Goal: Task Accomplishment & Management: Manage account settings

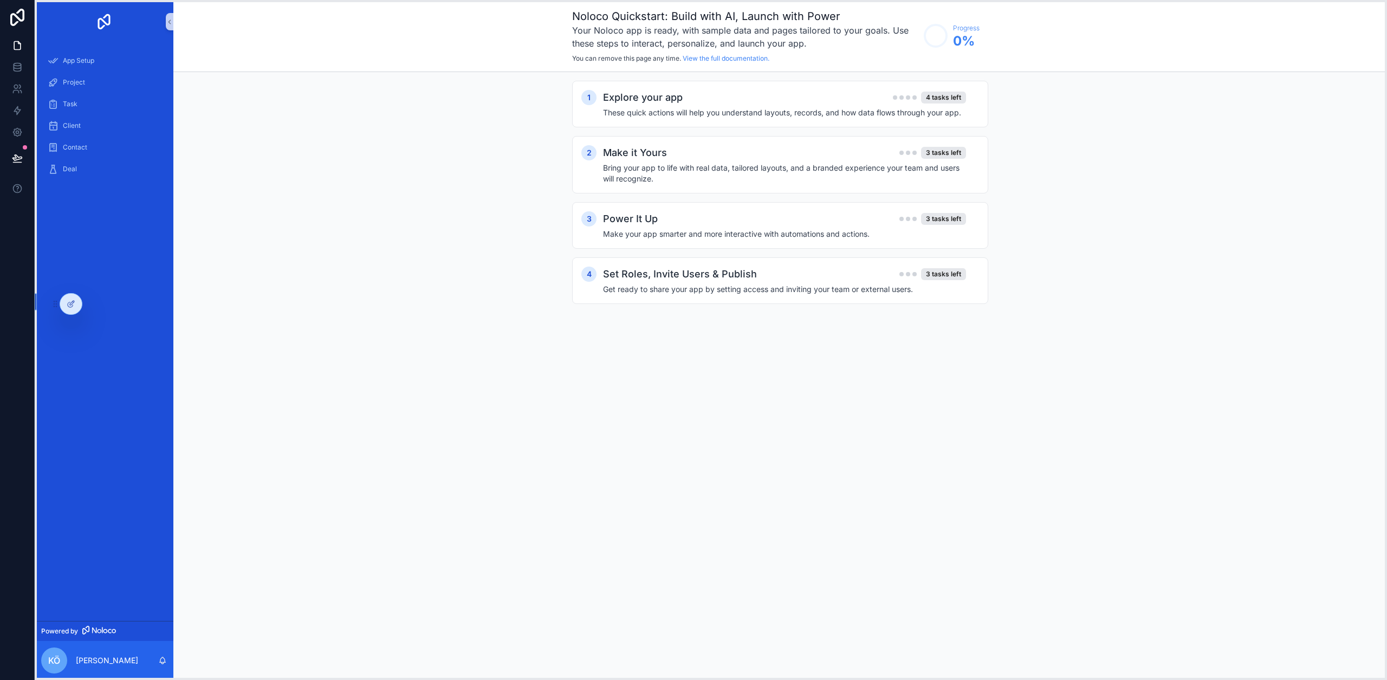
drag, startPoint x: 229, startPoint y: 675, endPoint x: 63, endPoint y: 319, distance: 392.5
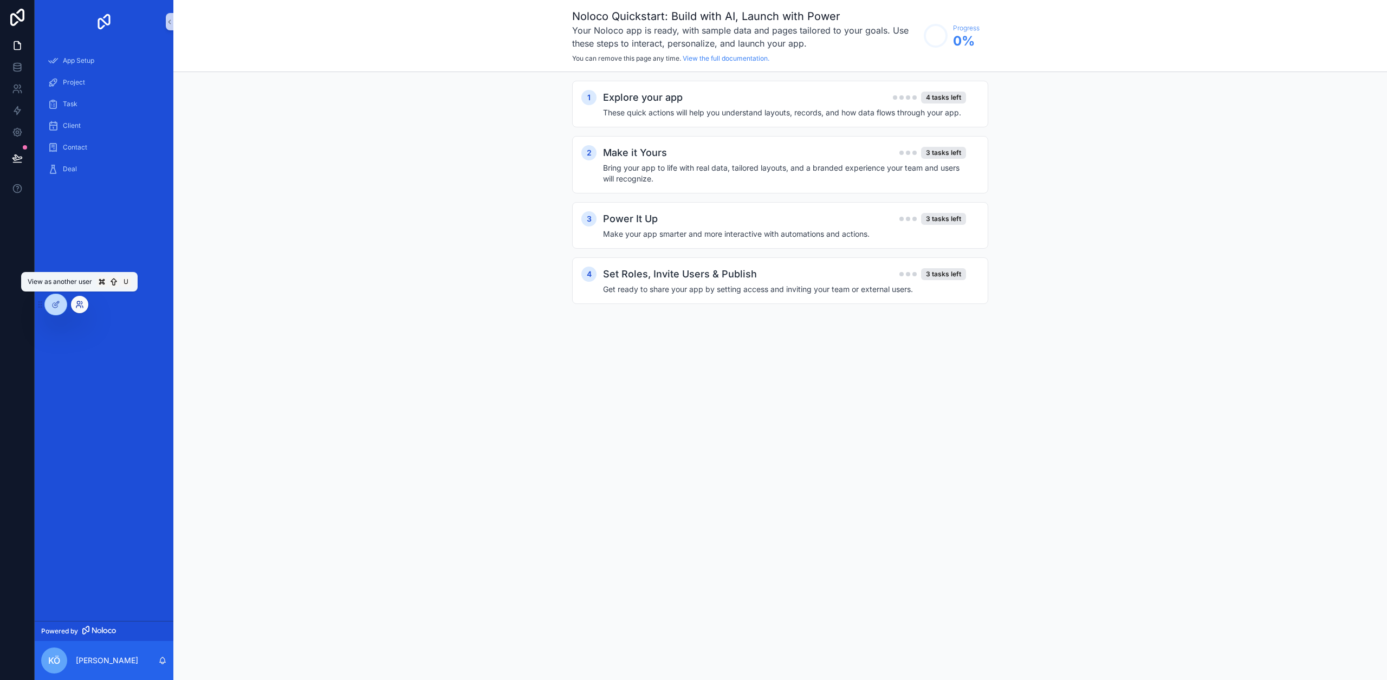
click at [80, 307] on icon at bounding box center [78, 306] width 4 height 2
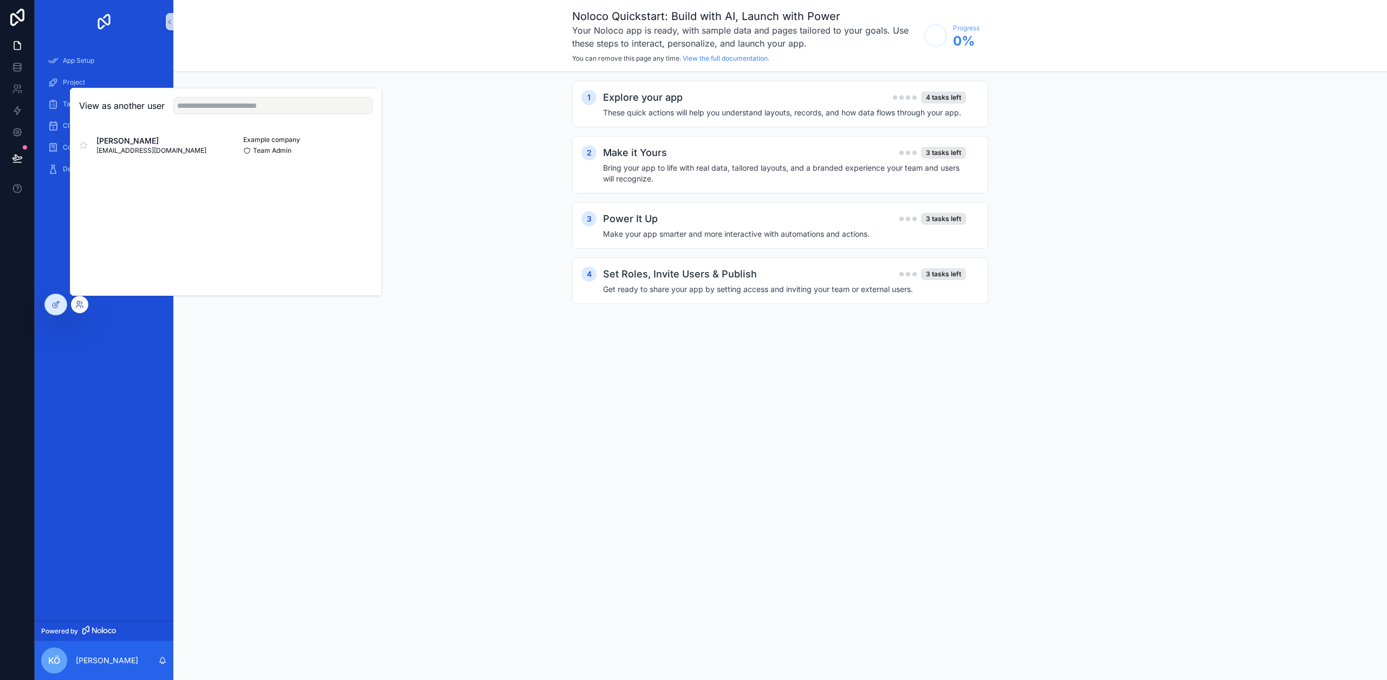
click at [63, 372] on div "App Setup Project Task Client Contact Deal" at bounding box center [104, 331] width 139 height 577
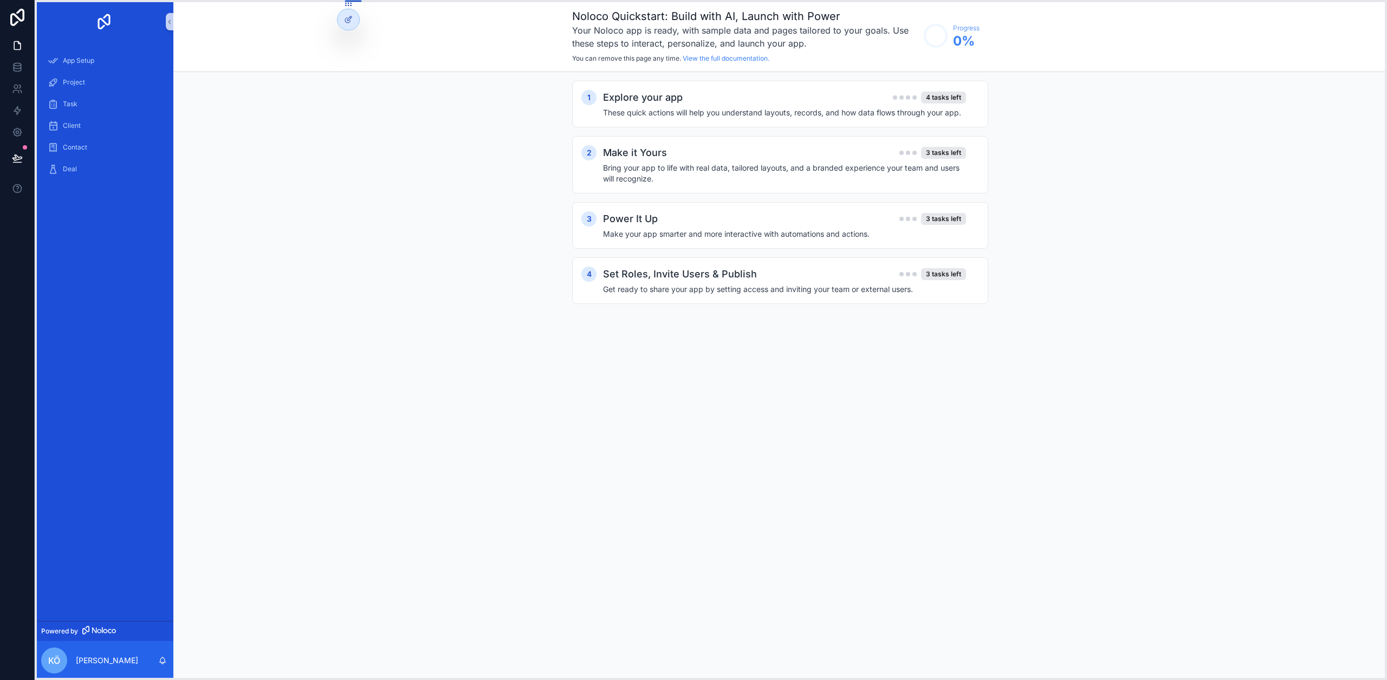
drag, startPoint x: 38, startPoint y: 307, endPoint x: 327, endPoint y: -26, distance: 441.1
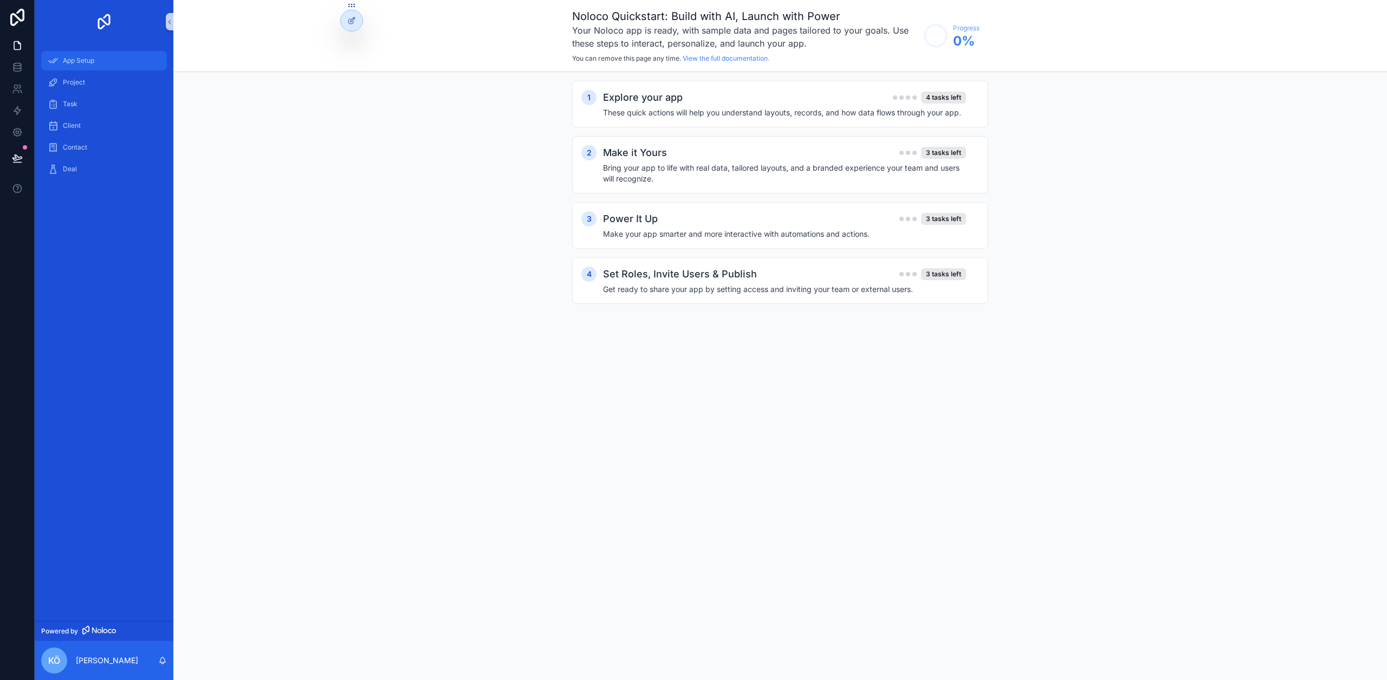
click at [93, 51] on link "App Setup" at bounding box center [104, 60] width 126 height 19
click at [81, 81] on span "Project" at bounding box center [74, 82] width 22 height 9
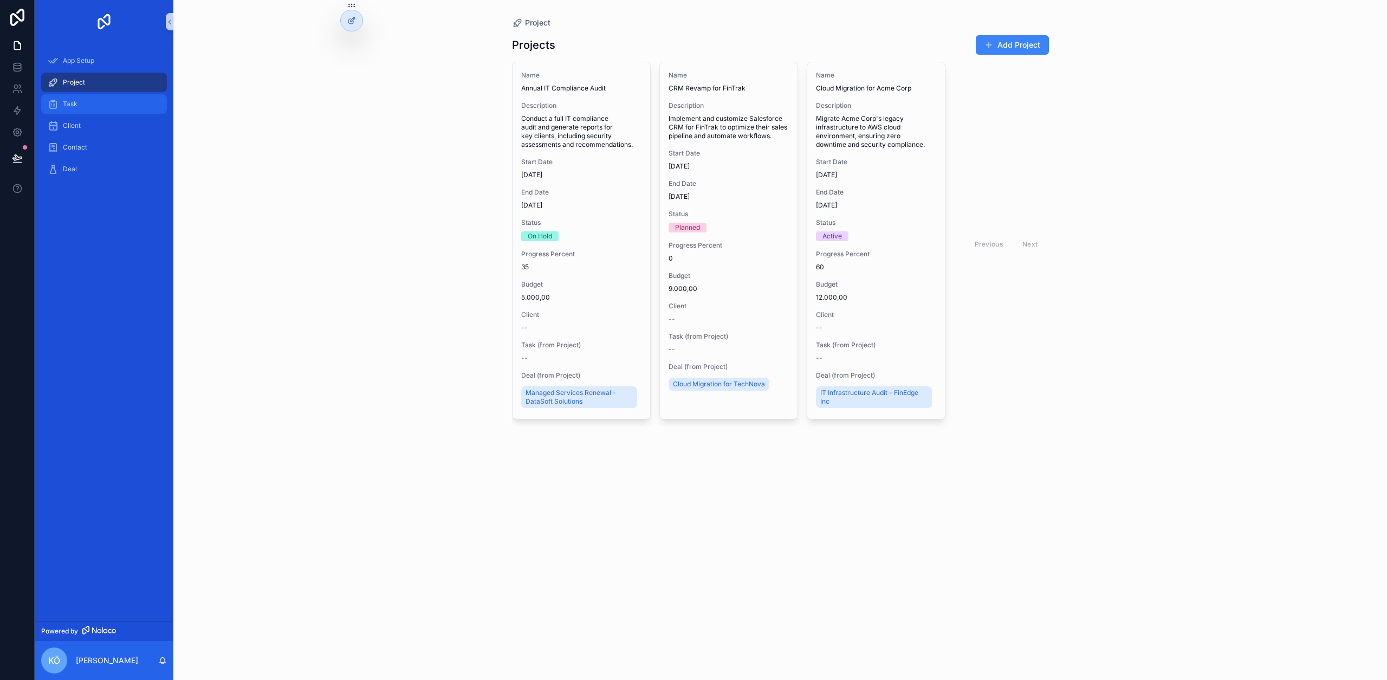
click at [81, 109] on div "Task" at bounding box center [104, 103] width 113 height 17
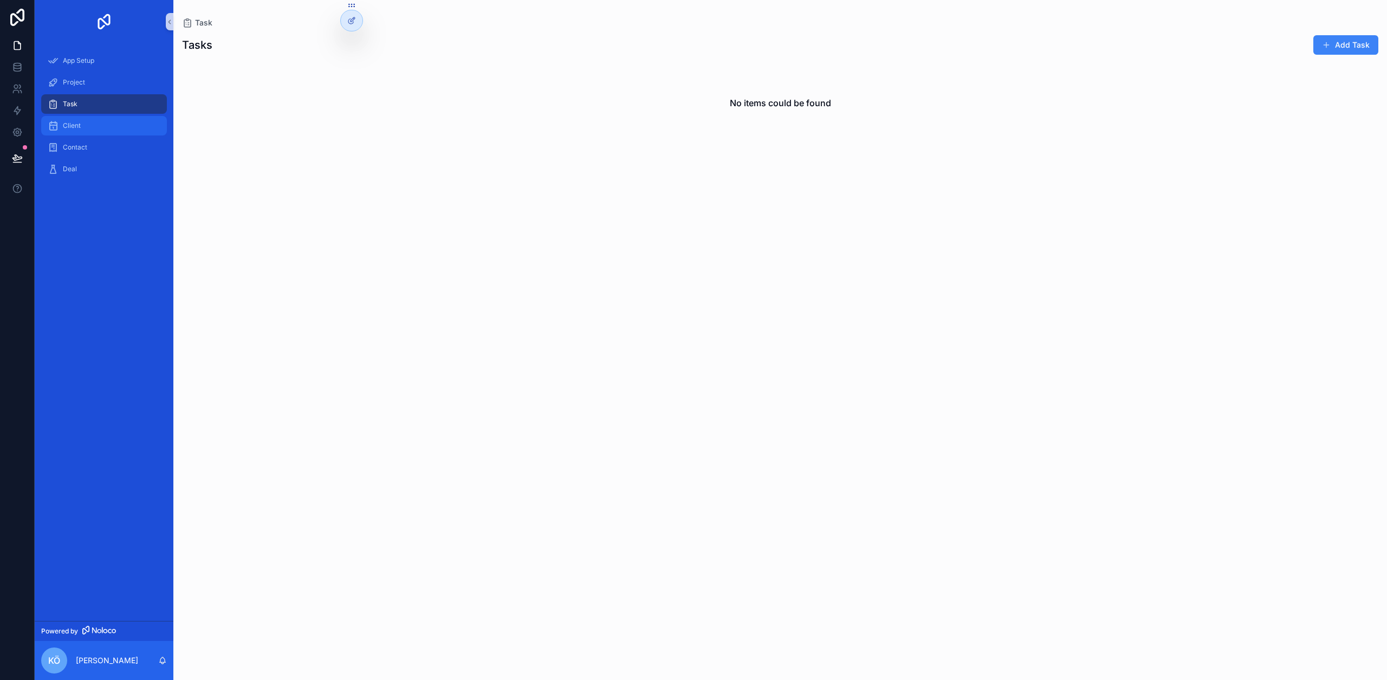
click at [81, 122] on div "Client" at bounding box center [104, 125] width 113 height 17
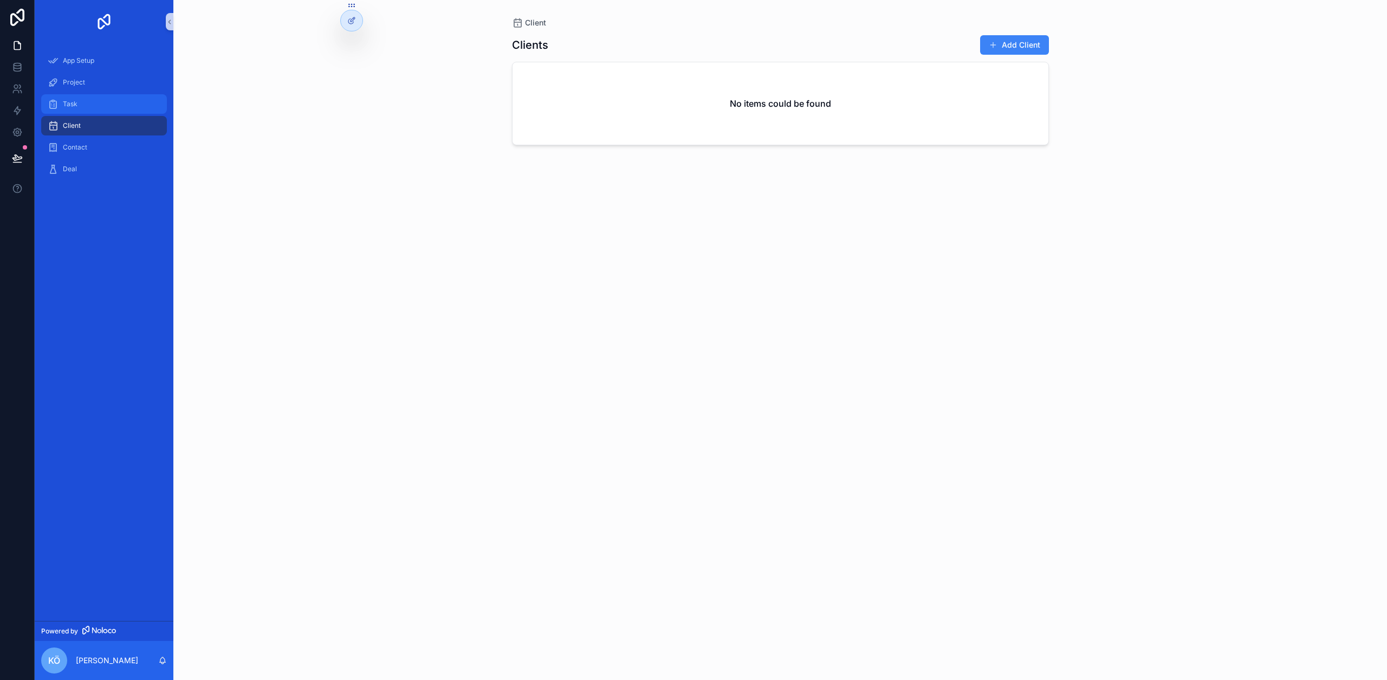
click at [91, 110] on div "Task" at bounding box center [104, 103] width 113 height 17
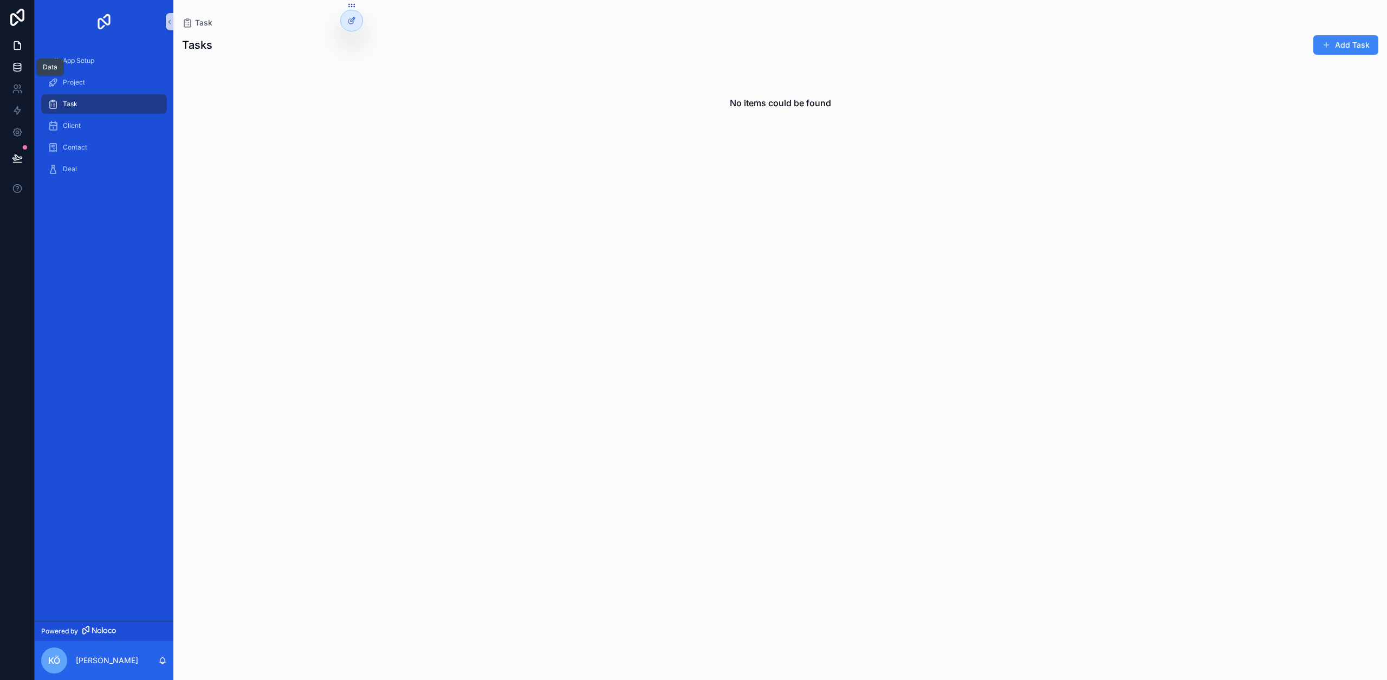
click at [19, 69] on icon at bounding box center [17, 67] width 11 height 11
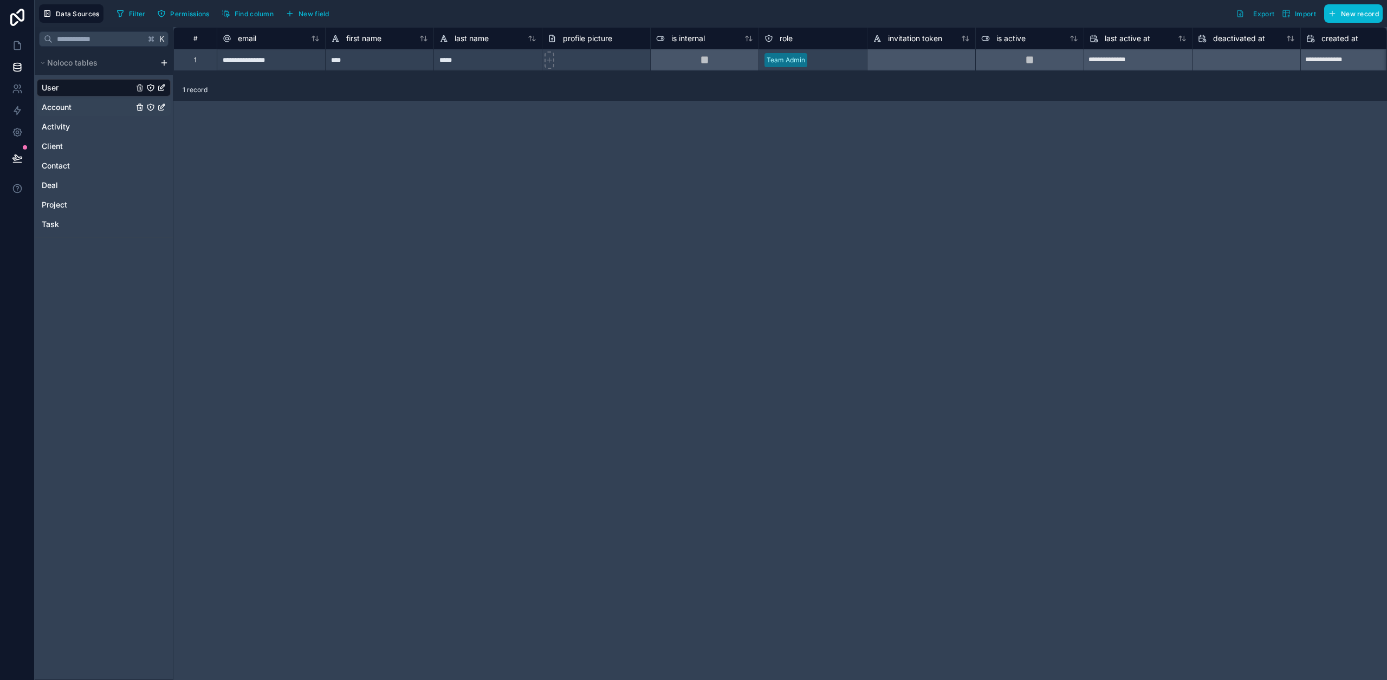
click at [58, 114] on div "Account" at bounding box center [104, 107] width 134 height 17
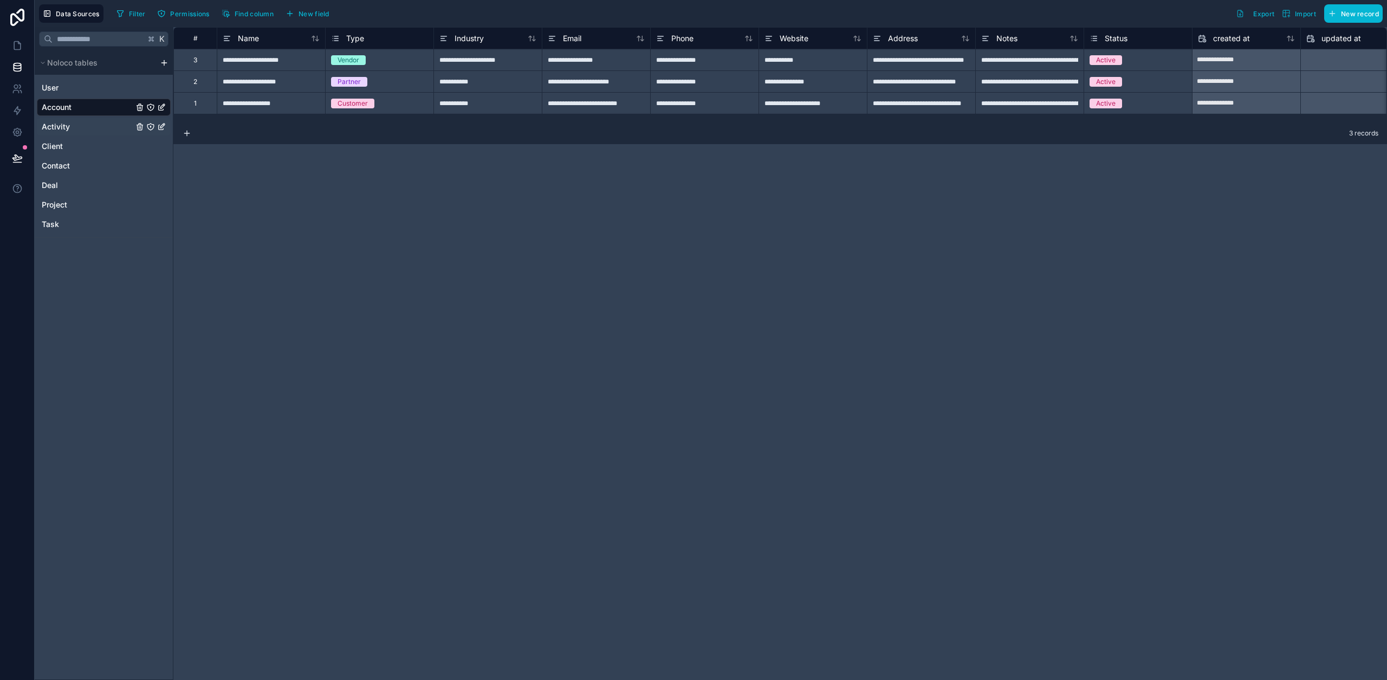
click at [87, 123] on div "Activity" at bounding box center [104, 126] width 134 height 17
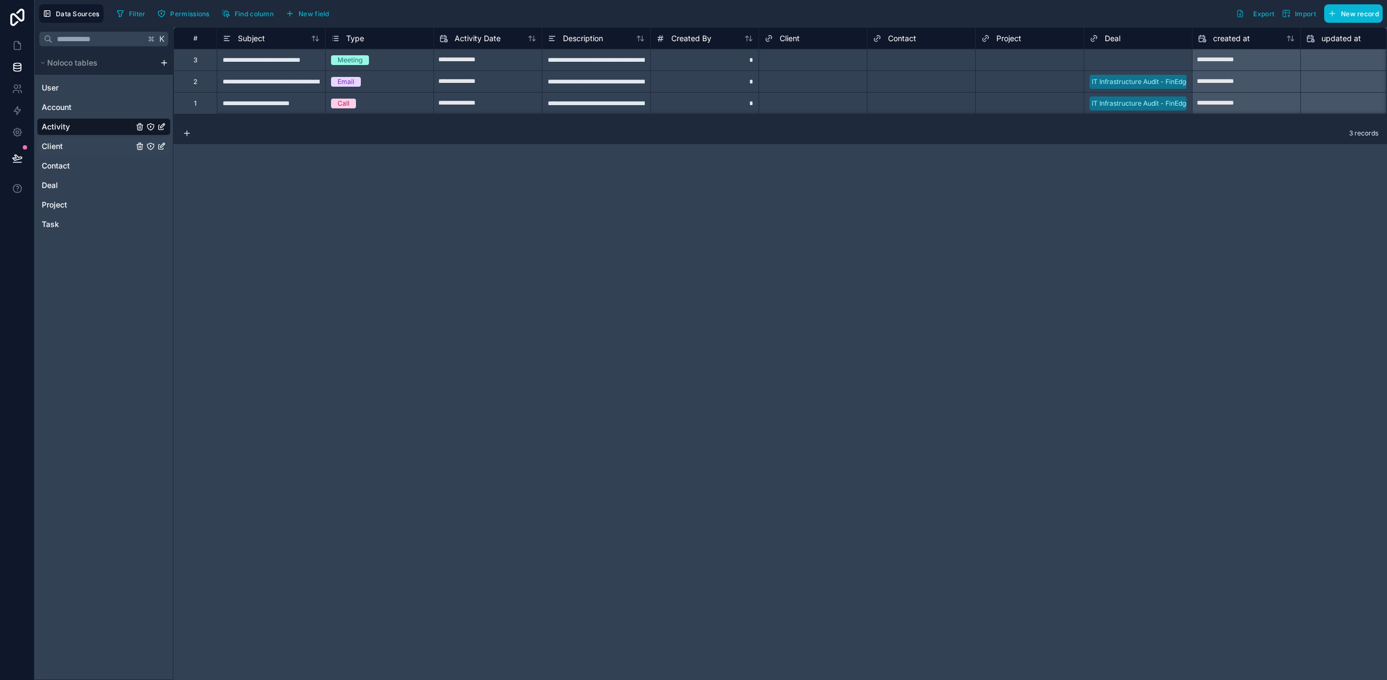
click at [80, 140] on div "Client" at bounding box center [104, 146] width 134 height 17
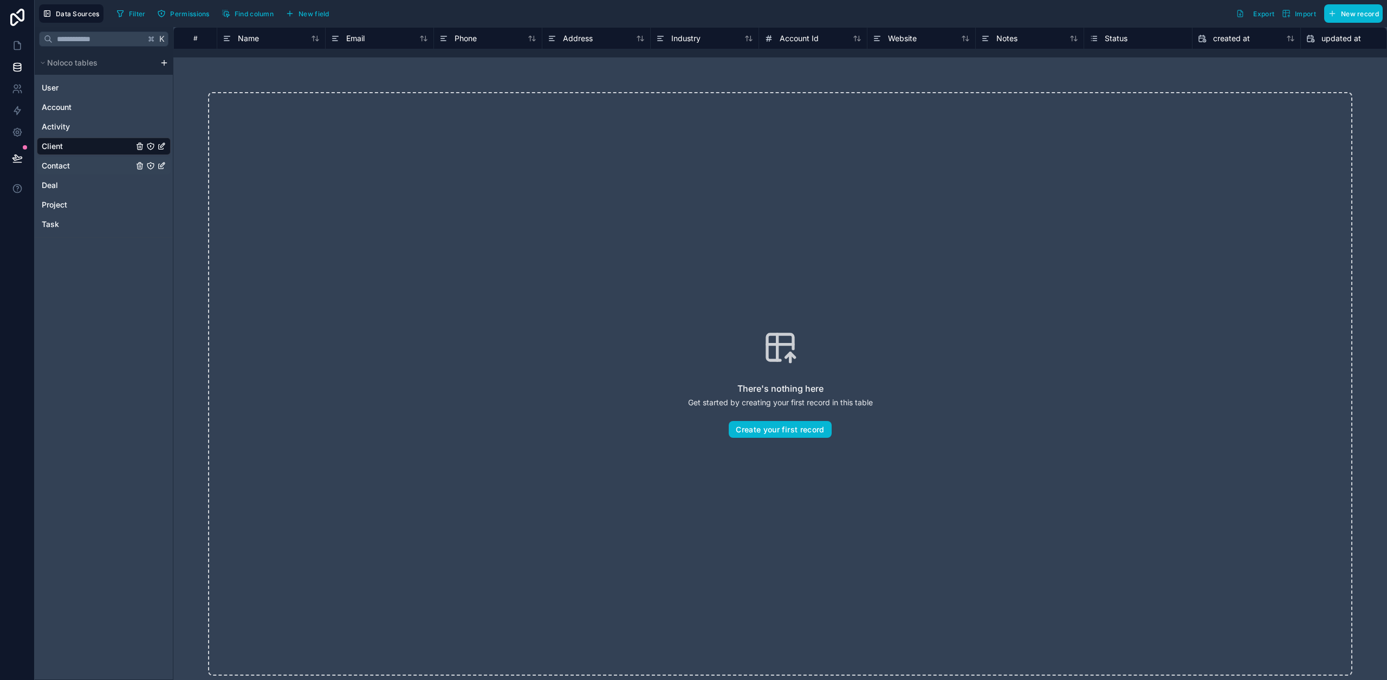
click at [90, 168] on div "Contact" at bounding box center [104, 165] width 134 height 17
click at [164, 63] on html "Data Sources Filter Permissions Find column New field Export Import New record …" at bounding box center [693, 340] width 1387 height 680
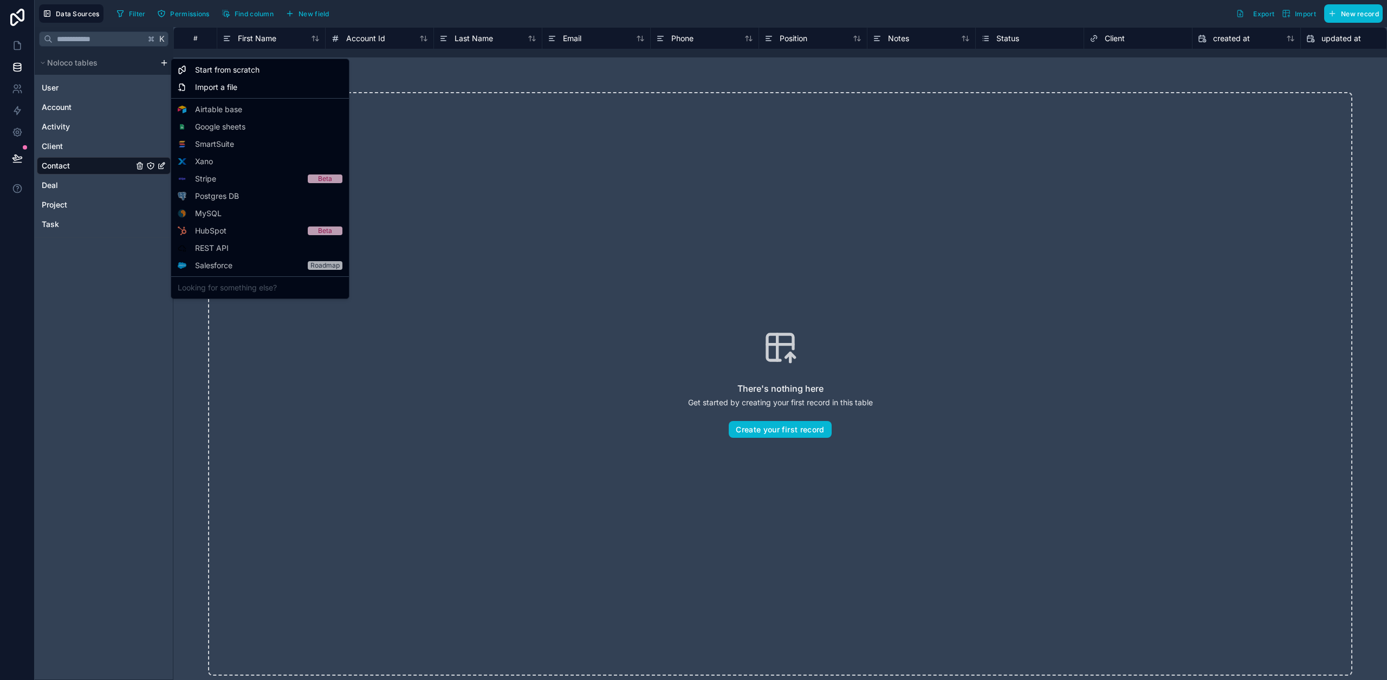
click at [21, 17] on html "Data Sources Filter Permissions Find column New field Export Import New record …" at bounding box center [693, 340] width 1387 height 680
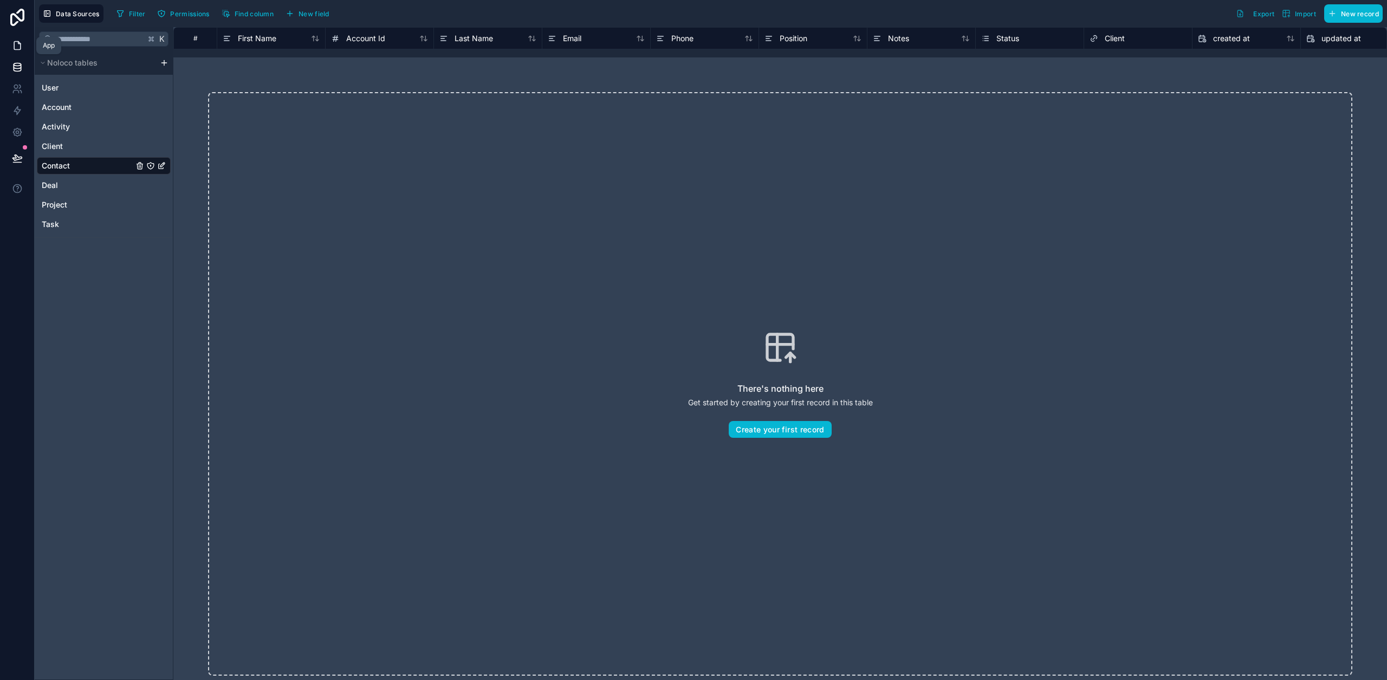
click at [17, 35] on link at bounding box center [17, 46] width 34 height 22
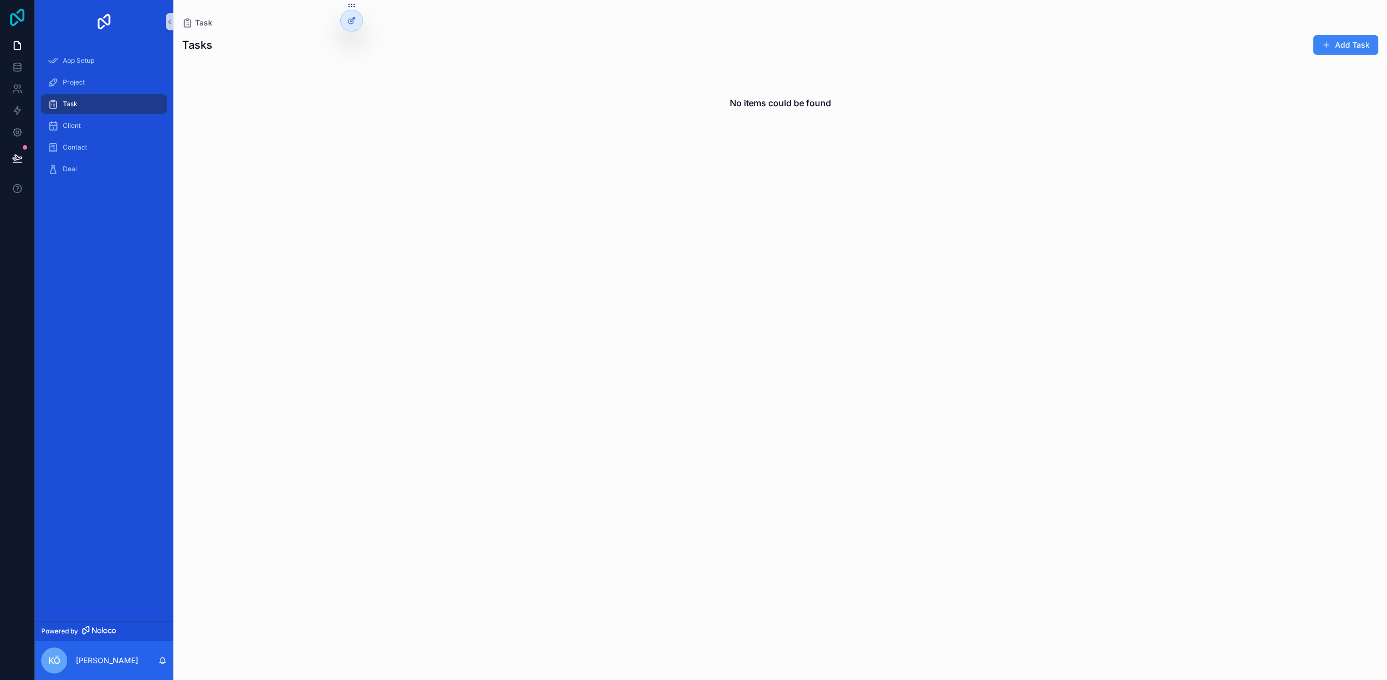
click at [17, 21] on icon at bounding box center [17, 17] width 14 height 17
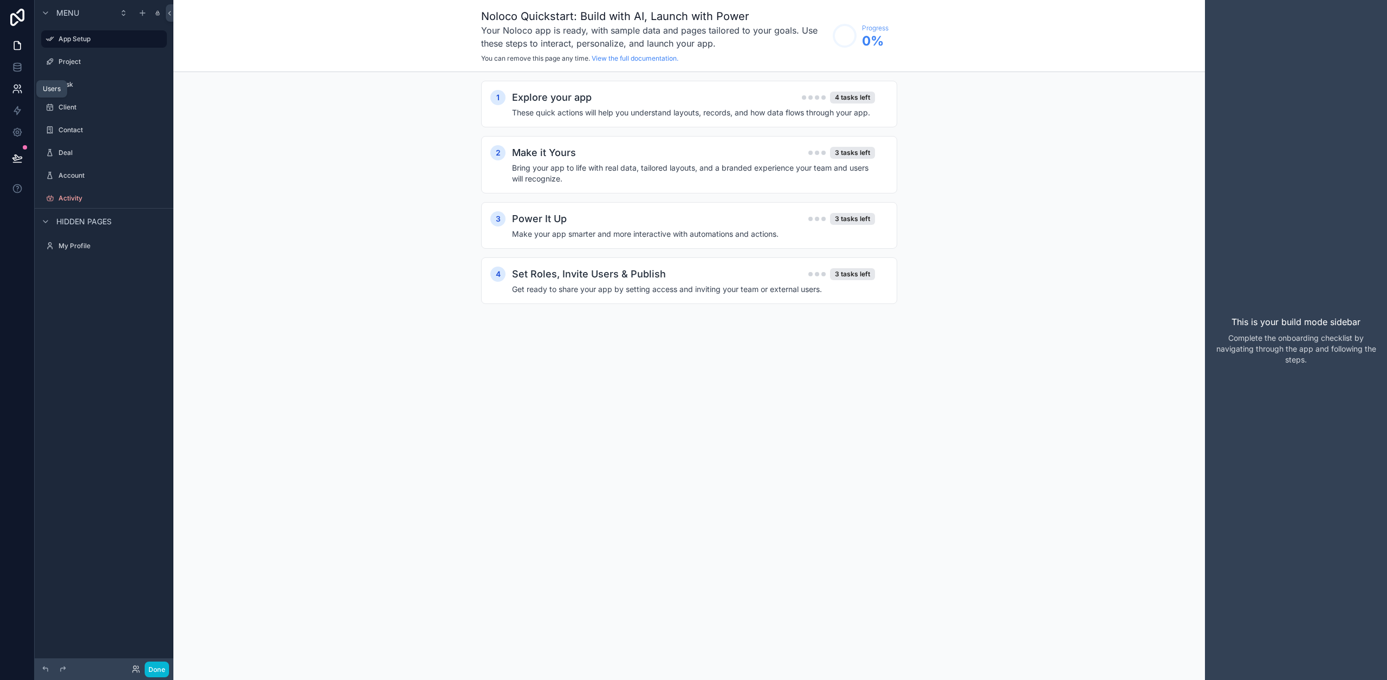
click at [19, 97] on link at bounding box center [17, 89] width 34 height 22
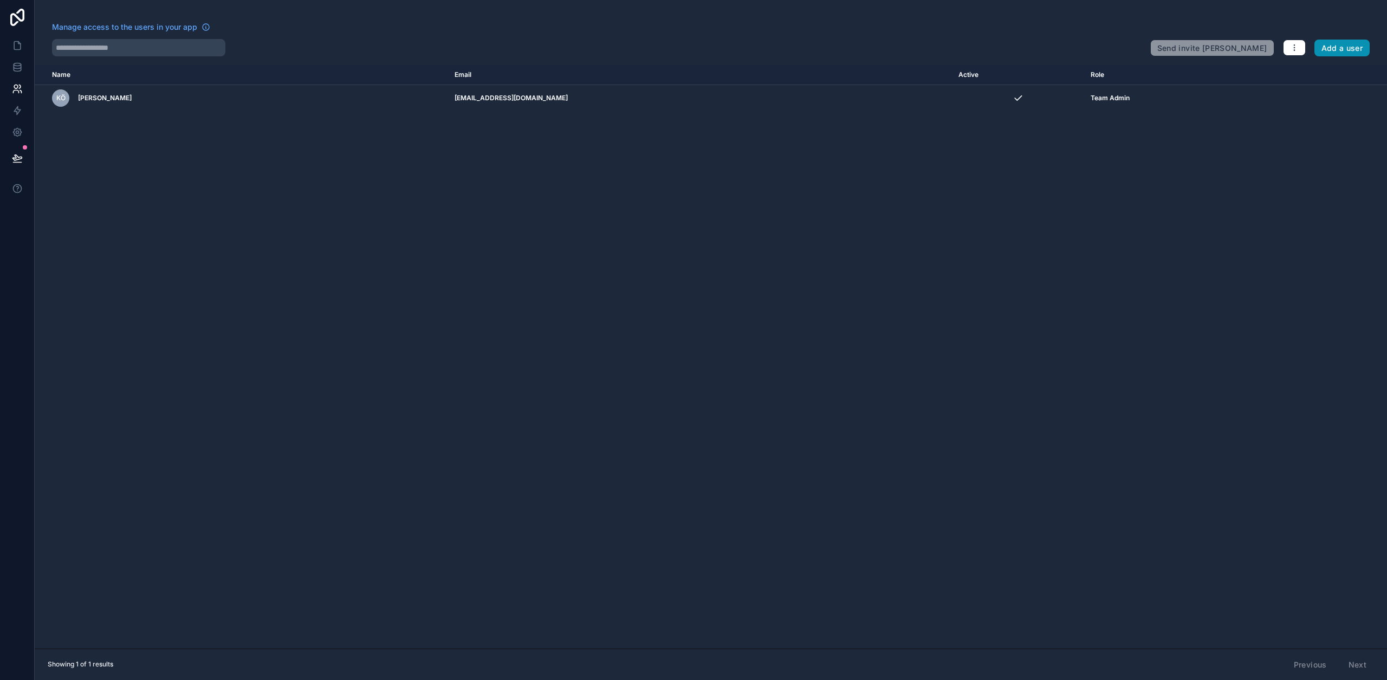
click at [1327, 47] on button "Add a user" at bounding box center [1342, 48] width 56 height 17
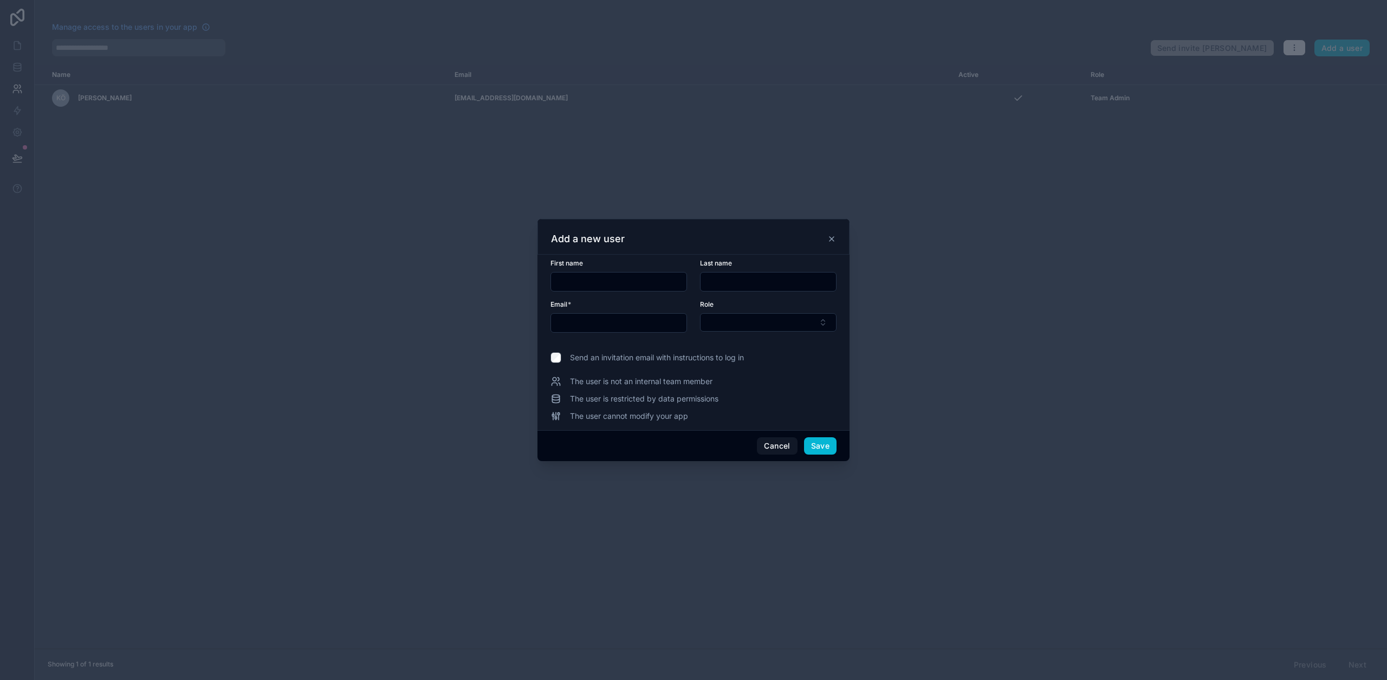
click at [578, 275] on input "text" at bounding box center [618, 281] width 135 height 15
type input "*"
type input "********"
click at [728, 271] on div "Last name" at bounding box center [768, 275] width 136 height 32
click at [730, 287] on input "text" at bounding box center [767, 281] width 135 height 15
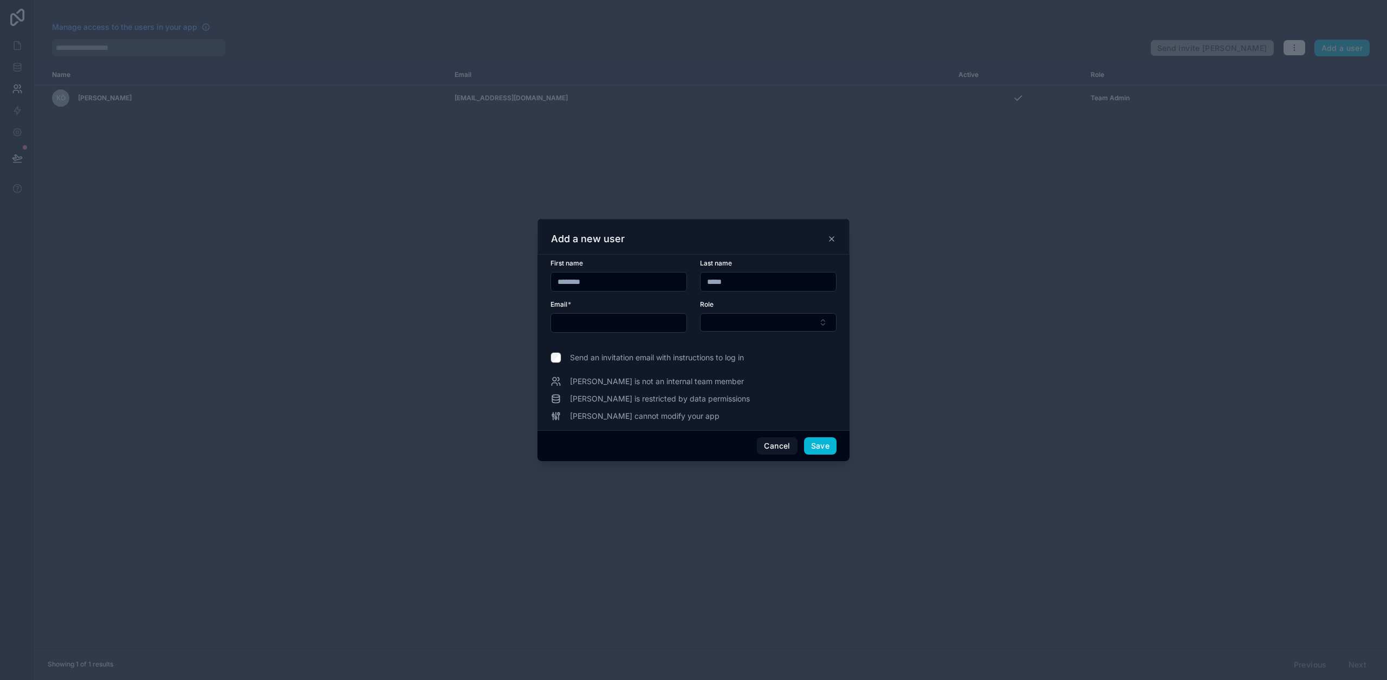
type input "*****"
click at [606, 326] on input "text" at bounding box center [618, 322] width 135 height 15
type input "**********"
click at [712, 321] on button "Select Button" at bounding box center [768, 322] width 136 height 18
click at [719, 383] on span "User" at bounding box center [715, 382] width 16 height 11
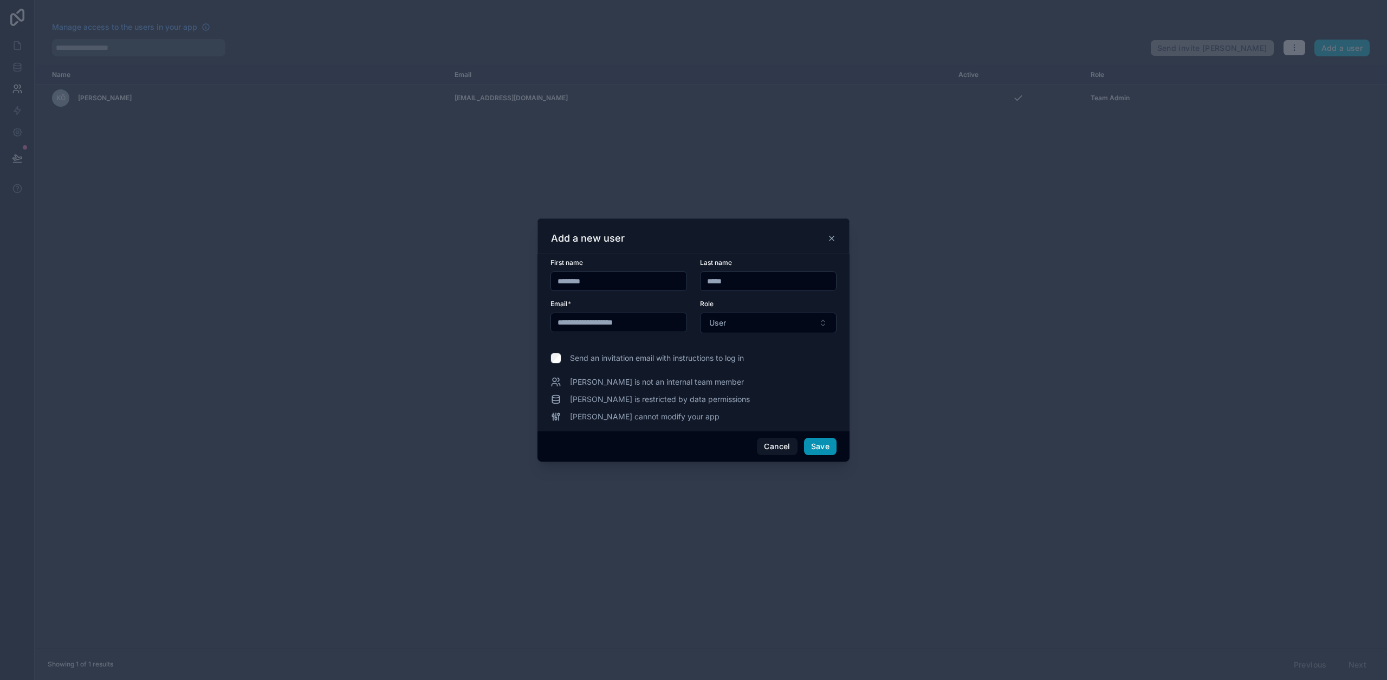
click at [817, 449] on button "Save" at bounding box center [820, 446] width 32 height 17
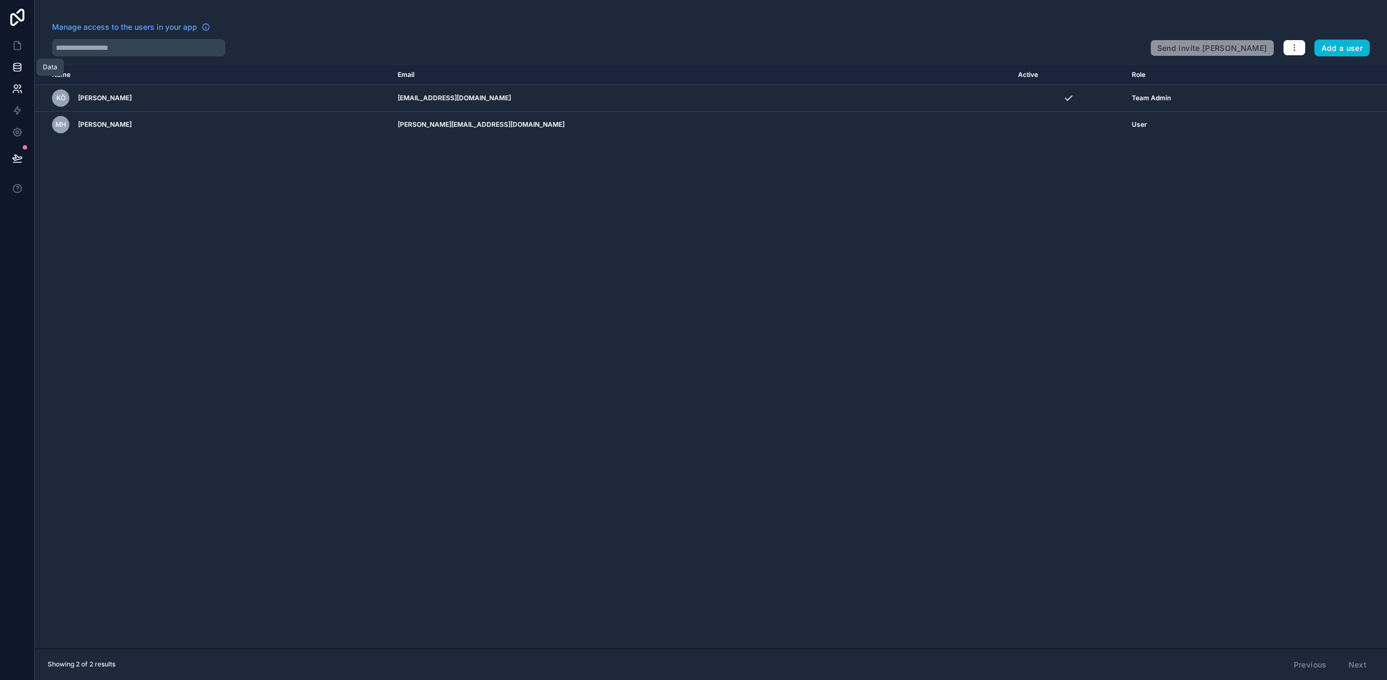
click at [21, 60] on link at bounding box center [17, 67] width 34 height 22
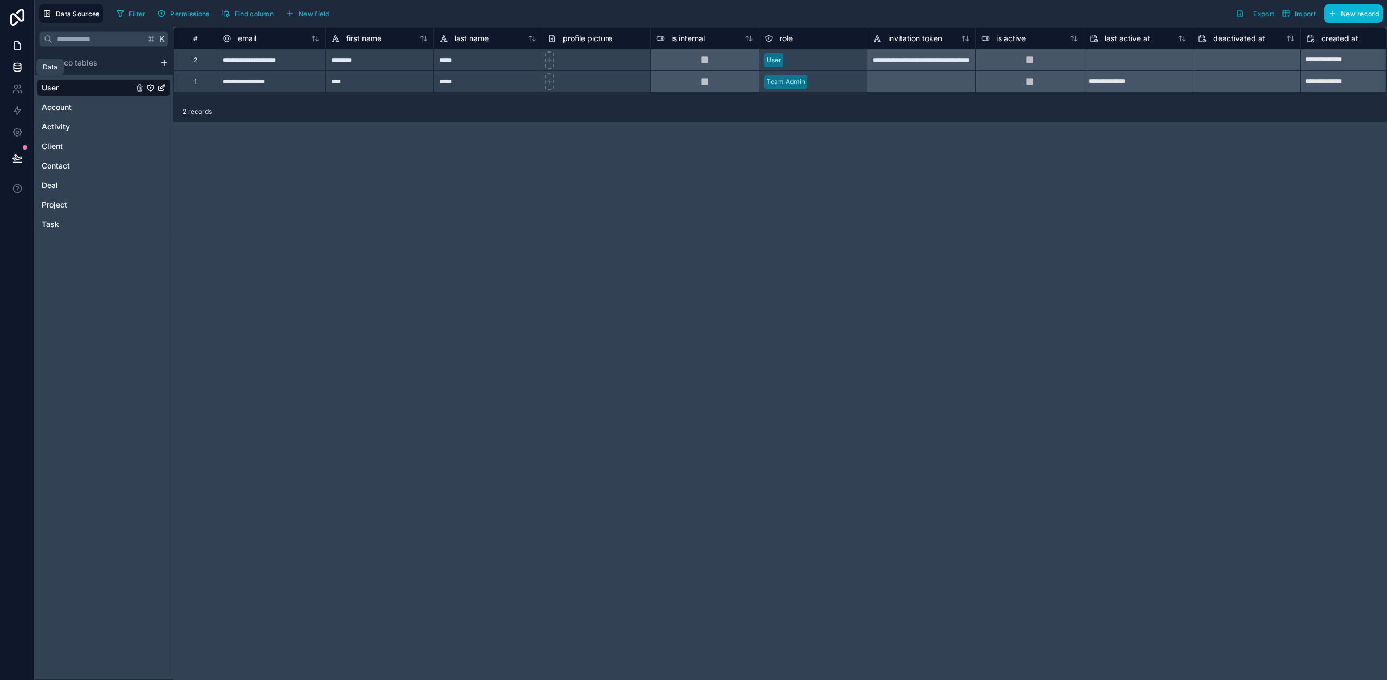
click at [16, 43] on icon at bounding box center [17, 45] width 11 height 11
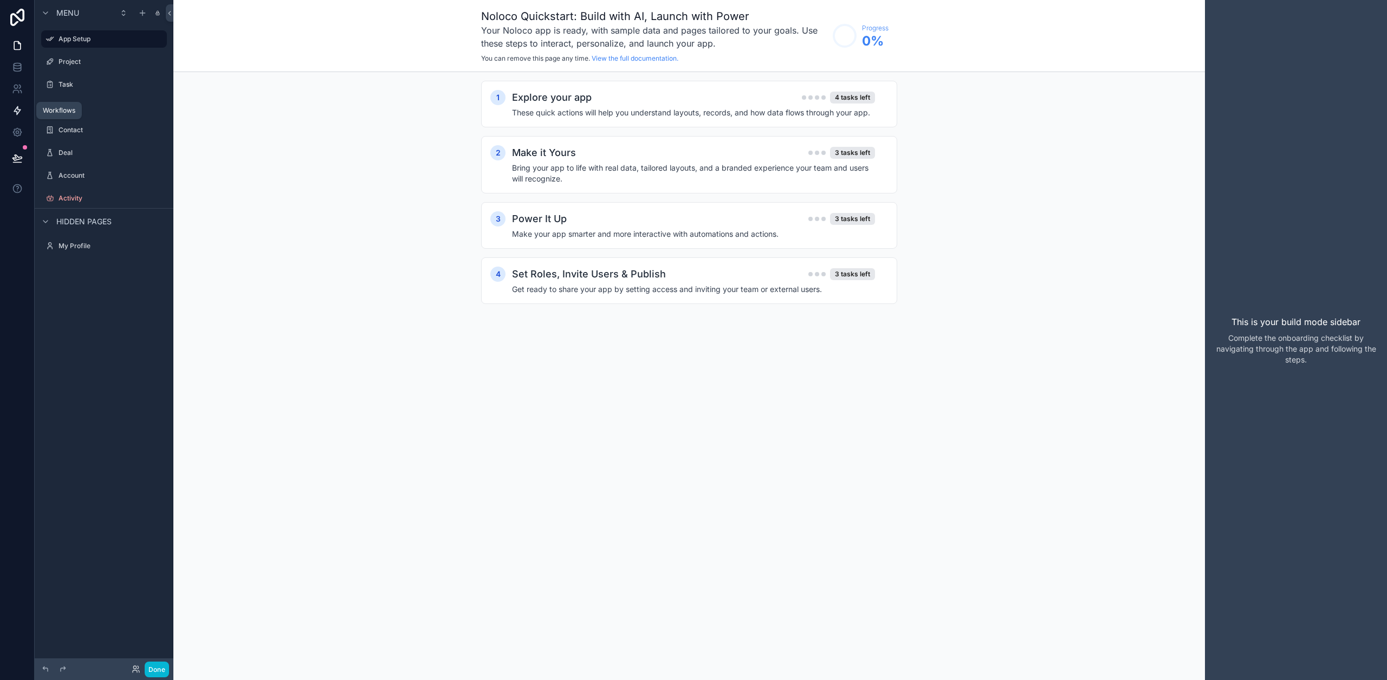
click at [14, 110] on icon at bounding box center [17, 111] width 6 height 8
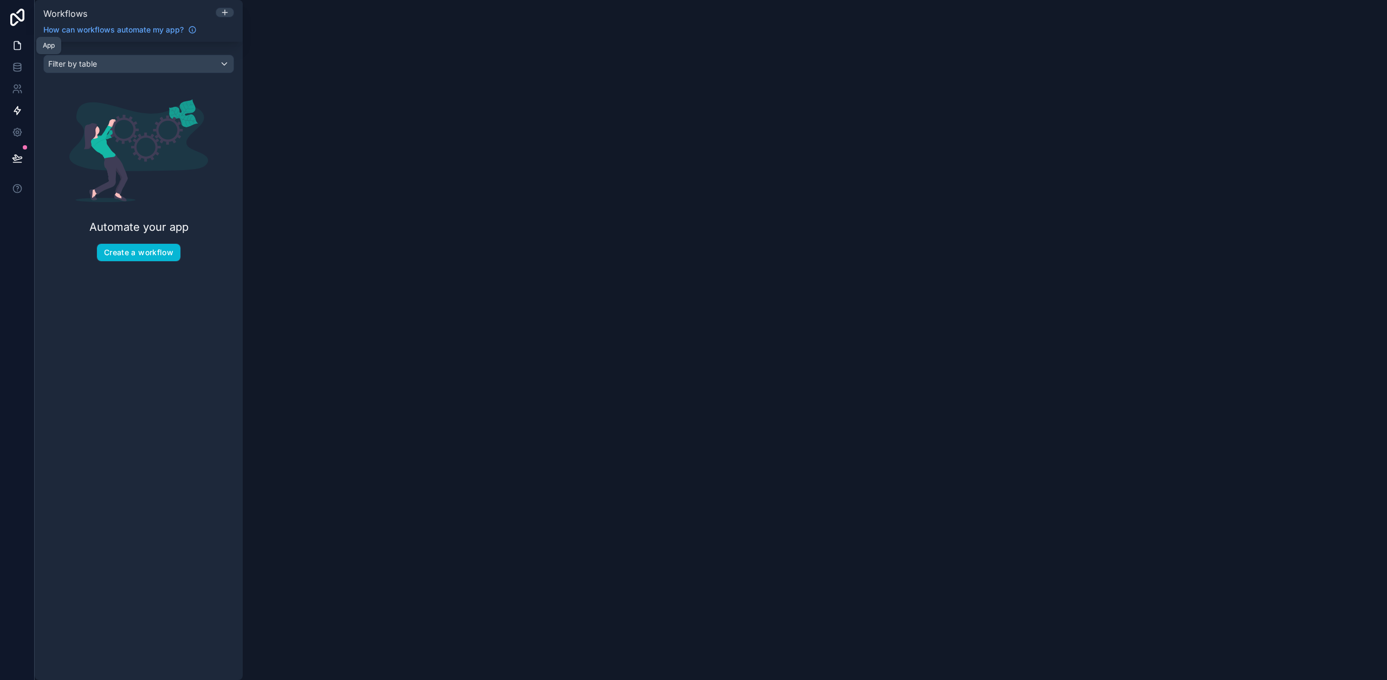
click at [18, 49] on icon at bounding box center [17, 46] width 6 height 8
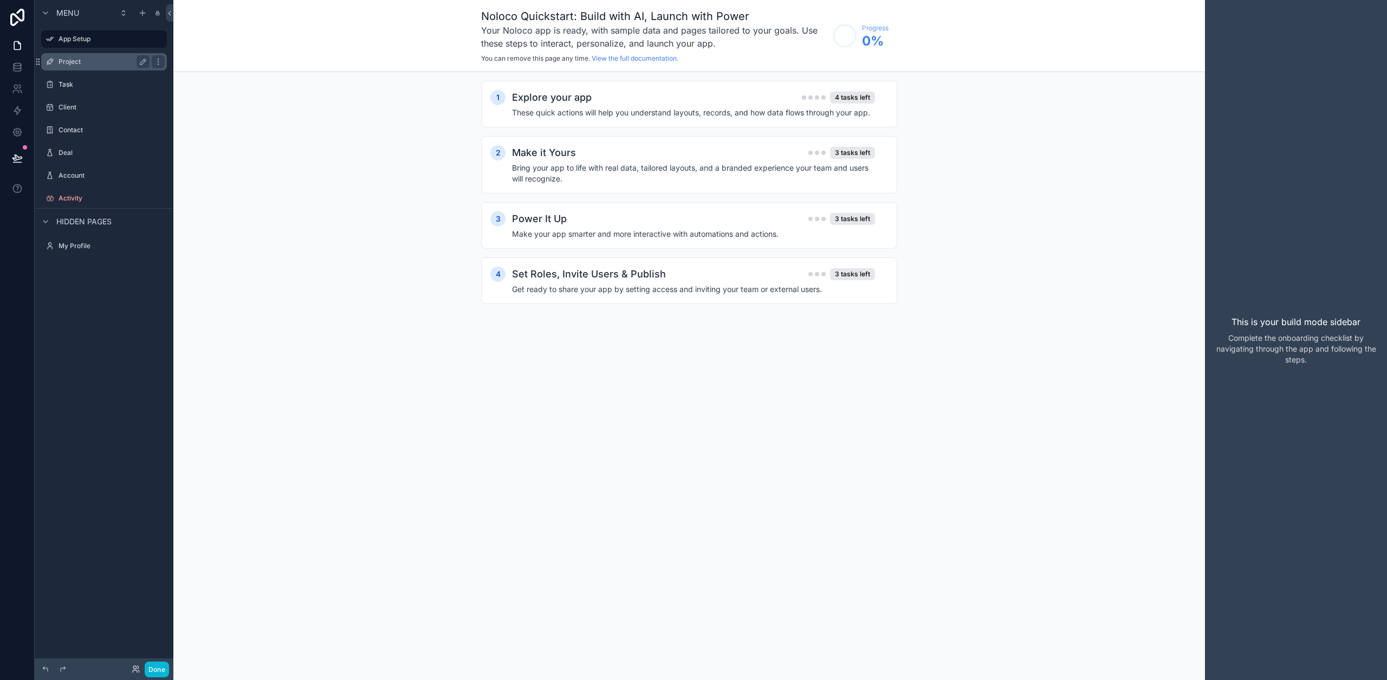
click at [96, 59] on label "Project" at bounding box center [101, 61] width 87 height 9
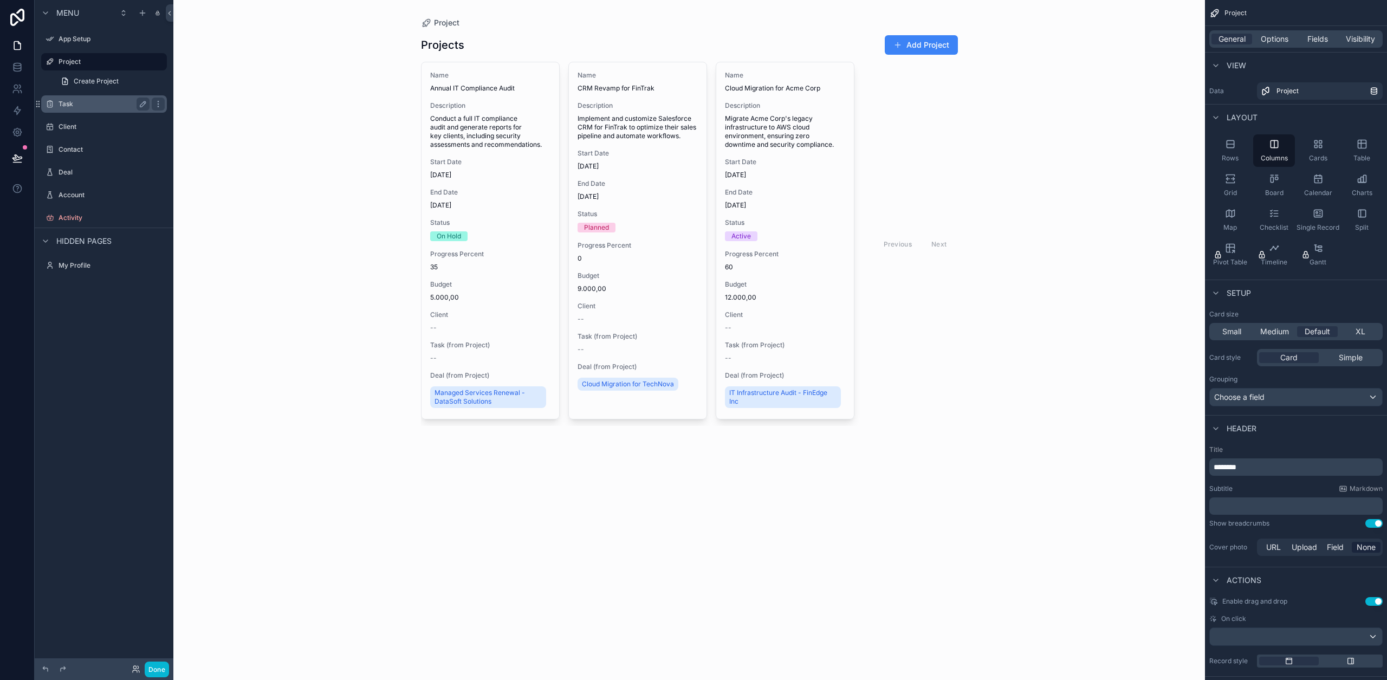
click at [89, 107] on label "Task" at bounding box center [101, 104] width 87 height 9
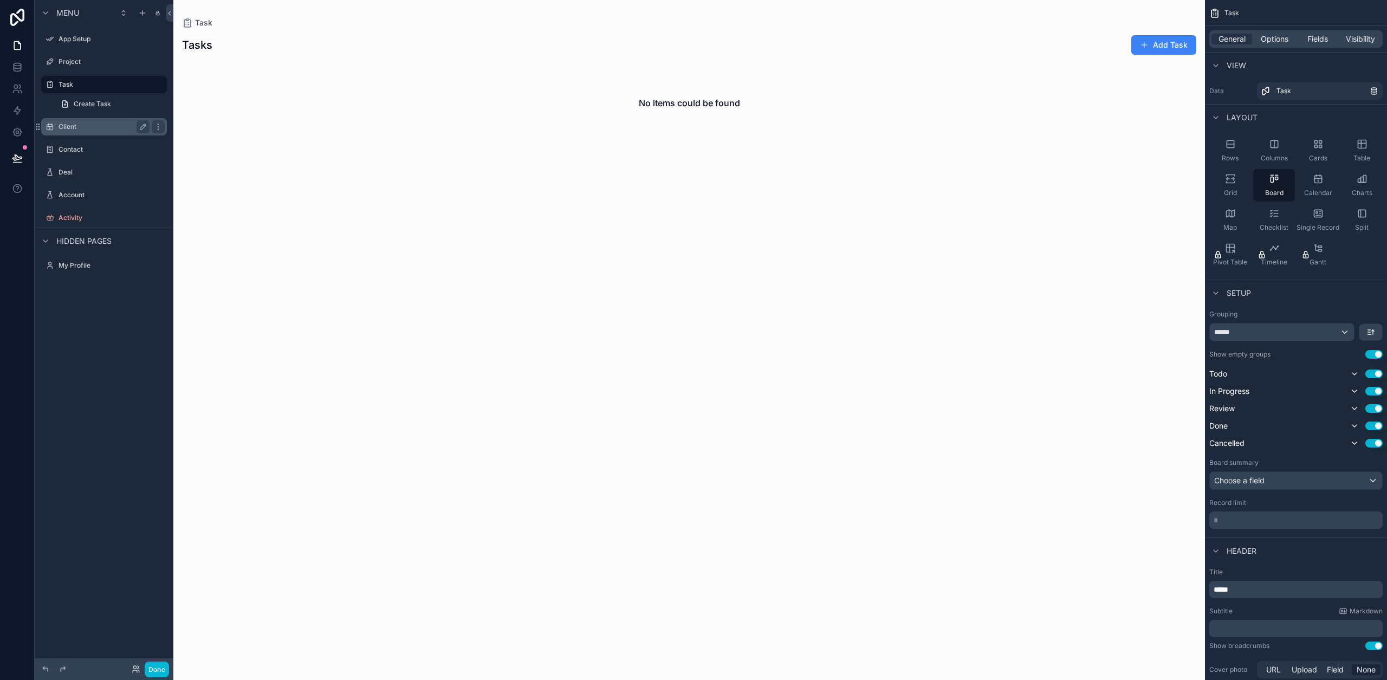
click at [90, 128] on label "Client" at bounding box center [101, 126] width 87 height 9
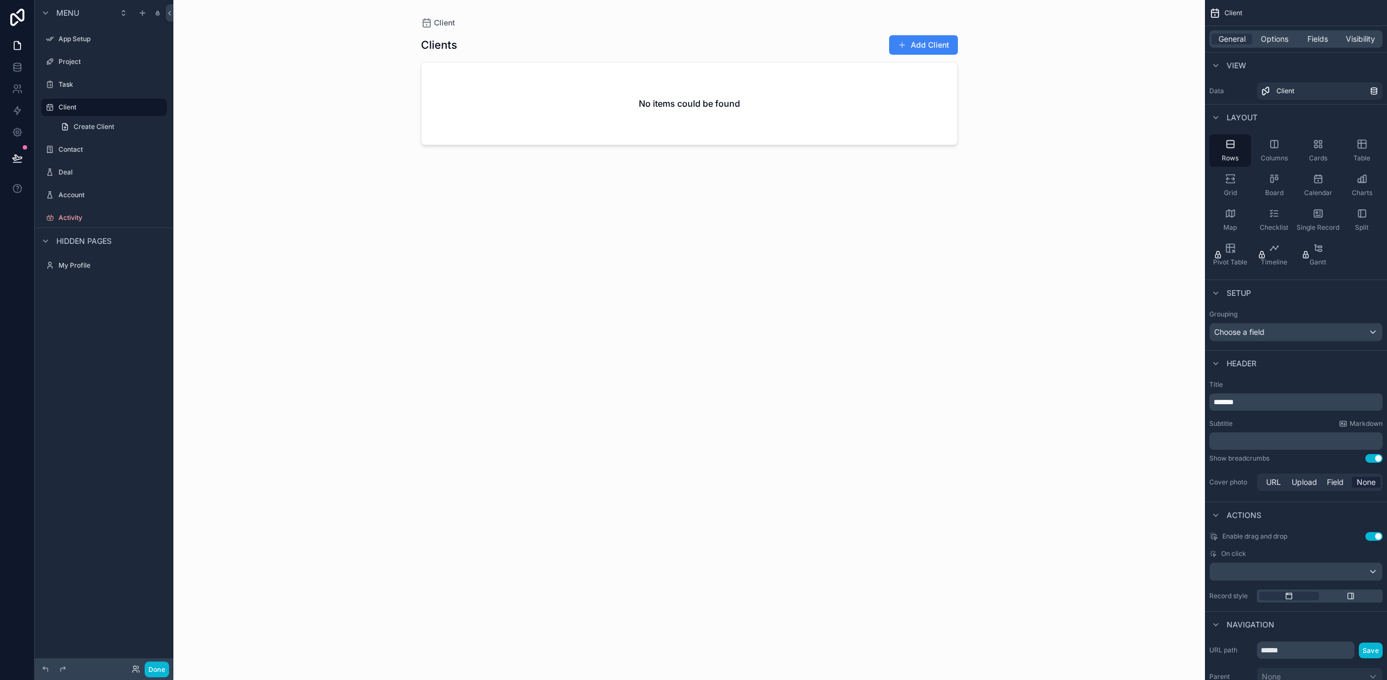
click at [919, 49] on div "scrollable content" at bounding box center [689, 333] width 554 height 667
click at [922, 48] on button "Add Client" at bounding box center [923, 44] width 69 height 19
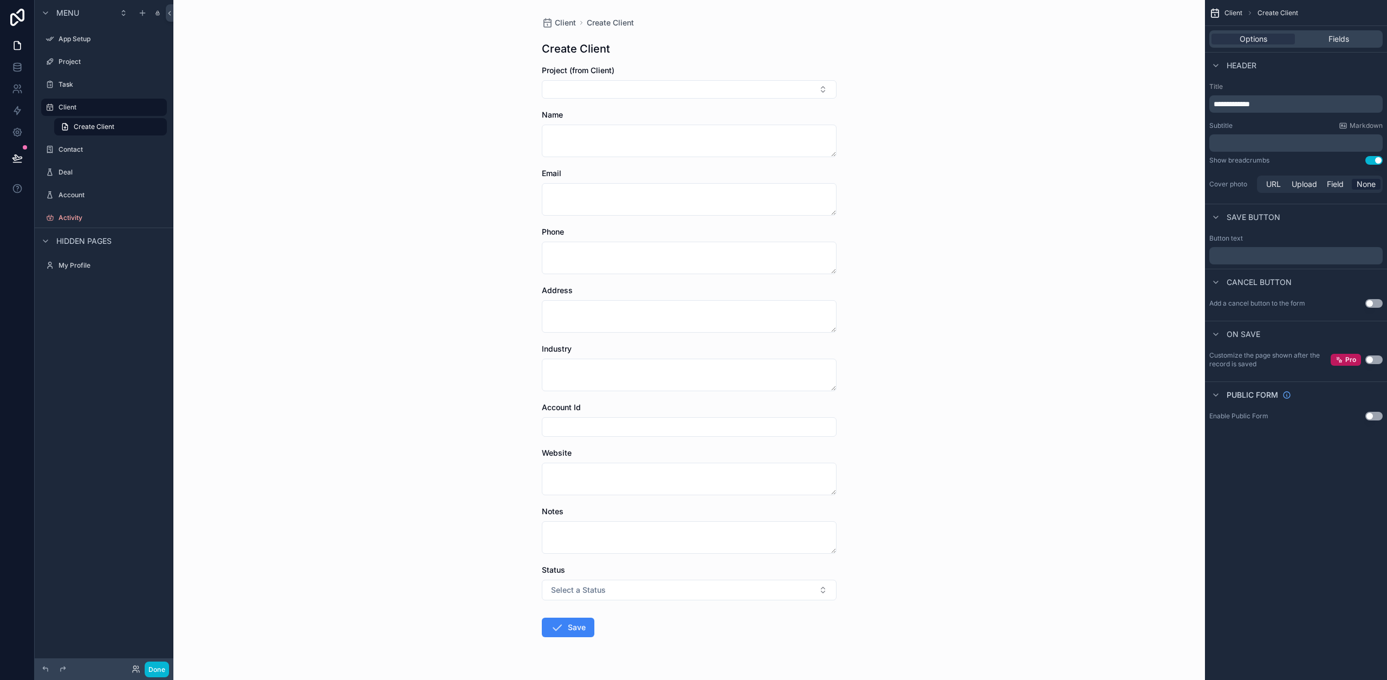
click at [922, 48] on div "Client Create Client Create Client Project (from Client) Name Email Phone Addre…" at bounding box center [688, 340] width 1031 height 680
click at [1371, 418] on button "Use setting" at bounding box center [1373, 416] width 17 height 9
click at [558, 24] on span "Client" at bounding box center [565, 22] width 21 height 11
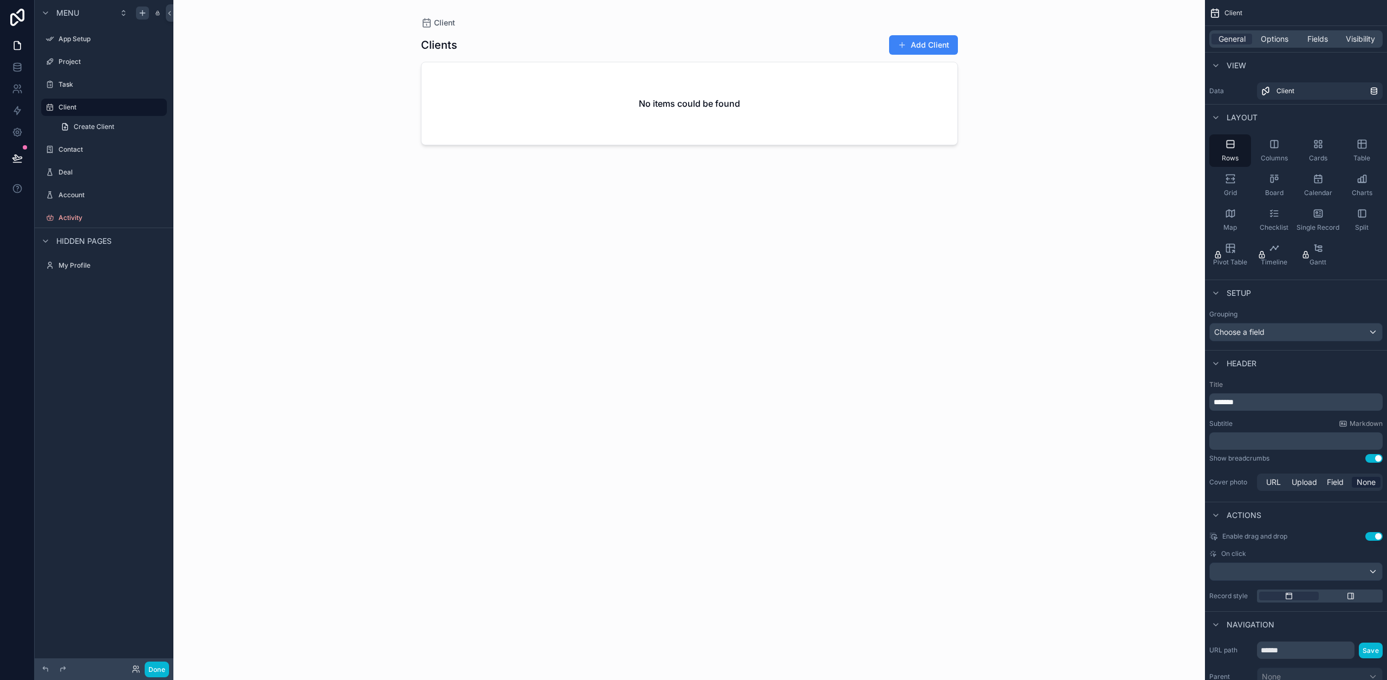
click at [142, 15] on icon "scrollable content" at bounding box center [142, 13] width 9 height 9
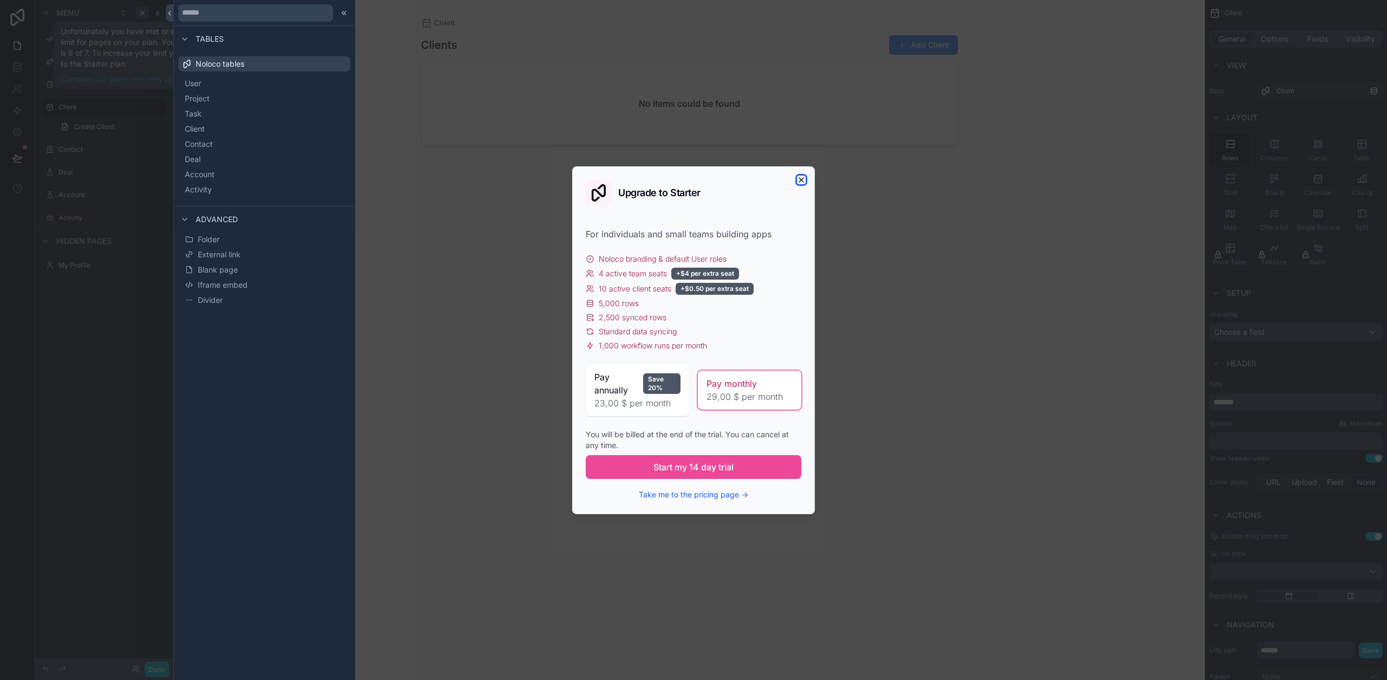
click at [803, 177] on icon "button" at bounding box center [801, 179] width 9 height 9
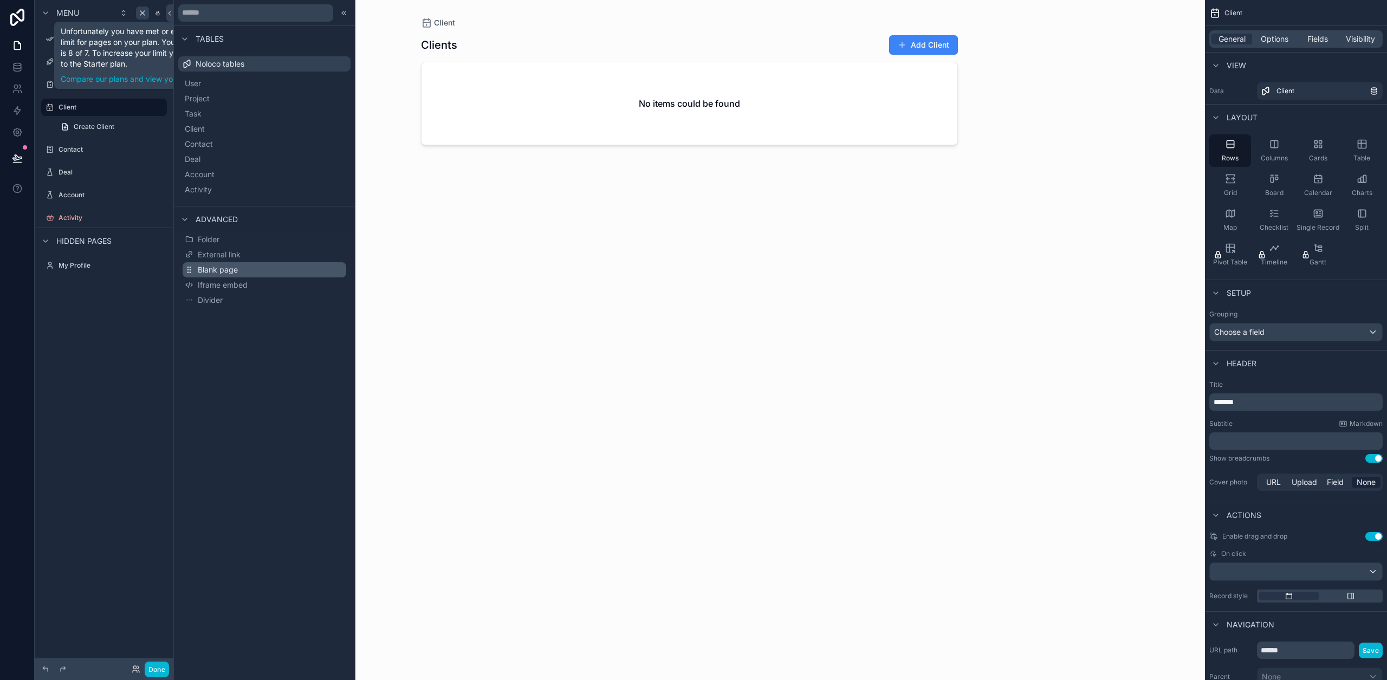
click at [232, 272] on span "Blank page" at bounding box center [218, 269] width 40 height 11
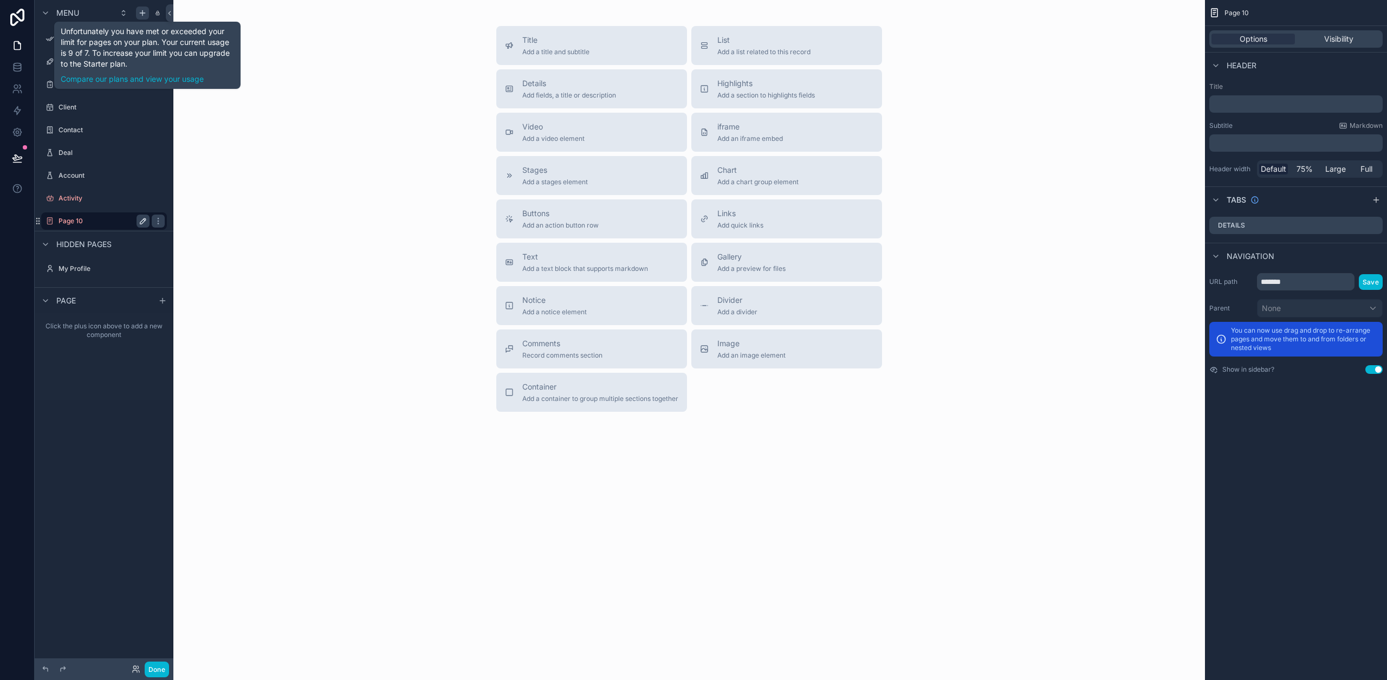
click at [139, 223] on icon "scrollable content" at bounding box center [143, 221] width 9 height 9
click at [106, 218] on input "*******" at bounding box center [95, 220] width 74 height 13
click at [113, 211] on div "scrollable content" at bounding box center [104, 210] width 126 height 1
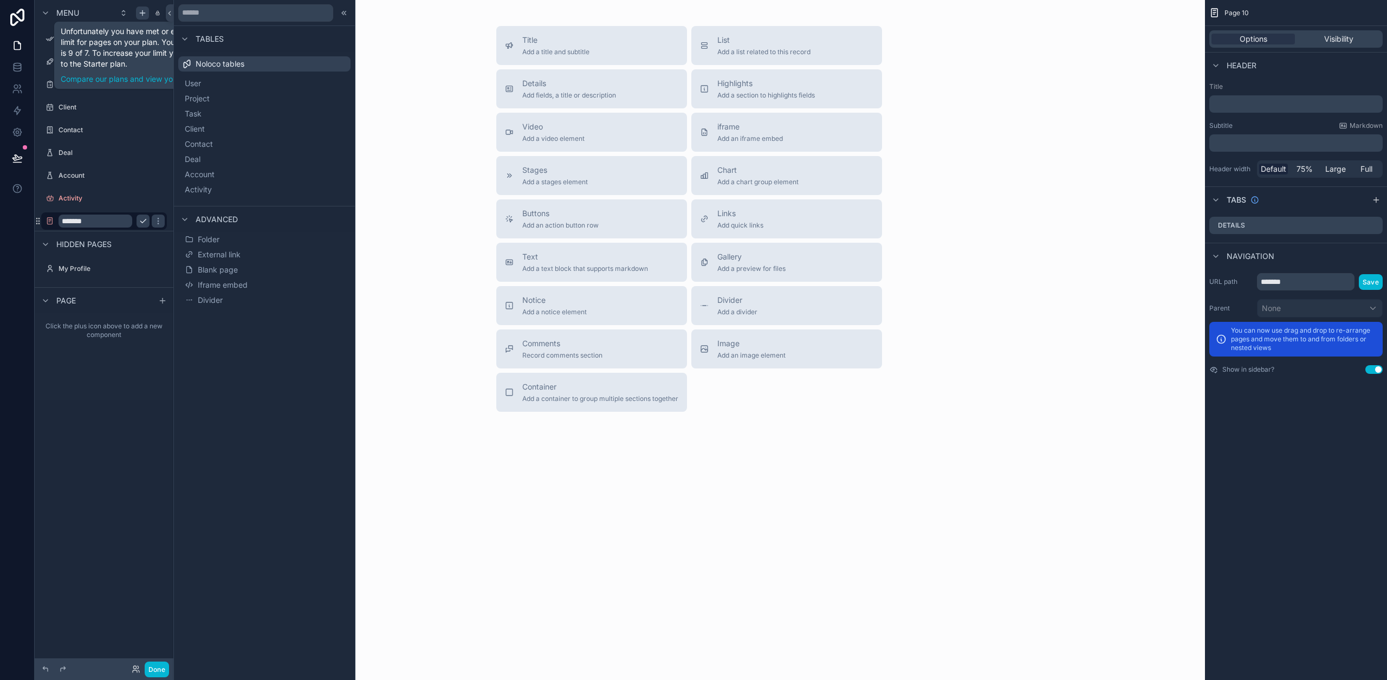
click at [94, 223] on input "*******" at bounding box center [95, 220] width 74 height 13
type input "**********"
click at [154, 224] on icon "scrollable content" at bounding box center [158, 221] width 9 height 9
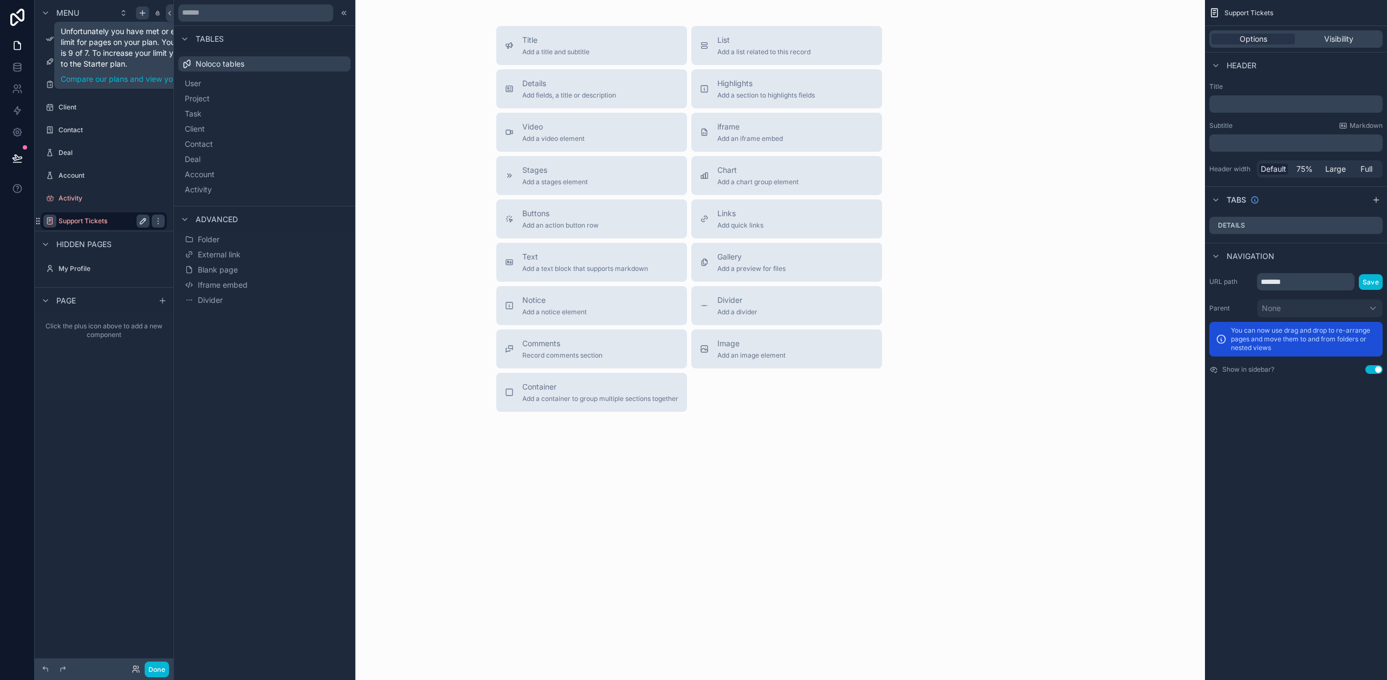
click at [50, 220] on icon "scrollable content" at bounding box center [49, 221] width 9 height 9
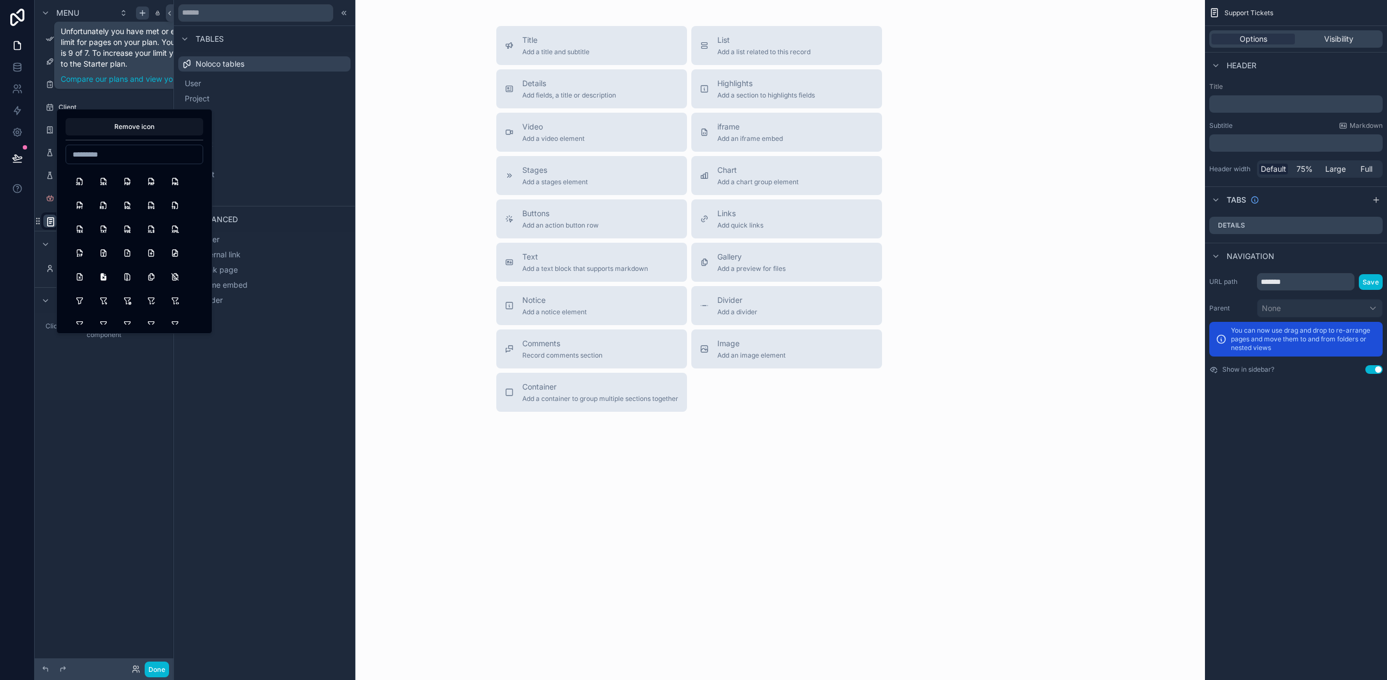
scroll to position [11095, 0]
click at [119, 335] on div "Click the plus icon above to add a new component" at bounding box center [104, 330] width 139 height 35
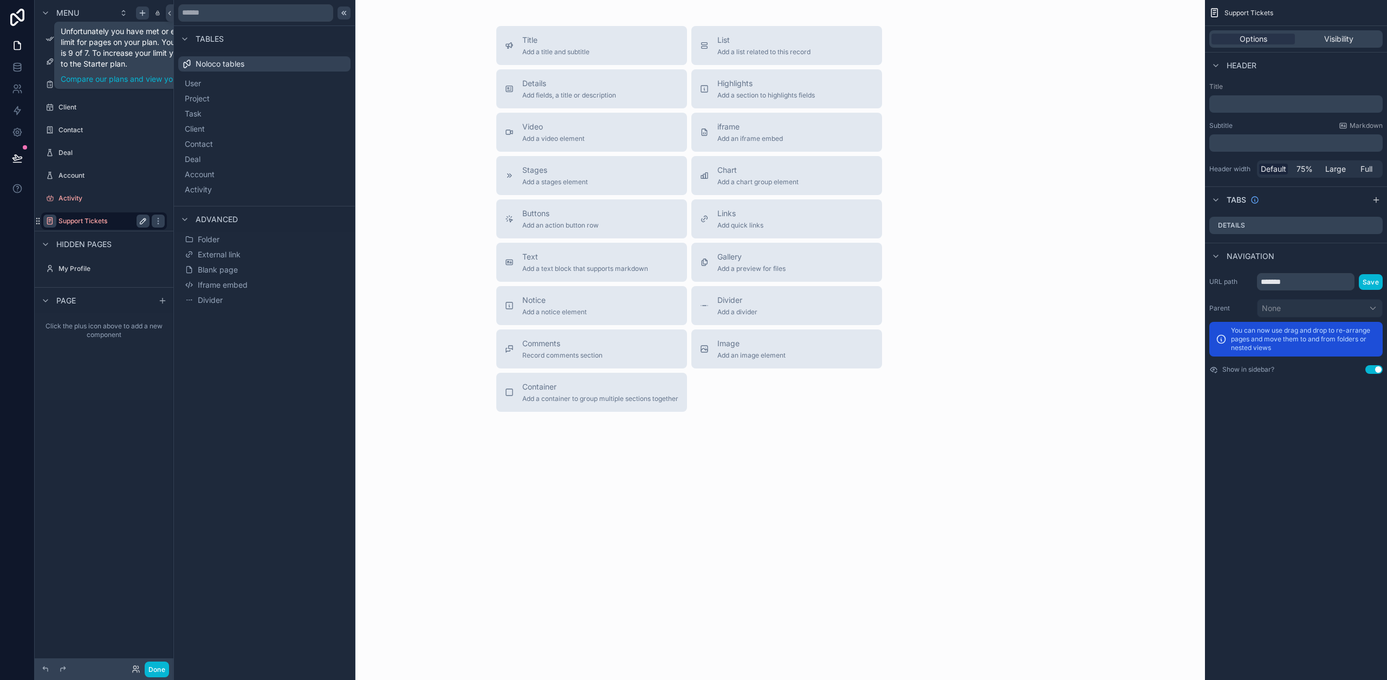
click at [348, 14] on div at bounding box center [343, 12] width 13 height 13
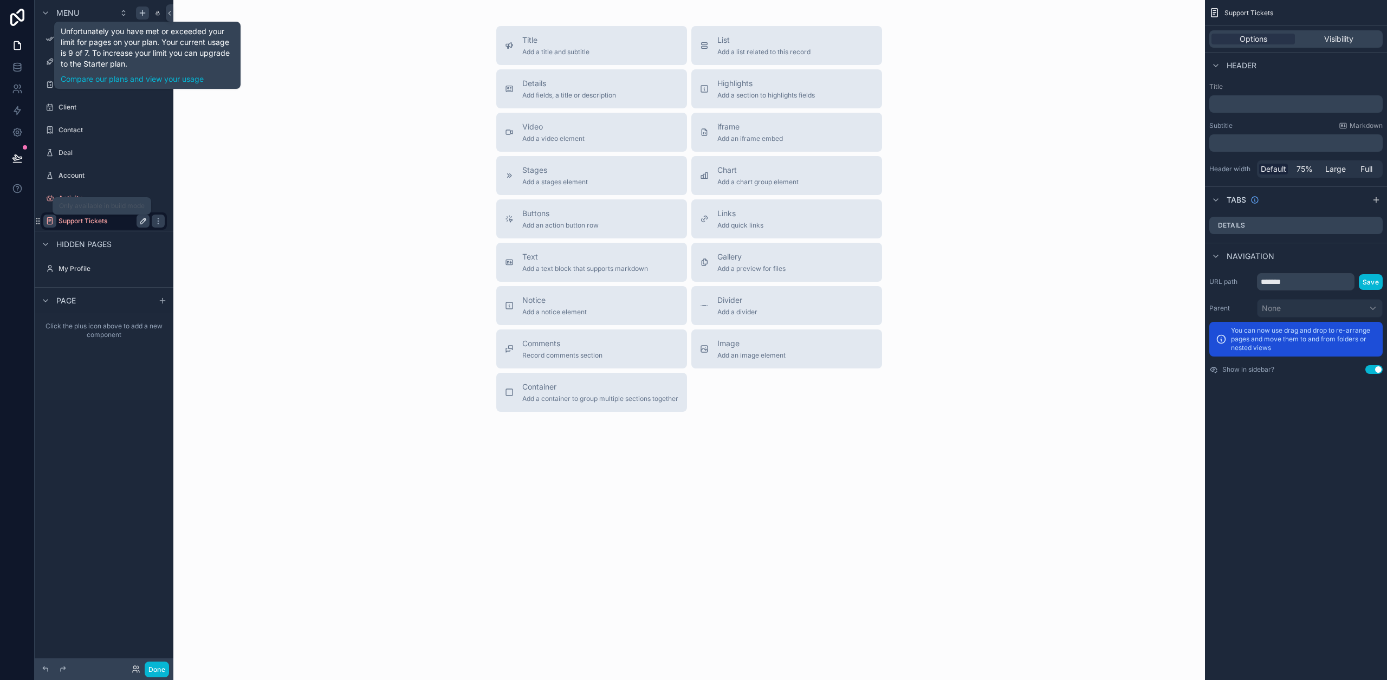
click at [97, 220] on label "Support Tickets" at bounding box center [101, 221] width 87 height 9
click at [1335, 36] on span "Visibility" at bounding box center [1338, 39] width 29 height 11
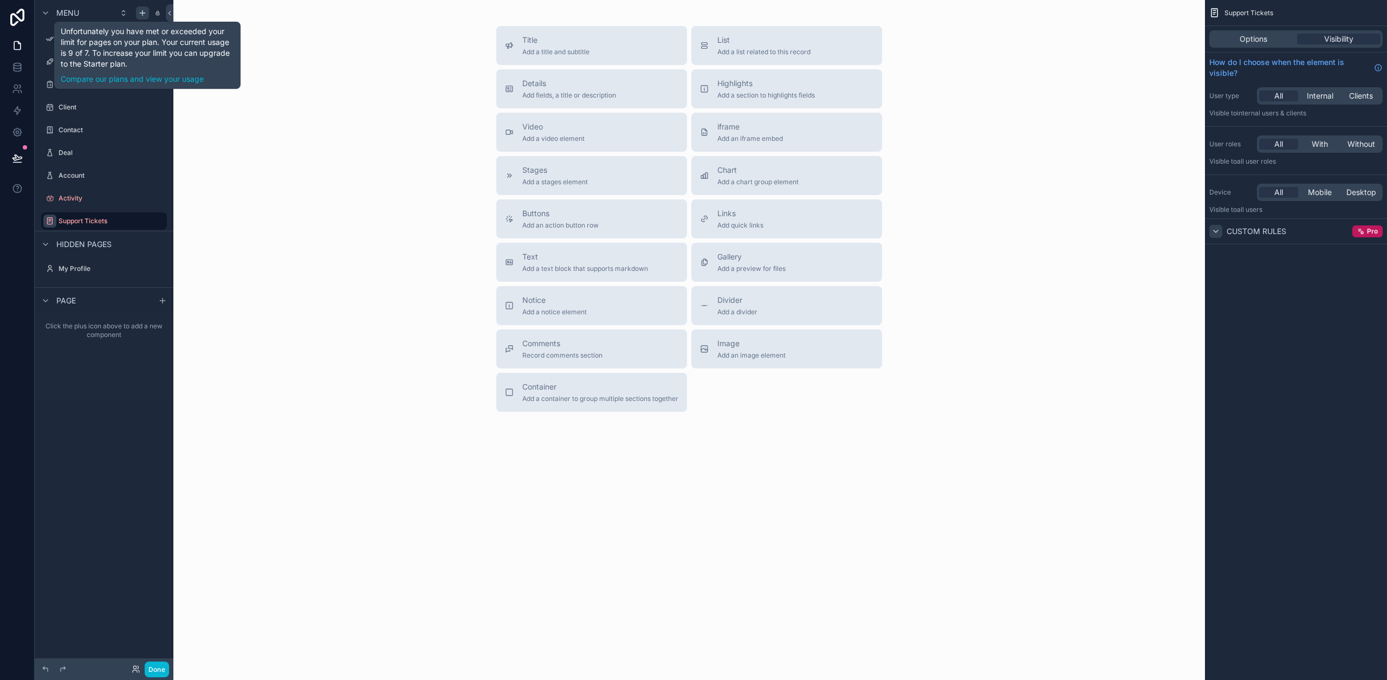
click at [1220, 229] on div "scrollable content" at bounding box center [1215, 231] width 13 height 13
click at [1222, 231] on div "Custom rules" at bounding box center [1247, 231] width 77 height 13
click at [1218, 232] on icon "scrollable content" at bounding box center [1215, 231] width 9 height 9
click at [1218, 233] on icon "scrollable content" at bounding box center [1215, 231] width 9 height 9
click at [564, 50] on span "Add a title and subtitle" at bounding box center [555, 52] width 67 height 9
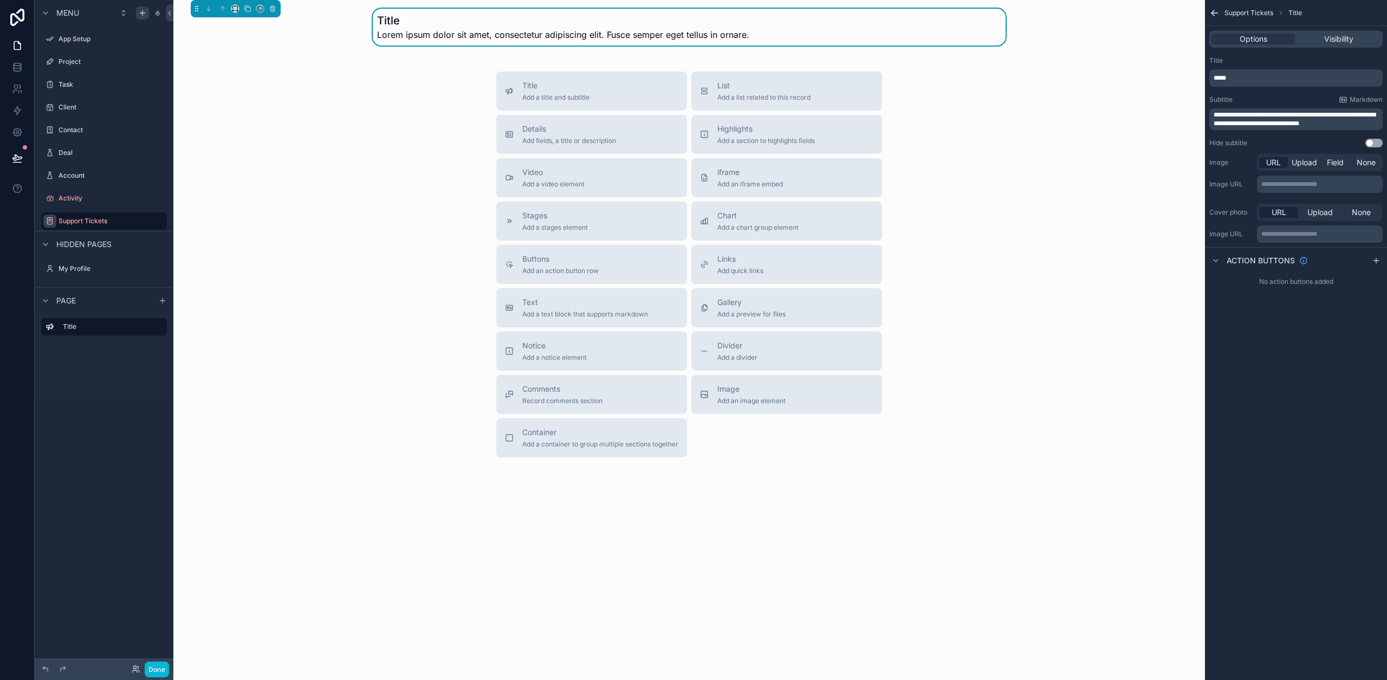
drag, startPoint x: 390, startPoint y: 17, endPoint x: 347, endPoint y: 21, distance: 44.0
click at [390, 18] on h1 "Title" at bounding box center [563, 20] width 372 height 15
click at [237, 9] on icon "scrollable content" at bounding box center [235, 9] width 8 height 8
click at [262, 126] on div "75%" at bounding box center [257, 131] width 34 height 13
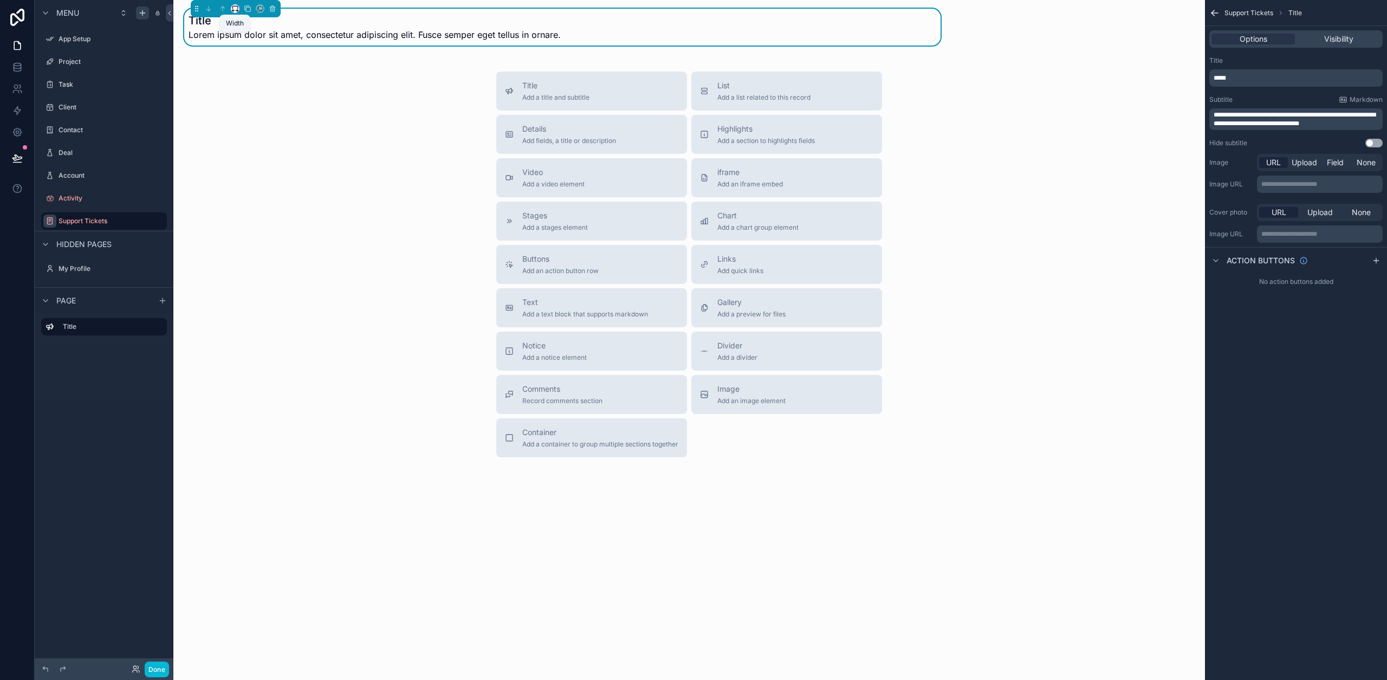
click at [235, 9] on icon "scrollable content" at bounding box center [235, 9] width 8 height 8
click at [250, 154] on span "Full width" at bounding box center [257, 152] width 34 height 13
click at [231, 14] on div "scrollable content" at bounding box center [236, 8] width 90 height 17
click at [232, 12] on div "scrollable content" at bounding box center [235, 8] width 9 height 9
click at [1249, 81] on p "*****" at bounding box center [1296, 78] width 167 height 9
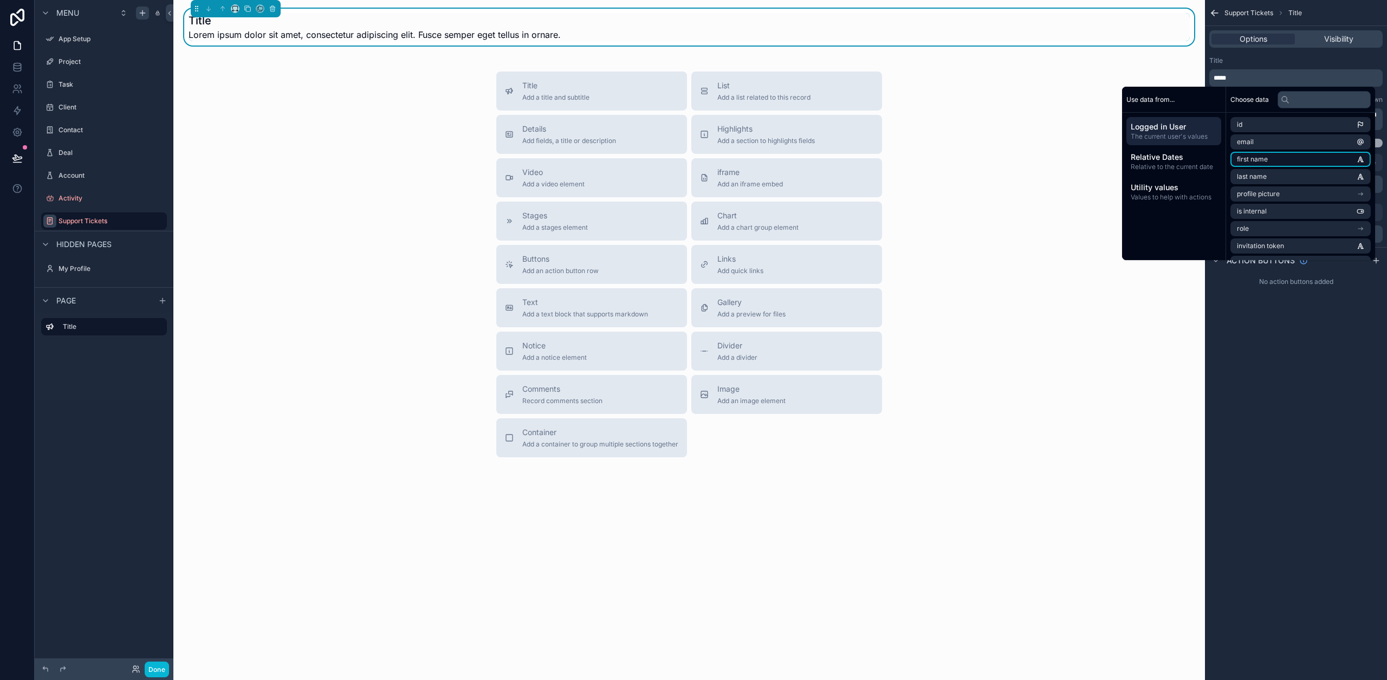
click at [1286, 160] on li "first name" at bounding box center [1300, 159] width 140 height 15
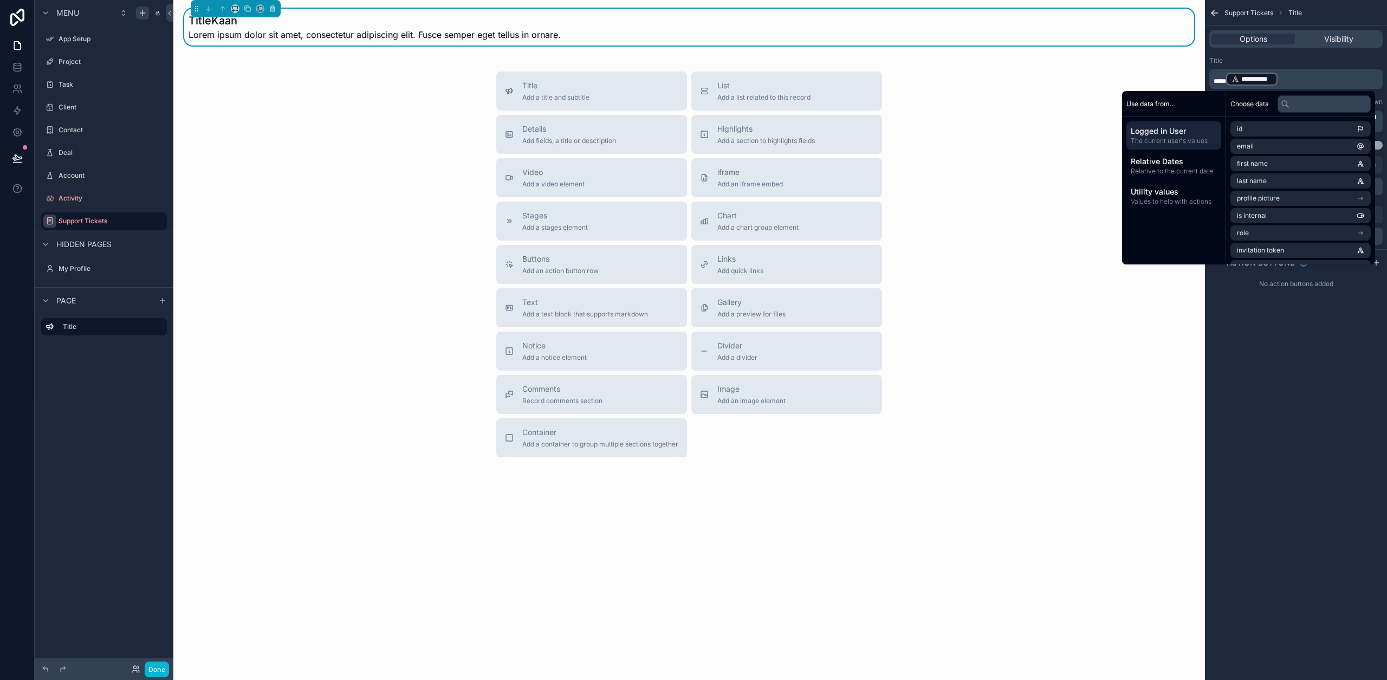
click at [1296, 80] on p "**********" at bounding box center [1296, 78] width 167 height 15
click at [1287, 74] on p "**********" at bounding box center [1296, 78] width 167 height 15
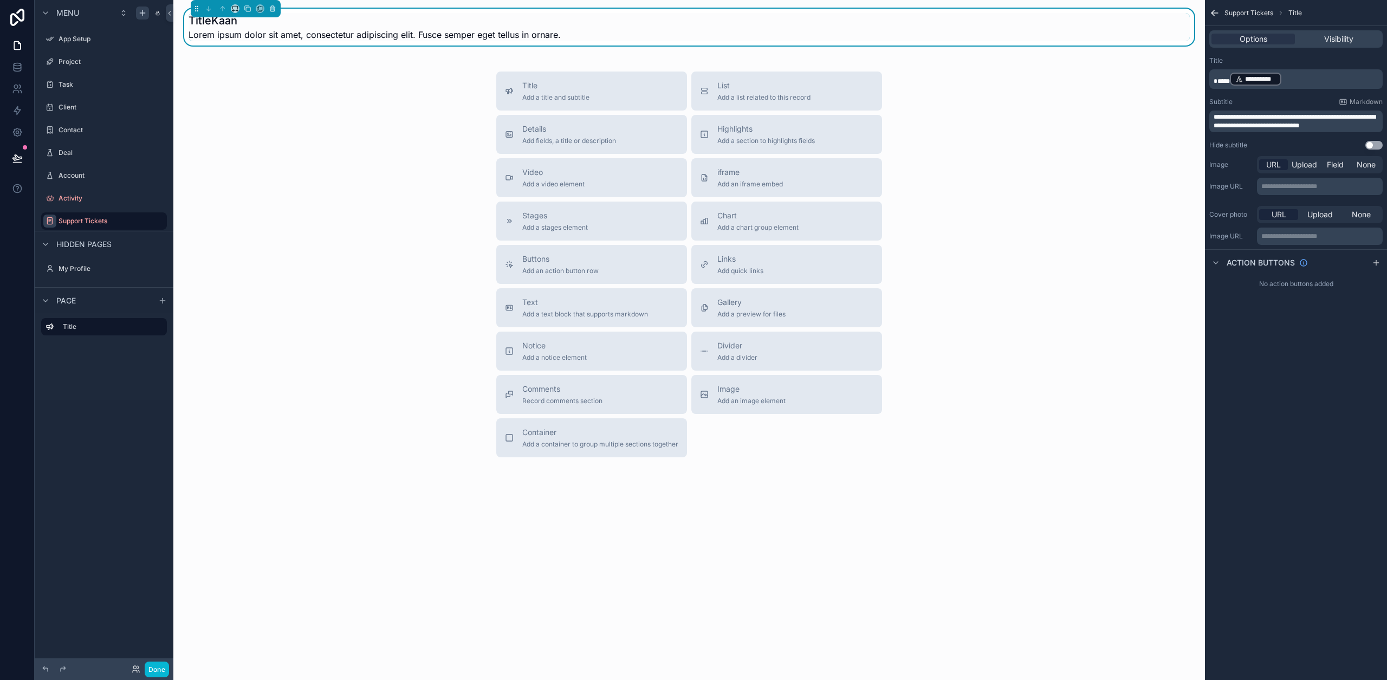
click at [1291, 78] on p "**********" at bounding box center [1296, 78] width 167 height 15
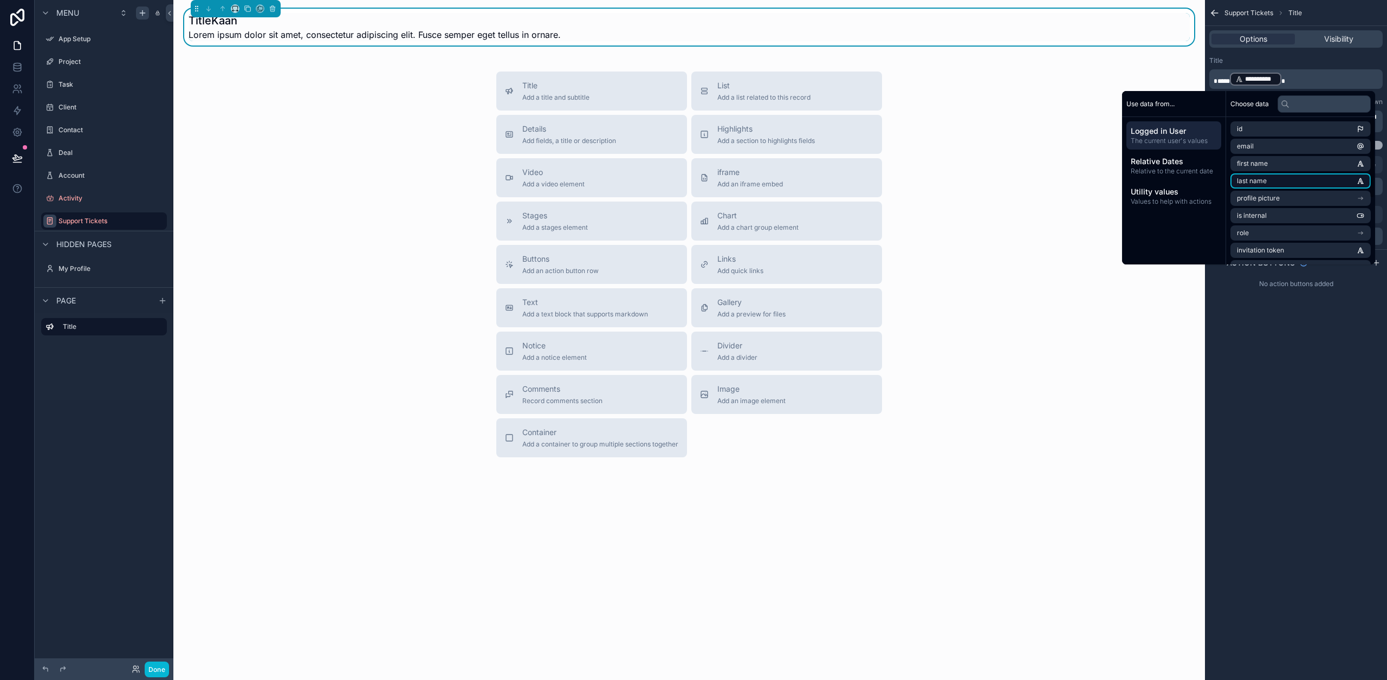
click at [1259, 184] on span "last name" at bounding box center [1251, 181] width 30 height 9
click at [1217, 79] on span "*****" at bounding box center [1221, 81] width 16 height 6
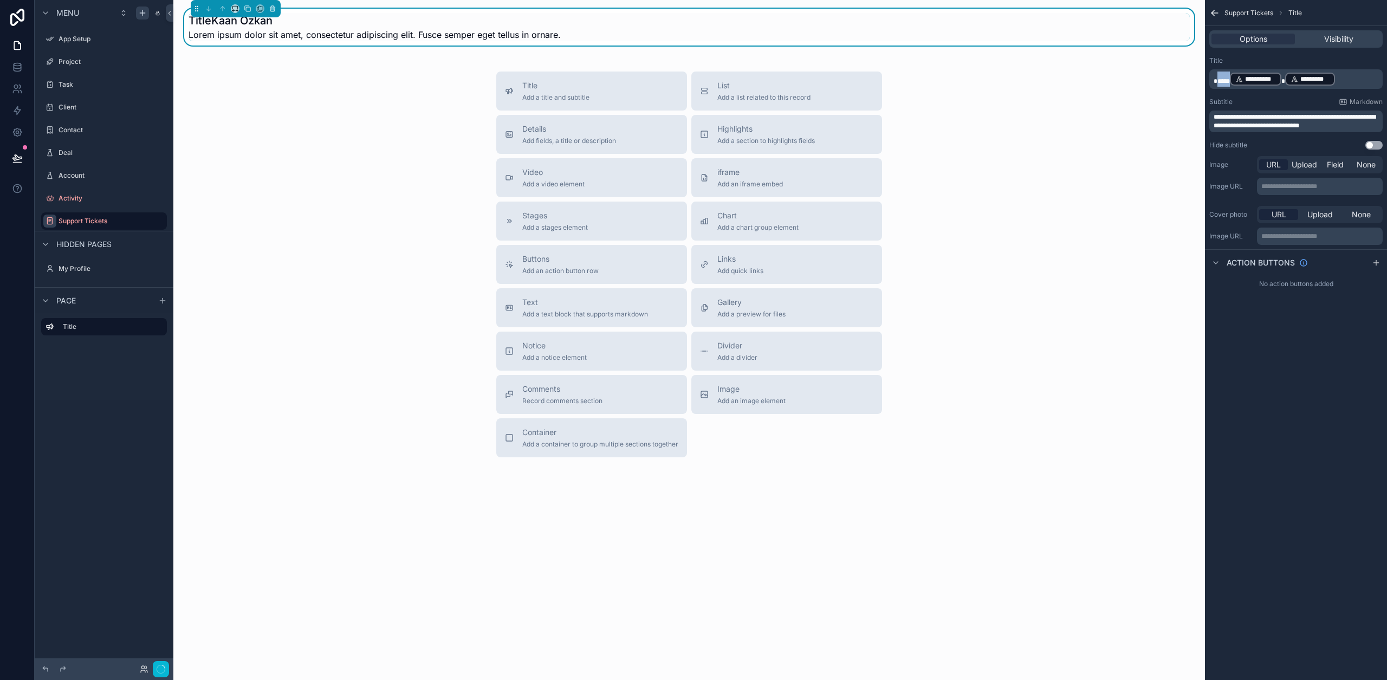
click at [1217, 79] on span "*****" at bounding box center [1221, 81] width 16 height 6
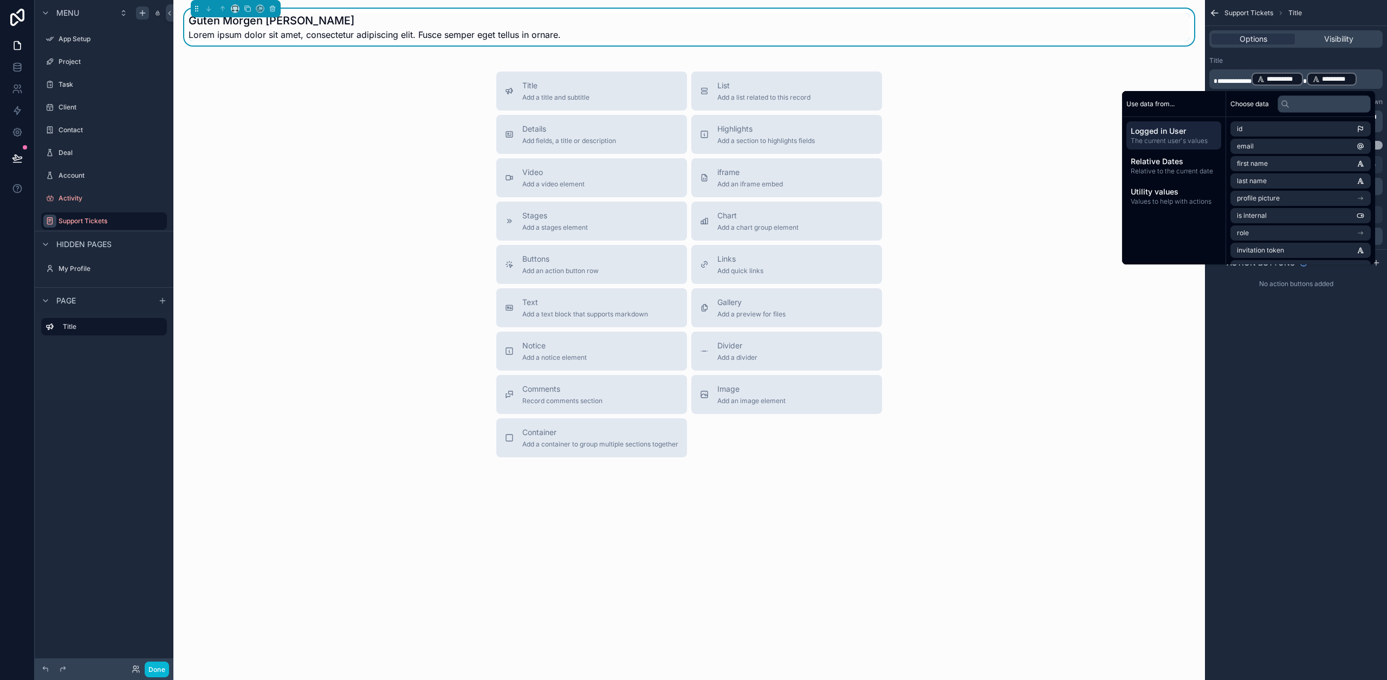
click at [1232, 60] on div "Title" at bounding box center [1295, 60] width 173 height 9
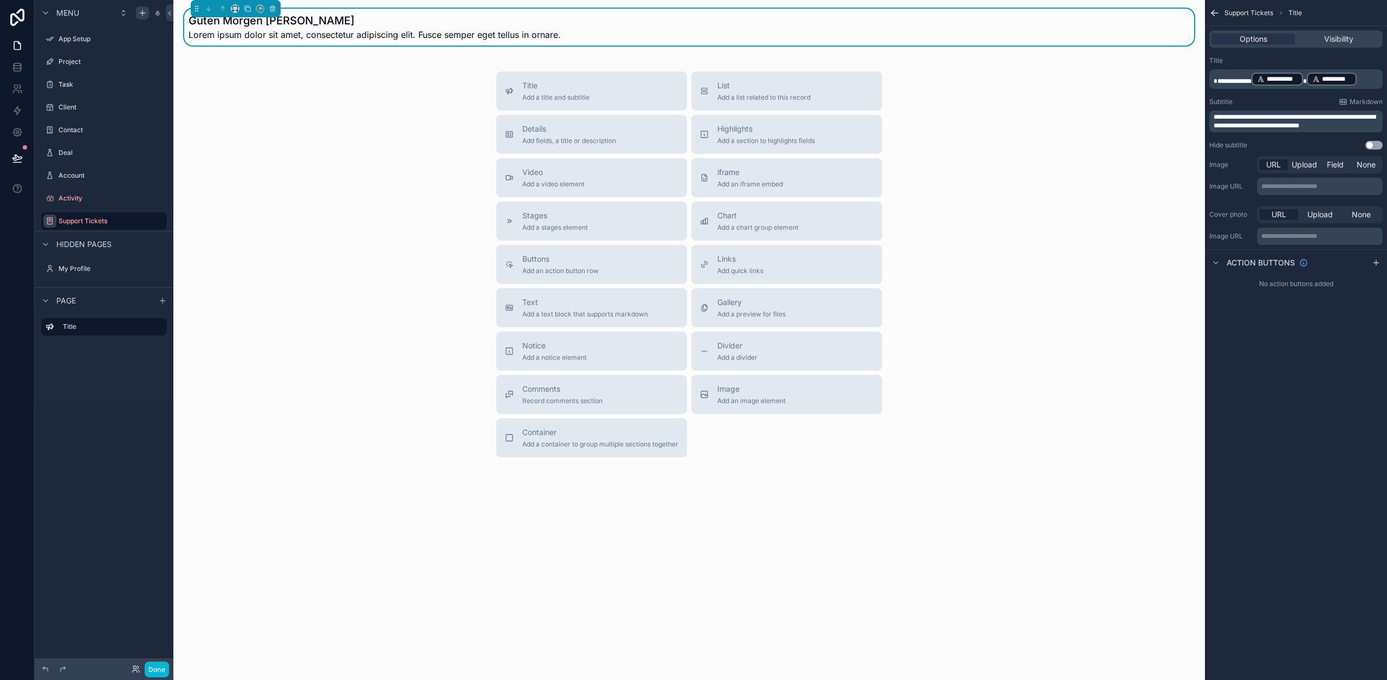
click at [1359, 45] on div "Options Visibility" at bounding box center [1295, 38] width 173 height 17
click at [1343, 40] on span "Visibility" at bounding box center [1338, 39] width 29 height 11
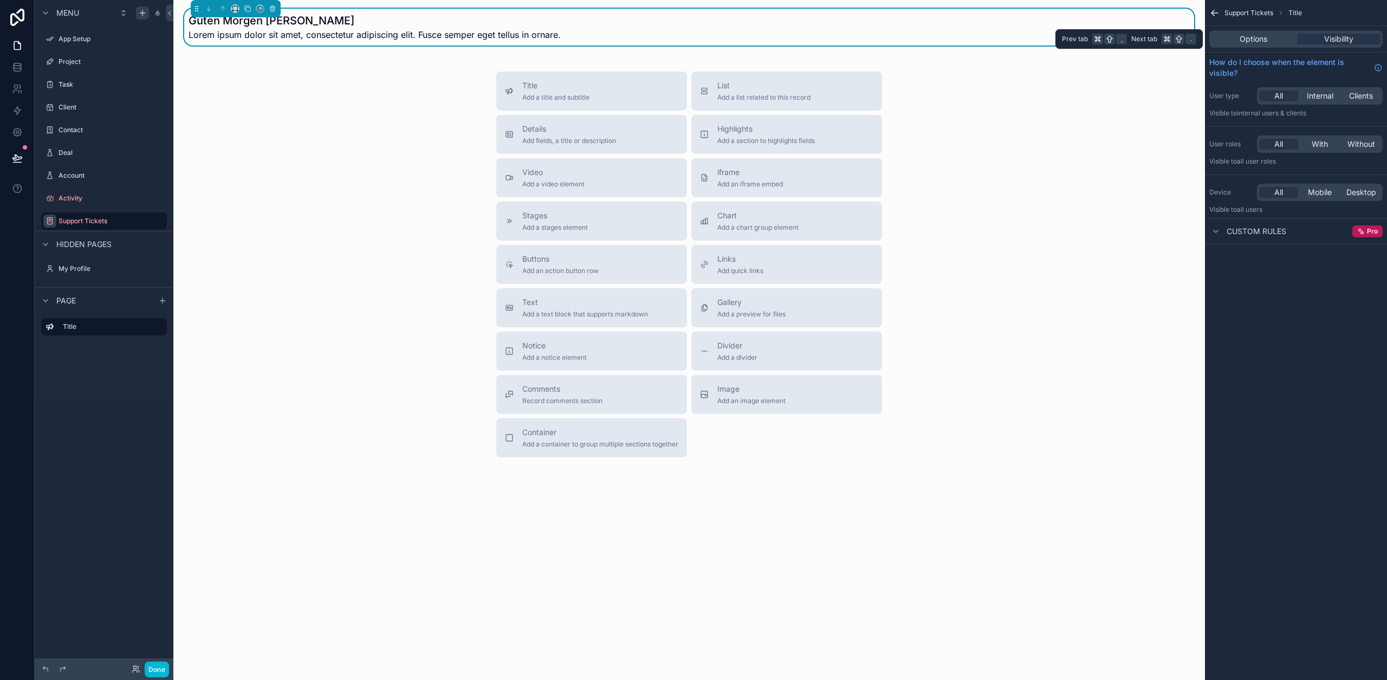
click at [1261, 44] on div "Options Visibility" at bounding box center [1295, 38] width 173 height 17
click at [1261, 41] on span "Options" at bounding box center [1253, 39] width 28 height 11
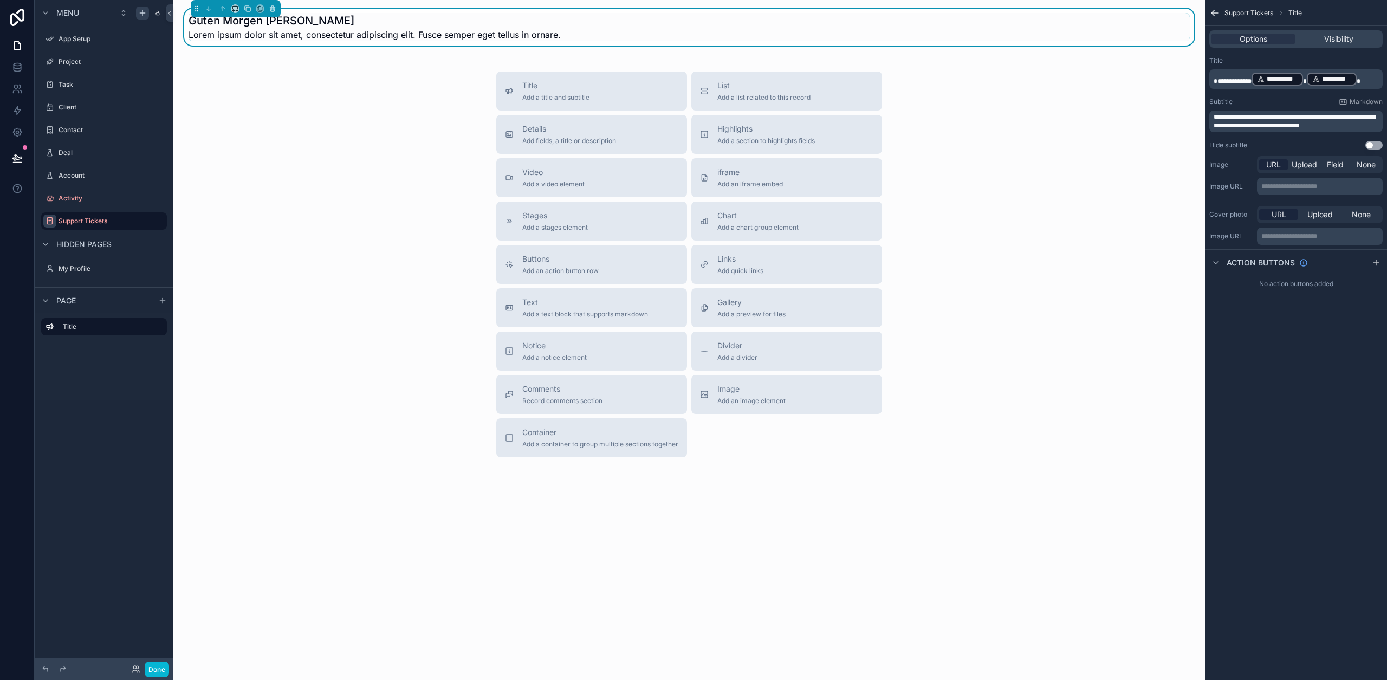
click at [370, 150] on div "Title Add a title and subtitle List Add a list related to this record Details A…" at bounding box center [689, 264] width 1014 height 386
click at [70, 172] on label "Account" at bounding box center [101, 175] width 87 height 9
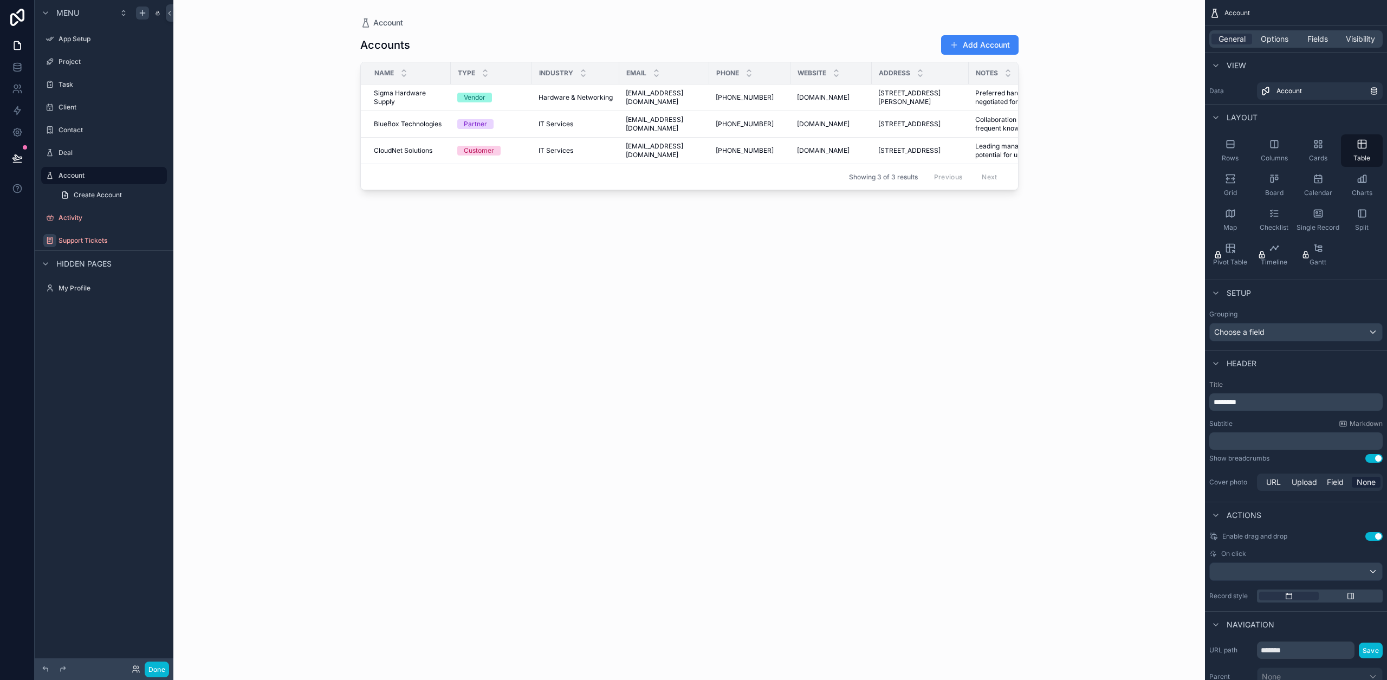
click at [419, 95] on div "scrollable content" at bounding box center [689, 333] width 693 height 667
click at [419, 99] on span "Sigma Hardware Supply" at bounding box center [409, 97] width 70 height 17
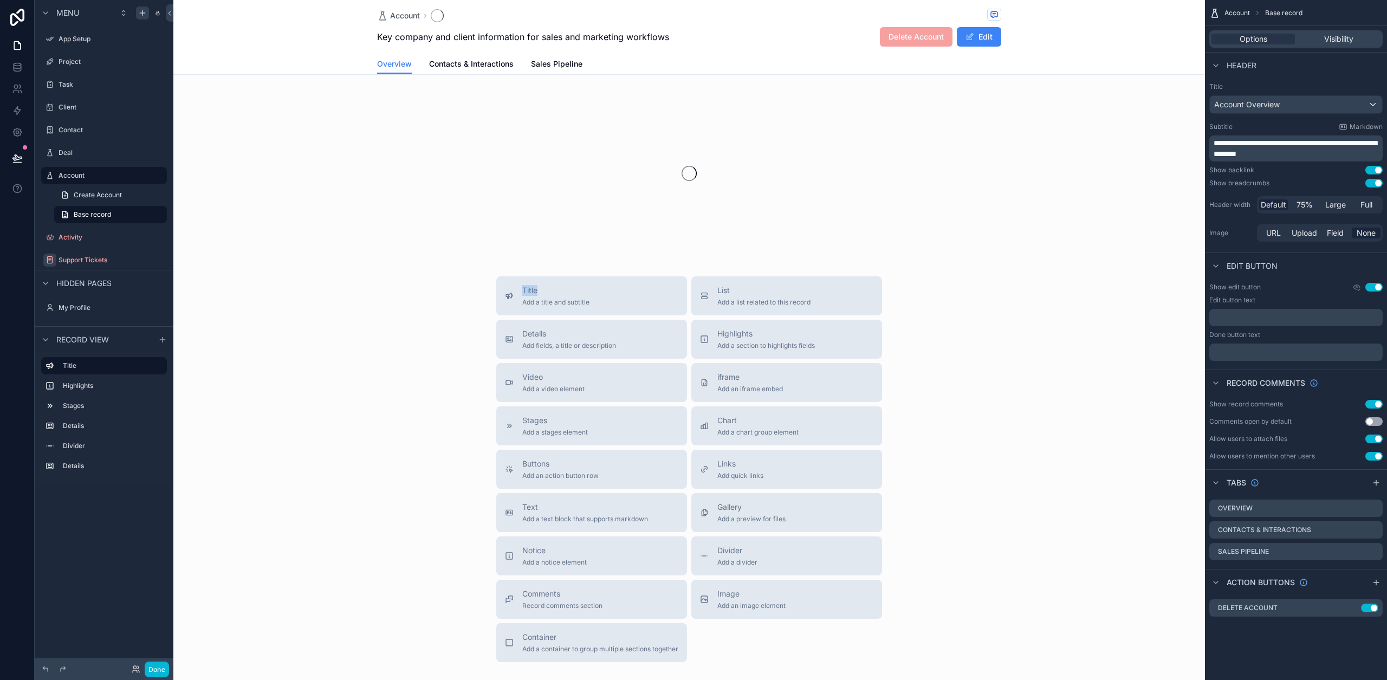
click at [419, 99] on div "scrollable content" at bounding box center [688, 173] width 1031 height 171
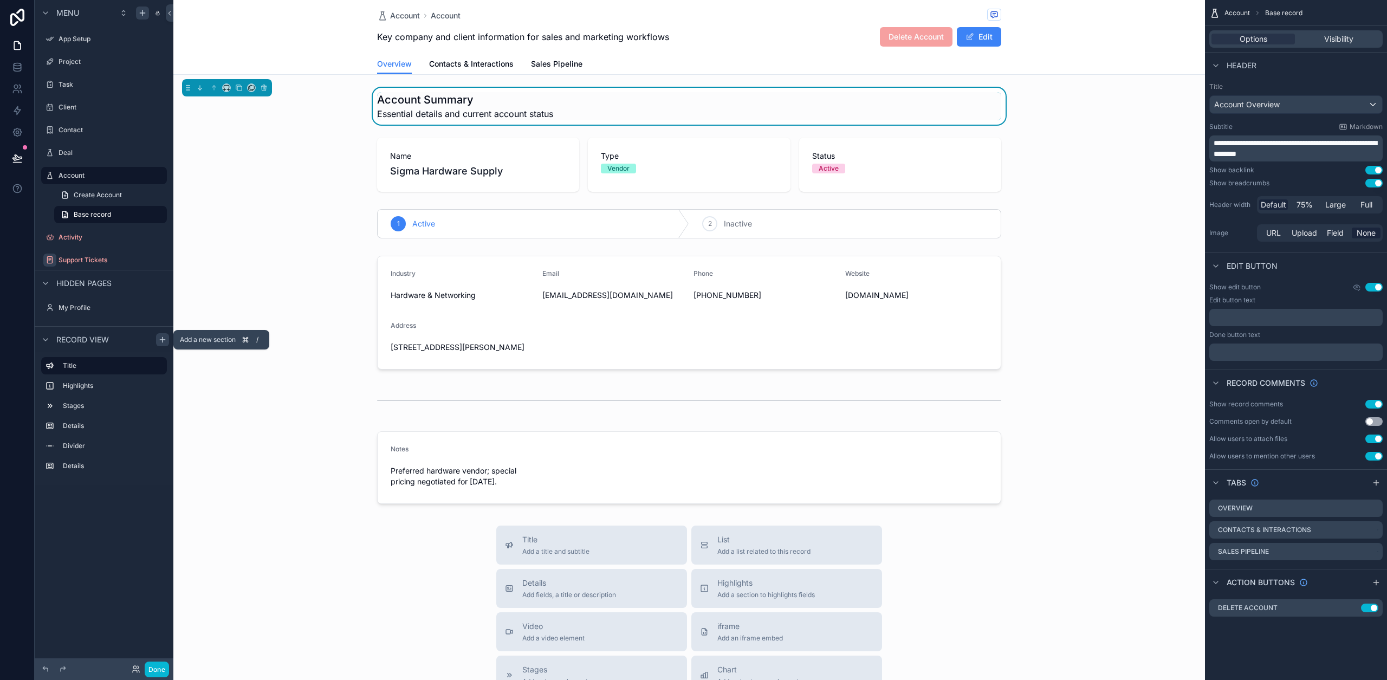
click at [166, 338] on icon "scrollable content" at bounding box center [162, 339] width 9 height 9
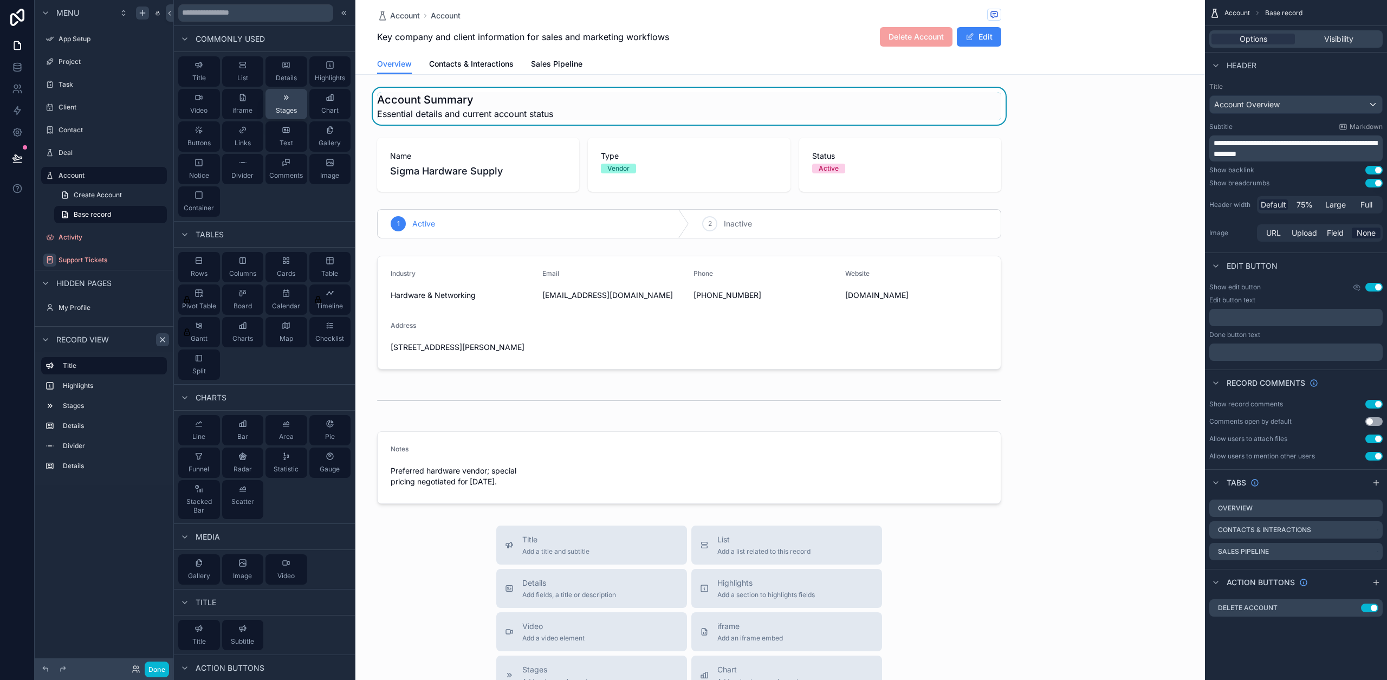
click at [282, 99] on icon at bounding box center [286, 97] width 9 height 9
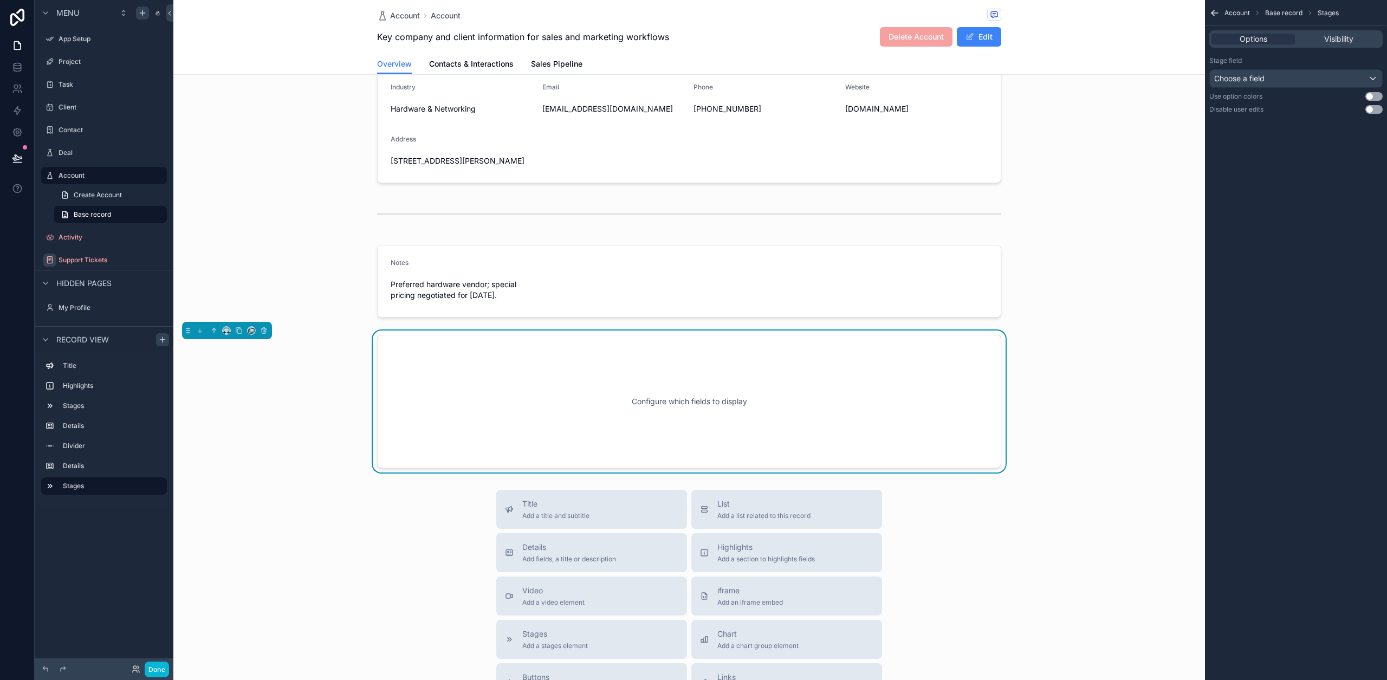
scroll to position [248, 0]
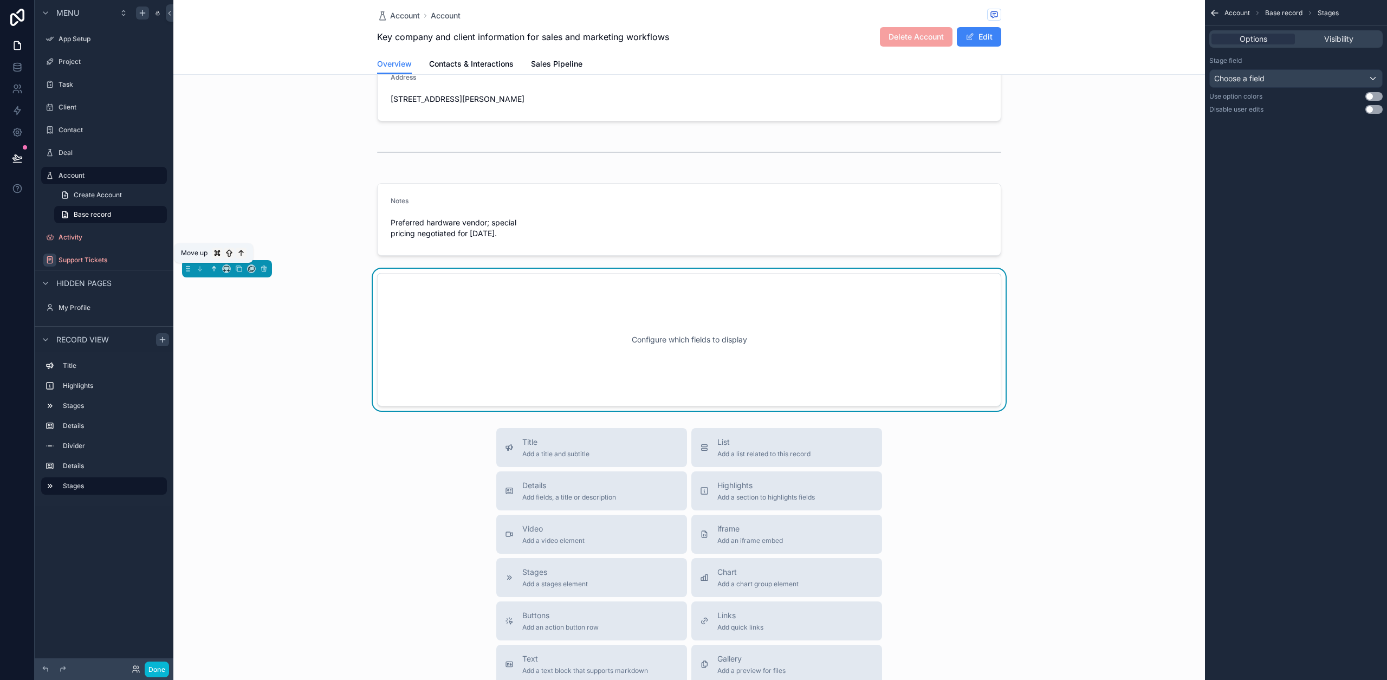
click at [214, 270] on icon "scrollable content" at bounding box center [214, 268] width 0 height 4
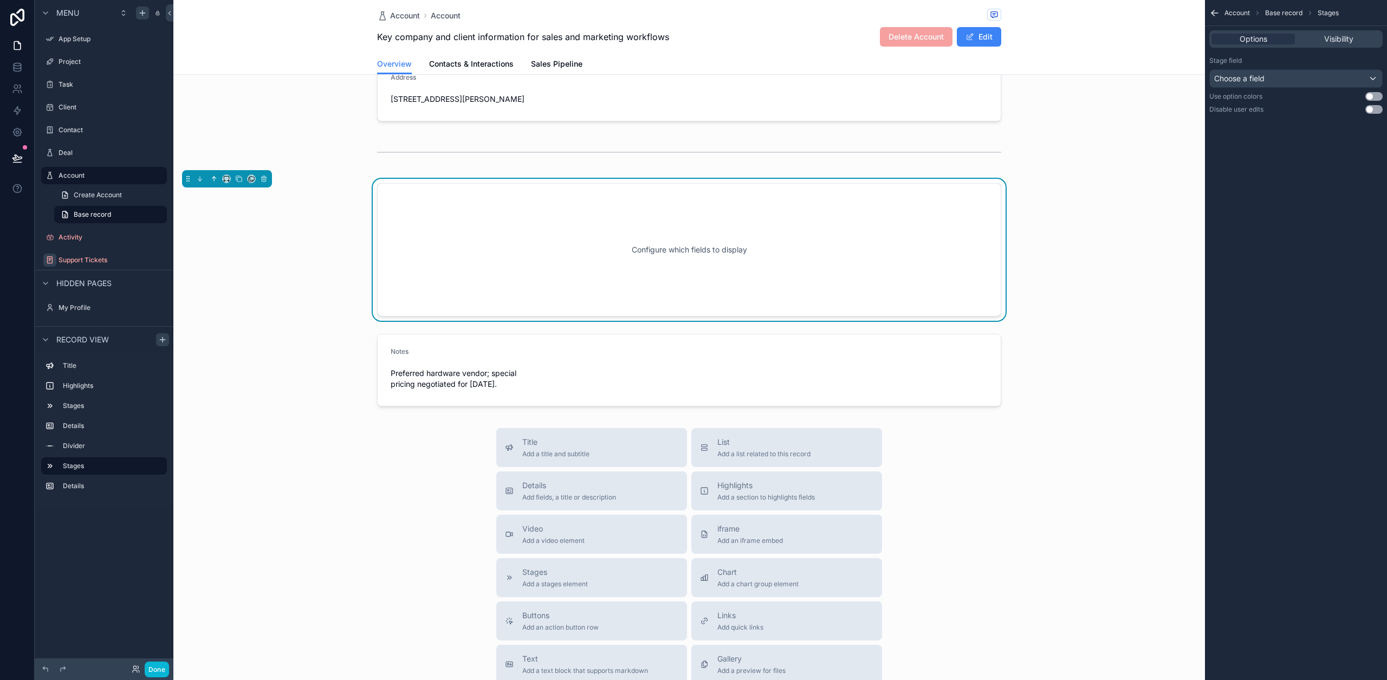
click at [216, 183] on button "scrollable content" at bounding box center [214, 179] width 12 height 12
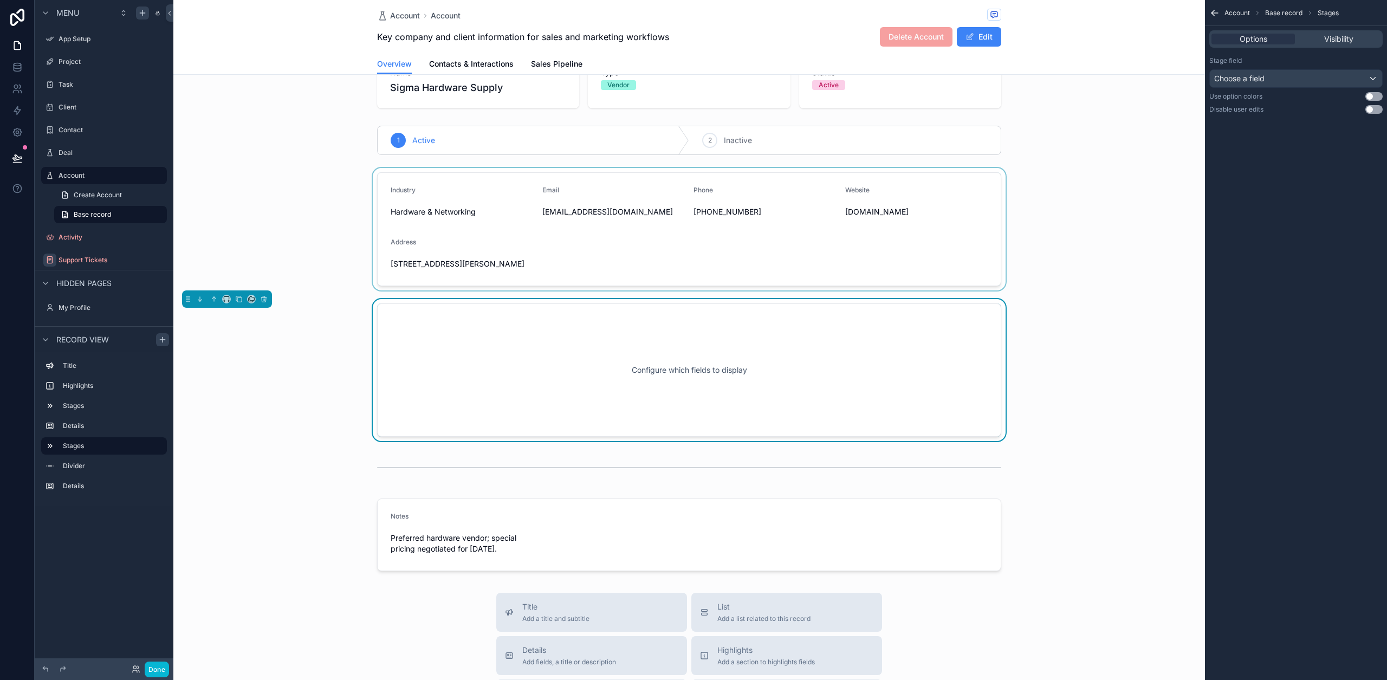
scroll to position [0, 0]
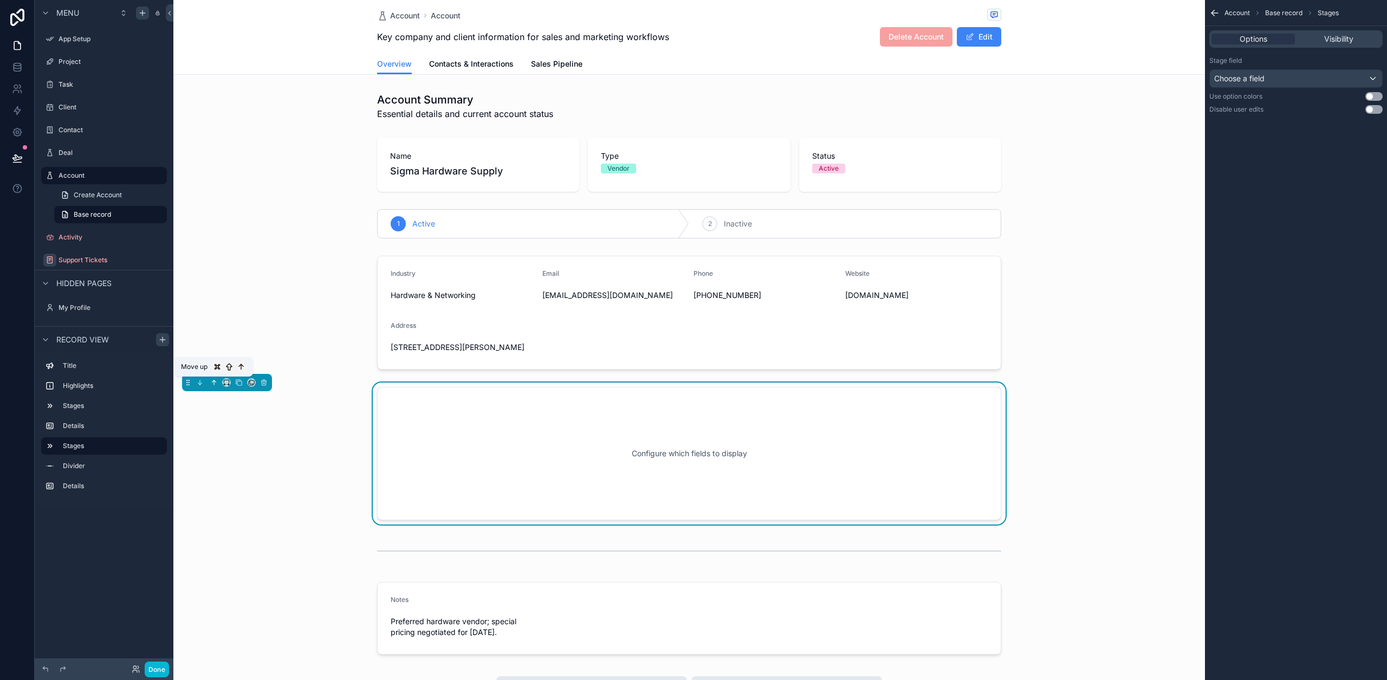
click at [218, 381] on button "scrollable content" at bounding box center [214, 382] width 12 height 12
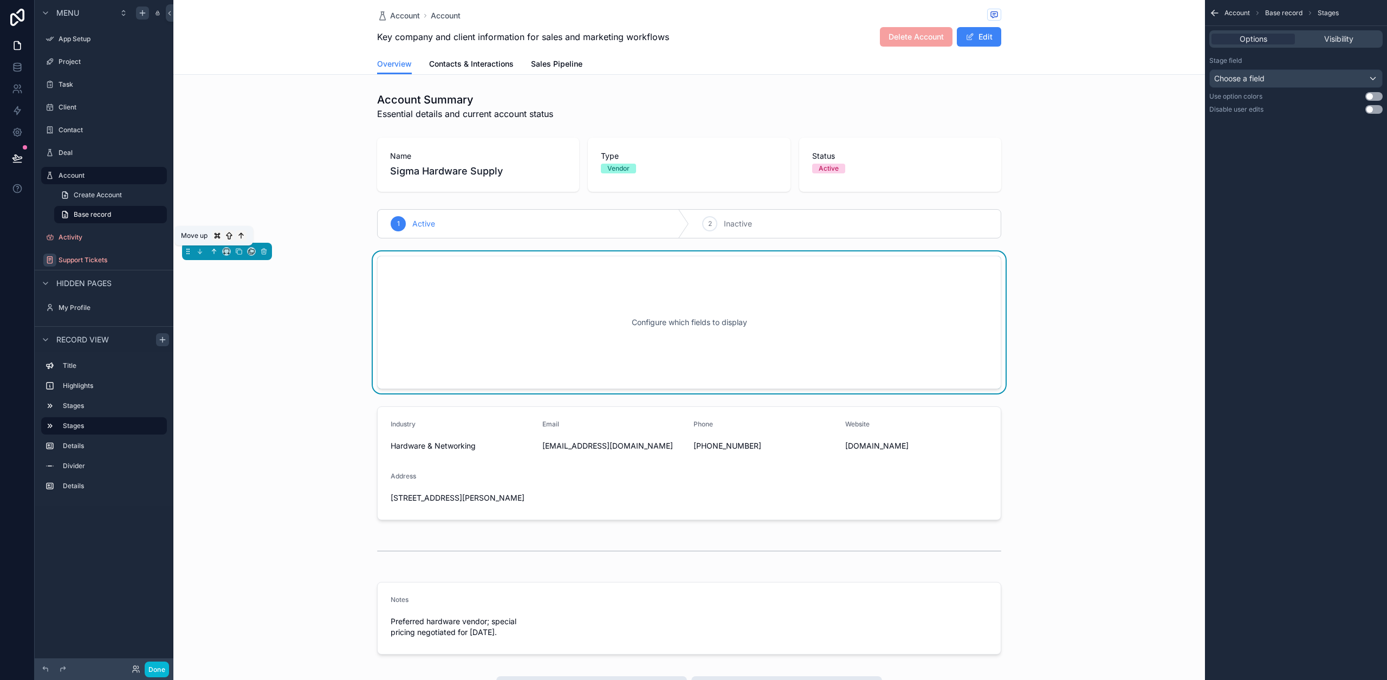
click at [213, 254] on icon "scrollable content" at bounding box center [214, 252] width 8 height 8
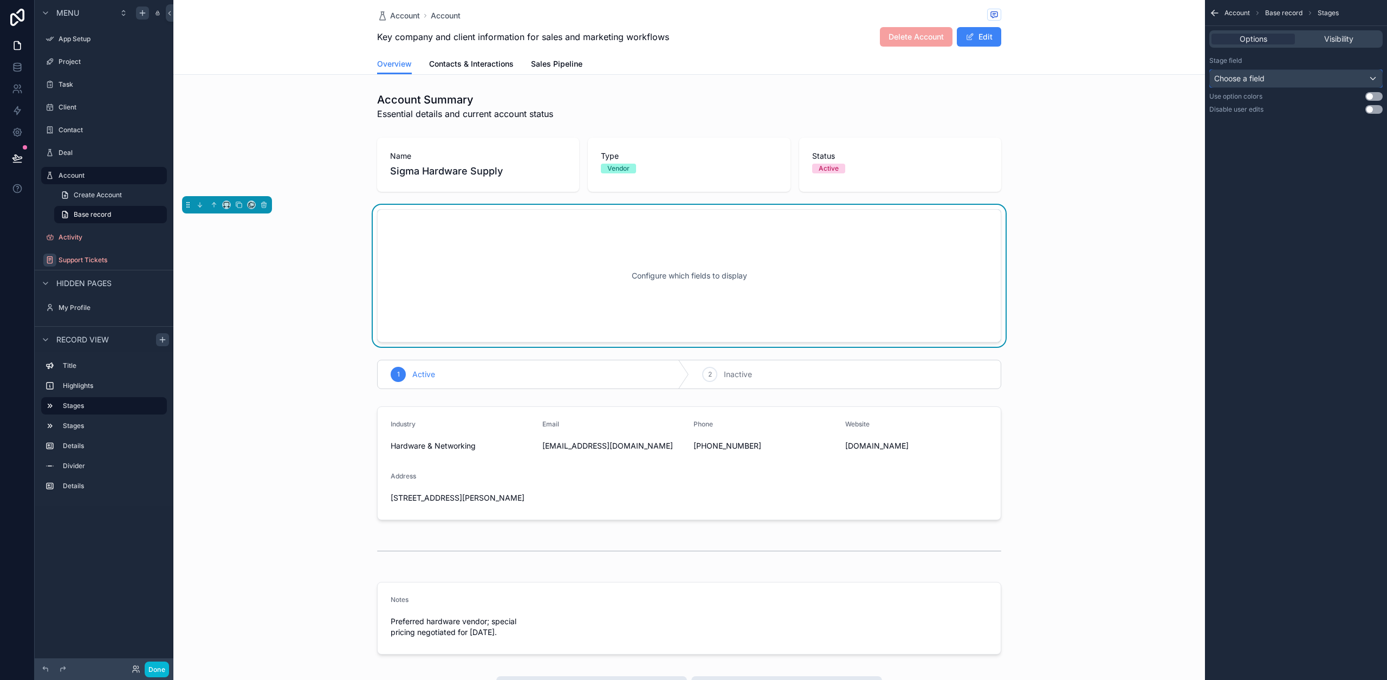
click at [1340, 71] on div "Choose a field" at bounding box center [1295, 78] width 172 height 17
click at [1242, 147] on div "Status" at bounding box center [1308, 156] width 193 height 19
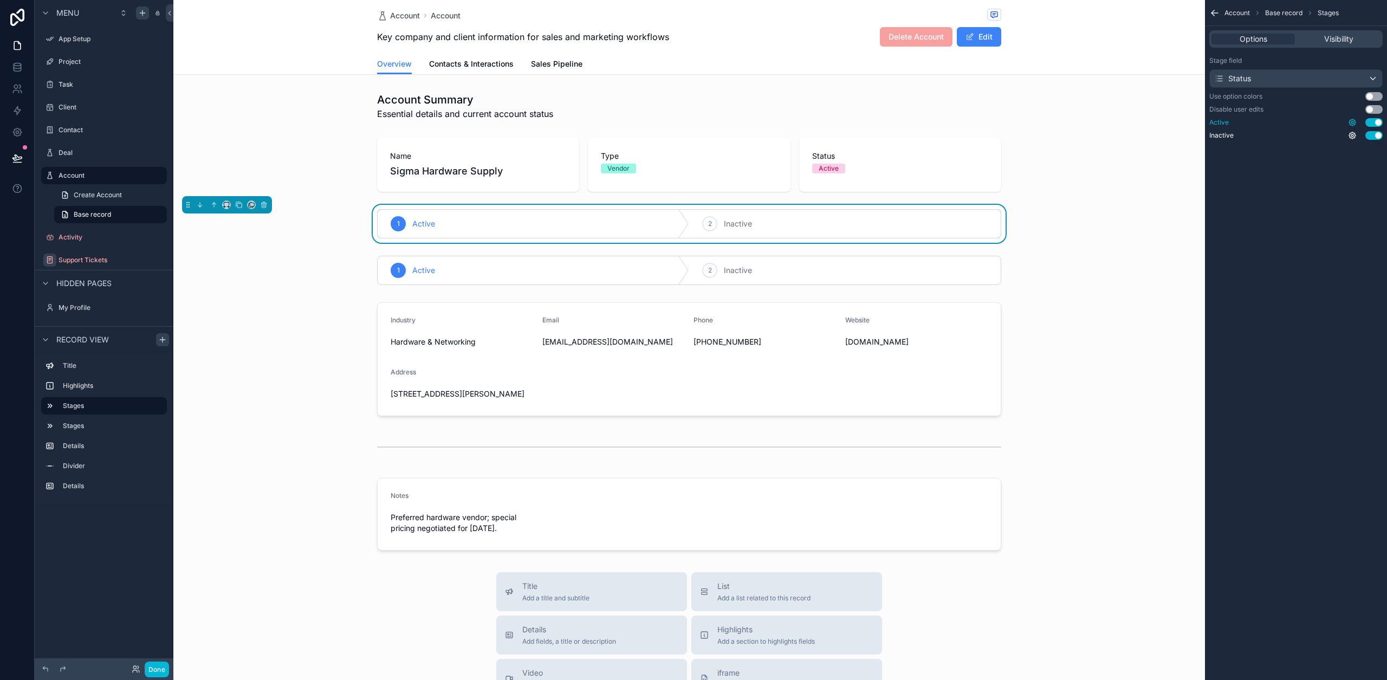
click at [1349, 123] on icon "scrollable content" at bounding box center [1352, 122] width 6 height 6
click at [1301, 129] on div "Only show when conditions are met Pro Use setting" at bounding box center [1245, 116] width 197 height 31
click at [796, 157] on div "scrollable content" at bounding box center [688, 164] width 1031 height 63
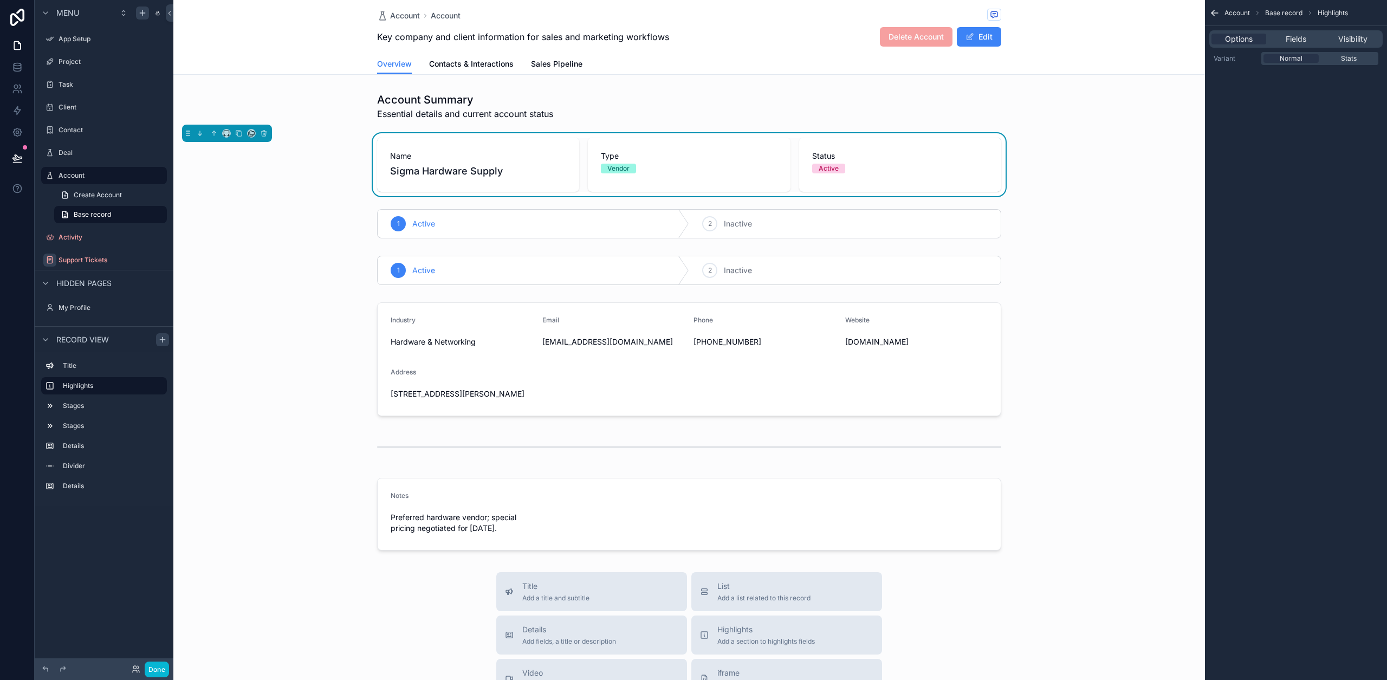
click at [968, 18] on div "Account Account" at bounding box center [689, 16] width 624 height 14
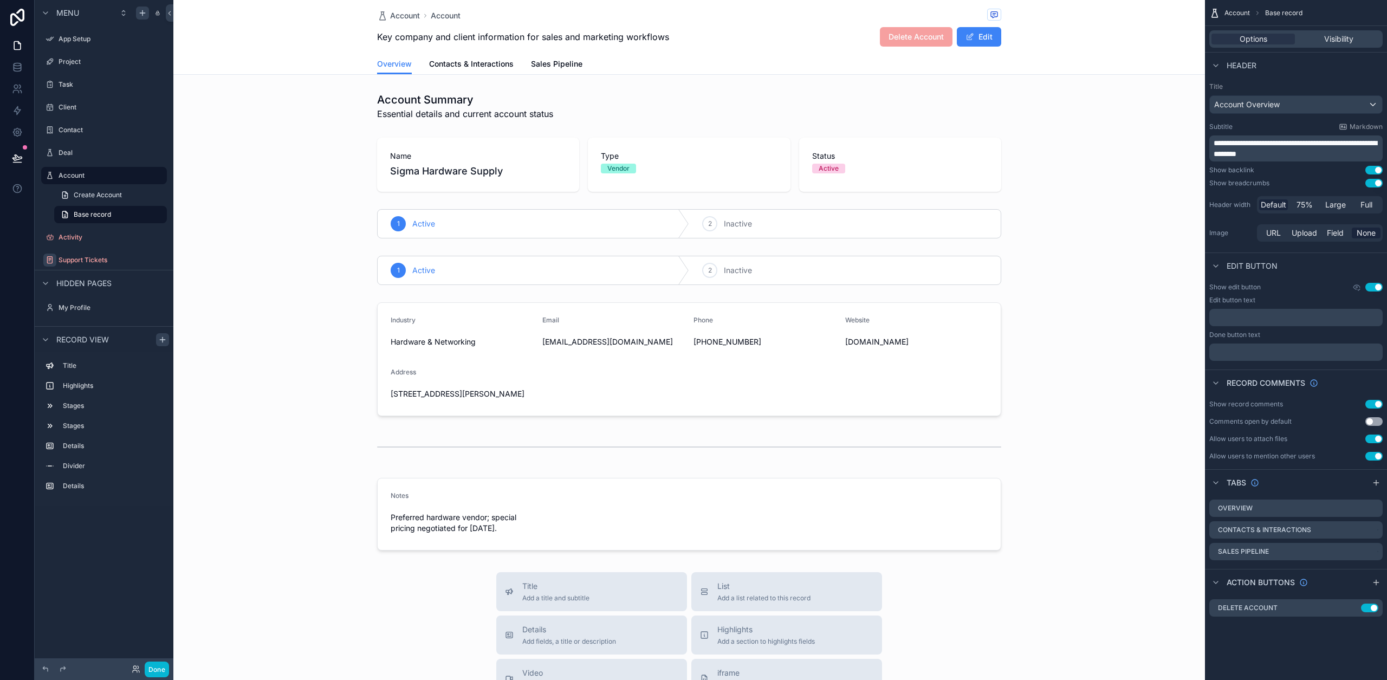
click at [783, 17] on div "Account Account" at bounding box center [689, 16] width 624 height 14
click at [1377, 585] on icon "scrollable content" at bounding box center [1375, 582] width 9 height 9
click at [1353, 632] on icon "scrollable content" at bounding box center [1351, 630] width 5 height 5
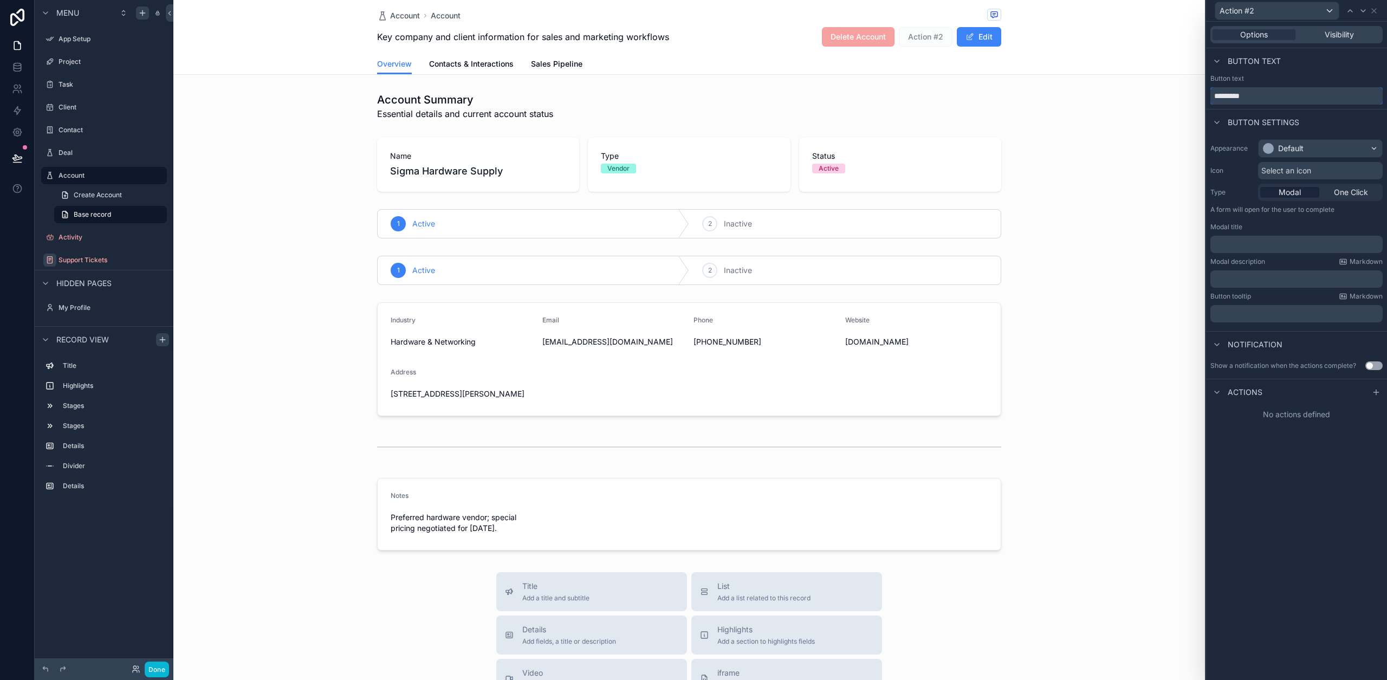
click at [1240, 102] on input "*********" at bounding box center [1296, 95] width 172 height 17
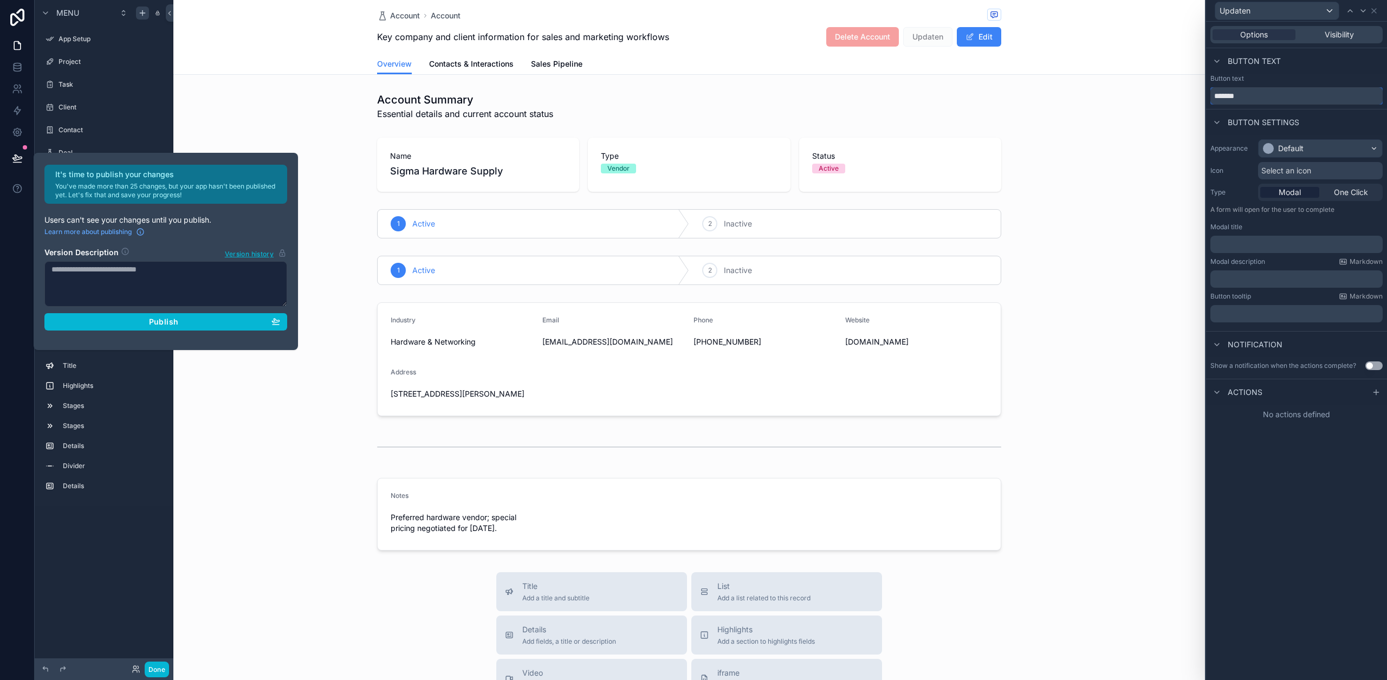
type input "*******"
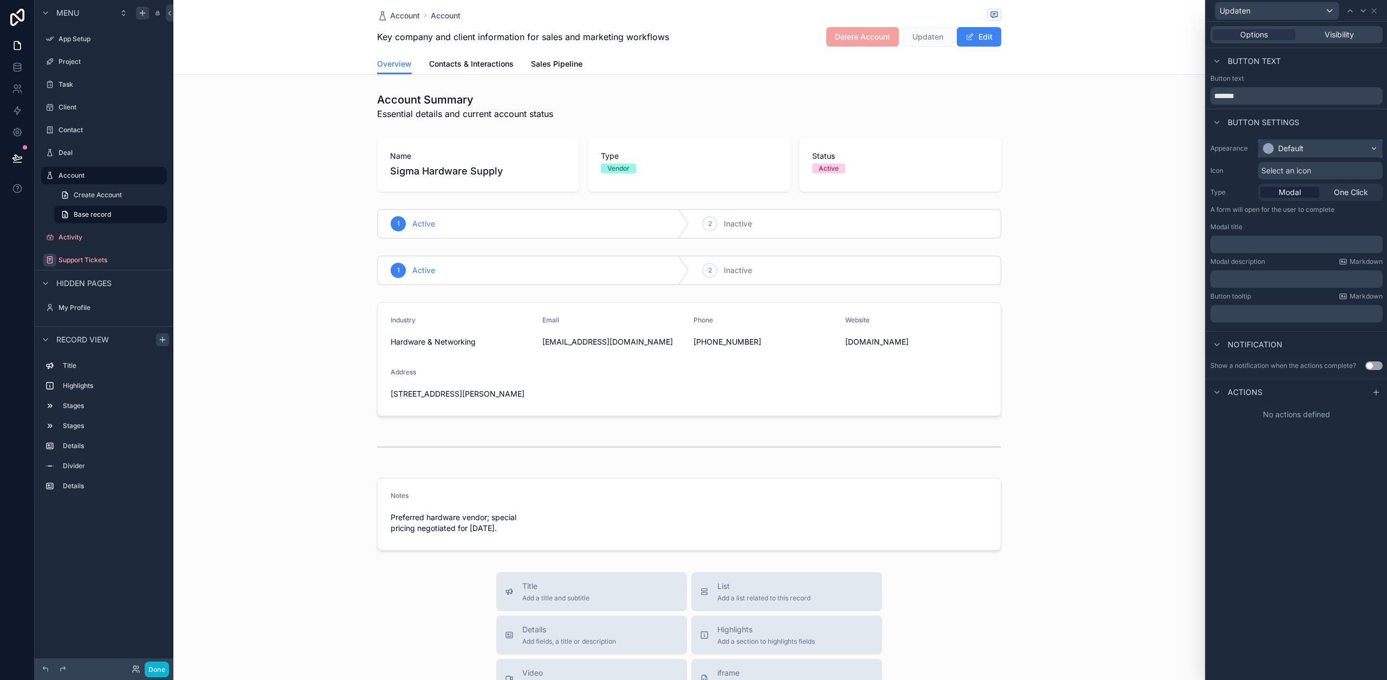
click at [1330, 145] on div "Default" at bounding box center [1319, 148] width 123 height 17
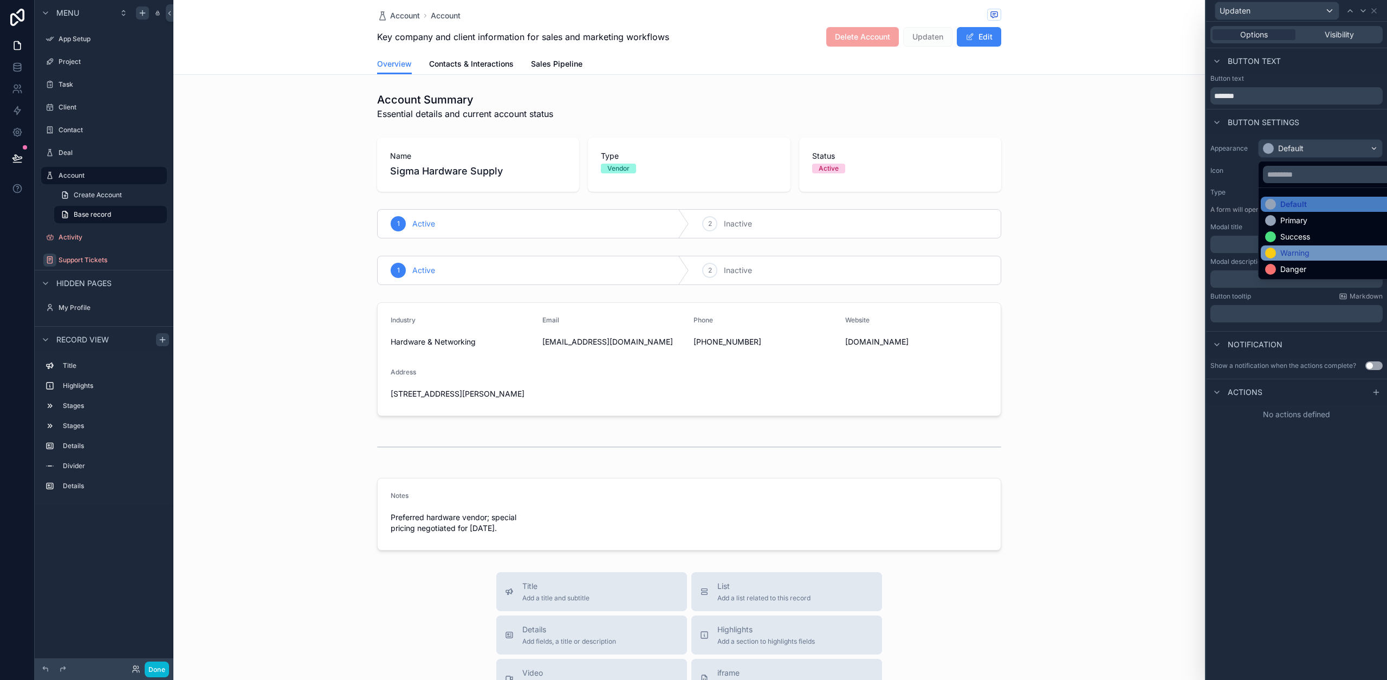
click at [1286, 249] on div "Warning" at bounding box center [1294, 253] width 29 height 11
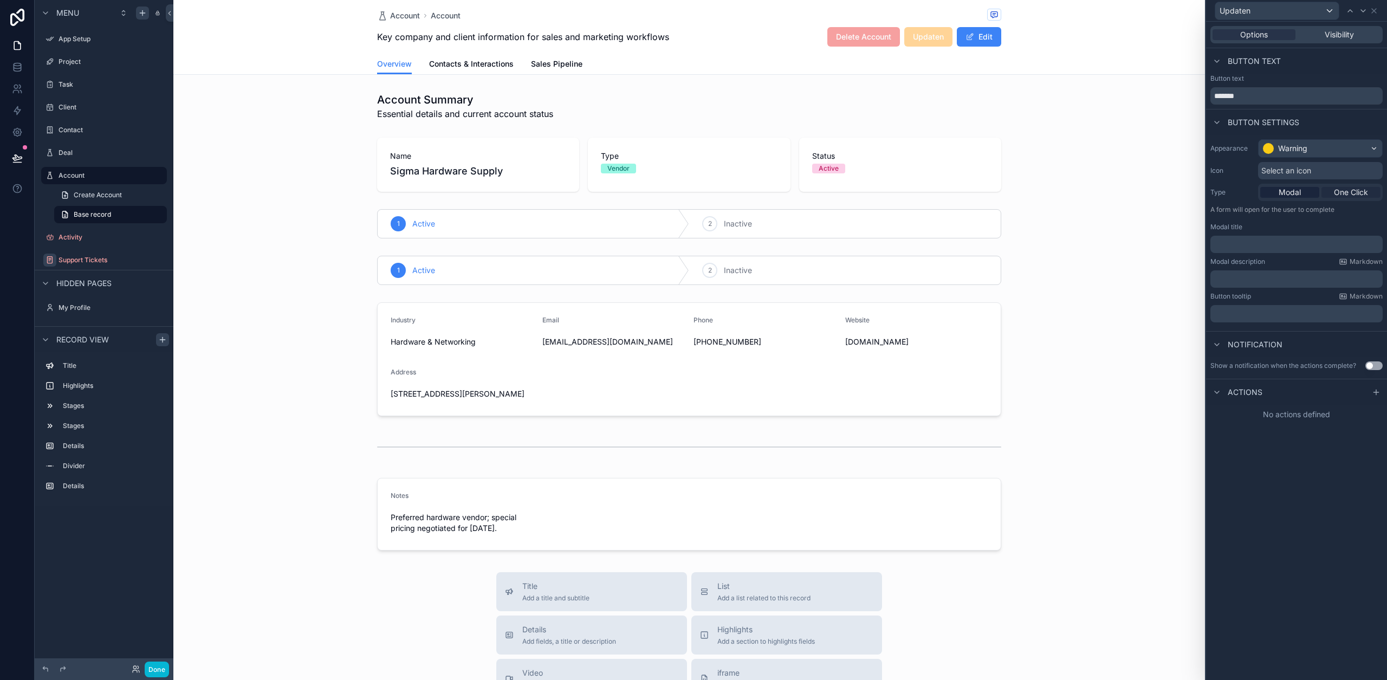
click at [1341, 194] on span "One Click" at bounding box center [1350, 192] width 34 height 11
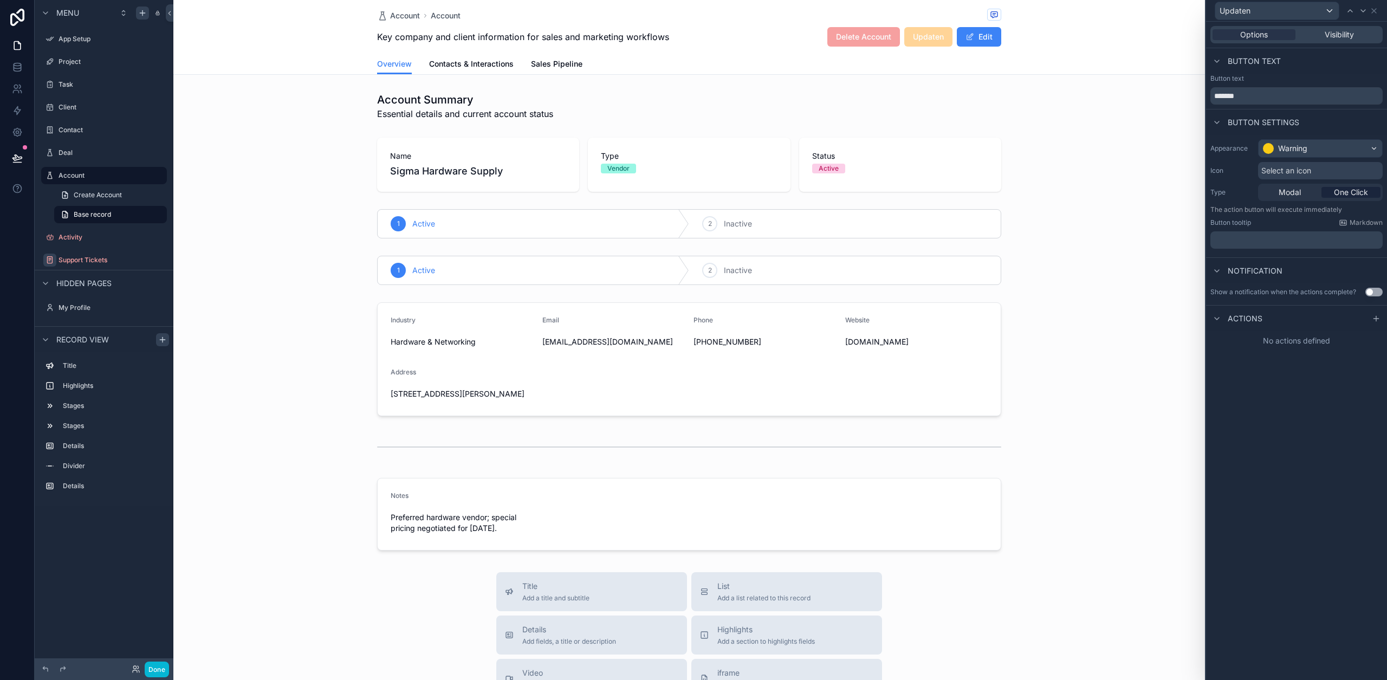
click at [1340, 195] on span "One Click" at bounding box center [1350, 192] width 34 height 11
click at [1330, 32] on span "Visibility" at bounding box center [1338, 34] width 29 height 11
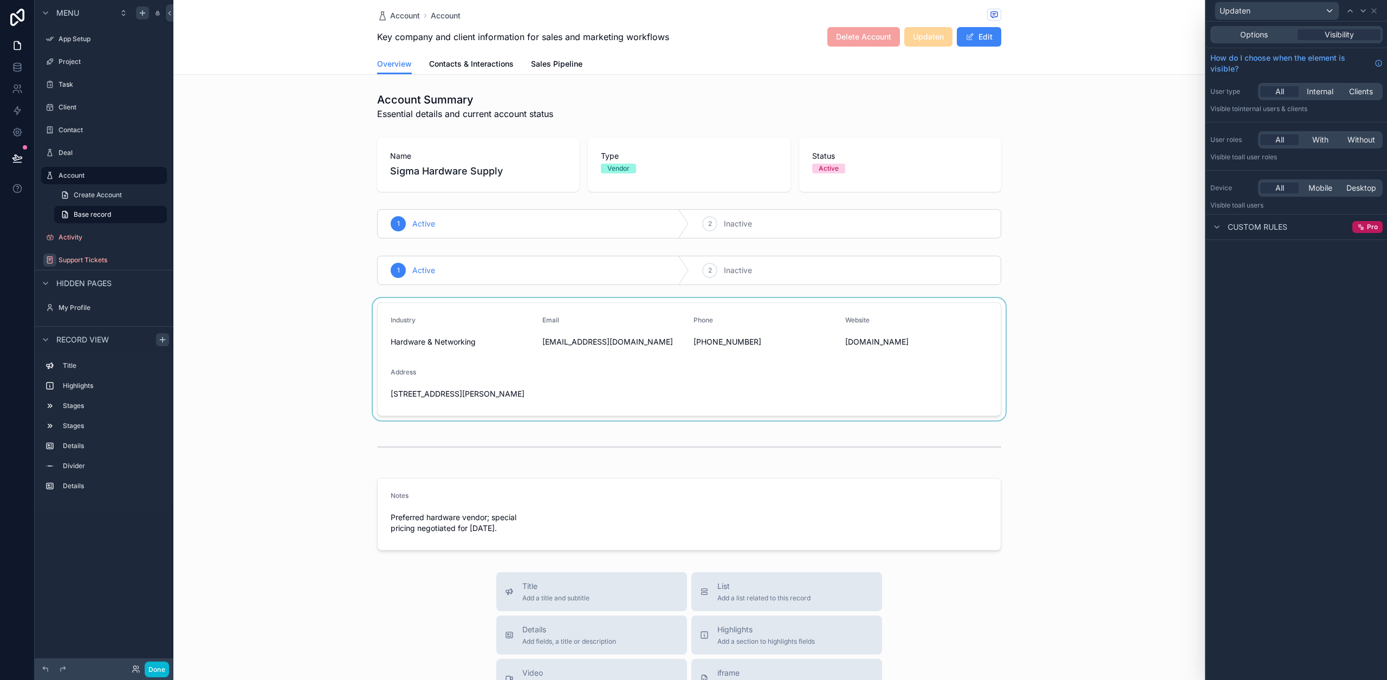
click at [707, 335] on div "scrollable content" at bounding box center [688, 359] width 1031 height 122
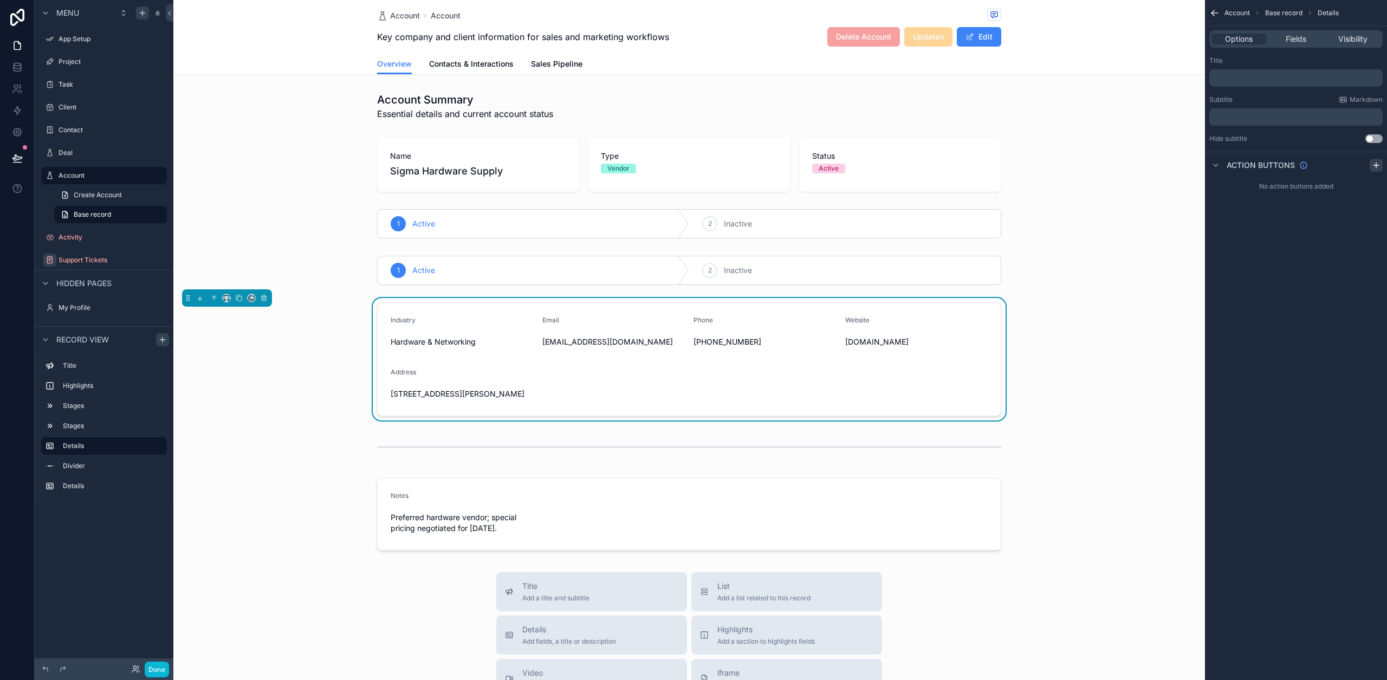
click at [1372, 163] on icon "scrollable content" at bounding box center [1375, 165] width 9 height 9
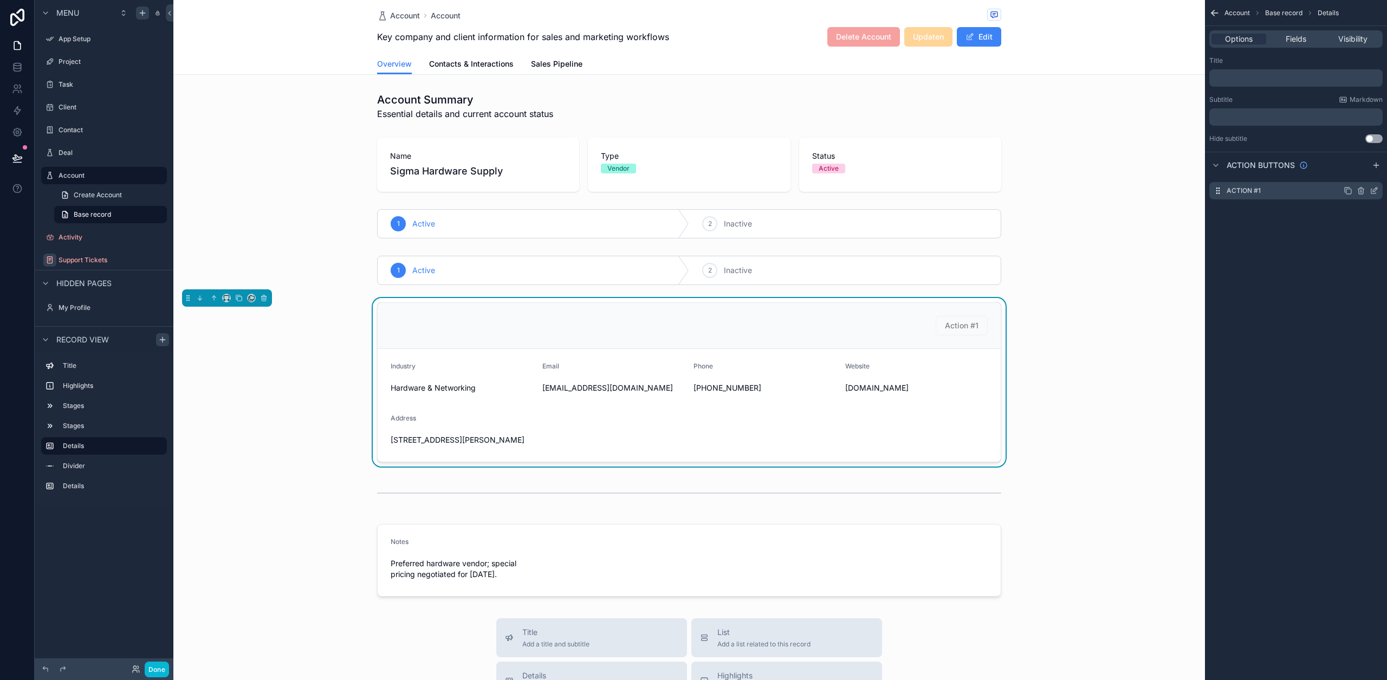
click at [1372, 190] on icon "scrollable content" at bounding box center [1374, 189] width 4 height 4
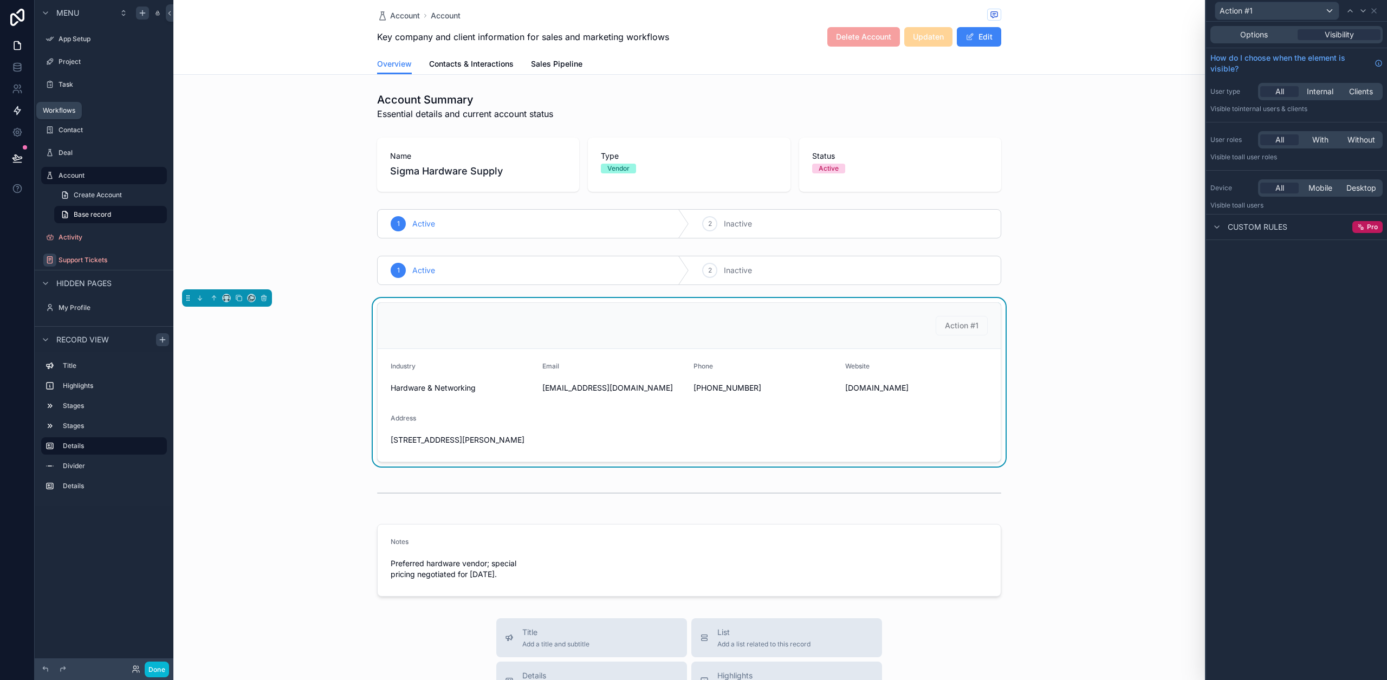
click at [21, 115] on icon at bounding box center [17, 110] width 11 height 11
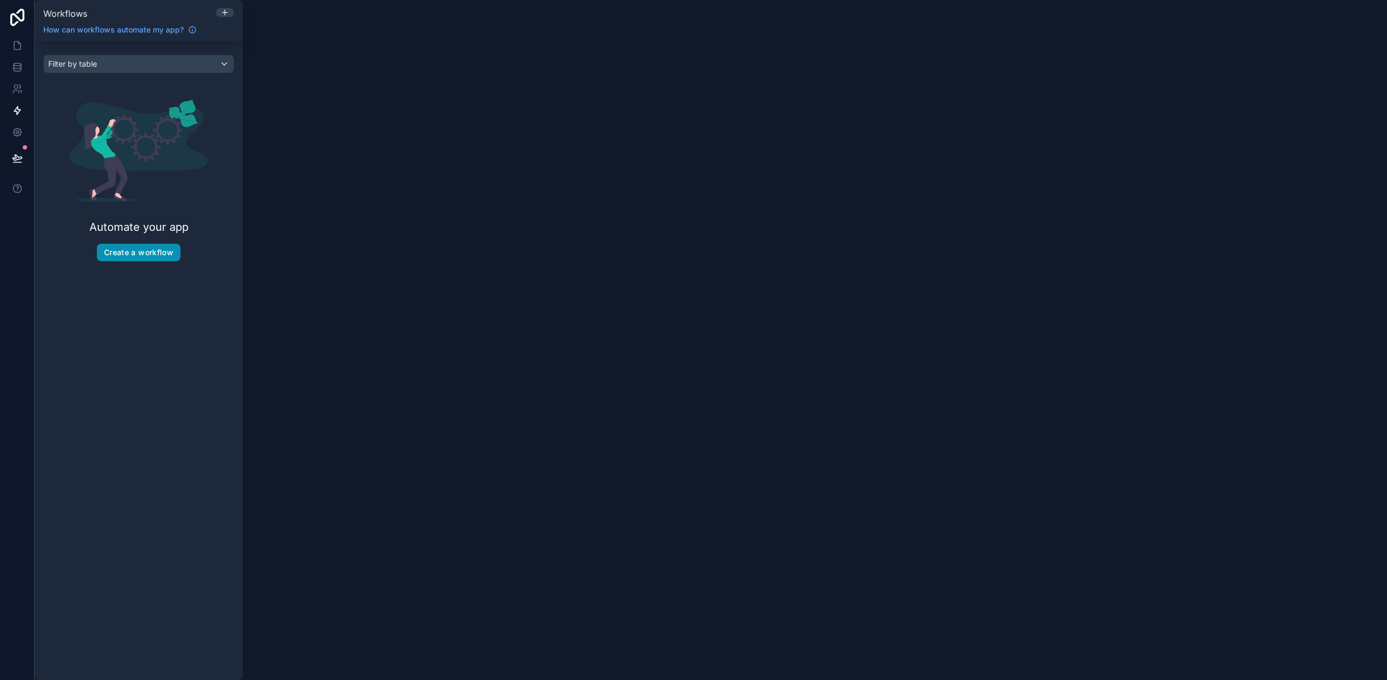
click at [141, 257] on button "Create a workflow" at bounding box center [138, 252] width 83 height 17
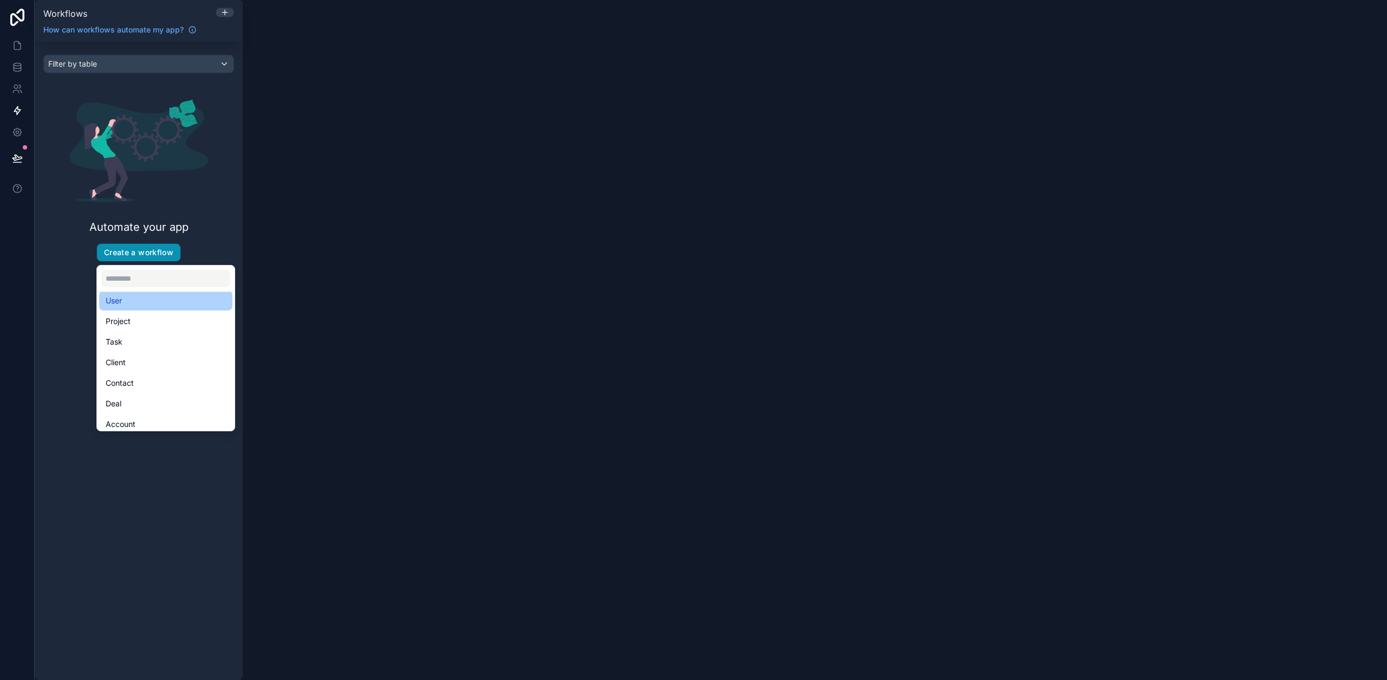
scroll to position [52, 0]
click at [12, 45] on div "scrollable content" at bounding box center [693, 340] width 1387 height 680
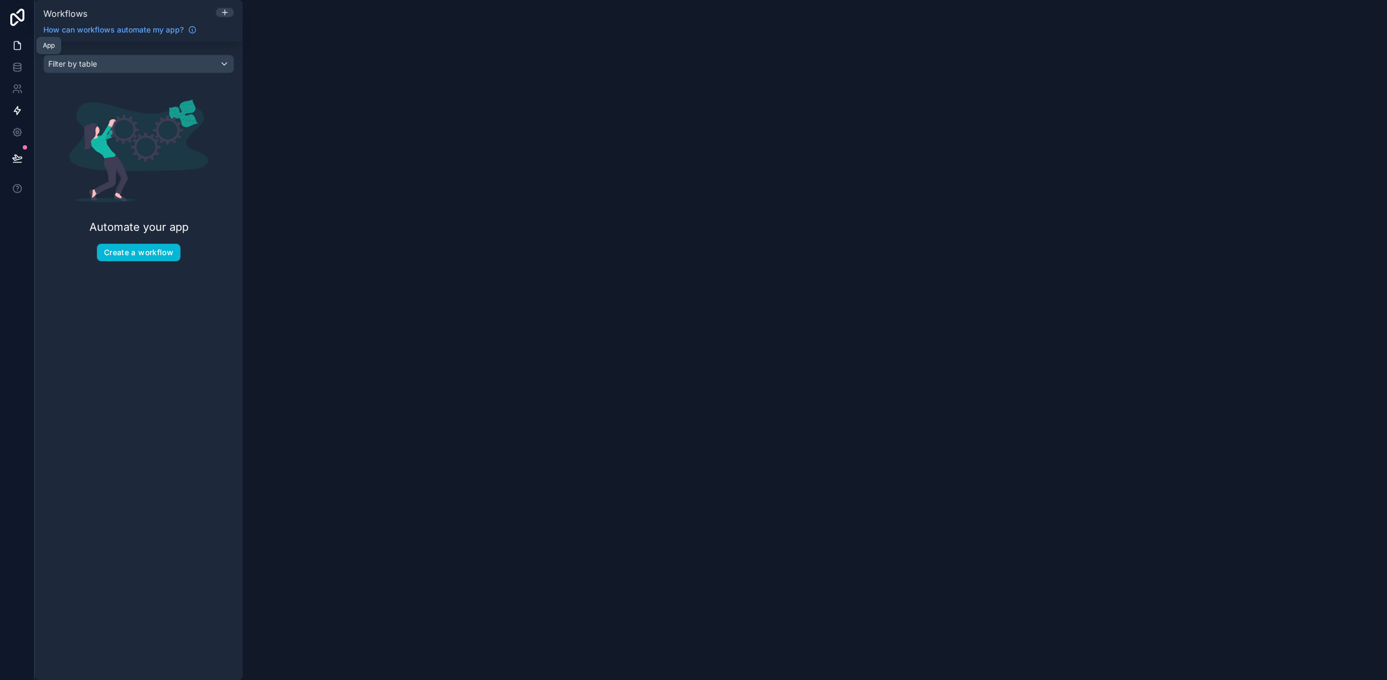
click at [16, 47] on icon at bounding box center [17, 45] width 11 height 11
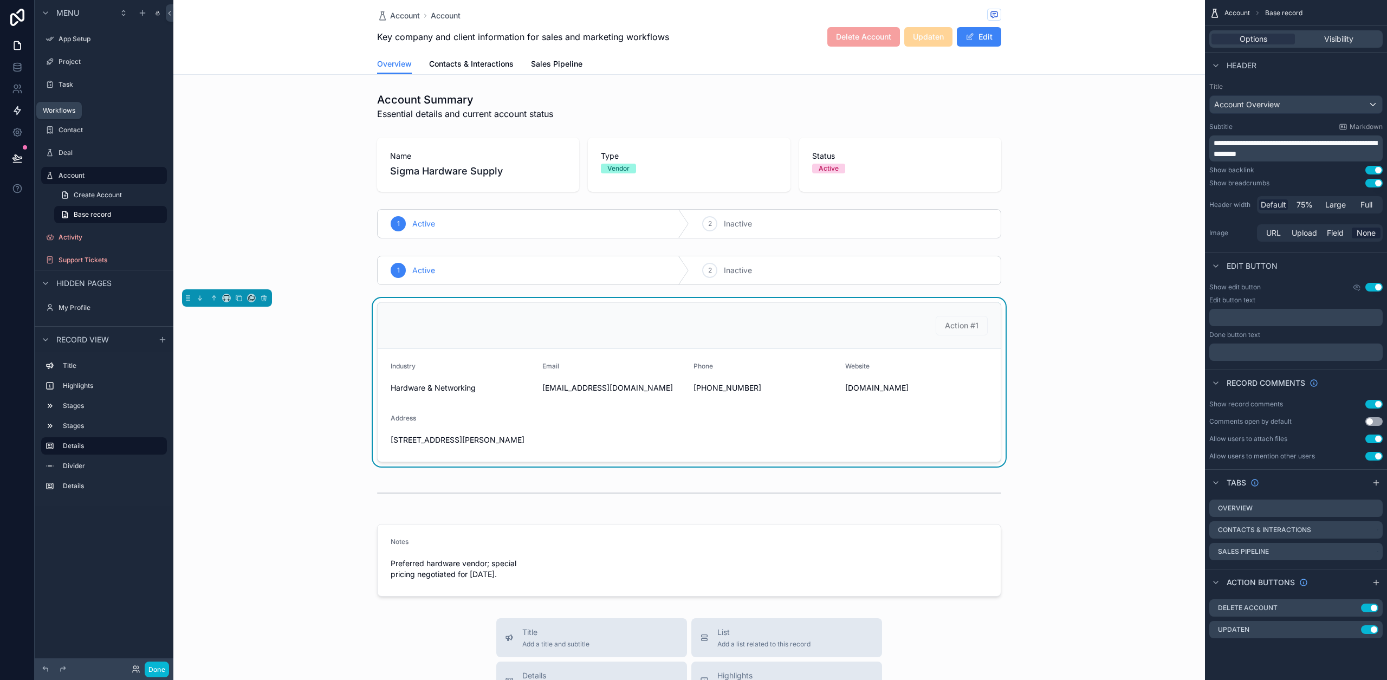
click at [25, 107] on link at bounding box center [17, 111] width 34 height 22
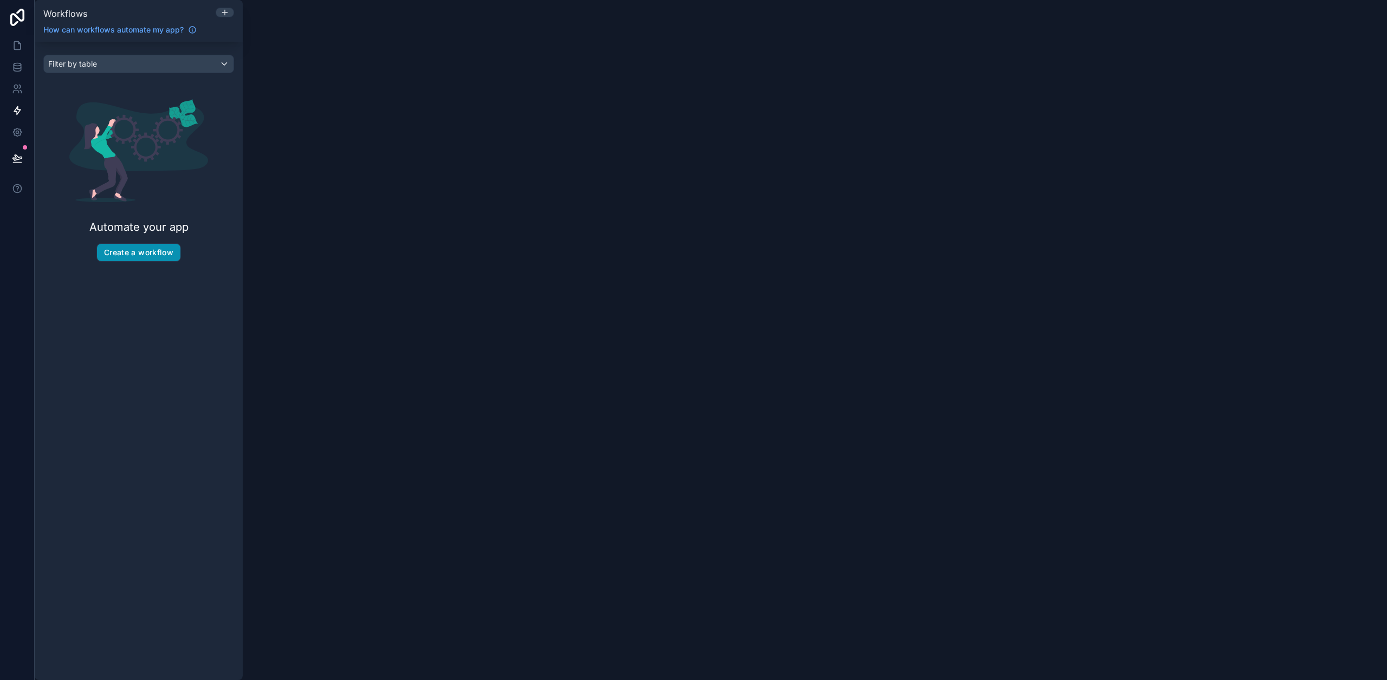
click at [142, 245] on button "Create a workflow" at bounding box center [138, 252] width 83 height 17
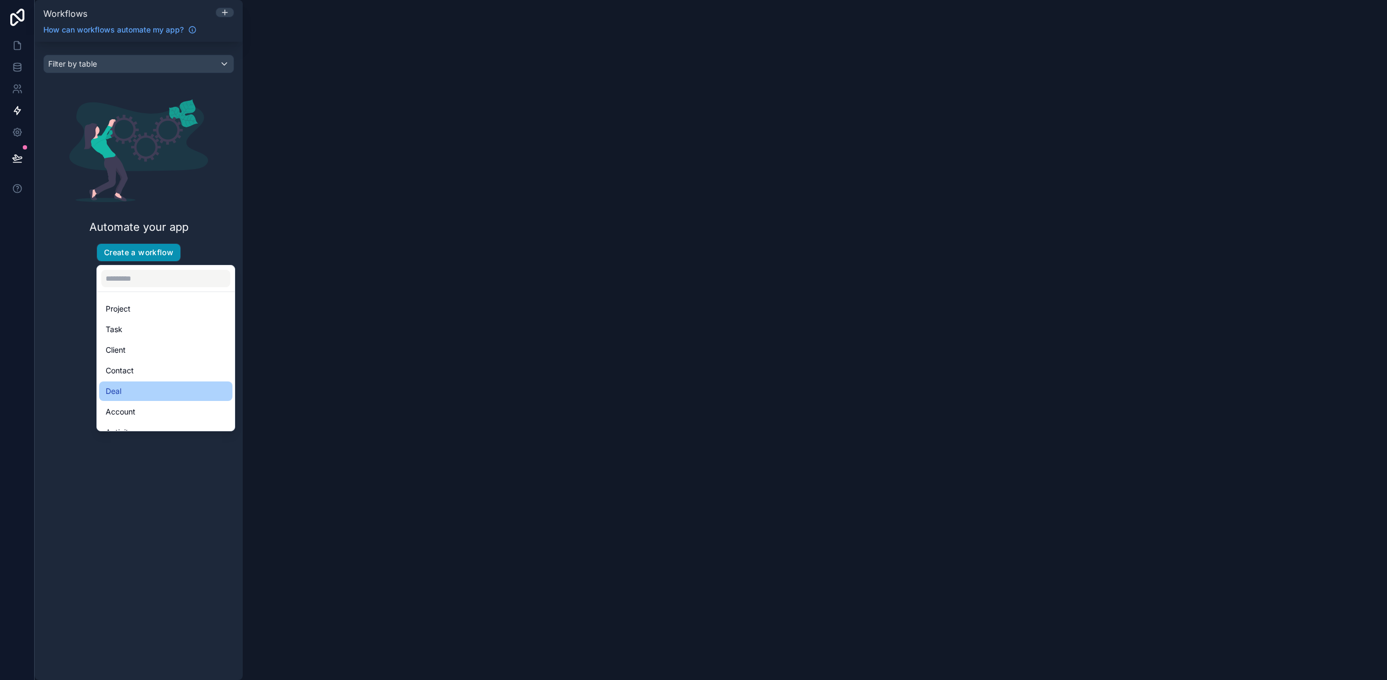
scroll to position [52, 0]
click at [139, 399] on div "Account" at bounding box center [166, 398] width 120 height 13
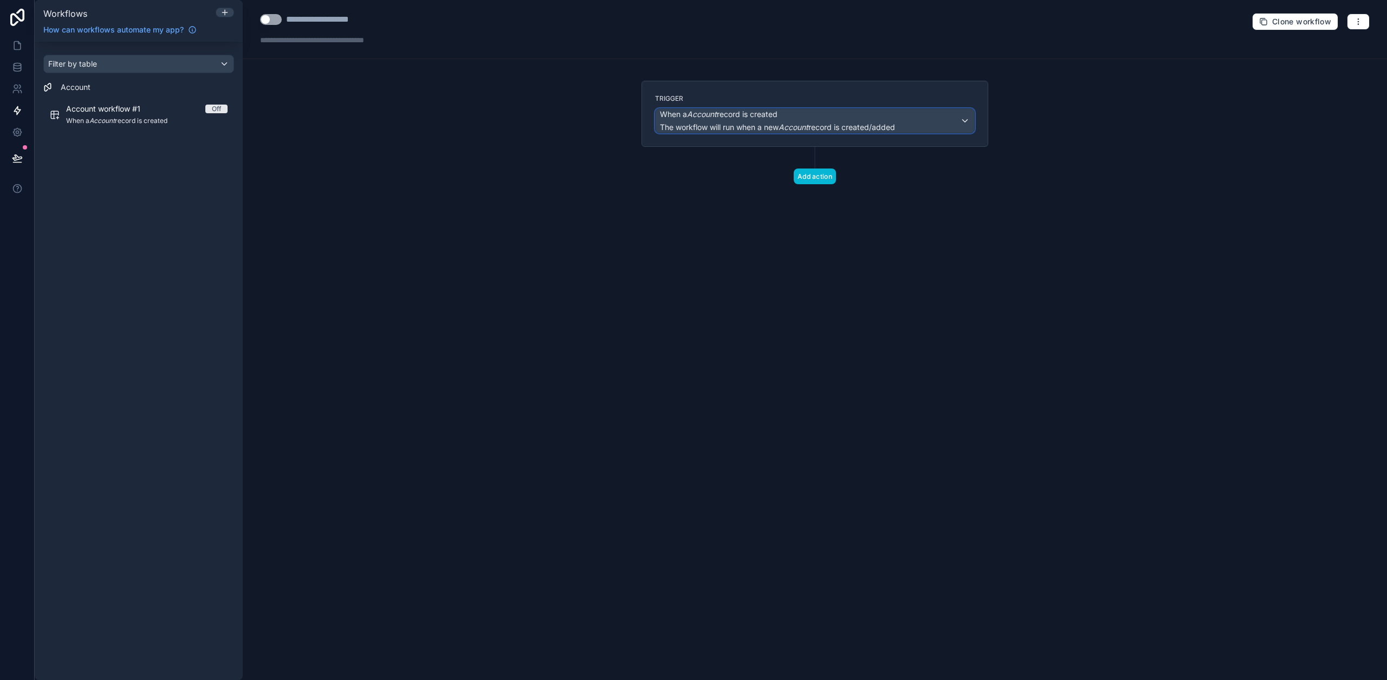
click at [720, 123] on span "The workflow will run when a new Account record is created/added" at bounding box center [777, 126] width 235 height 9
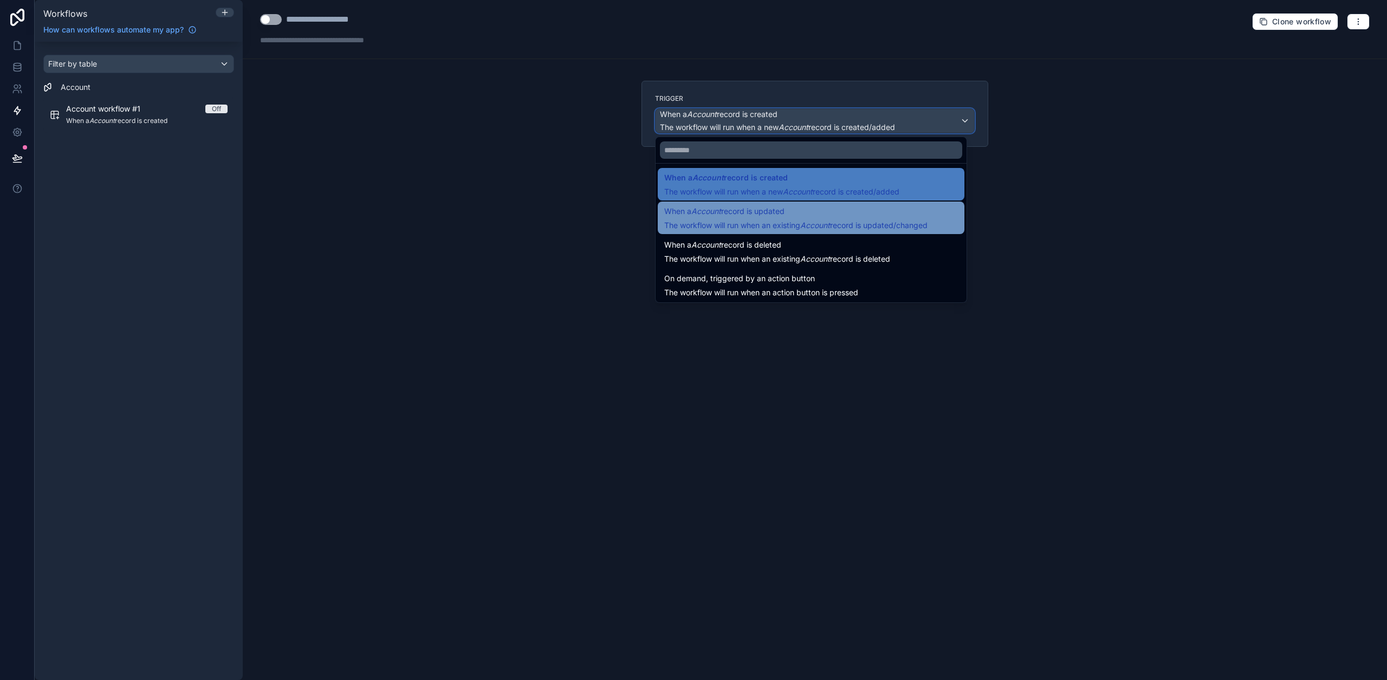
scroll to position [39, 0]
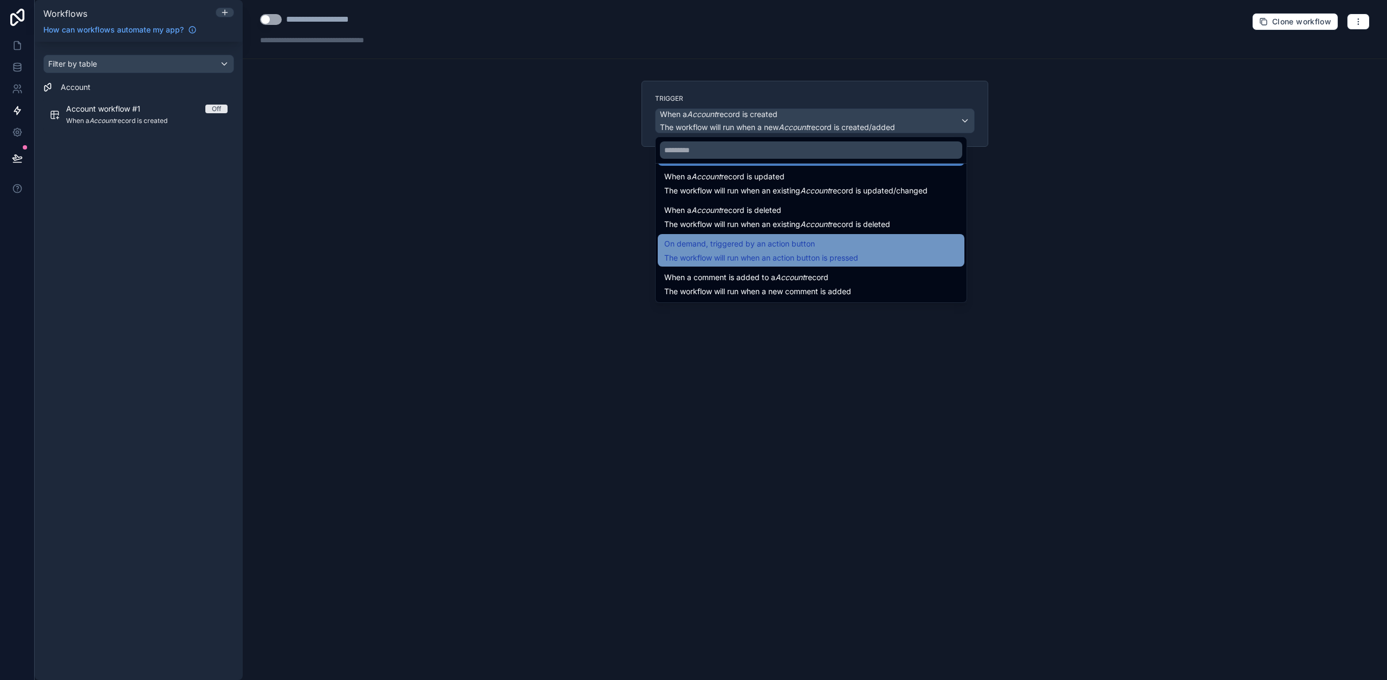
click at [757, 248] on span "On demand, triggered by an action button" at bounding box center [739, 243] width 151 height 13
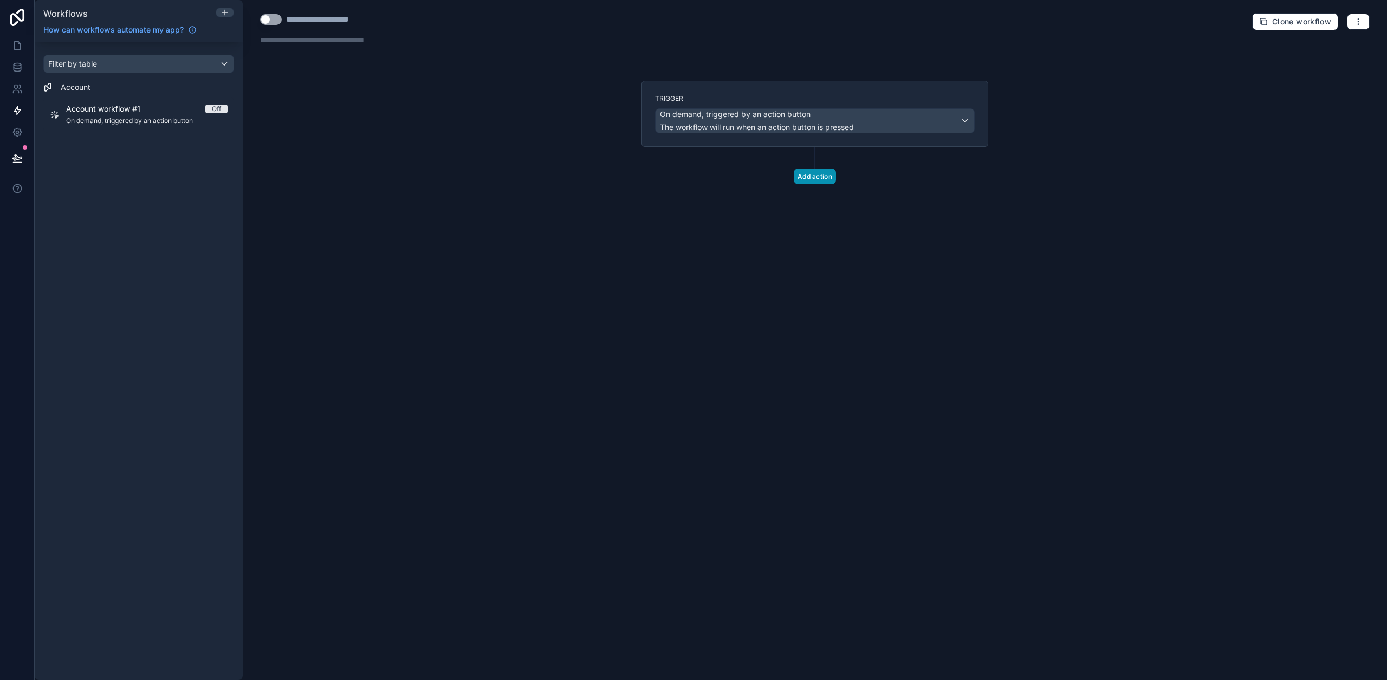
click at [821, 173] on button "Add action" at bounding box center [814, 176] width 42 height 16
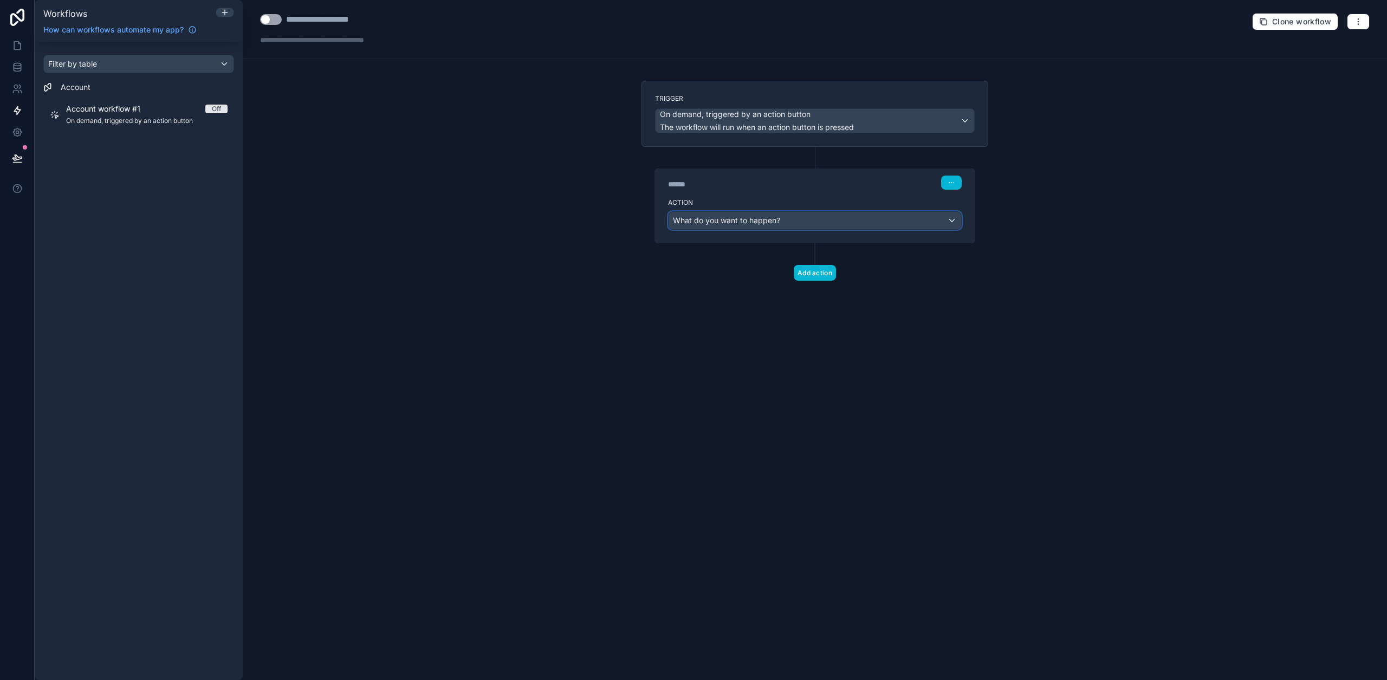
click at [791, 217] on div "What do you want to happen?" at bounding box center [814, 220] width 292 height 17
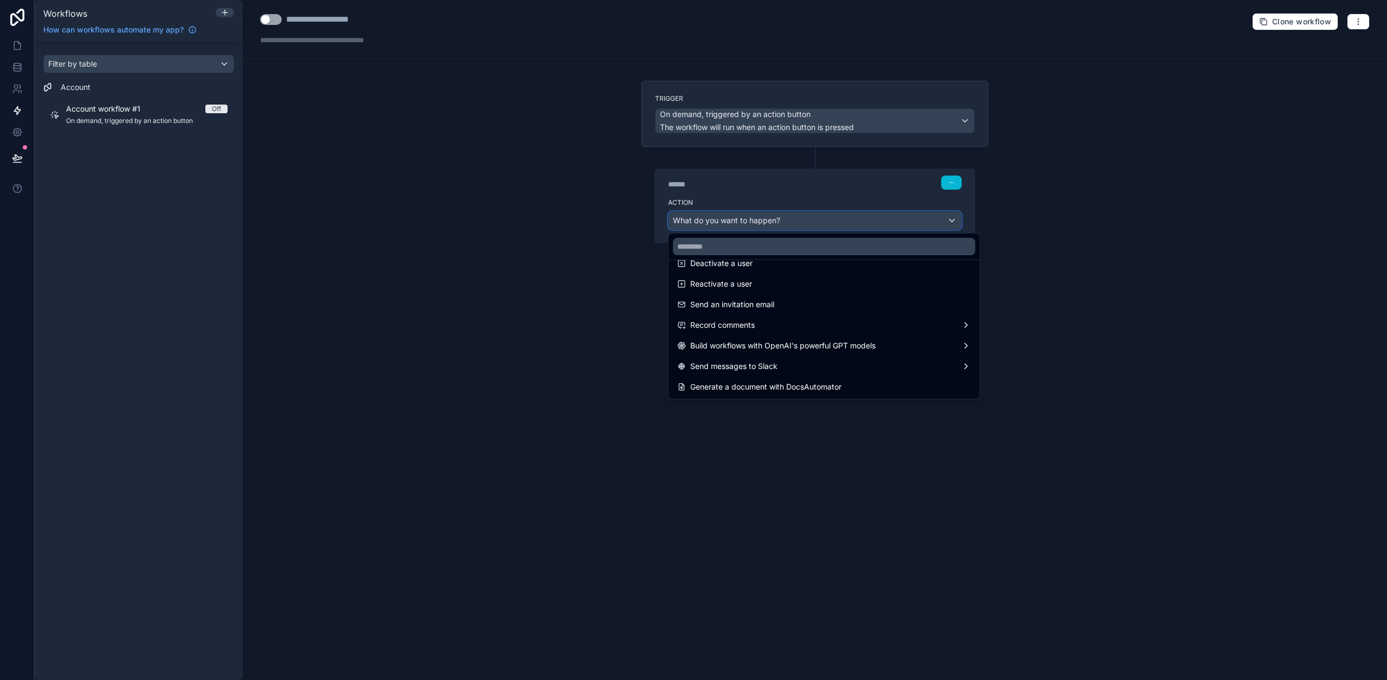
scroll to position [0, 0]
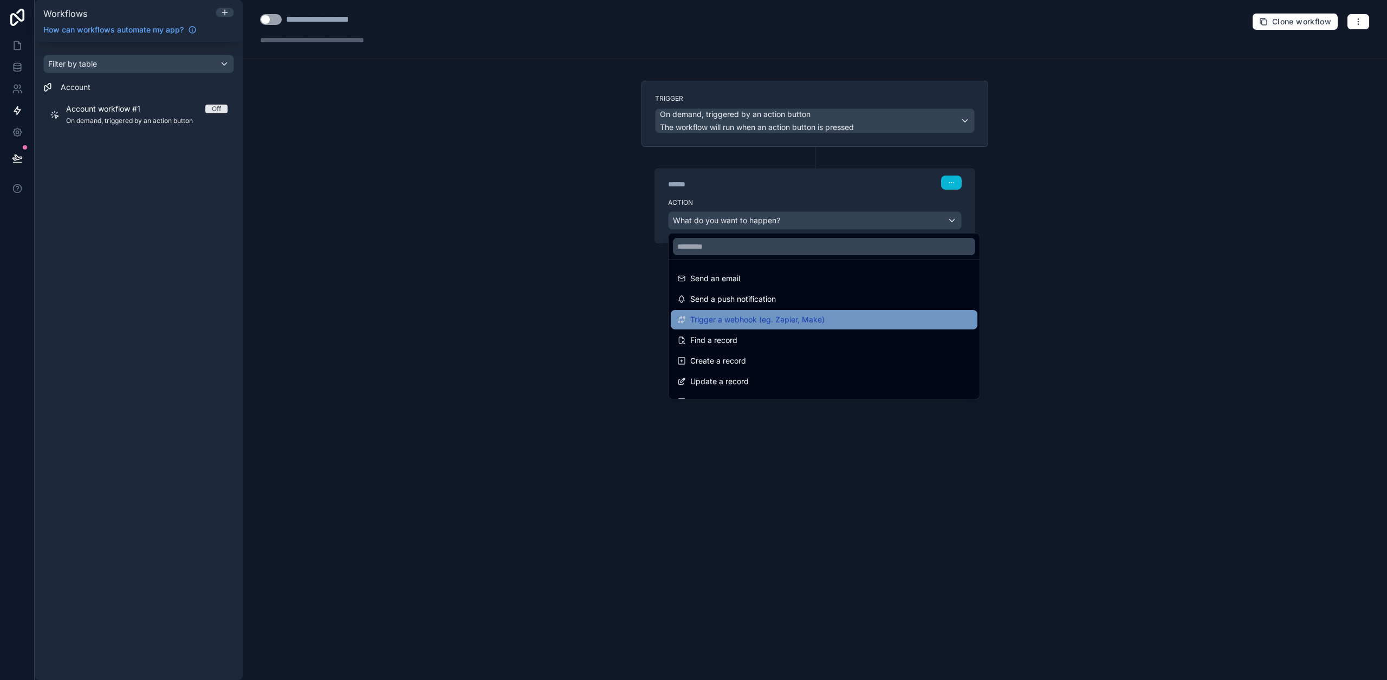
click at [697, 322] on span "Trigger a webhook (eg. Zapier, Make)" at bounding box center [757, 319] width 134 height 13
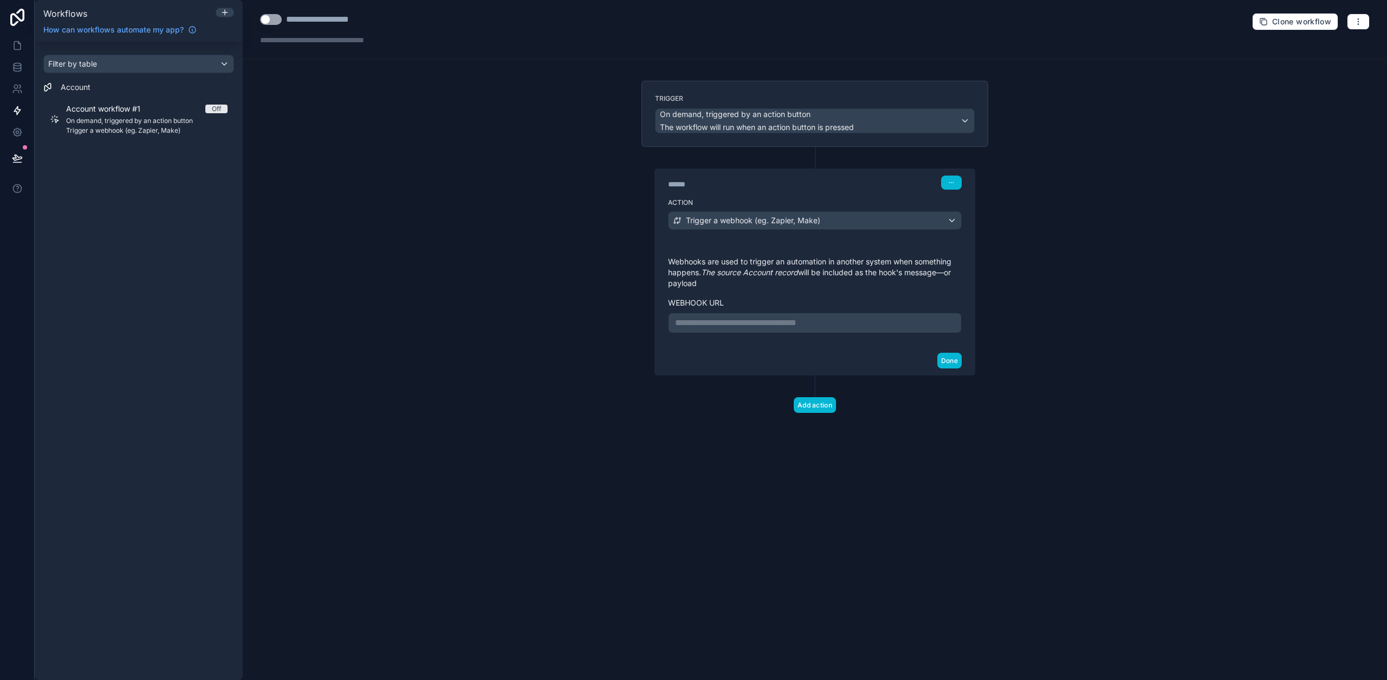
click at [718, 321] on p "**********" at bounding box center [814, 322] width 279 height 13
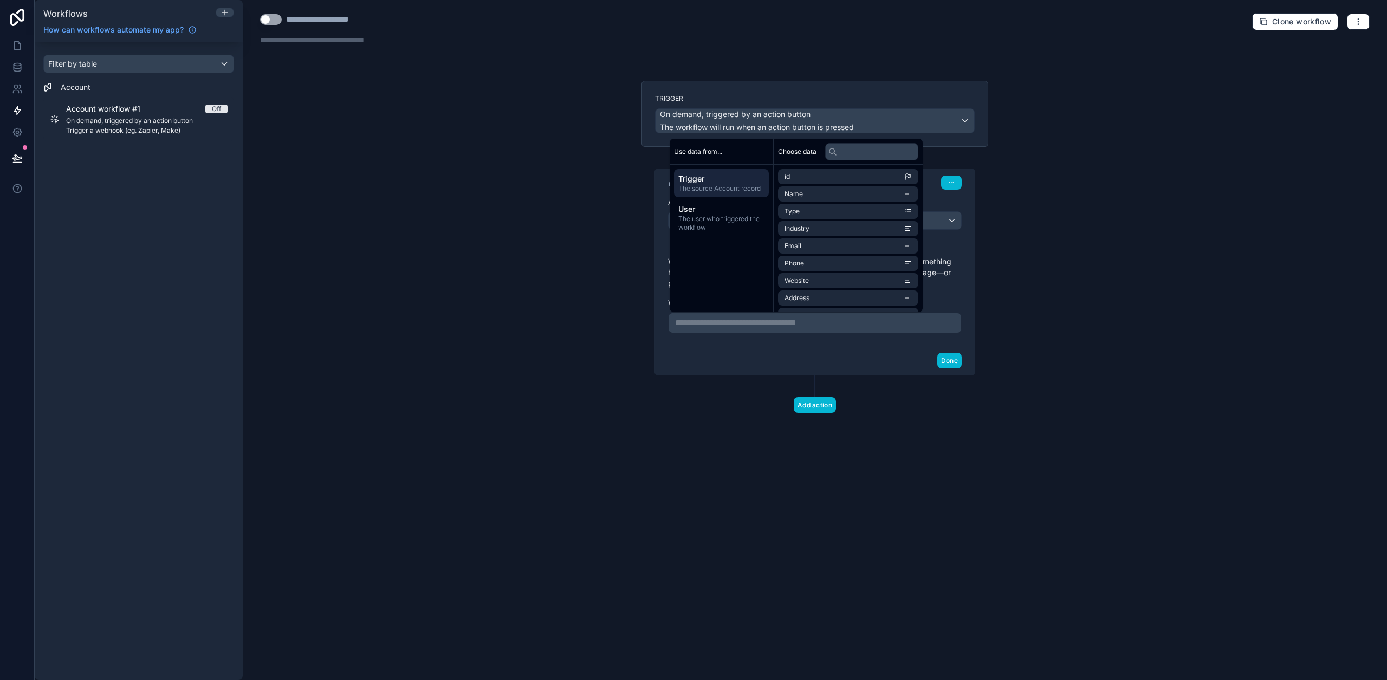
click at [703, 356] on div "Done" at bounding box center [815, 360] width 320 height 29
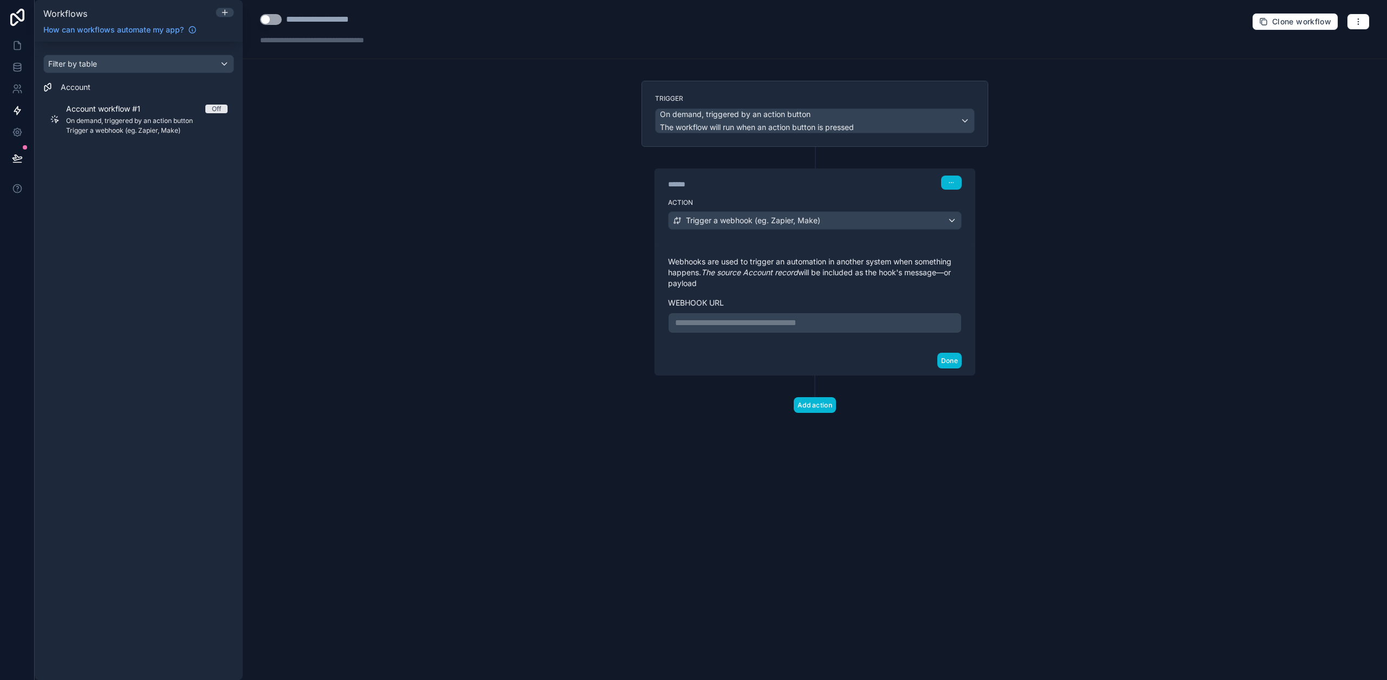
click at [708, 317] on p "**********" at bounding box center [814, 322] width 279 height 13
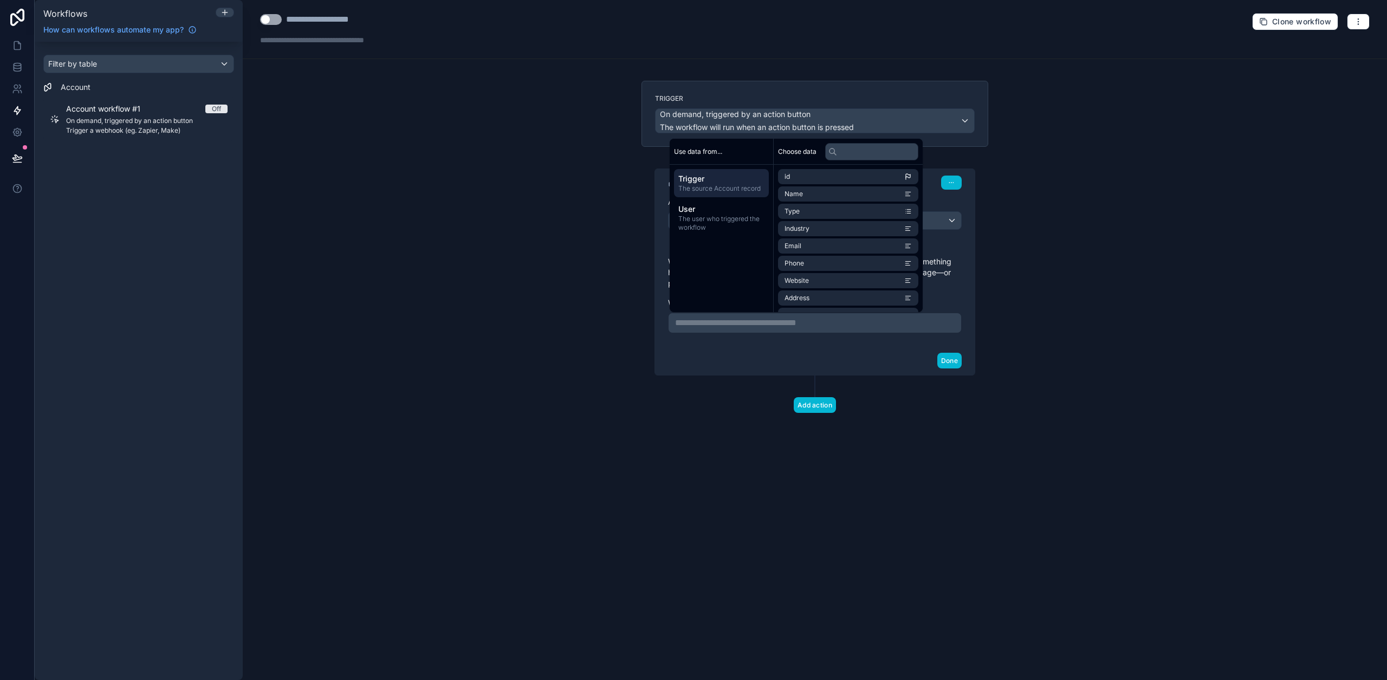
click at [641, 342] on div "**********" at bounding box center [814, 261] width 347 height 229
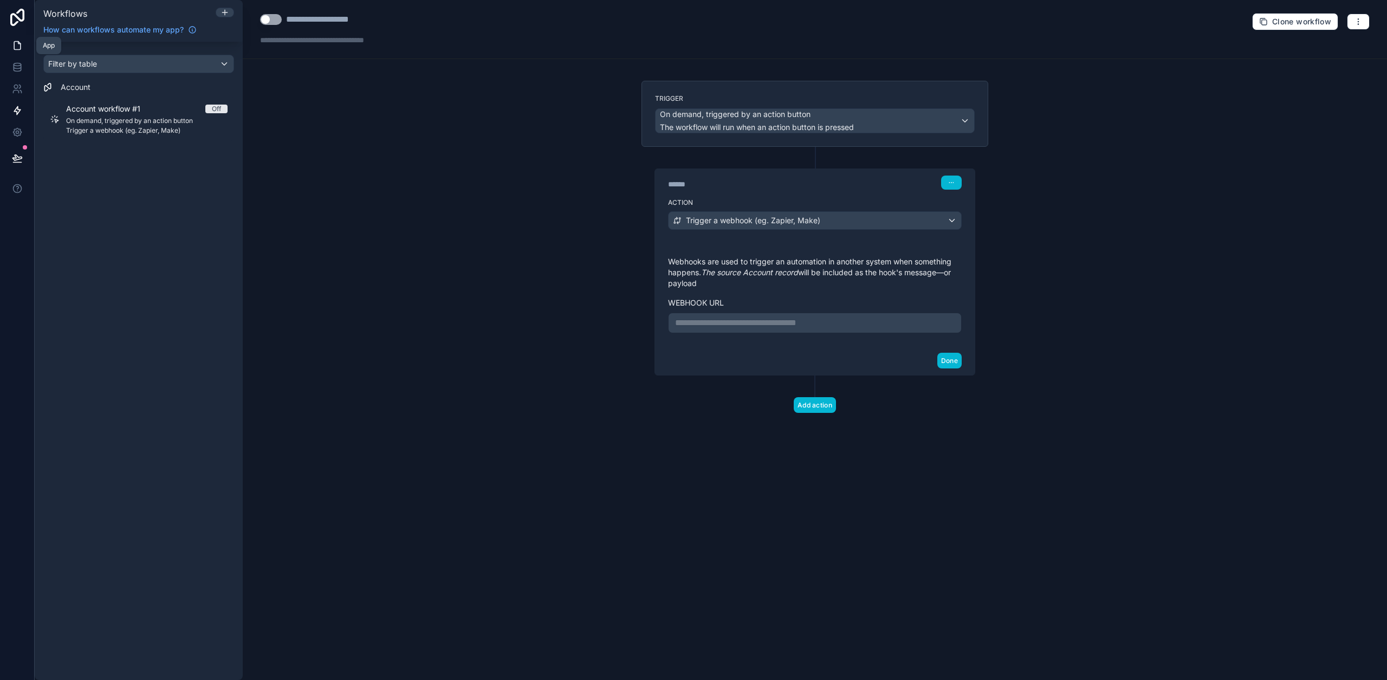
click at [15, 48] on icon at bounding box center [17, 45] width 11 height 11
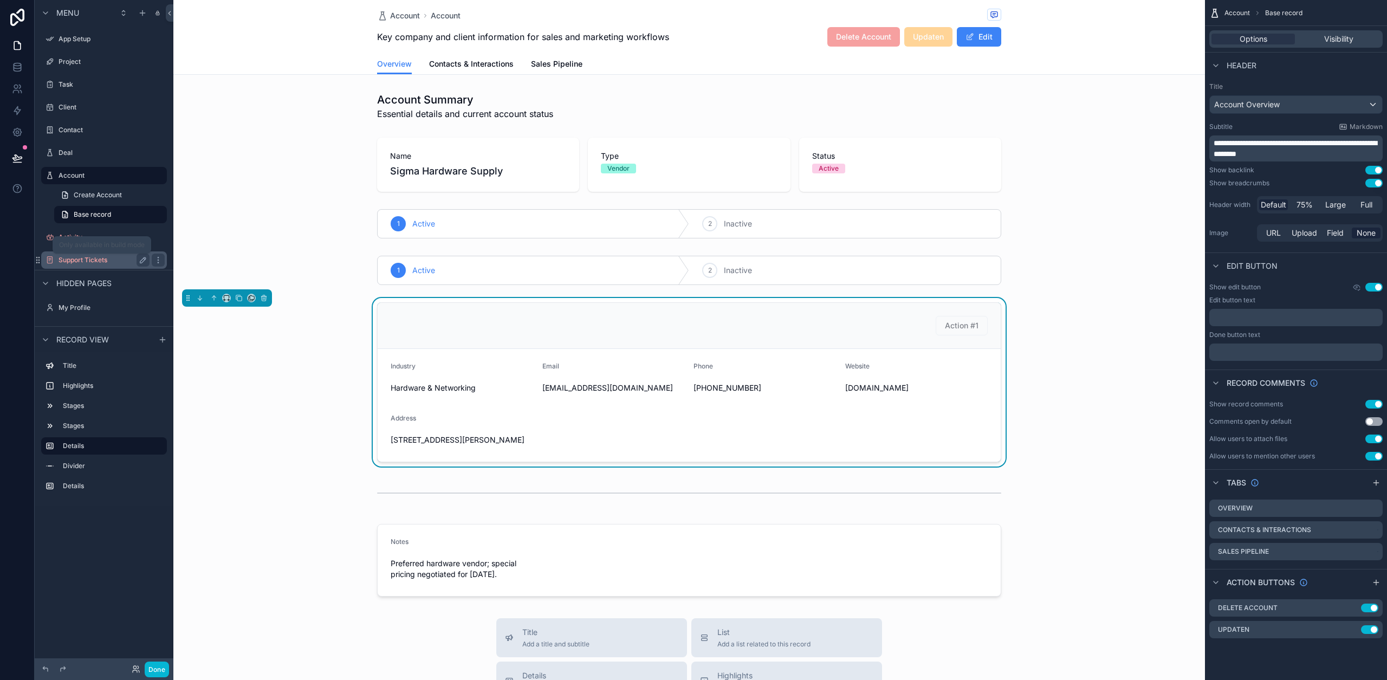
click at [90, 257] on label "Support Tickets" at bounding box center [101, 260] width 87 height 9
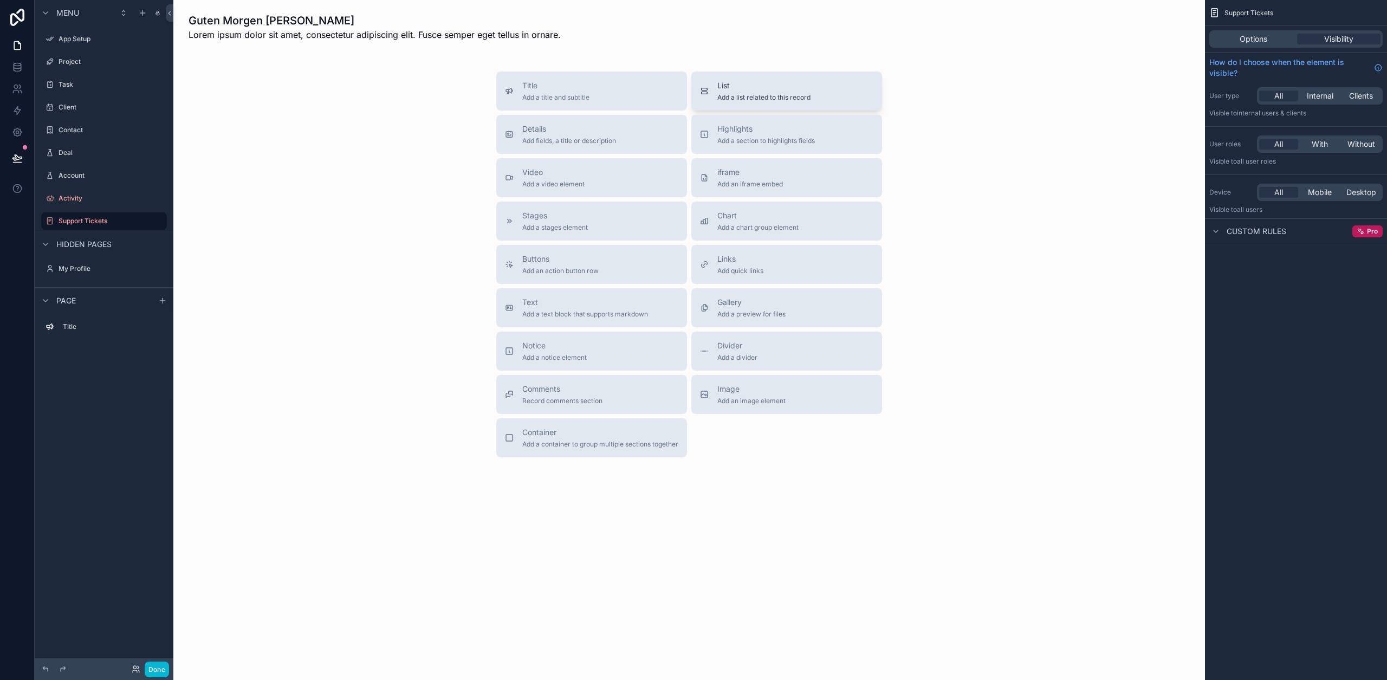
click at [780, 93] on span "Add a list related to this record" at bounding box center [763, 97] width 93 height 9
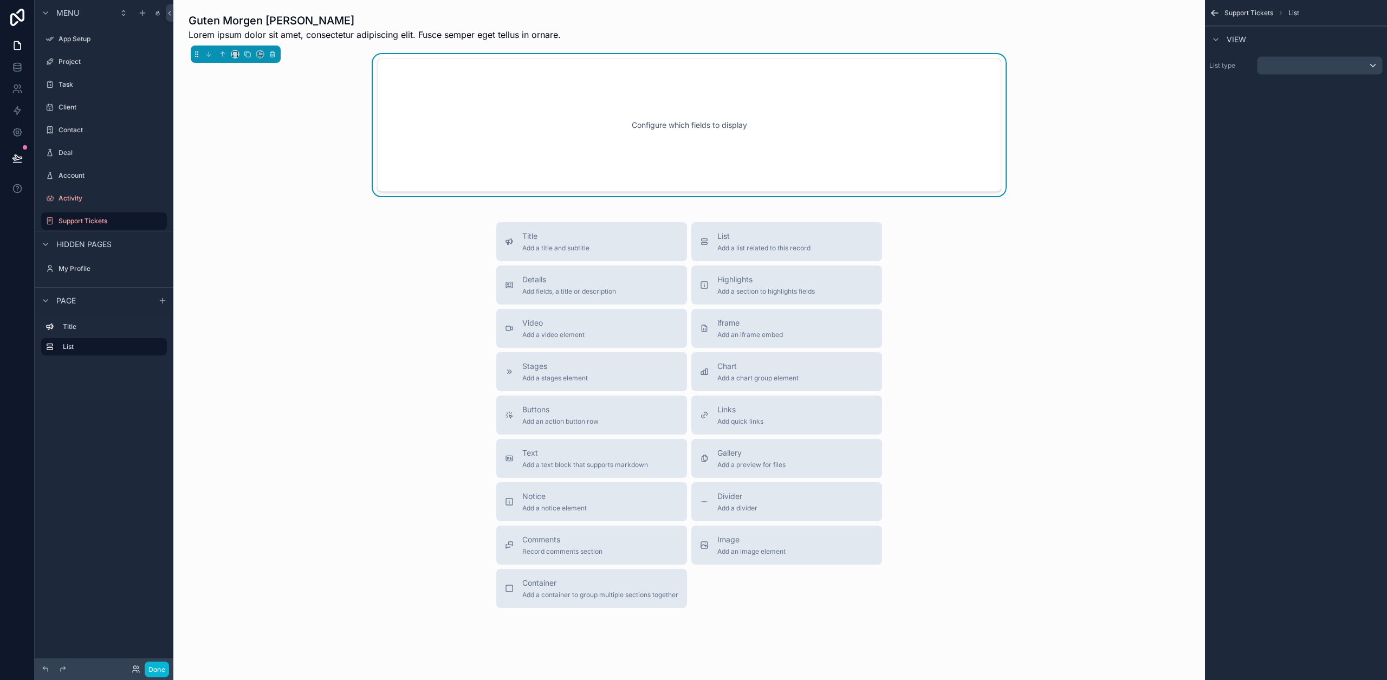
click at [596, 103] on div "Configure which fields to display" at bounding box center [689, 124] width 588 height 97
click at [1339, 62] on div "scrollable content" at bounding box center [1319, 65] width 125 height 17
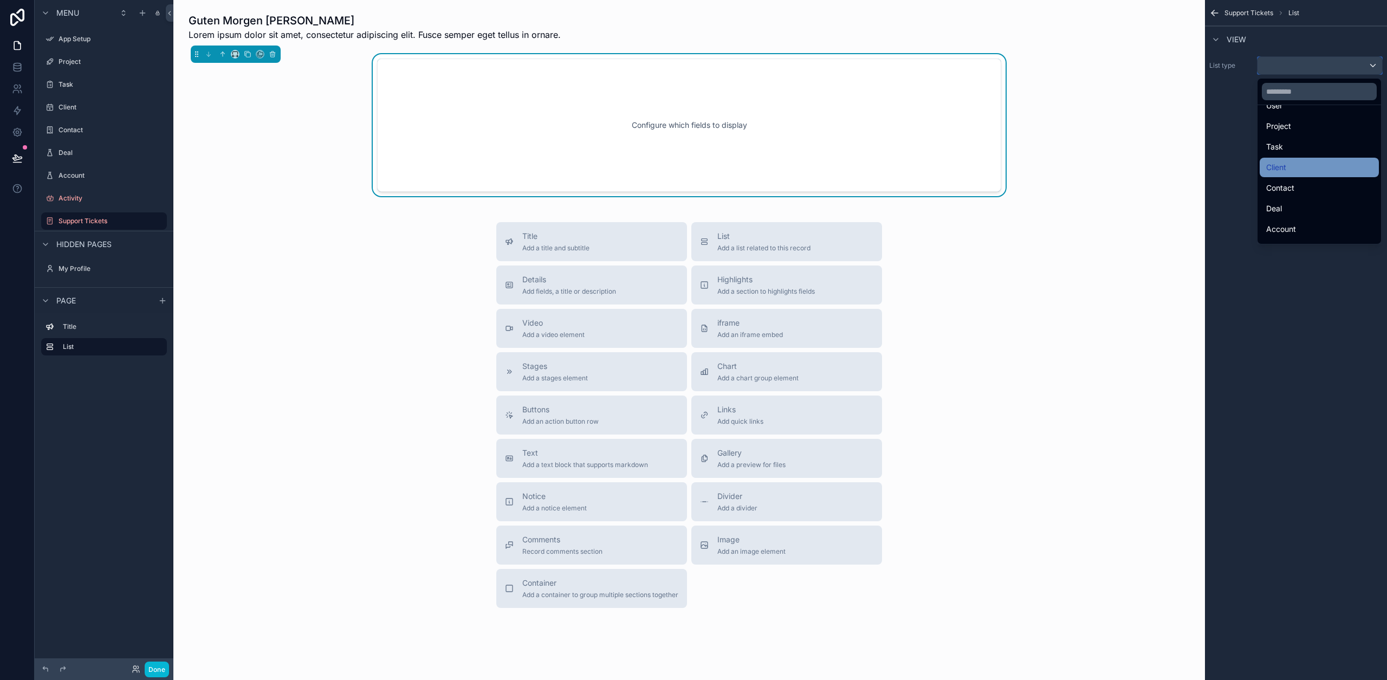
scroll to position [52, 0]
click at [9, 78] on div "scrollable content" at bounding box center [693, 340] width 1387 height 680
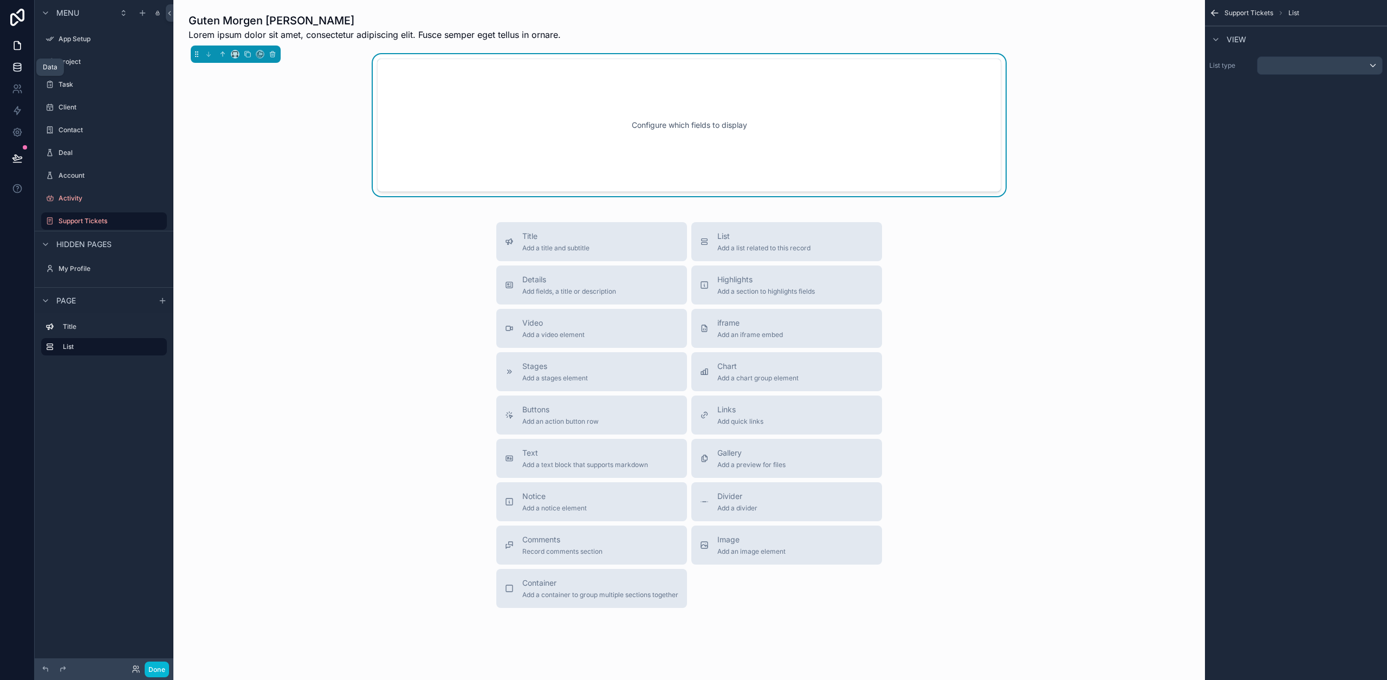
click at [17, 67] on icon at bounding box center [17, 67] width 11 height 11
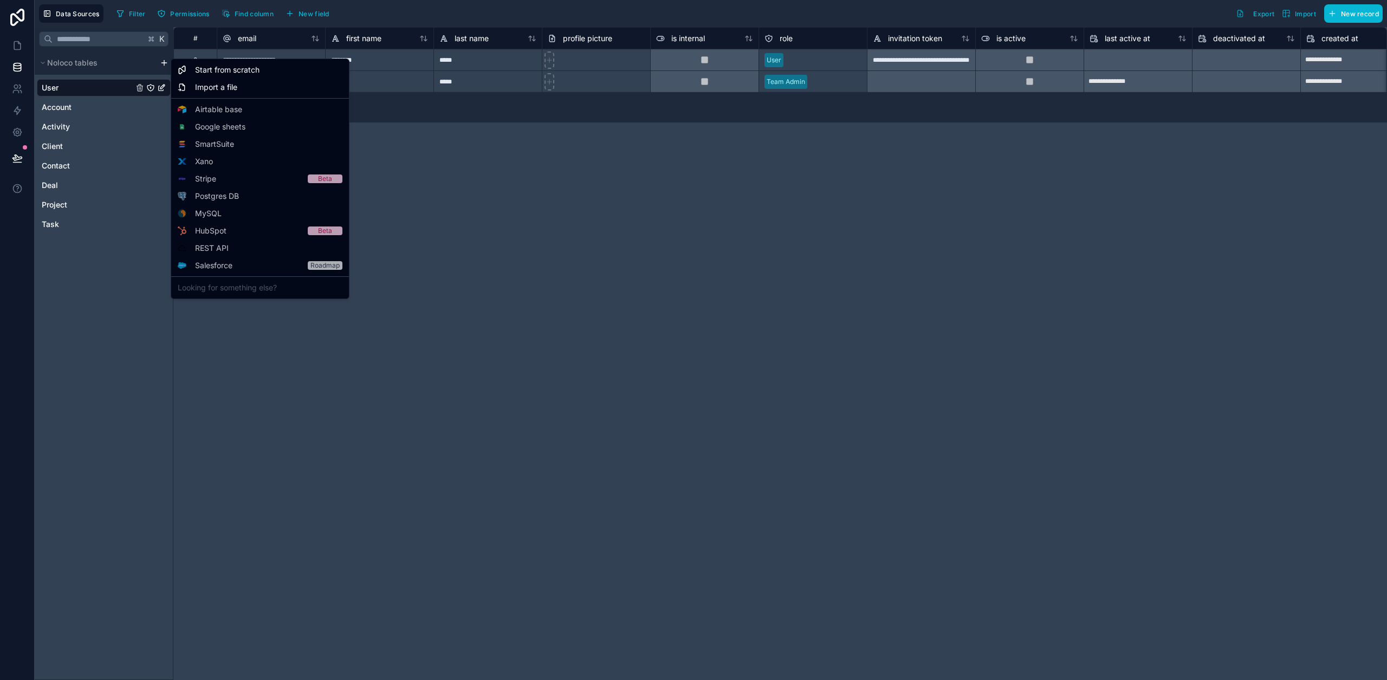
click at [162, 63] on html "**********" at bounding box center [693, 340] width 1387 height 680
click at [430, 169] on html "**********" at bounding box center [693, 340] width 1387 height 680
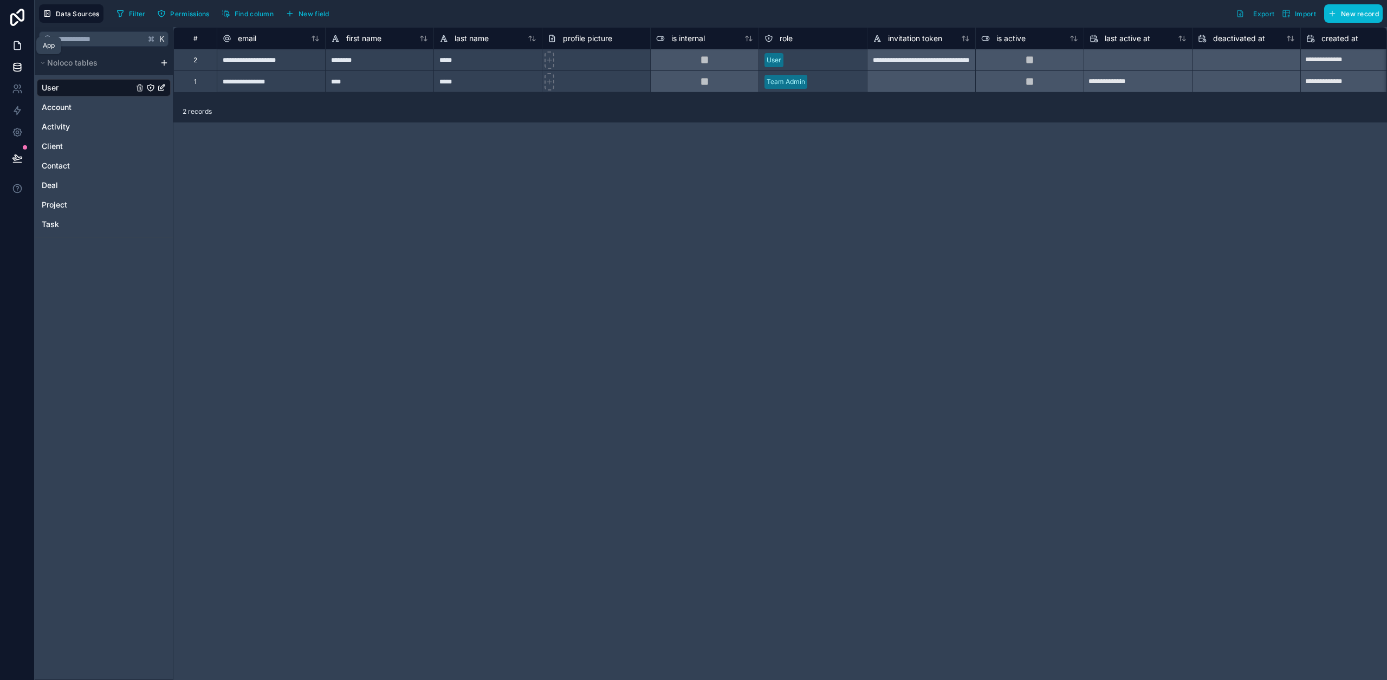
click at [29, 47] on link at bounding box center [17, 46] width 34 height 22
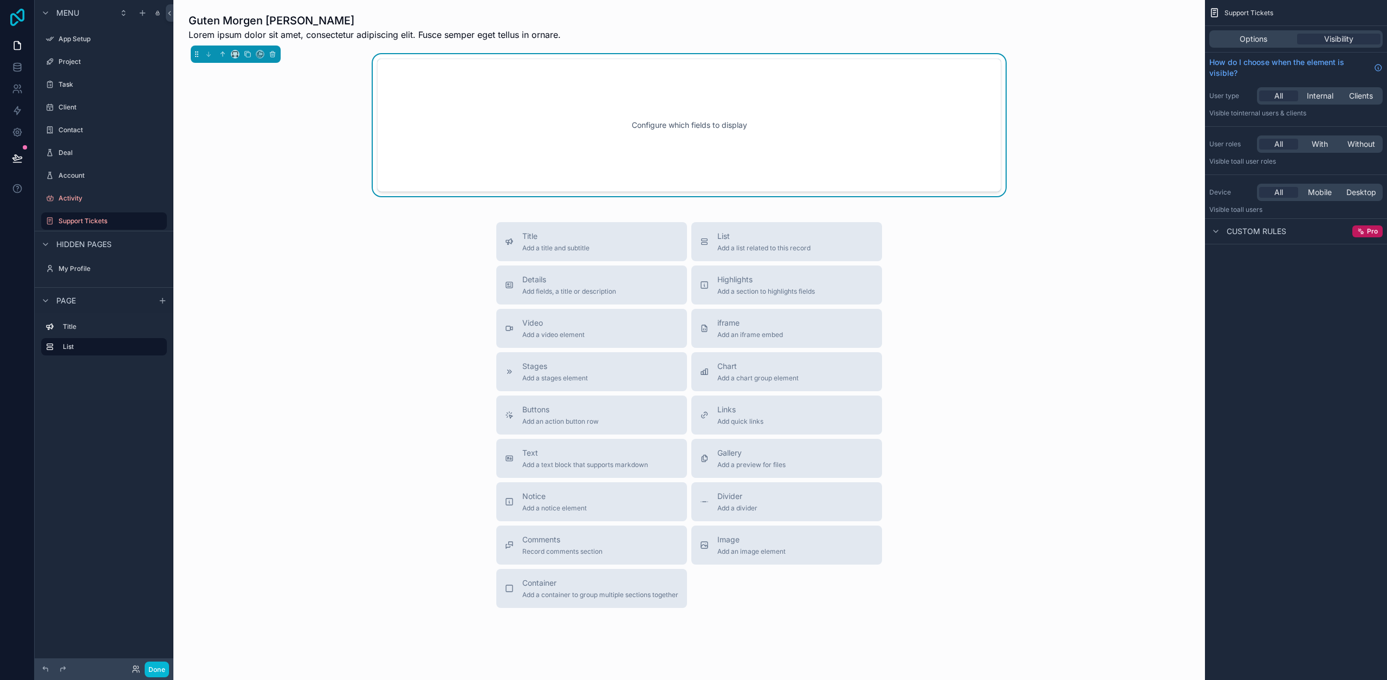
click at [12, 17] on icon at bounding box center [17, 17] width 22 height 17
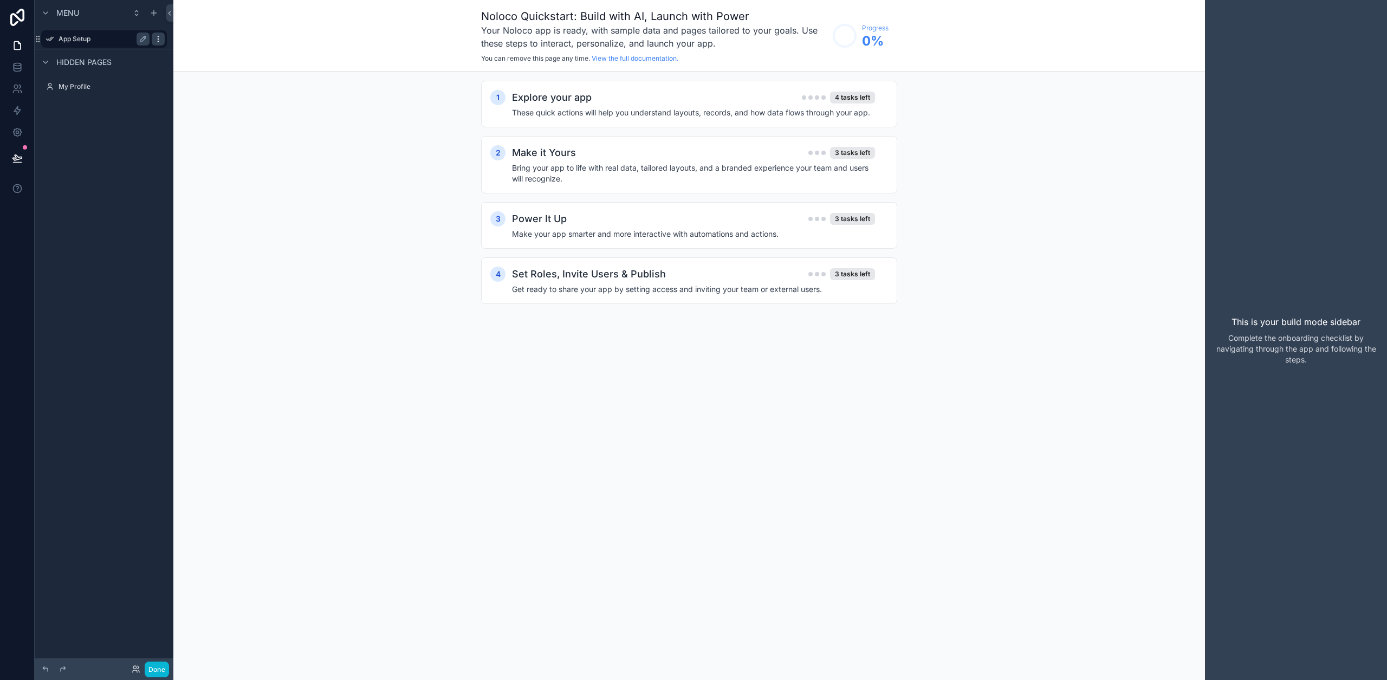
click at [154, 40] on icon "scrollable content" at bounding box center [158, 39] width 9 height 9
click at [197, 51] on span "Remove" at bounding box center [207, 46] width 29 height 11
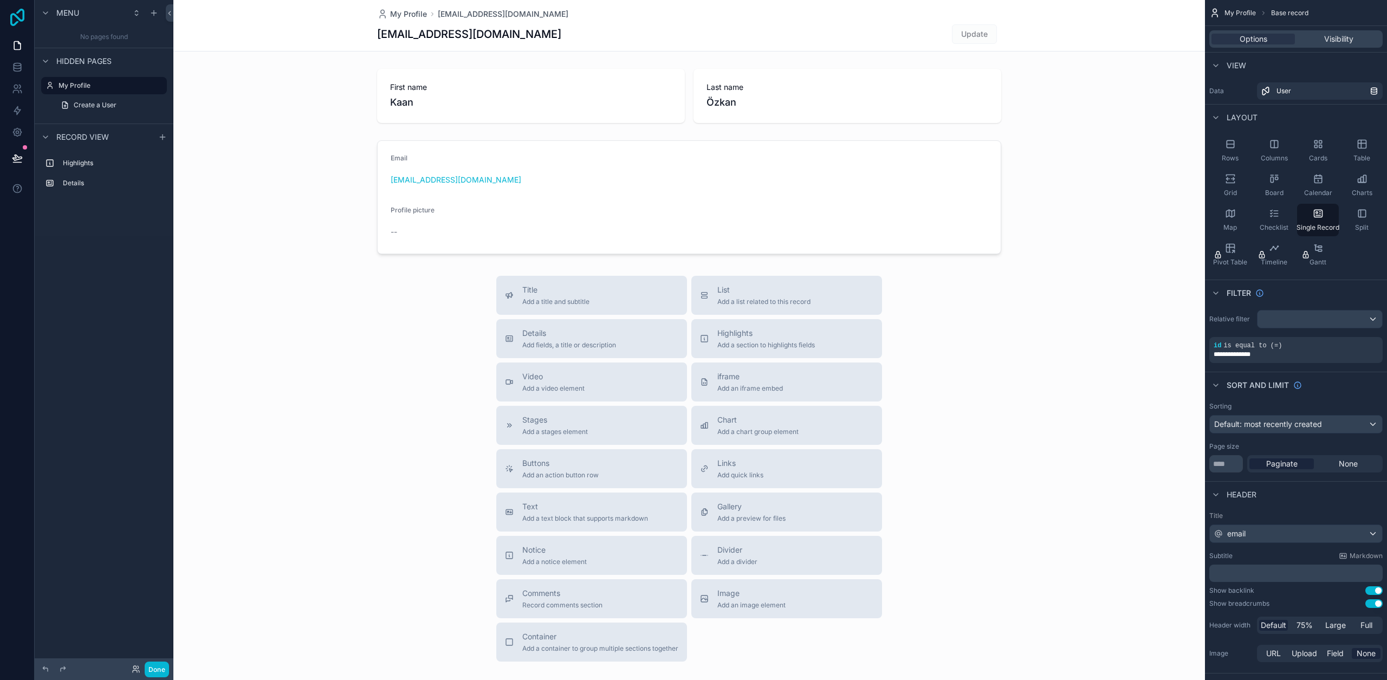
click at [15, 12] on icon at bounding box center [17, 17] width 22 height 17
drag, startPoint x: 156, startPoint y: 6, endPoint x: 108, endPoint y: 10, distance: 47.8
click at [110, 9] on div "Menu" at bounding box center [104, 13] width 139 height 26
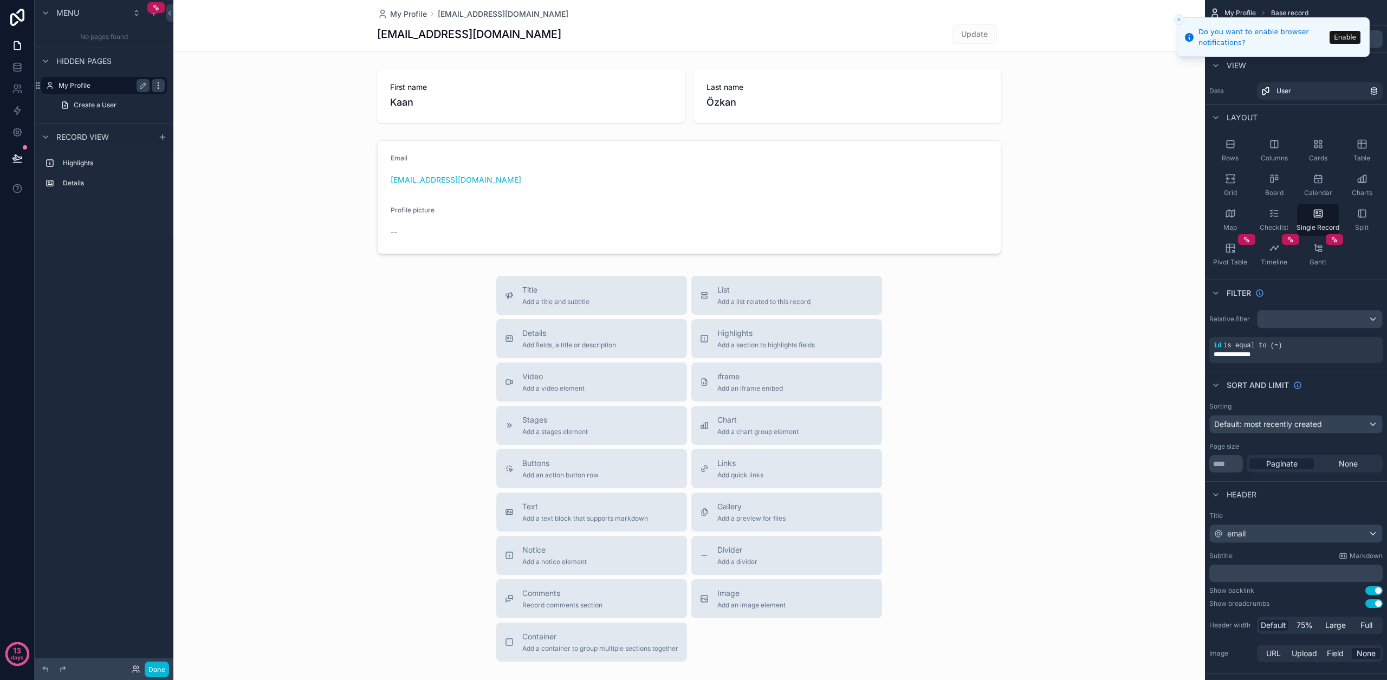
click at [156, 87] on icon "scrollable content" at bounding box center [158, 85] width 9 height 9
click at [216, 102] on span "Remove" at bounding box center [207, 100] width 29 height 11
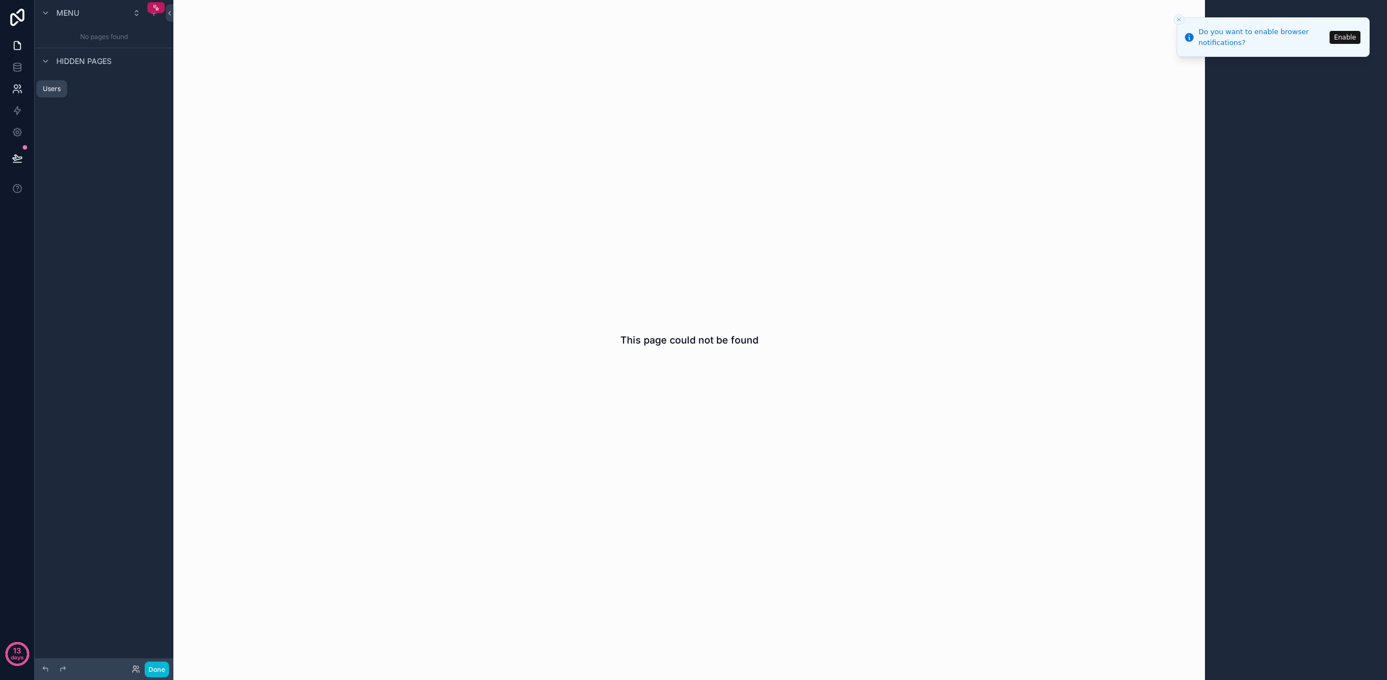
click at [19, 87] on icon at bounding box center [20, 86] width 2 height 3
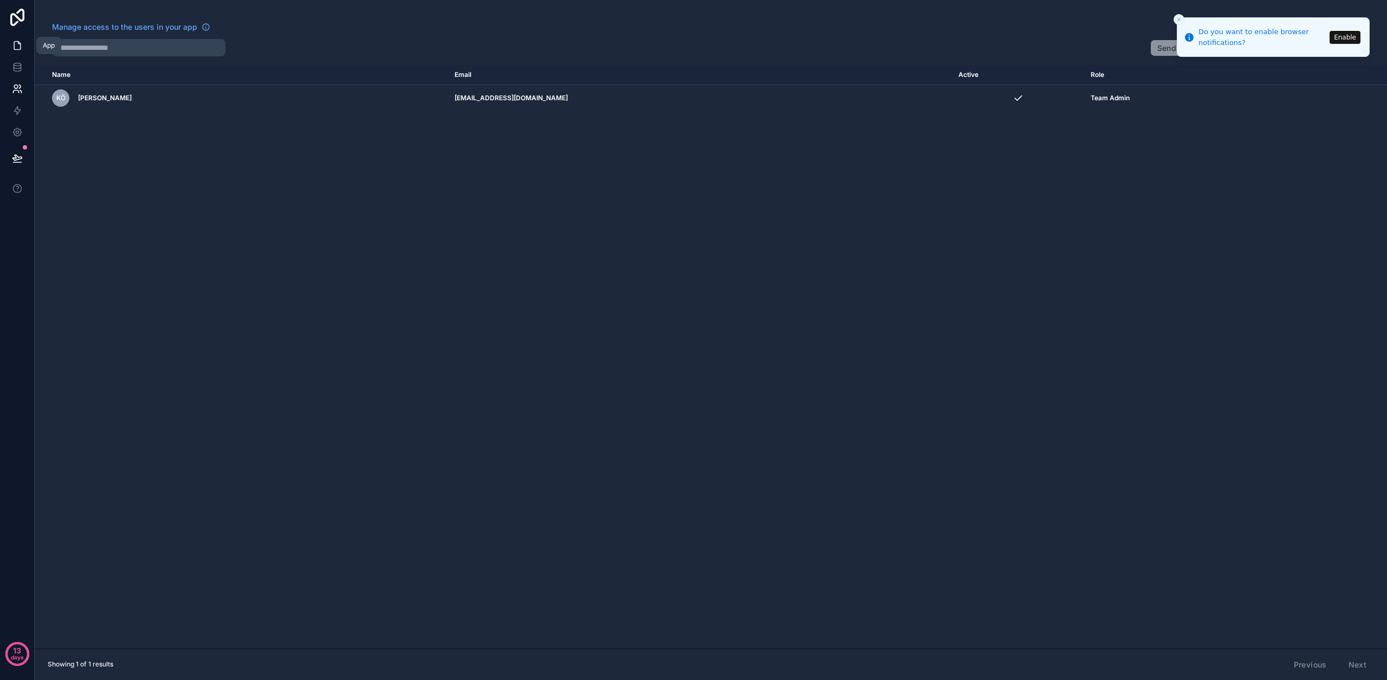
click at [19, 49] on icon at bounding box center [17, 46] width 6 height 8
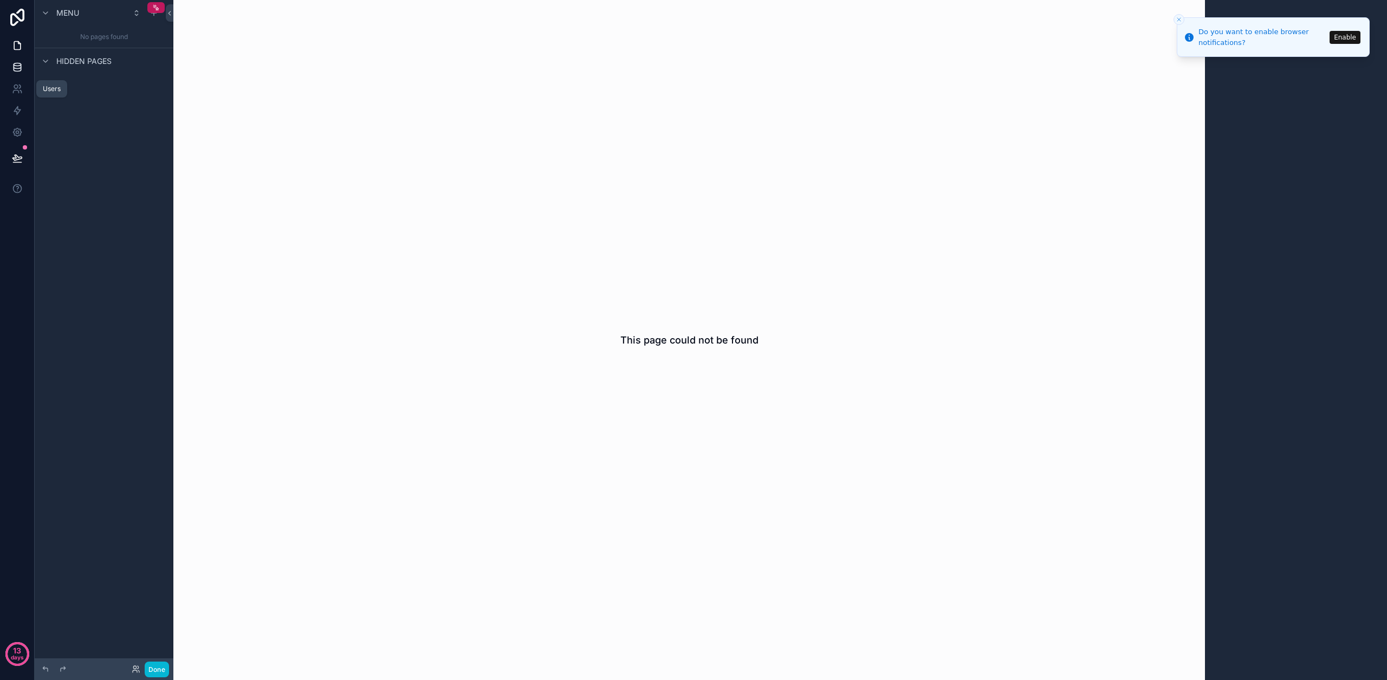
click at [16, 74] on link at bounding box center [17, 67] width 34 height 22
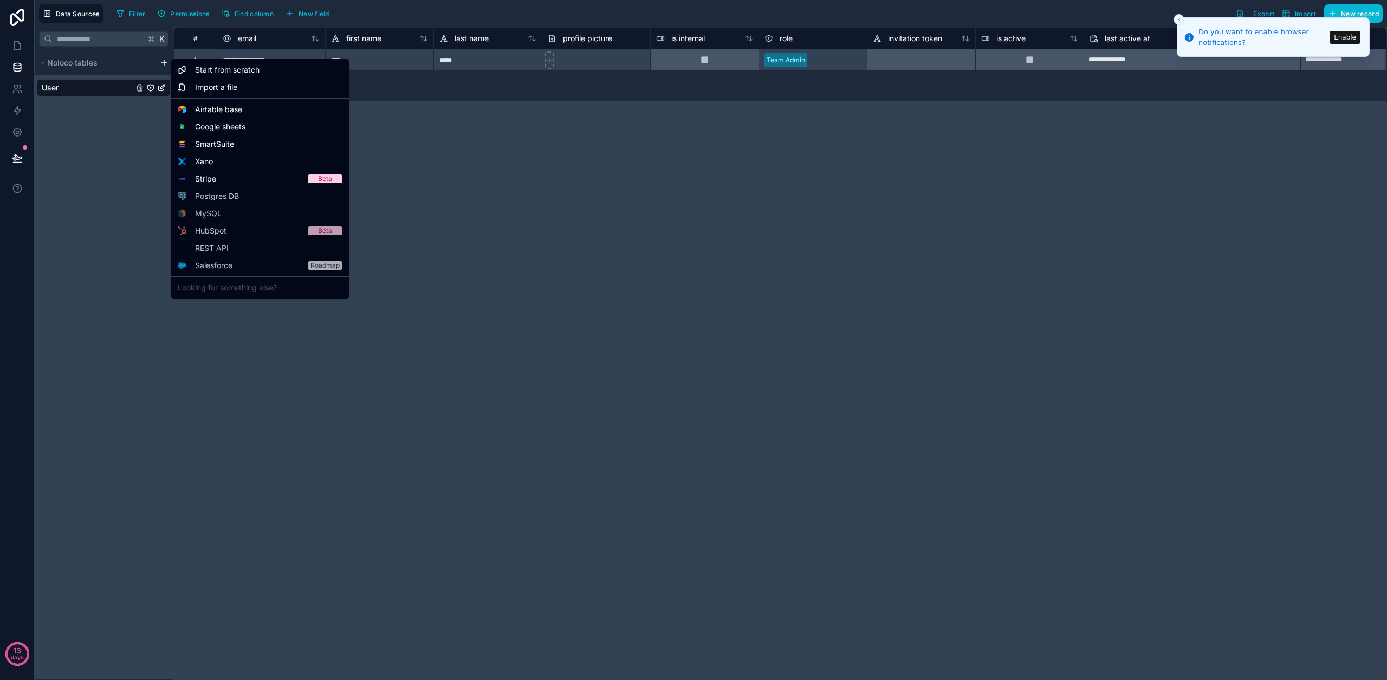
click at [160, 62] on html "**********" at bounding box center [693, 340] width 1387 height 680
click at [198, 104] on span "Airtable base" at bounding box center [218, 109] width 47 height 11
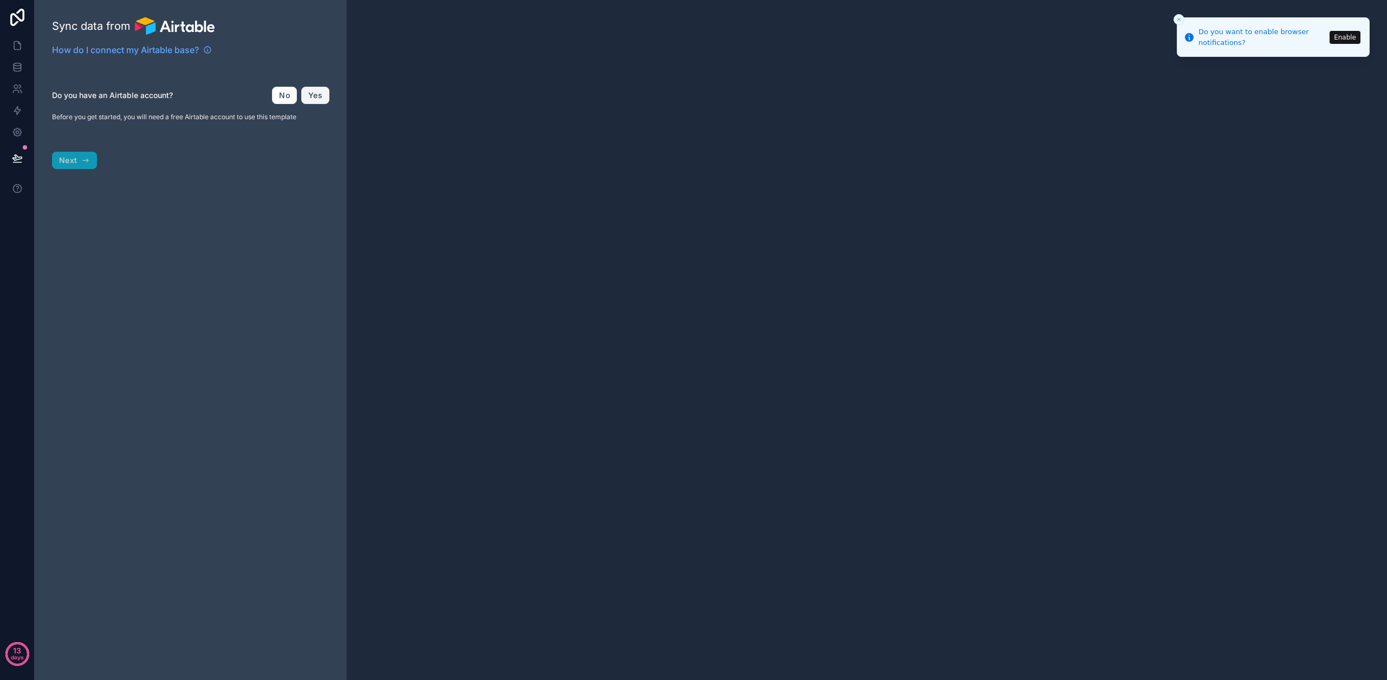
click at [309, 97] on button "Yes" at bounding box center [315, 95] width 28 height 17
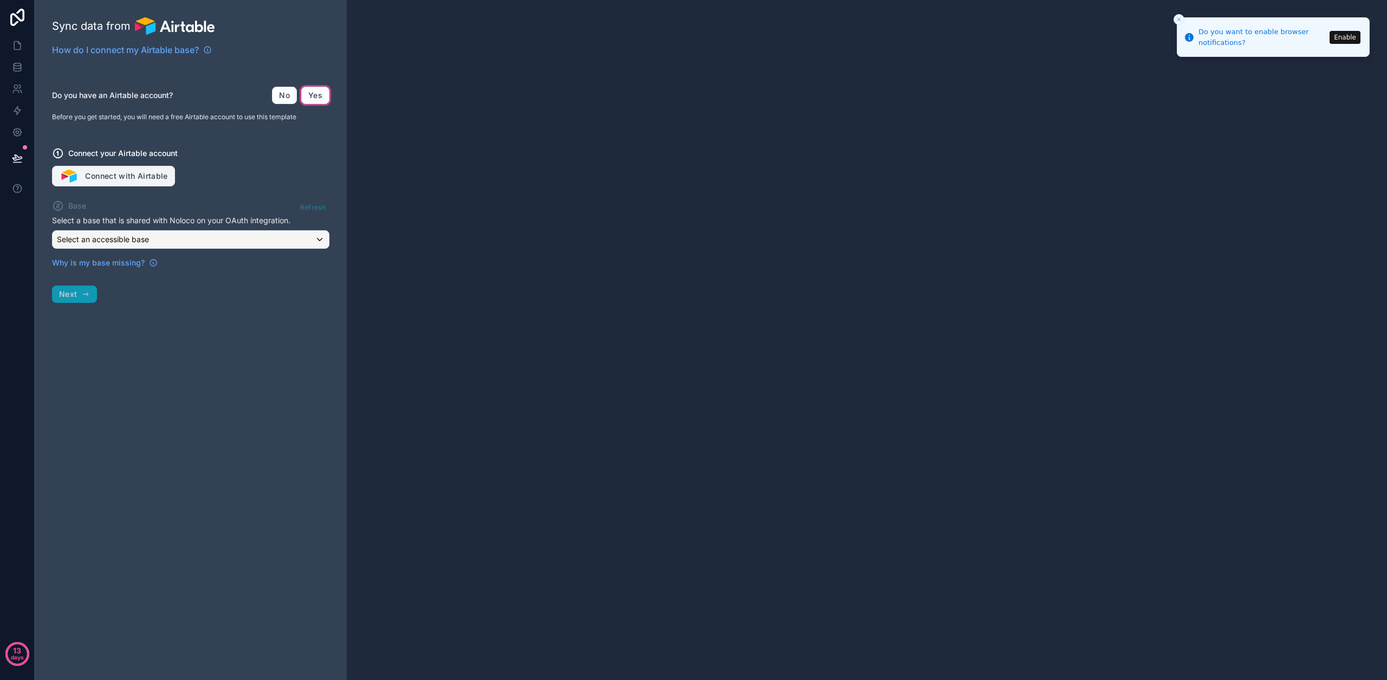
click at [118, 184] on button "Connect with Airtable" at bounding box center [113, 176] width 123 height 21
click at [1335, 39] on button "Enable" at bounding box center [1344, 37] width 31 height 13
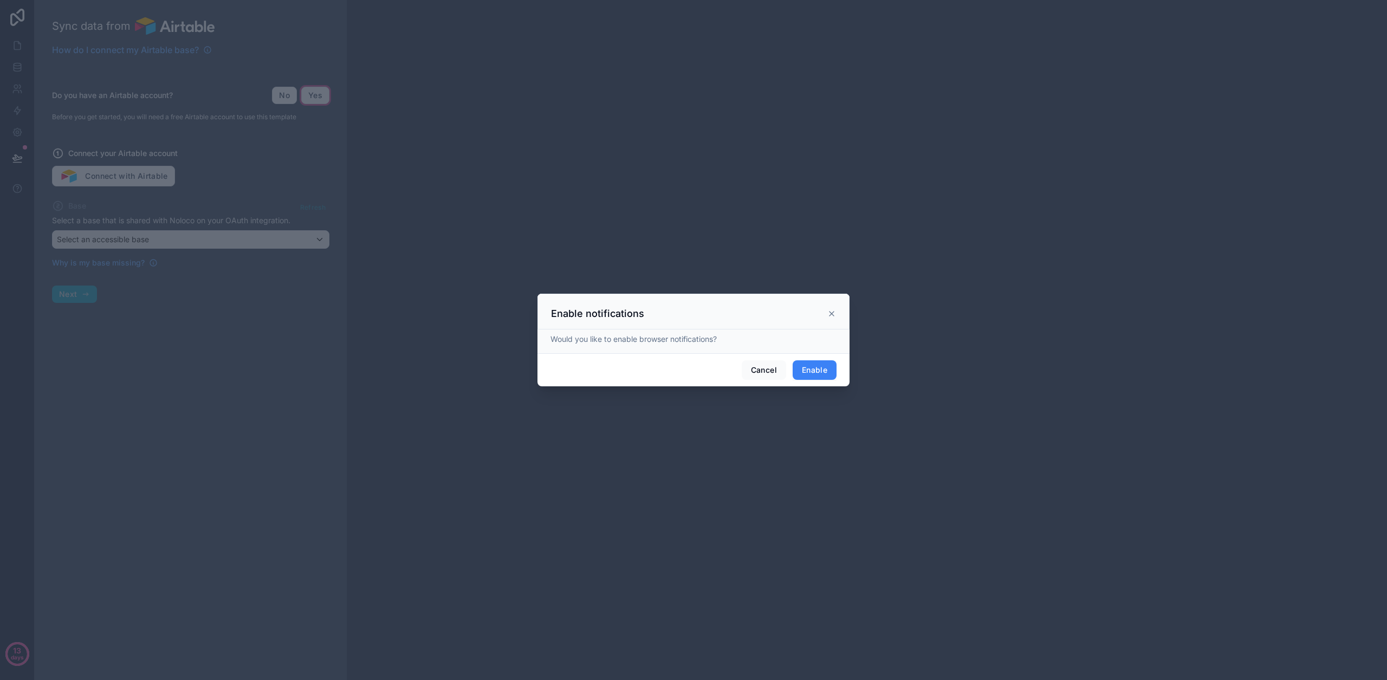
click at [812, 370] on button "Enable" at bounding box center [814, 369] width 44 height 19
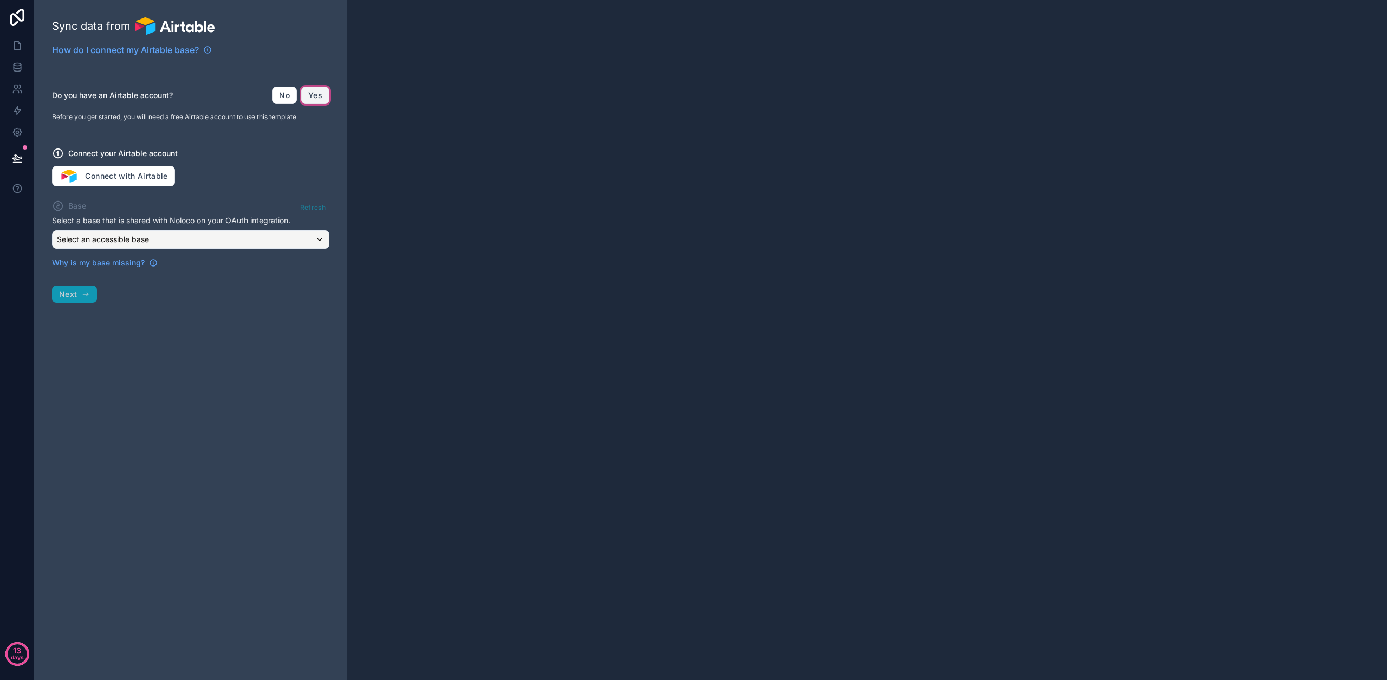
click at [320, 89] on button "Yes" at bounding box center [315, 95] width 28 height 17
click at [131, 177] on button "Connect with Airtable" at bounding box center [113, 176] width 123 height 21
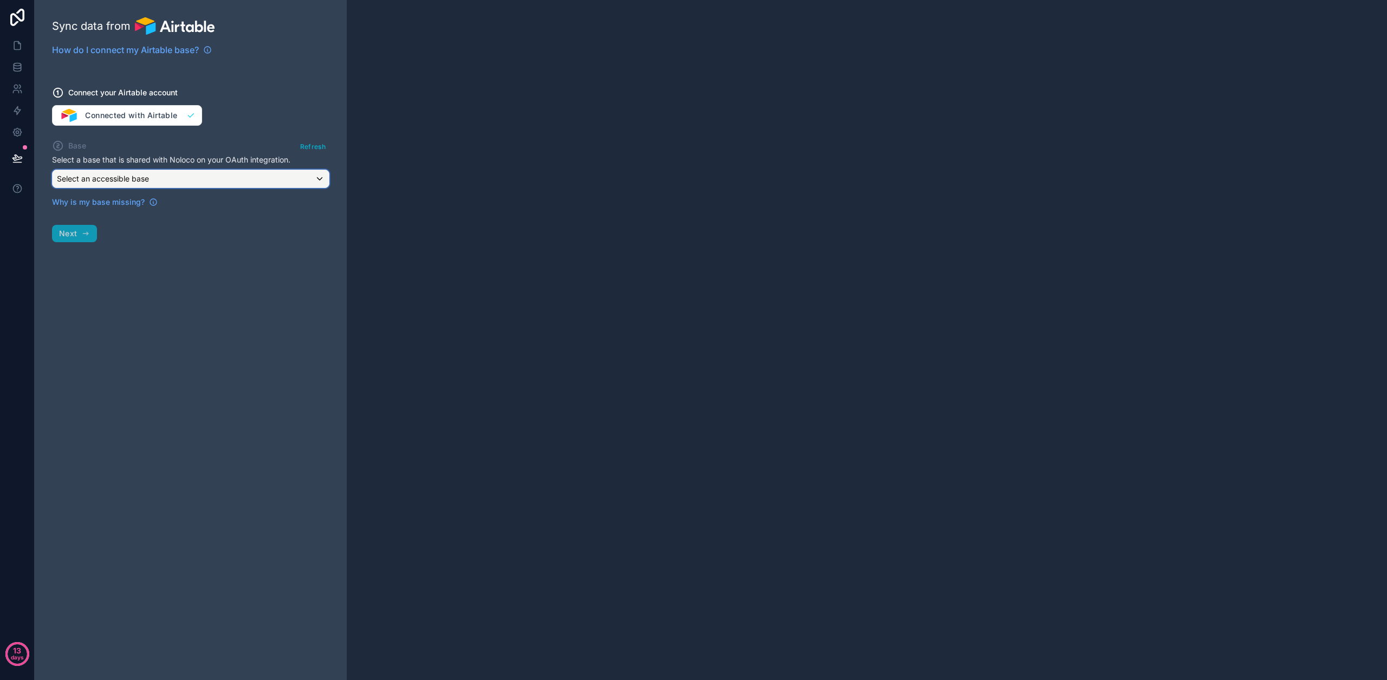
click at [123, 181] on span "Select an accessible base" at bounding box center [103, 178] width 92 height 9
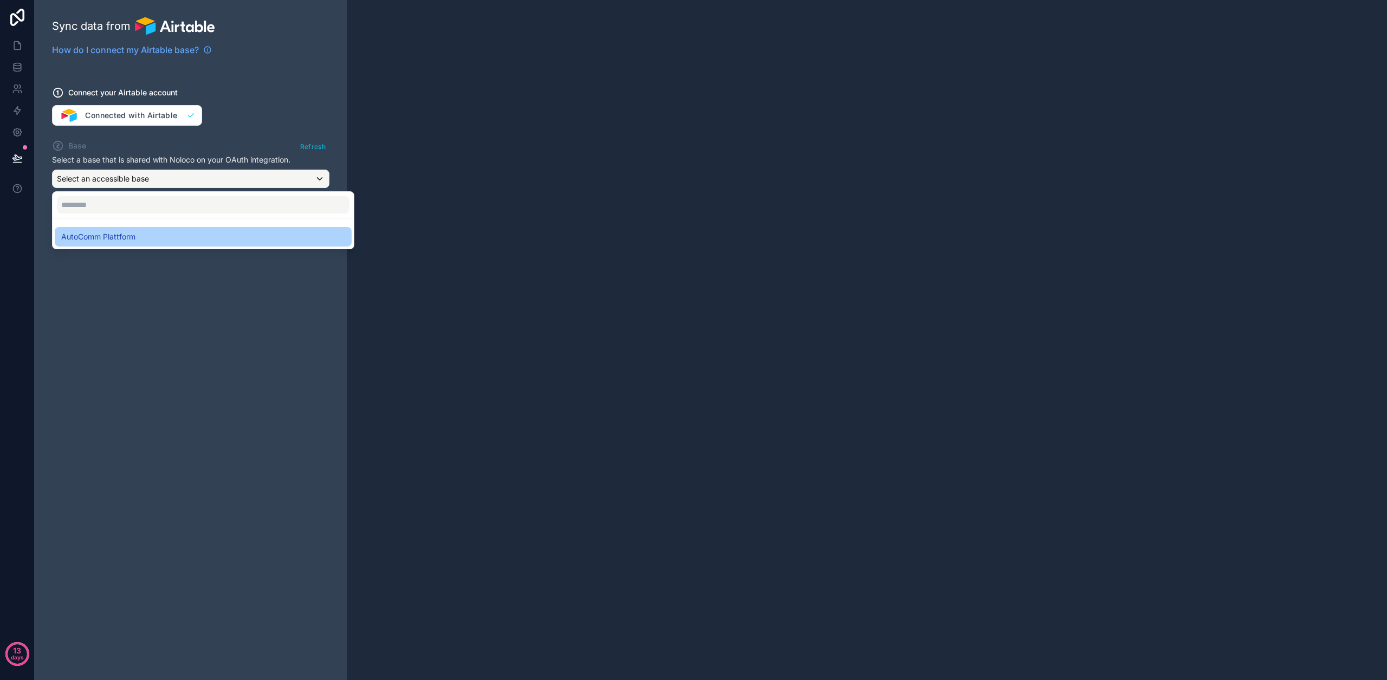
click at [102, 237] on span "AutoComm Plattform" at bounding box center [98, 236] width 74 height 13
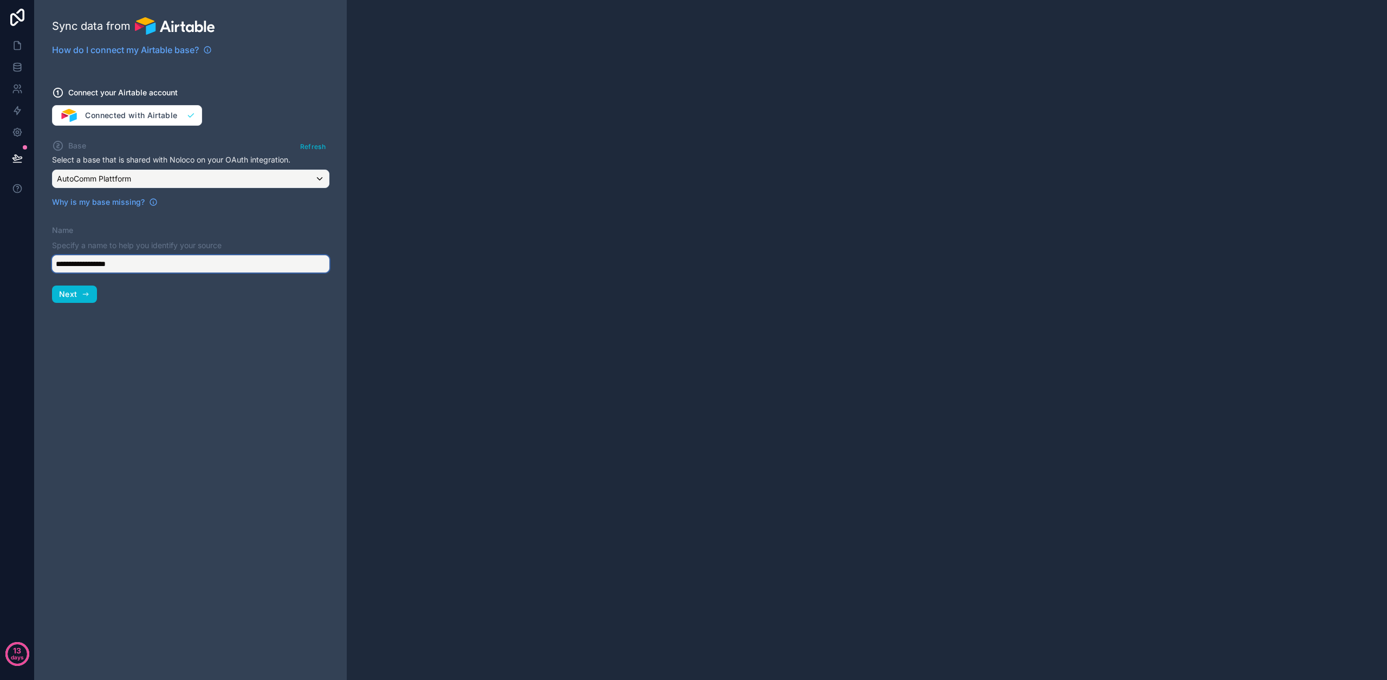
click at [133, 266] on input "**********" at bounding box center [190, 263] width 277 height 17
click at [109, 265] on input "**********" at bounding box center [190, 263] width 277 height 17
type input "**********"
click at [63, 297] on span "Next" at bounding box center [68, 294] width 18 height 10
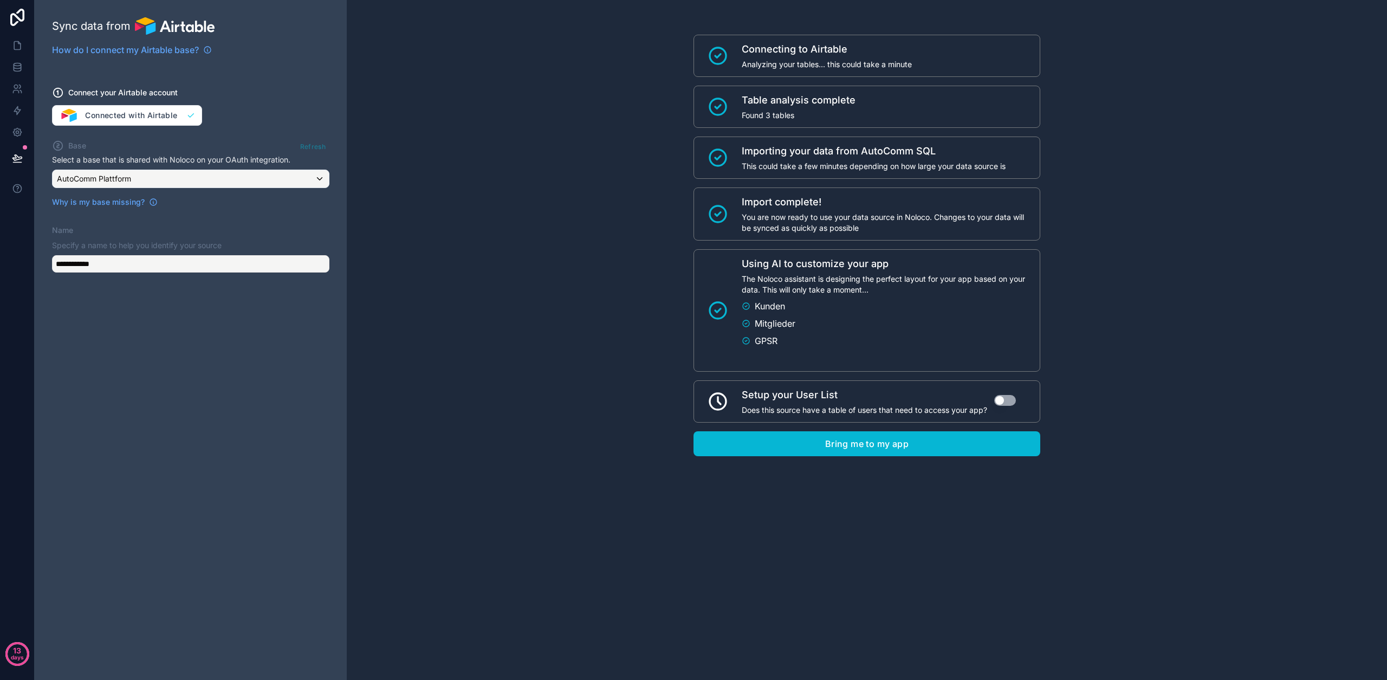
click at [1006, 399] on button "Use setting" at bounding box center [1005, 400] width 22 height 11
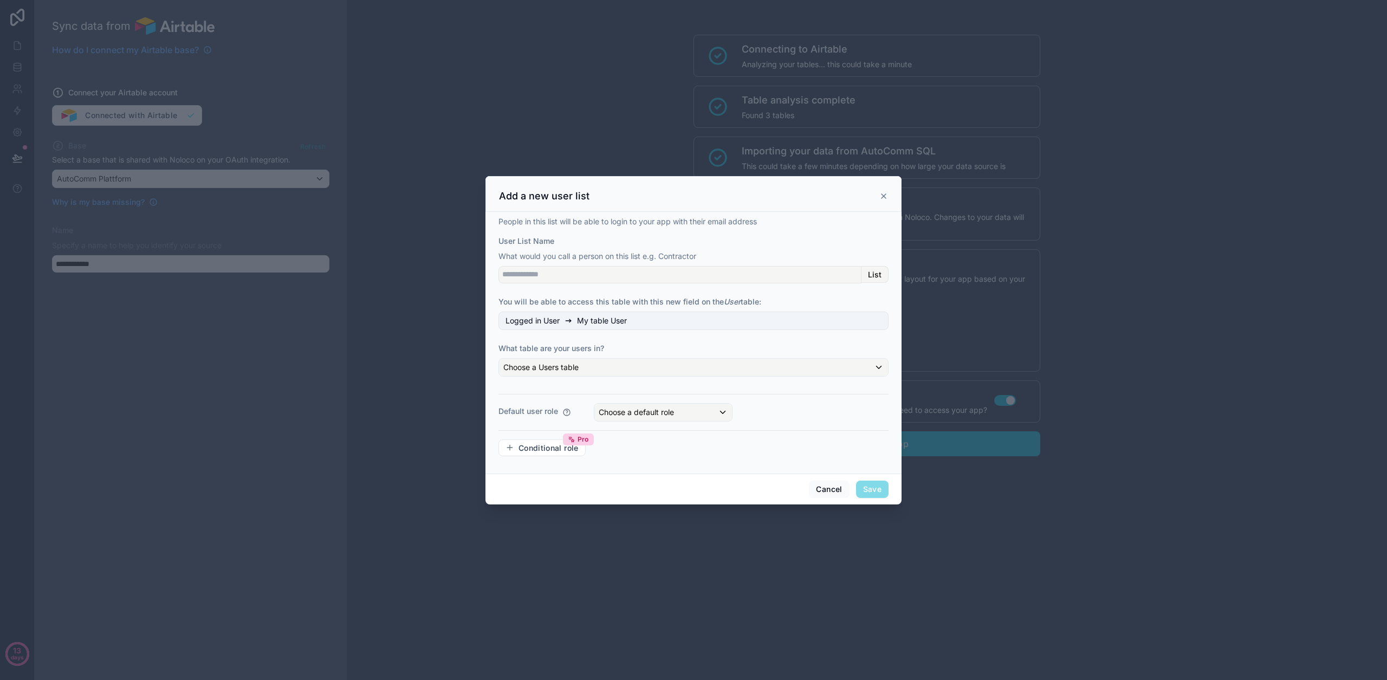
click at [555, 323] on span "Logged in User" at bounding box center [532, 320] width 54 height 11
click at [619, 323] on span "My table User" at bounding box center [602, 320] width 50 height 11
click at [593, 354] on div "People in this list will be able to login to your app with their email address …" at bounding box center [693, 340] width 390 height 249
click at [593, 372] on div "Choose a Users table" at bounding box center [693, 367] width 389 height 17
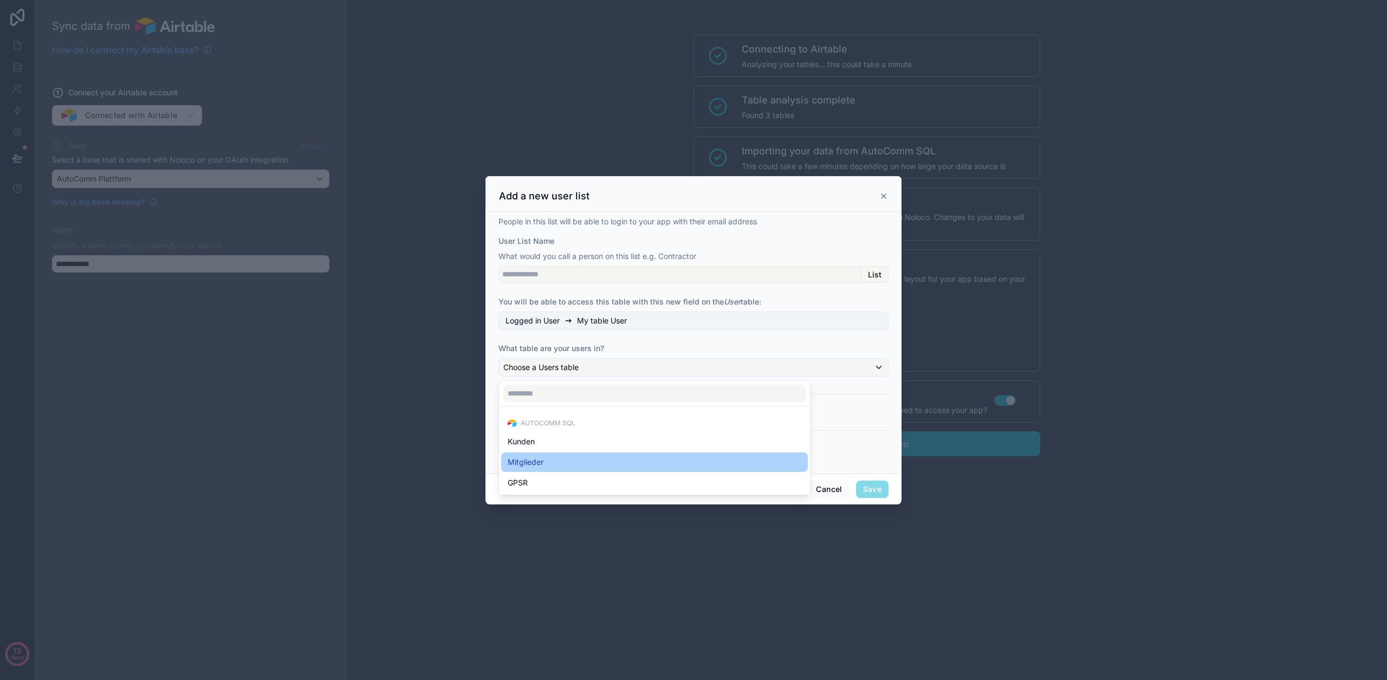
click at [554, 465] on div "Mitglieder" at bounding box center [654, 461] width 294 height 13
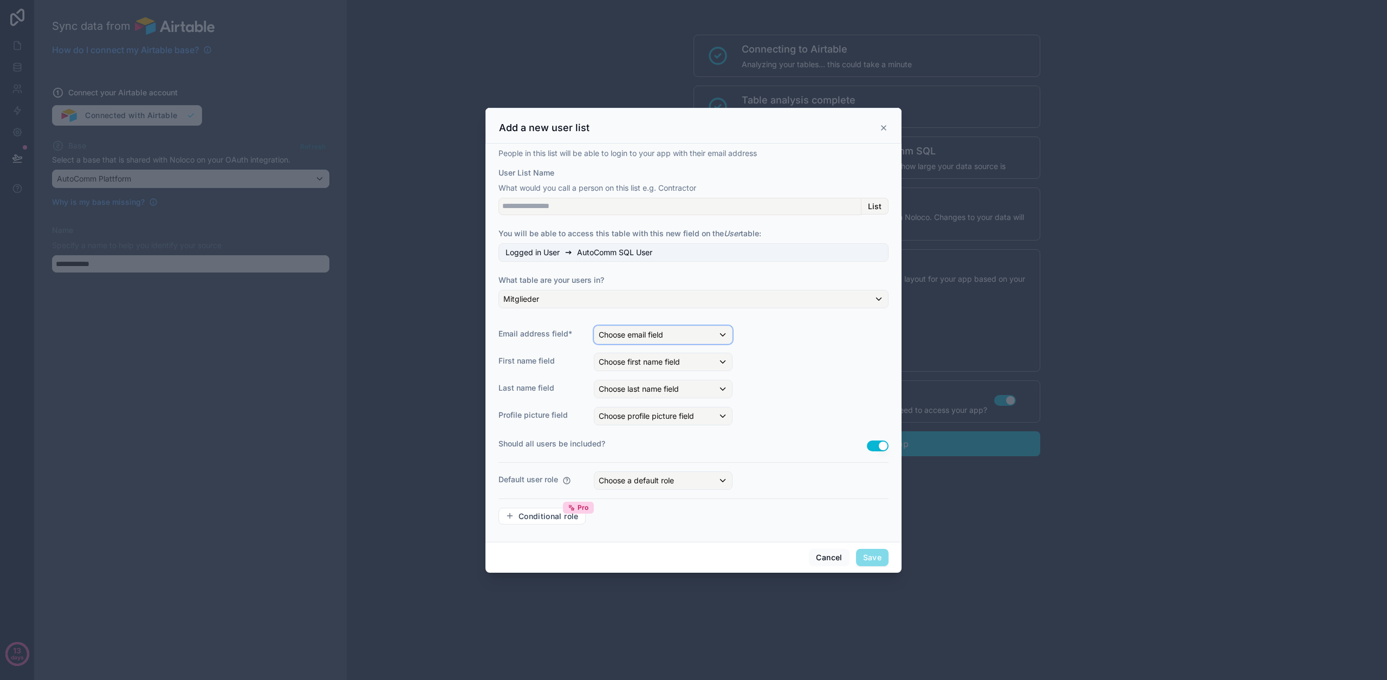
click at [635, 336] on span "Choose email field" at bounding box center [630, 334] width 64 height 9
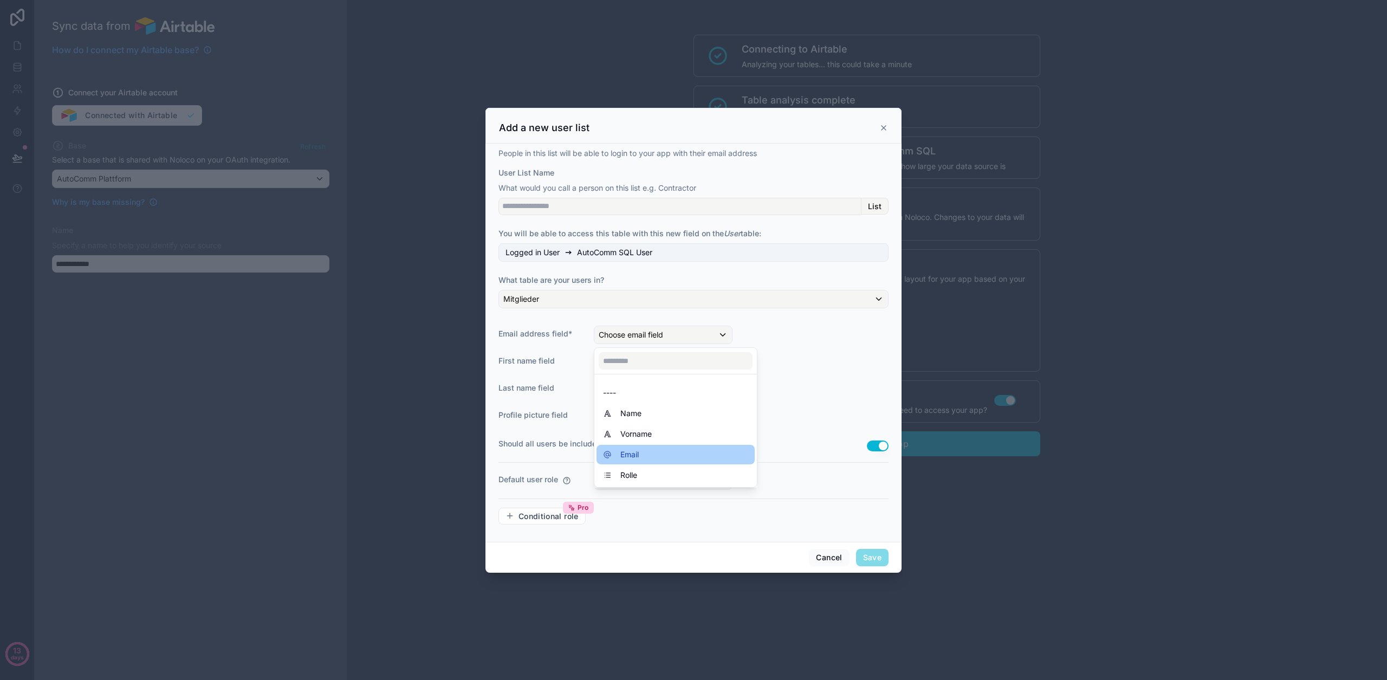
click at [660, 453] on div "Email" at bounding box center [675, 454] width 145 height 13
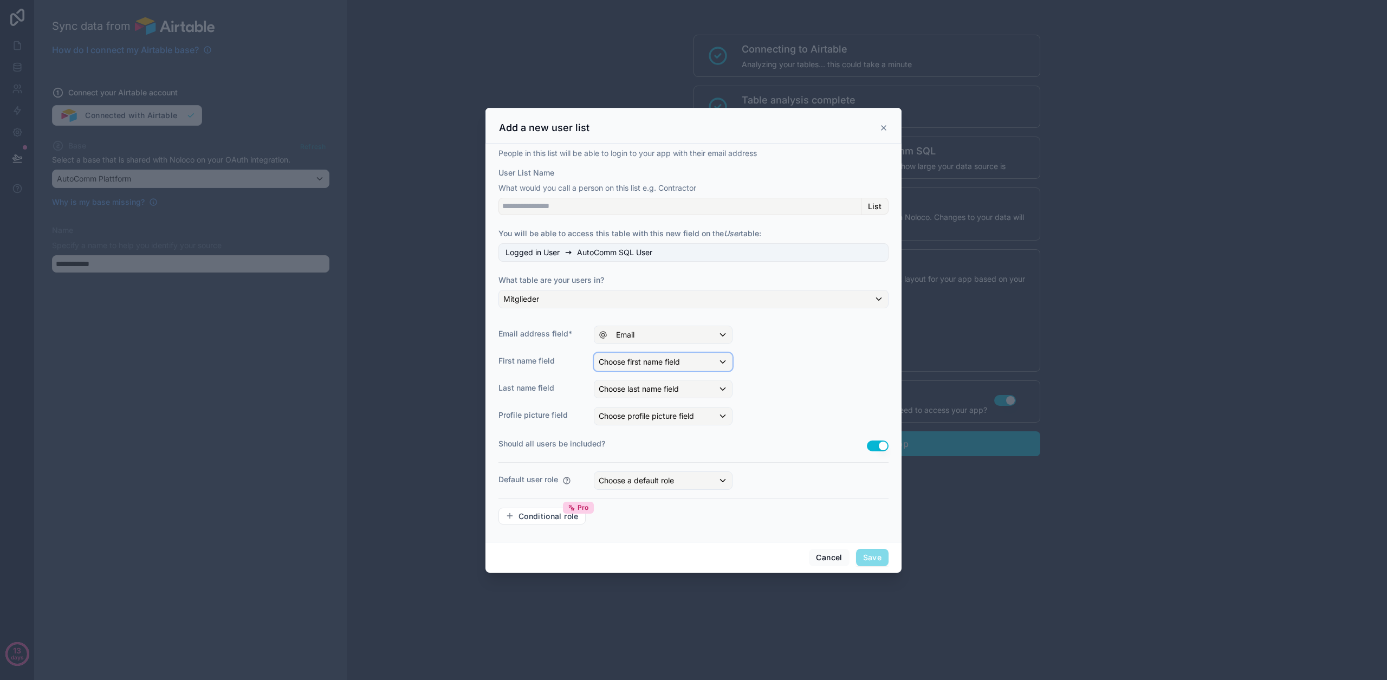
click at [637, 361] on span "Choose first name field" at bounding box center [638, 361] width 81 height 9
click at [652, 455] on span "Vorname" at bounding box center [635, 460] width 31 height 13
click at [646, 388] on span "Choose last name field" at bounding box center [638, 388] width 80 height 9
click at [648, 470] on div "Name" at bounding box center [675, 467] width 145 height 13
click at [635, 417] on span "Choose profile picture field" at bounding box center [645, 415] width 95 height 9
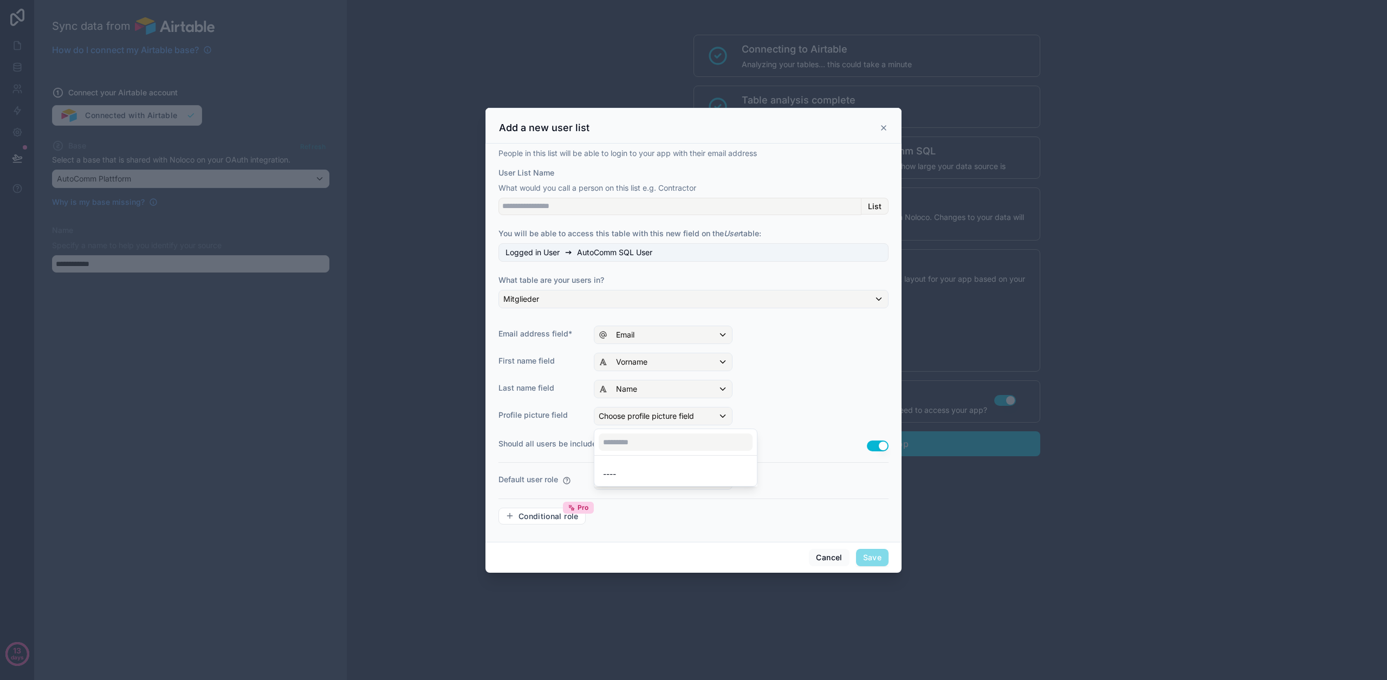
click at [791, 405] on div at bounding box center [693, 340] width 416 height 465
click at [626, 485] on span "Choose a default role" at bounding box center [635, 480] width 75 height 11
click at [515, 465] on div at bounding box center [693, 340] width 416 height 465
click at [541, 512] on span "Conditional role" at bounding box center [548, 516] width 60 height 10
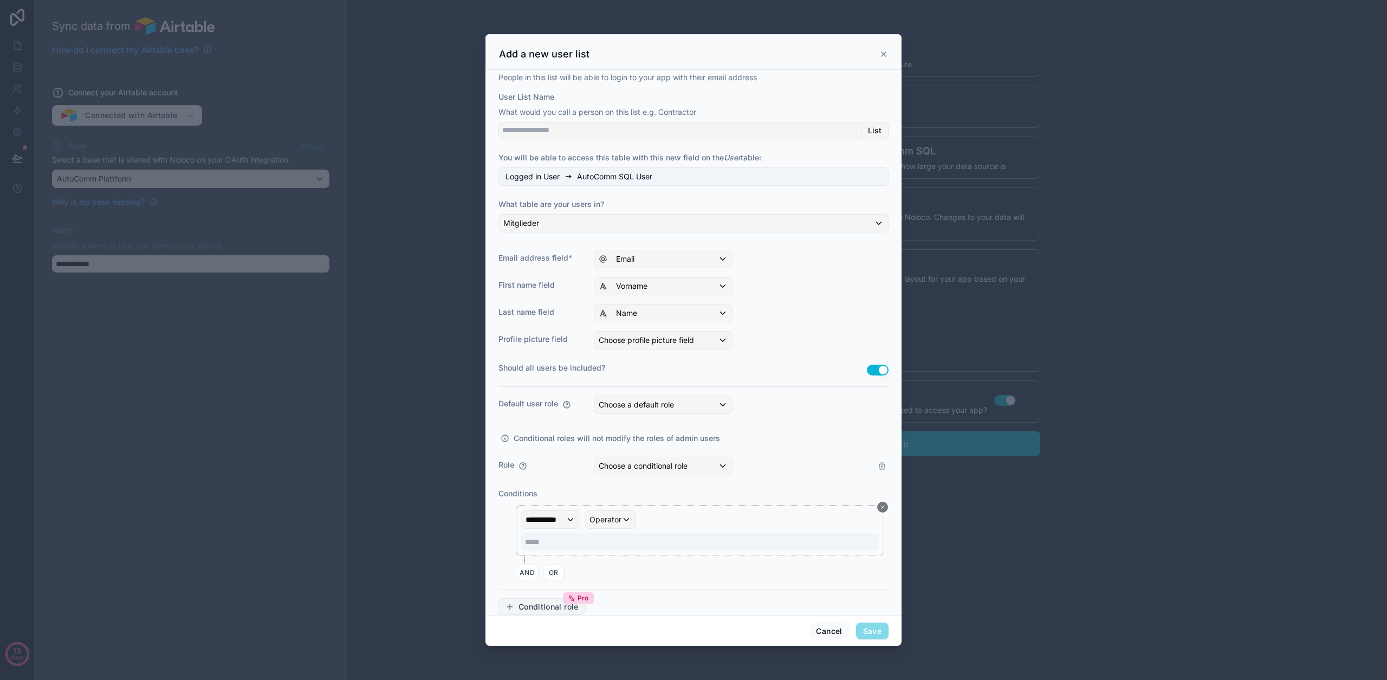
scroll to position [4, 0]
click at [884, 465] on div "**********" at bounding box center [693, 342] width 416 height 545
click at [877, 464] on icon at bounding box center [881, 463] width 9 height 9
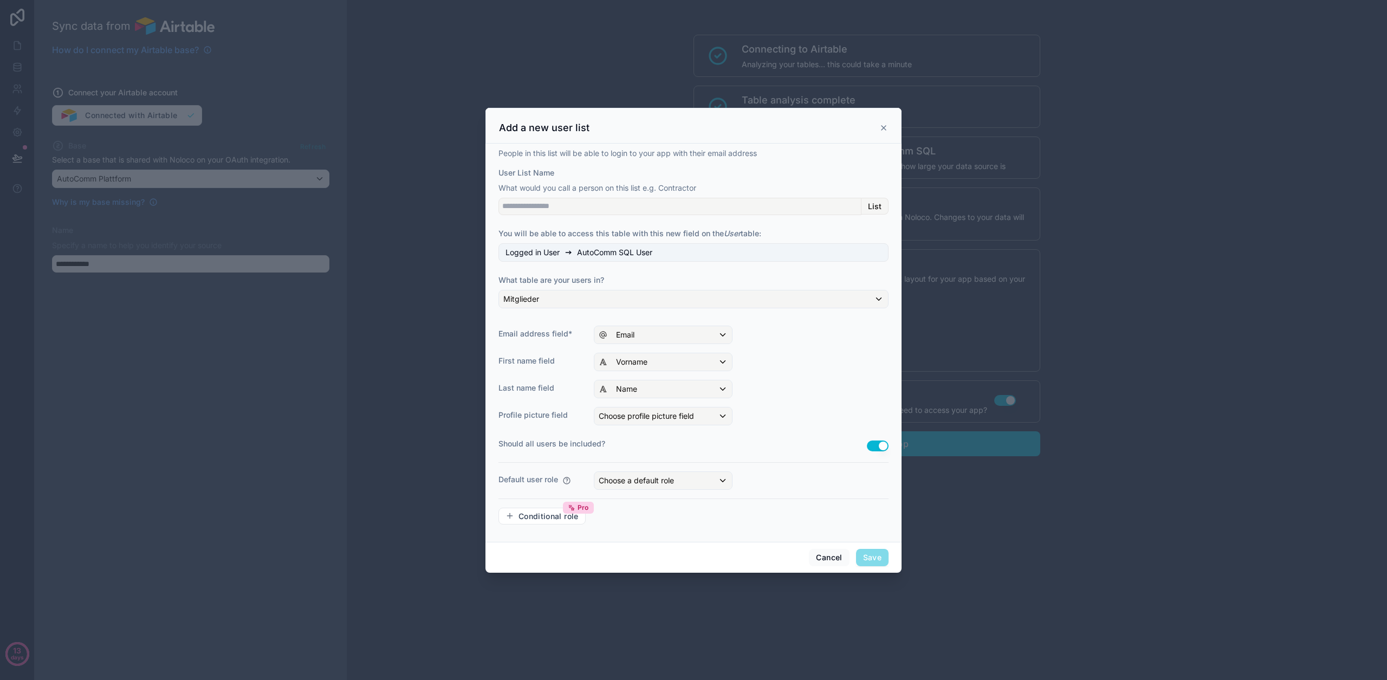
scroll to position [0, 0]
click at [643, 485] on div "Choose a default role" at bounding box center [663, 480] width 138 height 17
click at [657, 549] on div "User" at bounding box center [675, 558] width 158 height 19
click at [874, 553] on span "Save" at bounding box center [872, 557] width 32 height 17
click at [791, 486] on div "Default user role User" at bounding box center [693, 480] width 390 height 18
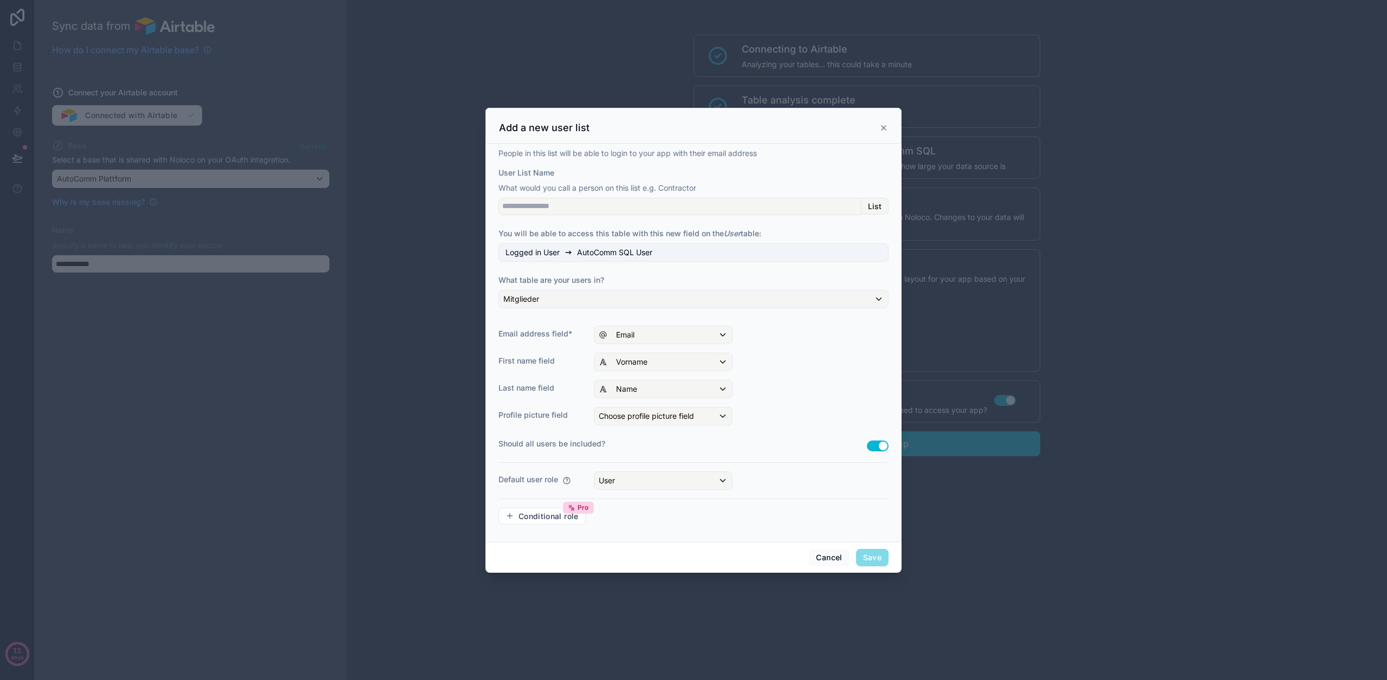
click at [866, 550] on span "Save" at bounding box center [872, 557] width 32 height 17
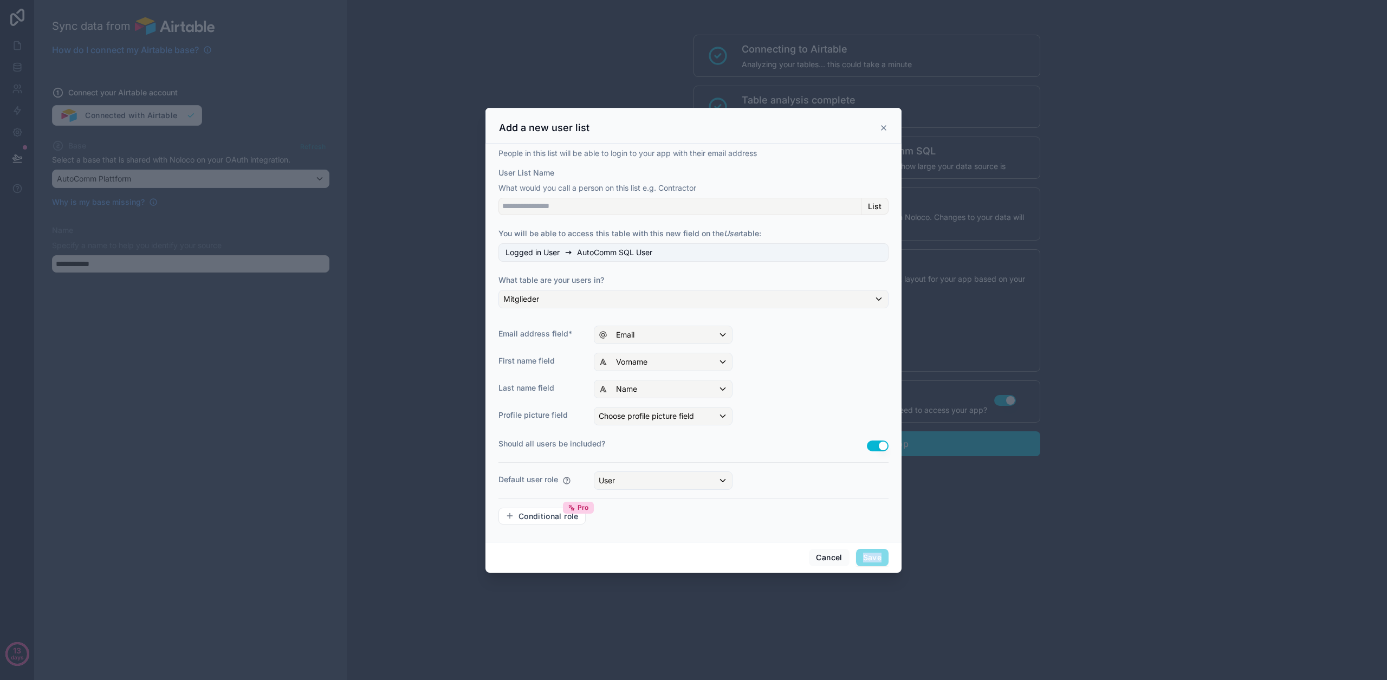
click at [865, 550] on span "Save" at bounding box center [872, 557] width 32 height 17
click at [789, 500] on div "People in this list will be able to login to your app with their email address …" at bounding box center [693, 341] width 390 height 386
click at [689, 416] on span "Choose profile picture field" at bounding box center [645, 415] width 95 height 9
click at [636, 467] on div "----" at bounding box center [675, 473] width 145 height 13
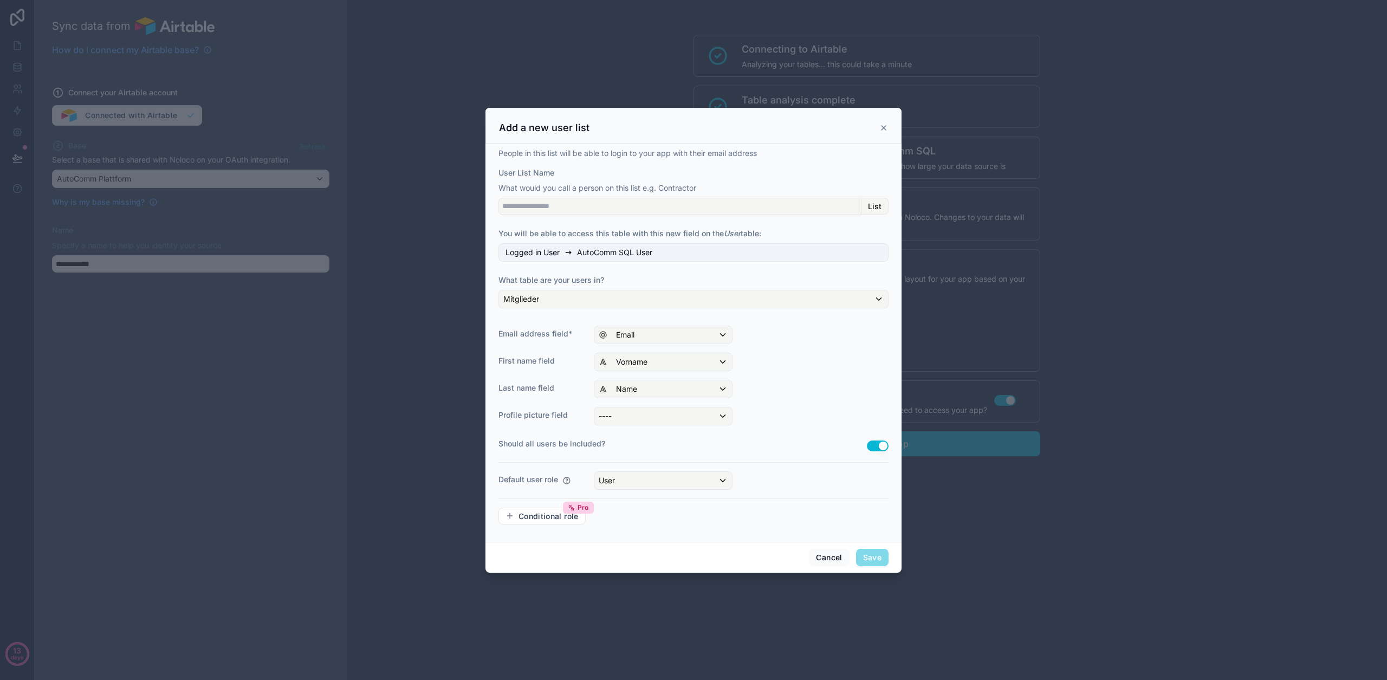
click at [868, 559] on span "Save" at bounding box center [872, 557] width 32 height 17
click at [645, 411] on div "----" at bounding box center [663, 415] width 138 height 17
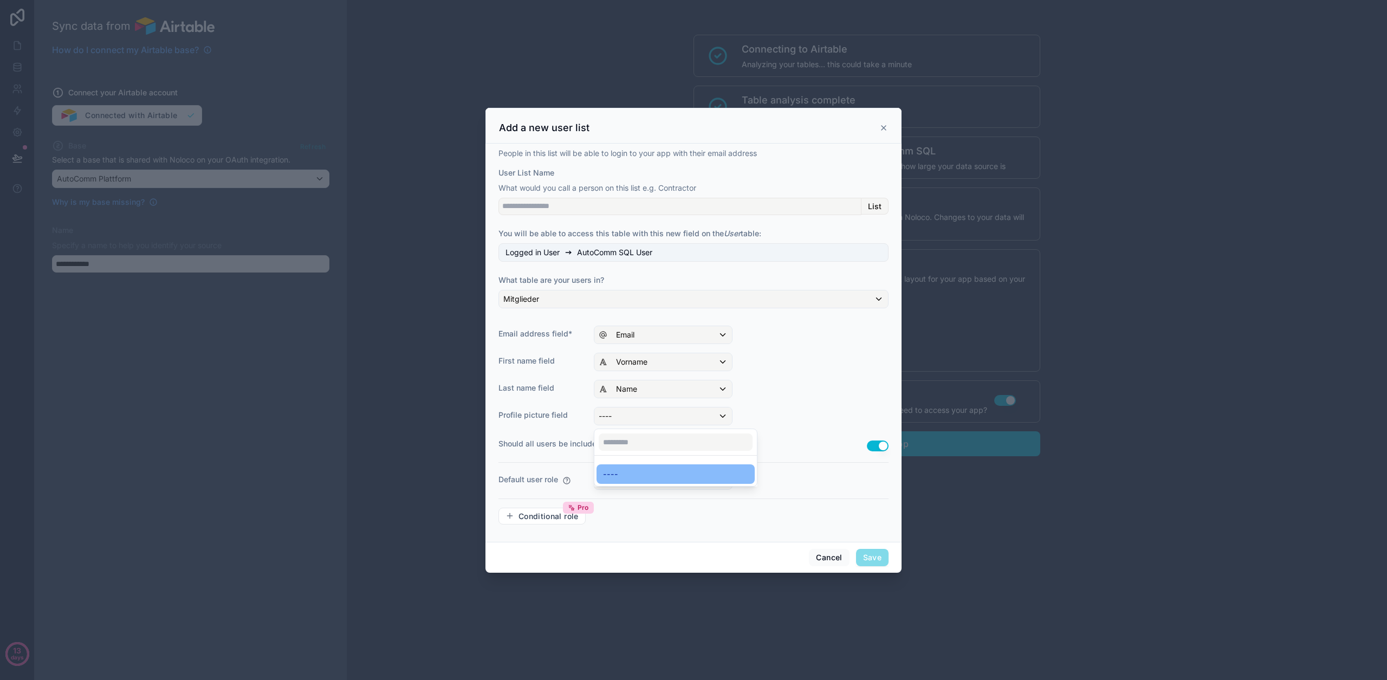
click at [772, 422] on div at bounding box center [693, 340] width 416 height 465
click at [864, 209] on div "List" at bounding box center [874, 206] width 27 height 17
click at [655, 253] on div "Logged in User AutoComm SQL User" at bounding box center [693, 252] width 390 height 18
click at [640, 305] on div "Mitglieder" at bounding box center [693, 298] width 389 height 17
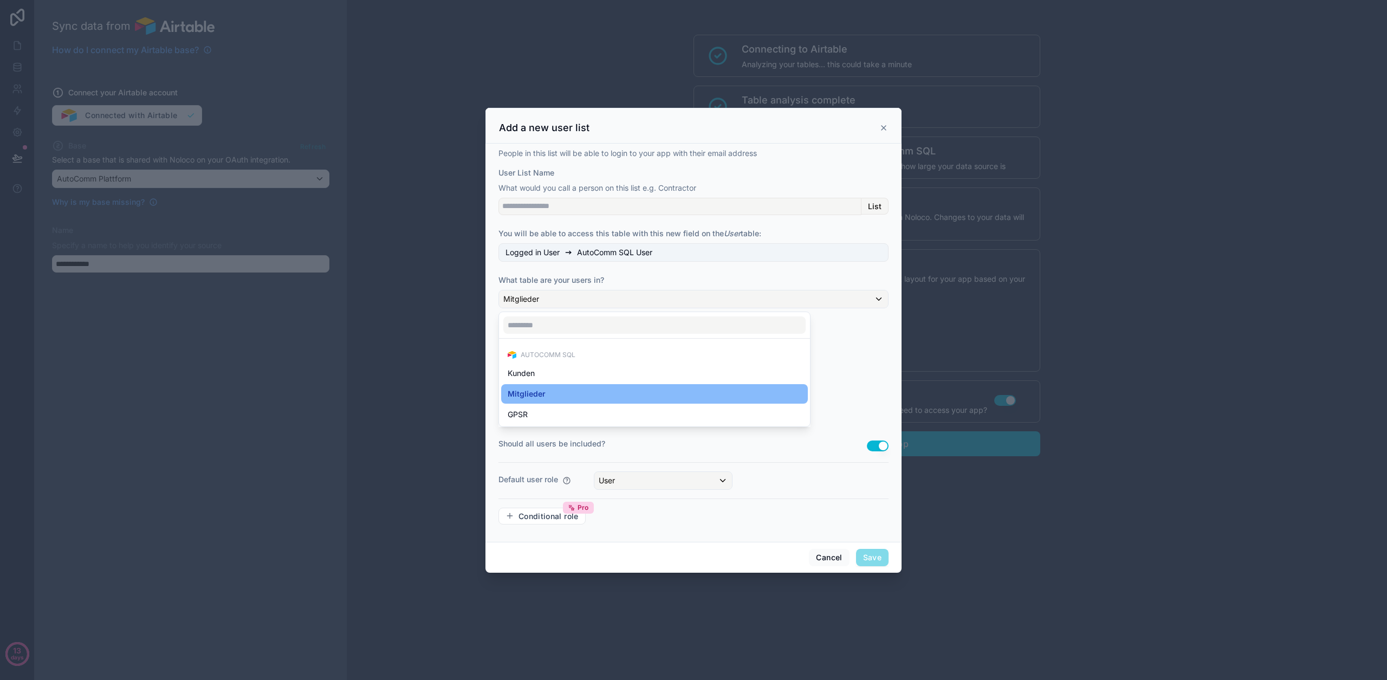
click at [640, 303] on div at bounding box center [693, 340] width 416 height 465
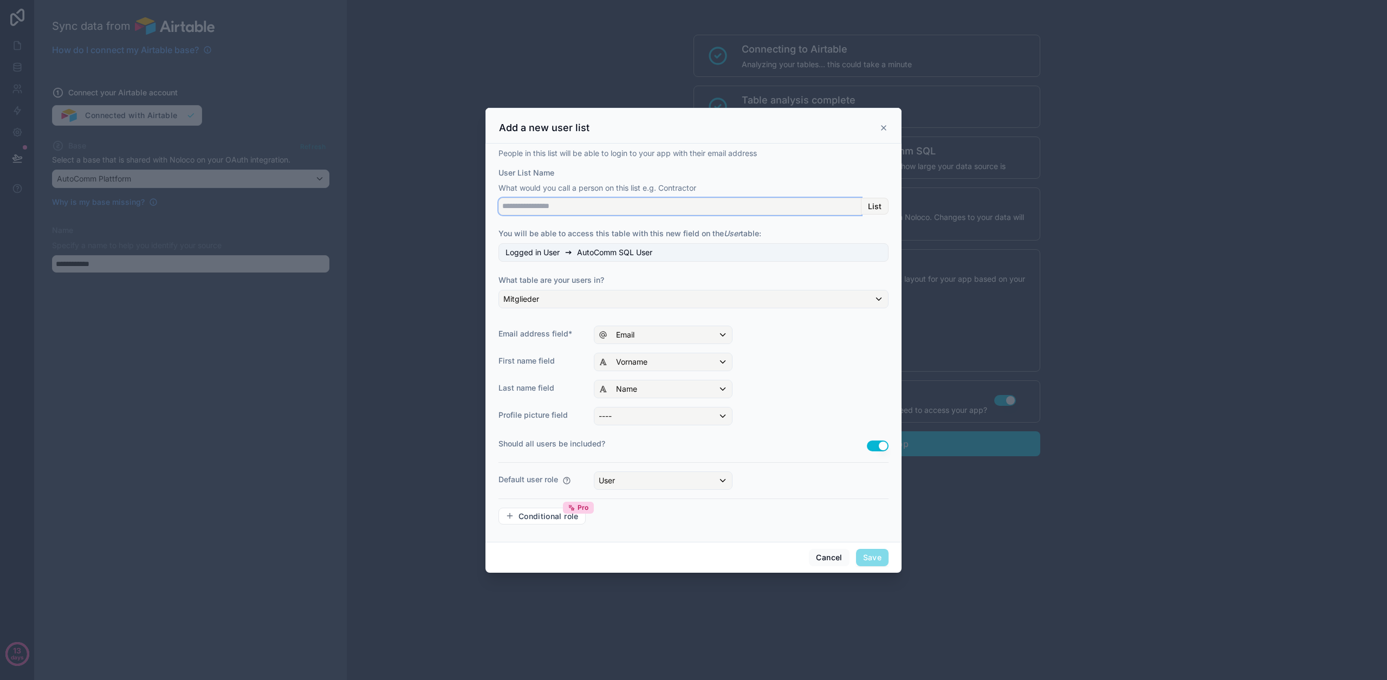
click at [597, 203] on input "User List Name" at bounding box center [679, 206] width 363 height 17
type input "**********"
click at [865, 562] on button "Save" at bounding box center [872, 557] width 32 height 17
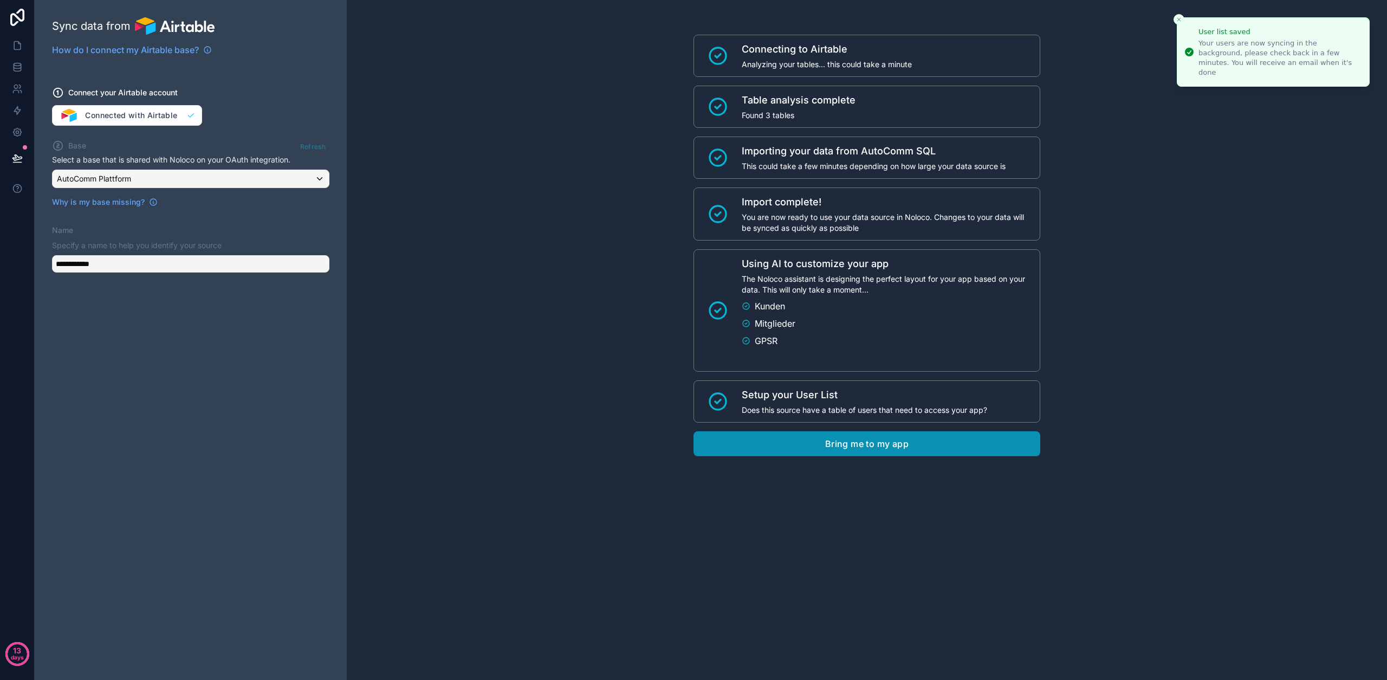
click at [899, 446] on button "Bring me to my app" at bounding box center [866, 443] width 347 height 25
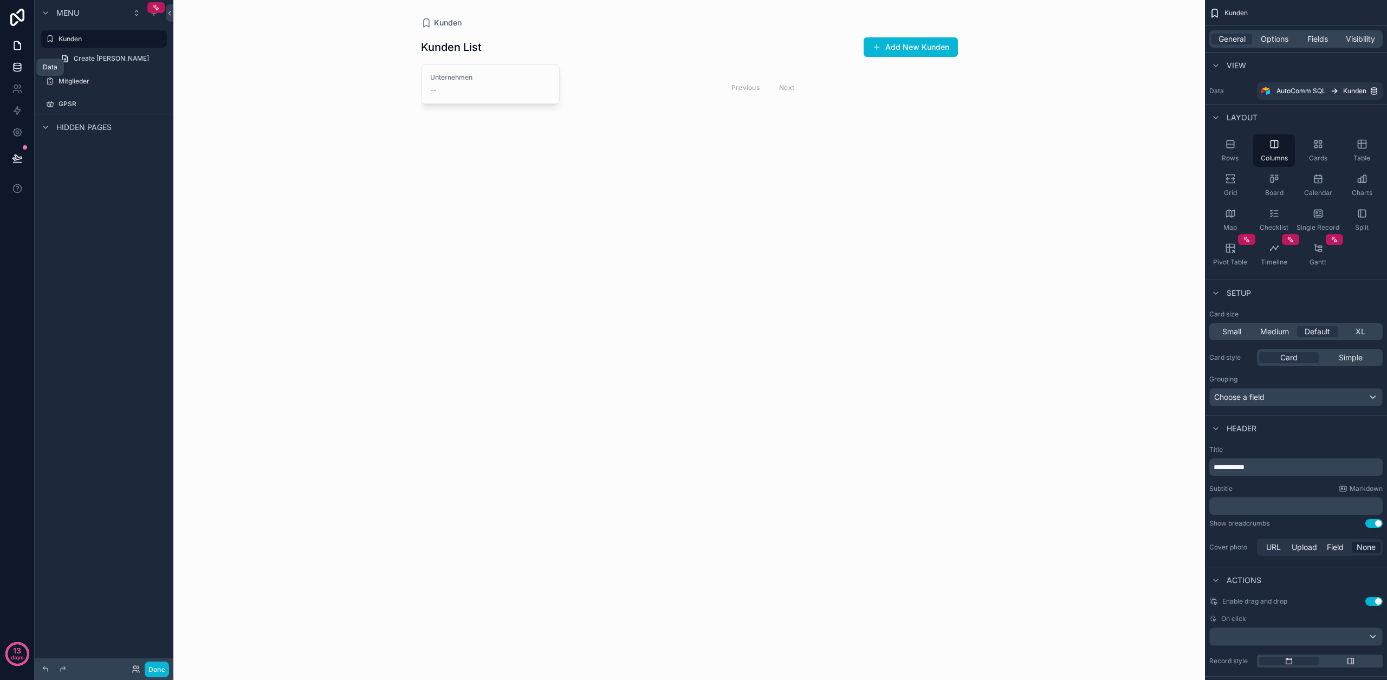
click at [28, 69] on link at bounding box center [17, 67] width 34 height 22
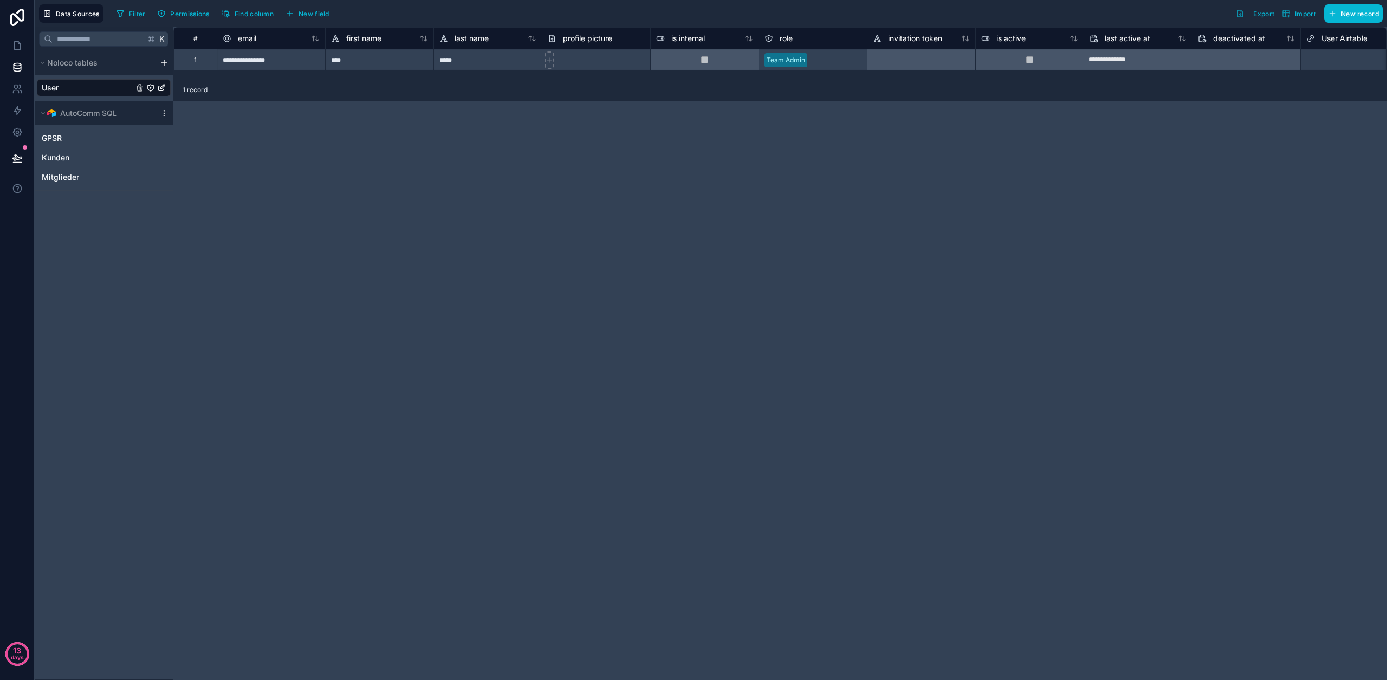
click at [74, 89] on div "User" at bounding box center [104, 87] width 134 height 17
click at [69, 181] on span "Mitglieder" at bounding box center [60, 177] width 37 height 11
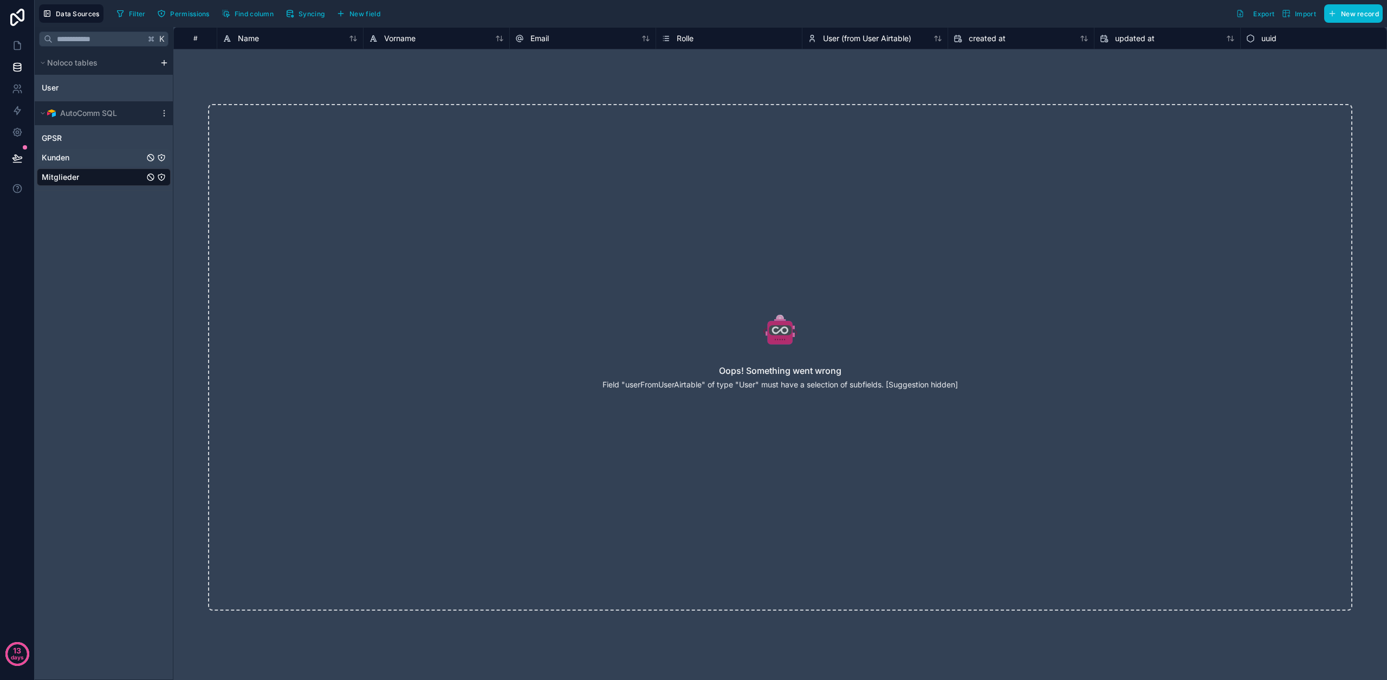
click at [93, 153] on div "Kunden" at bounding box center [104, 157] width 134 height 17
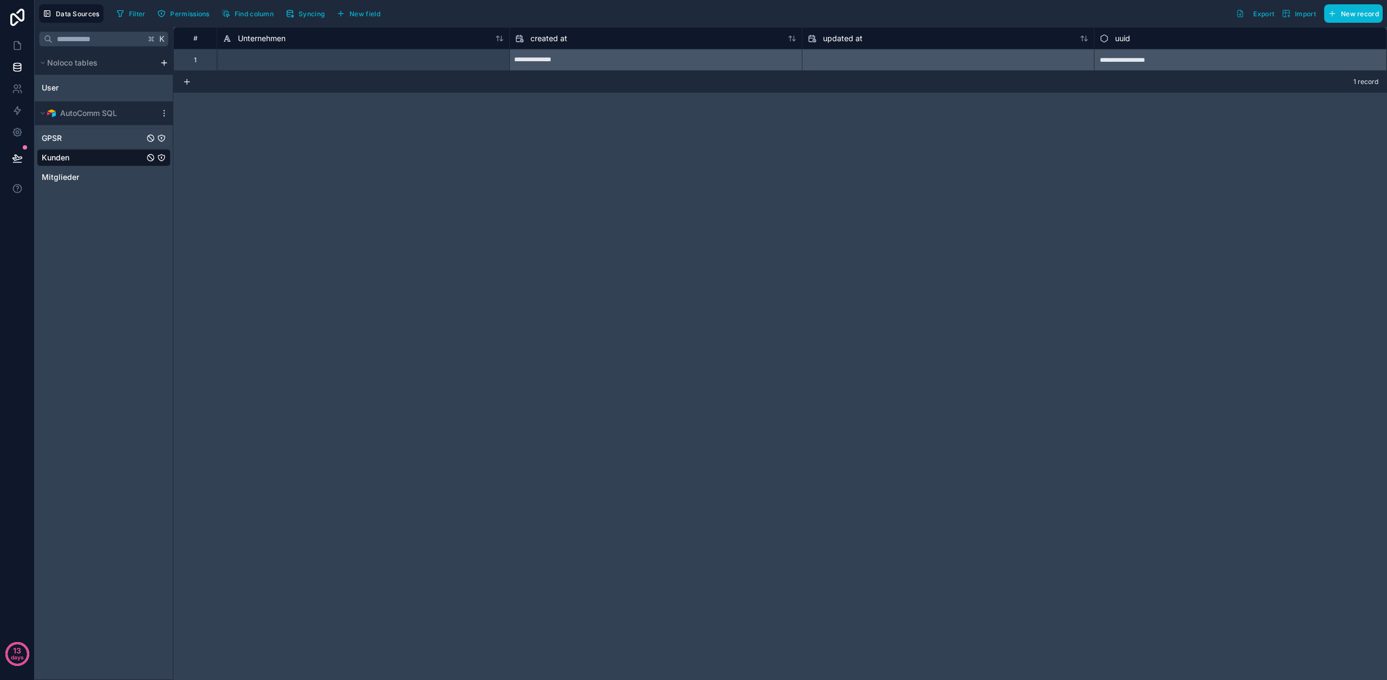
click at [94, 144] on div "GPSR" at bounding box center [104, 137] width 134 height 17
click at [63, 84] on div "User" at bounding box center [104, 87] width 134 height 17
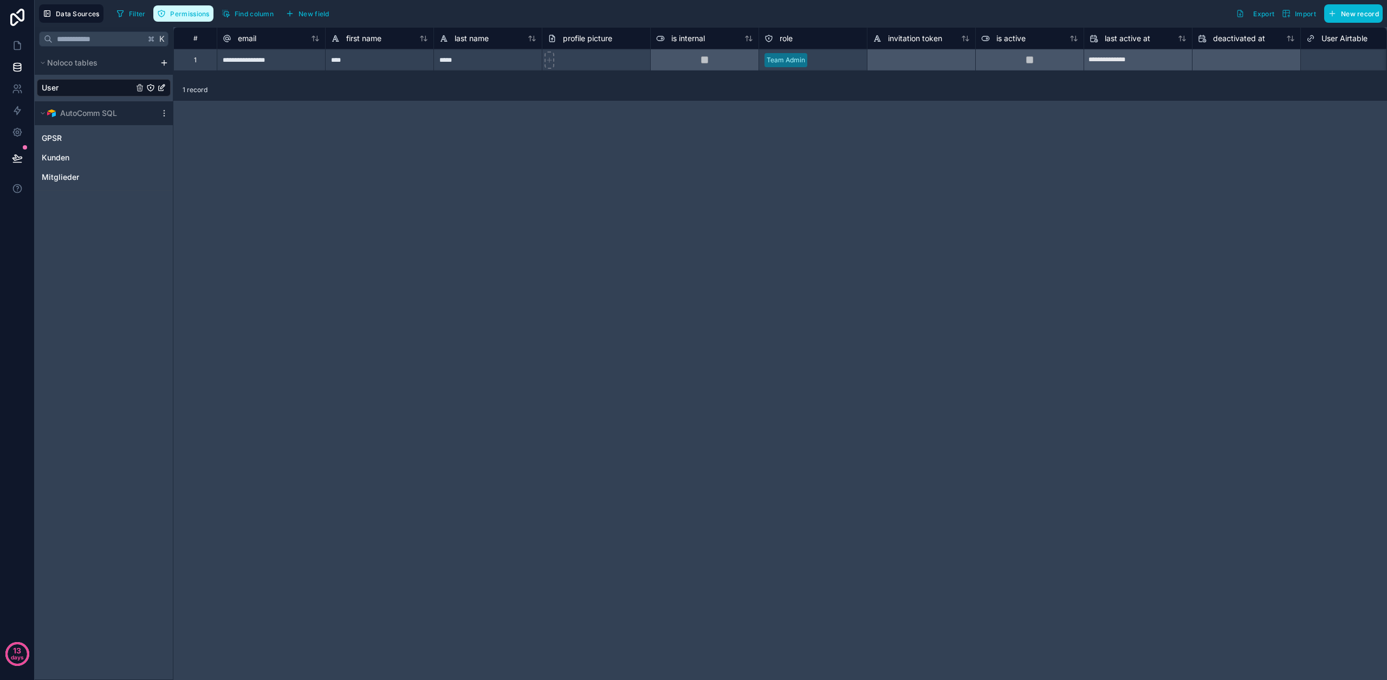
click at [175, 17] on span "Permissions" at bounding box center [189, 14] width 39 height 8
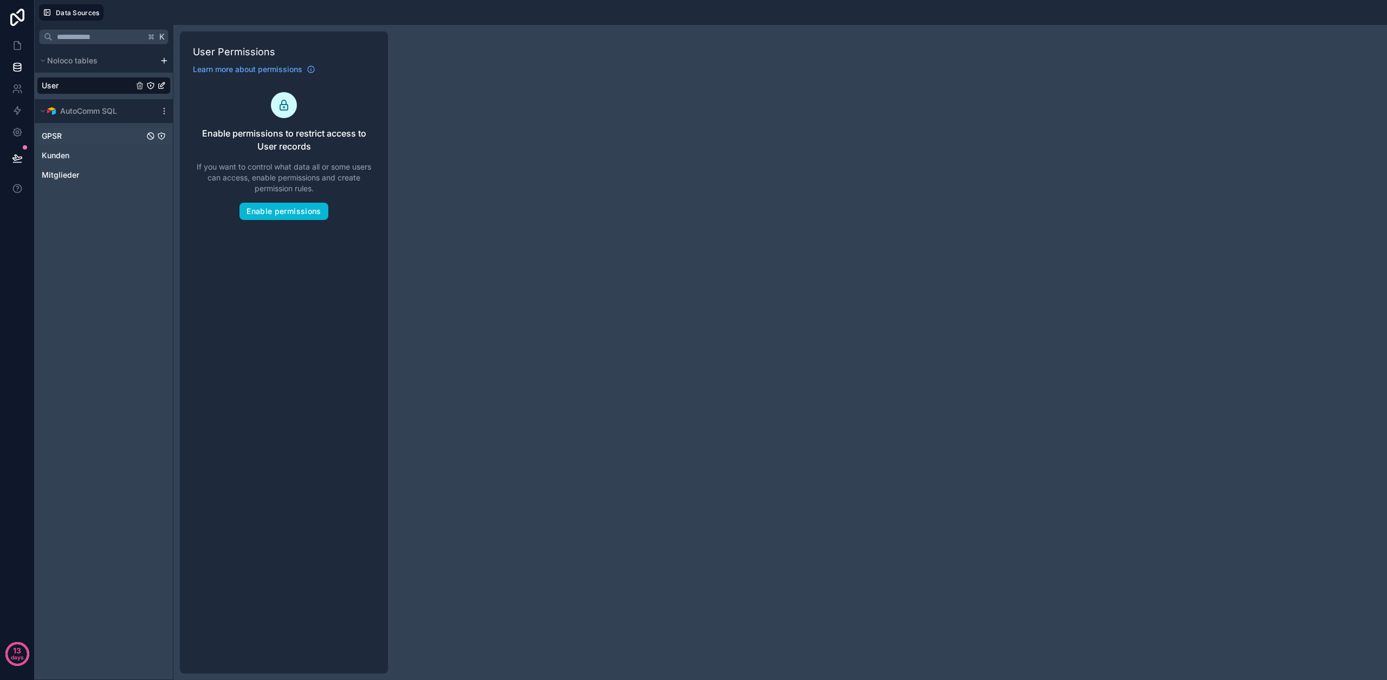
click at [54, 131] on span "GPSR" at bounding box center [52, 136] width 20 height 11
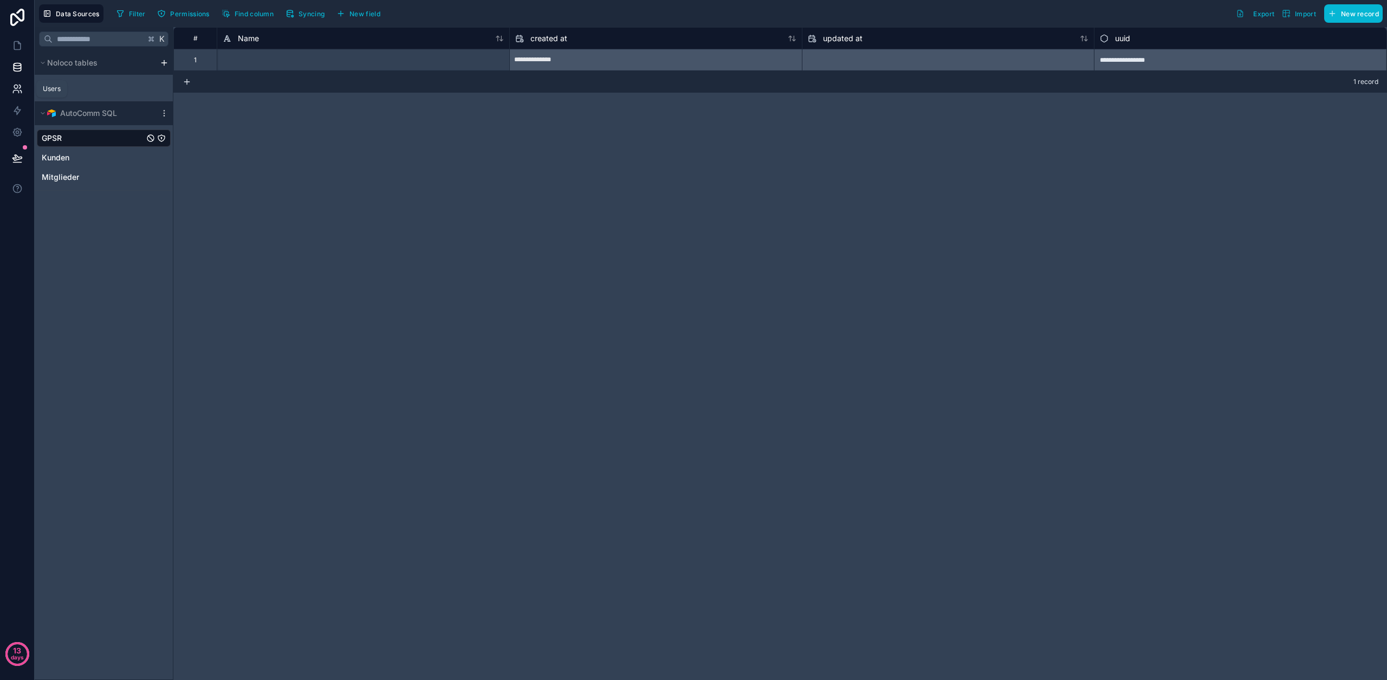
click at [18, 88] on icon at bounding box center [17, 88] width 11 height 11
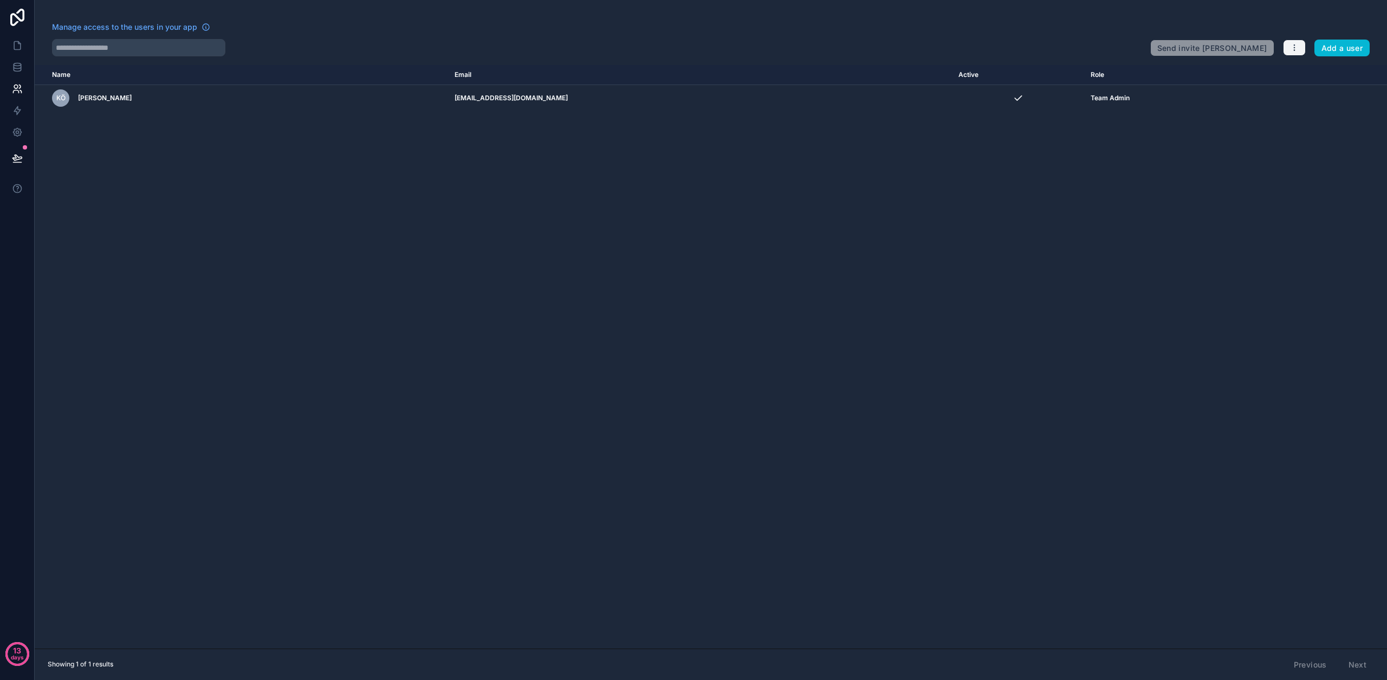
click at [1293, 48] on icon "button" at bounding box center [1293, 48] width 1 height 1
click at [1302, 76] on link "Manage roles" at bounding box center [1319, 72] width 76 height 17
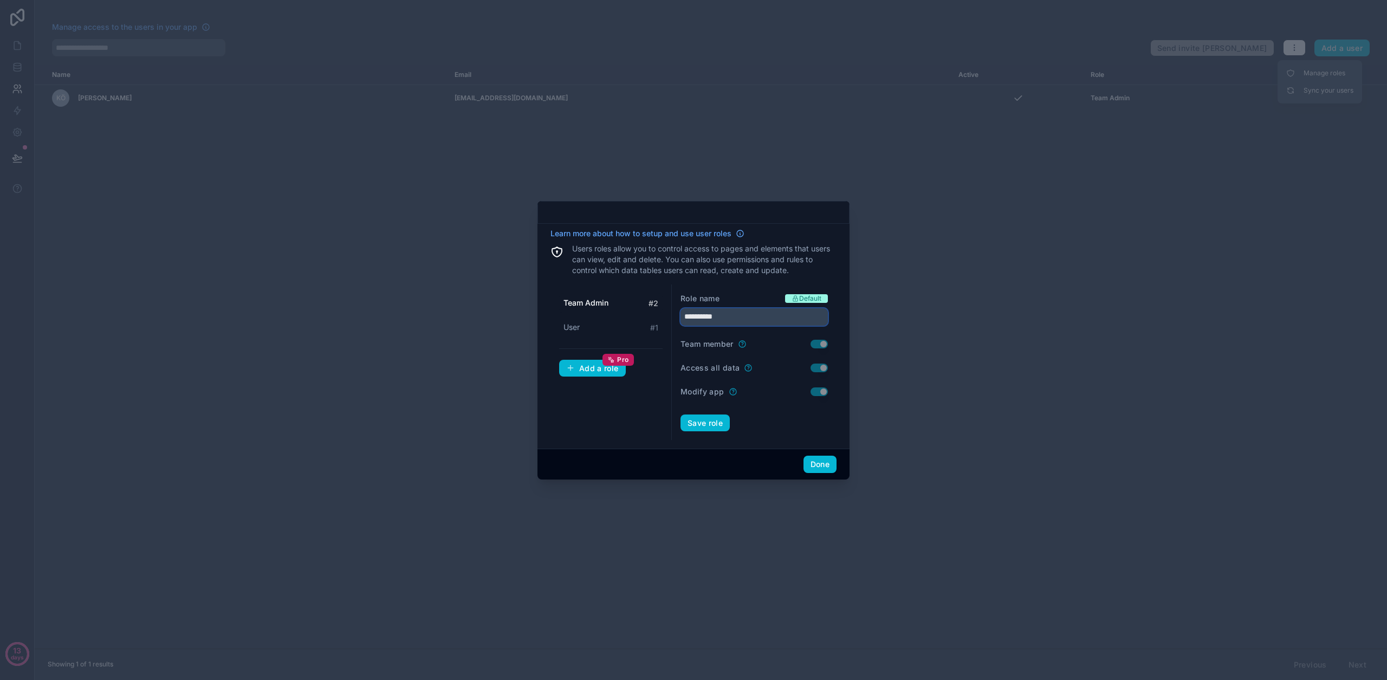
click at [693, 317] on input "**********" at bounding box center [753, 316] width 147 height 17
click at [584, 327] on div "User # 1" at bounding box center [610, 327] width 103 height 20
type input "****"
click at [606, 368] on div "Add a role Pro" at bounding box center [592, 368] width 53 height 10
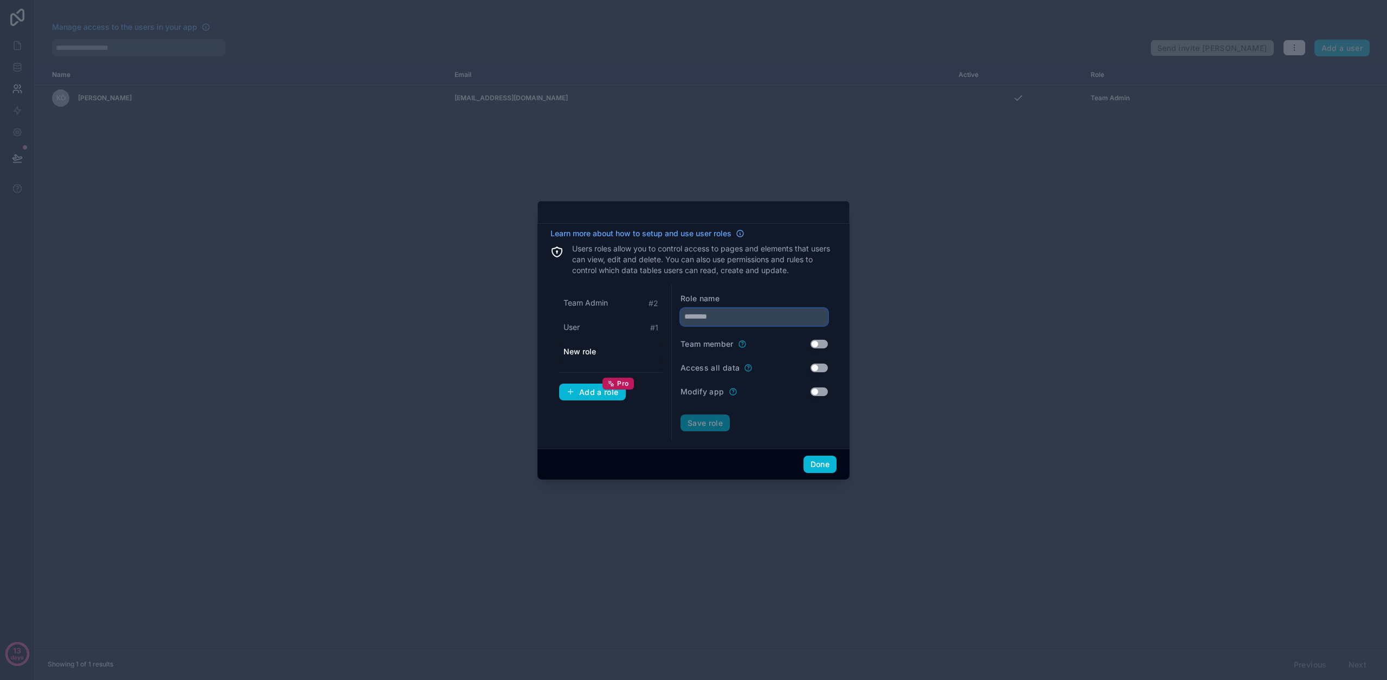
click at [713, 317] on input "text" at bounding box center [753, 316] width 147 height 17
type input "**********"
click at [774, 282] on div "**********" at bounding box center [693, 334] width 286 height 212
click at [727, 428] on button "Save role" at bounding box center [704, 422] width 49 height 17
click at [828, 460] on button "Done" at bounding box center [819, 463] width 33 height 17
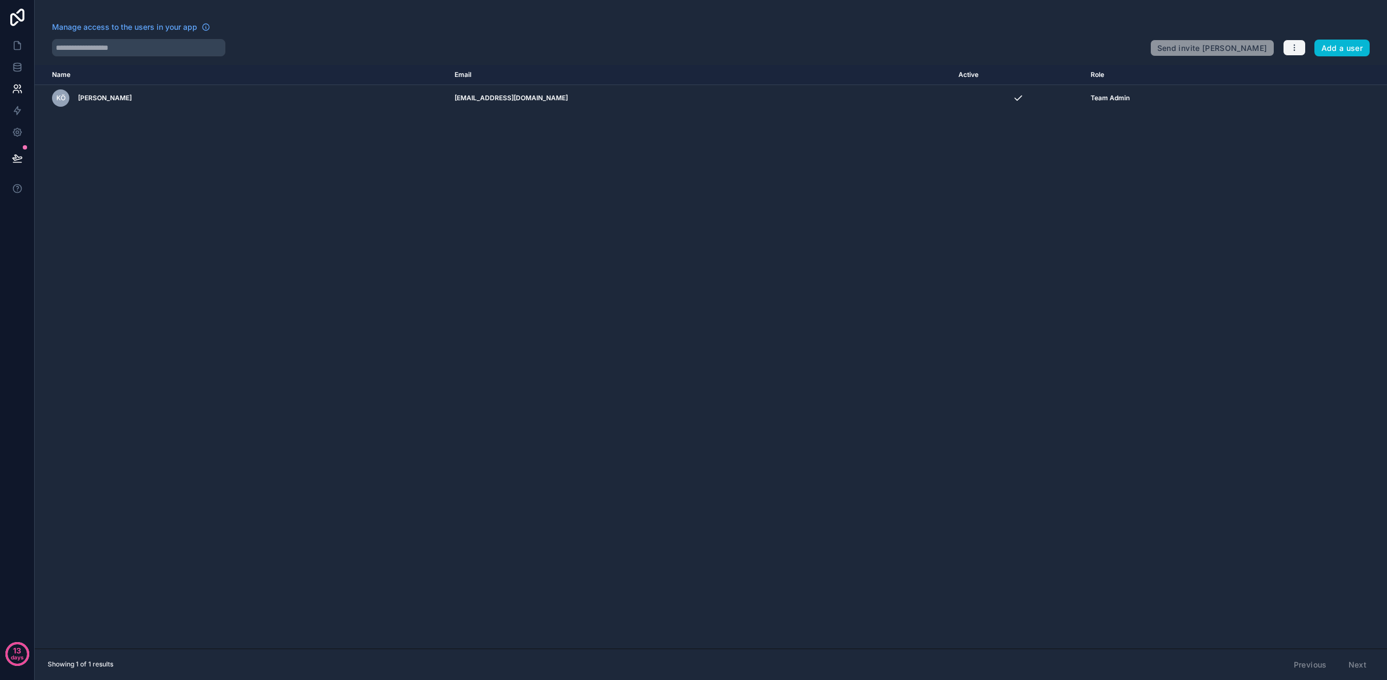
click at [1298, 48] on icon "button" at bounding box center [1294, 47] width 9 height 9
click at [1320, 94] on link "Sync your users" at bounding box center [1319, 90] width 76 height 17
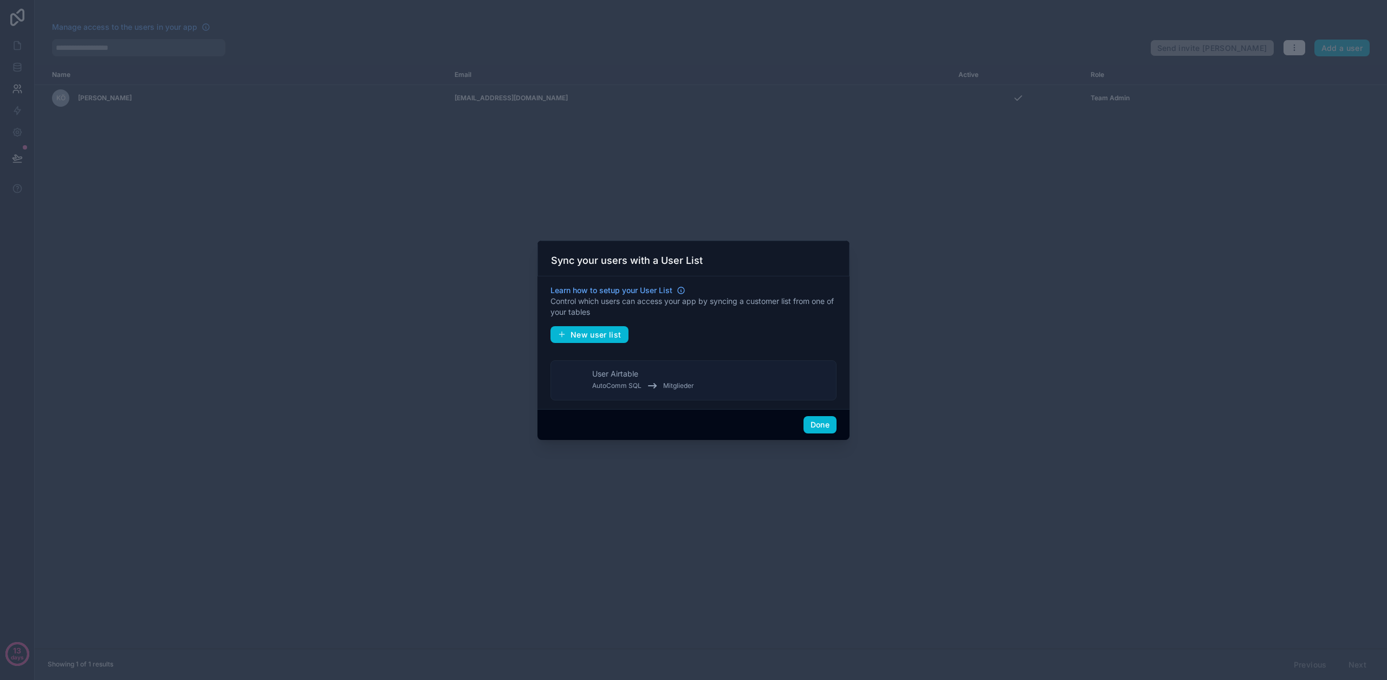
click at [718, 387] on button "User Airtable AutoComm SQL Mitglieder" at bounding box center [693, 380] width 286 height 40
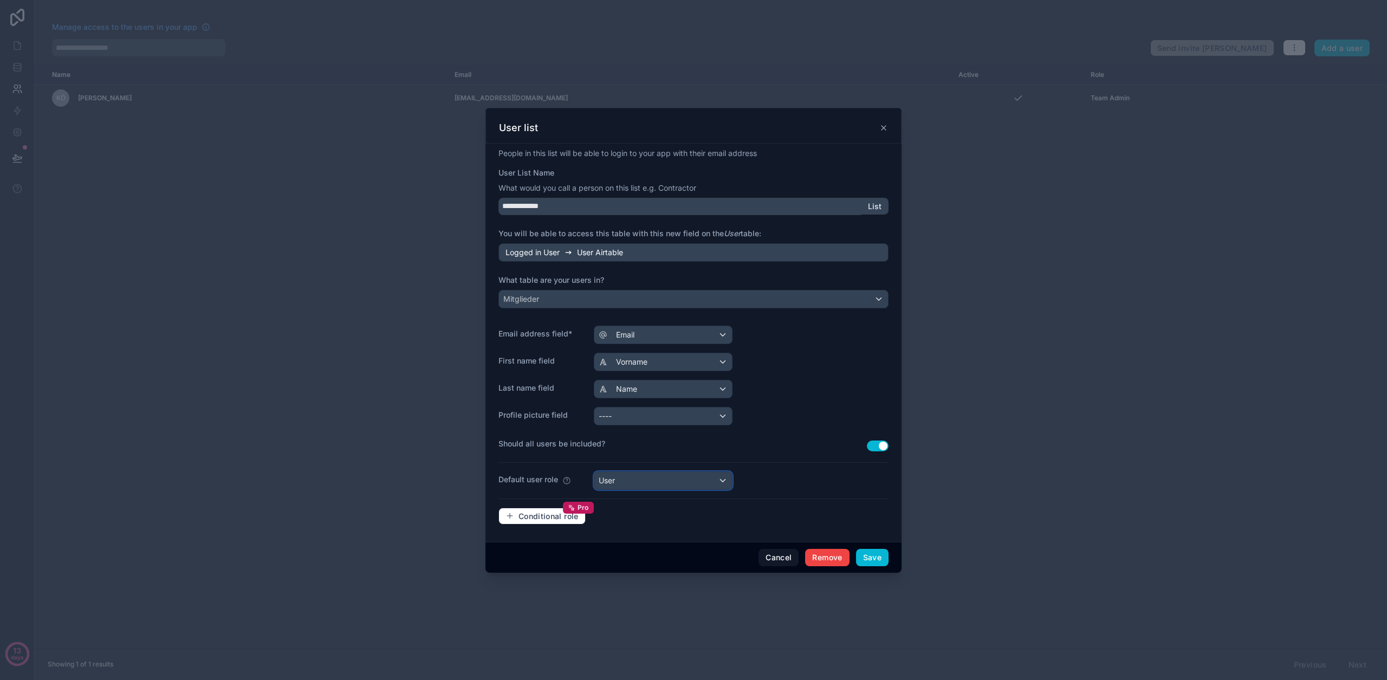
click at [663, 479] on div "User" at bounding box center [663, 480] width 138 height 17
click at [820, 497] on div at bounding box center [693, 340] width 416 height 465
click at [780, 550] on button "Cancel" at bounding box center [778, 557] width 40 height 17
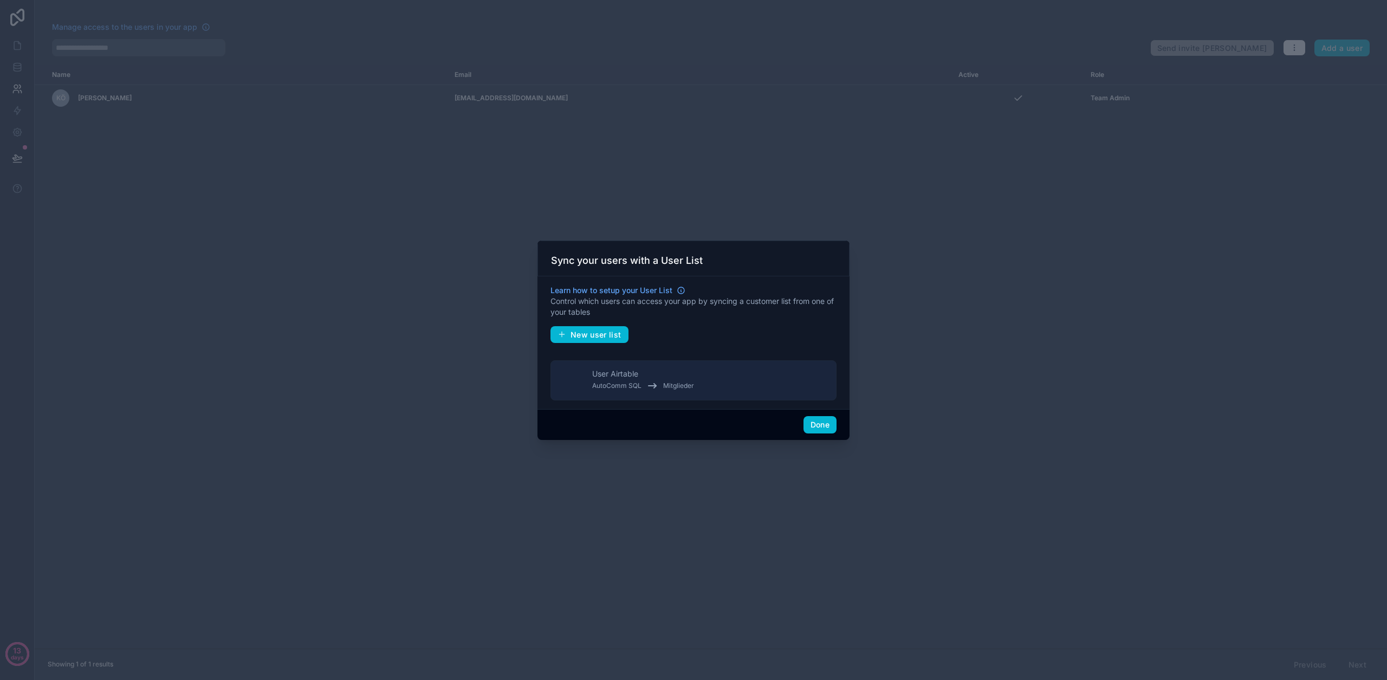
click at [821, 415] on div "Done" at bounding box center [693, 424] width 312 height 31
click at [822, 421] on button "Done" at bounding box center [819, 424] width 33 height 17
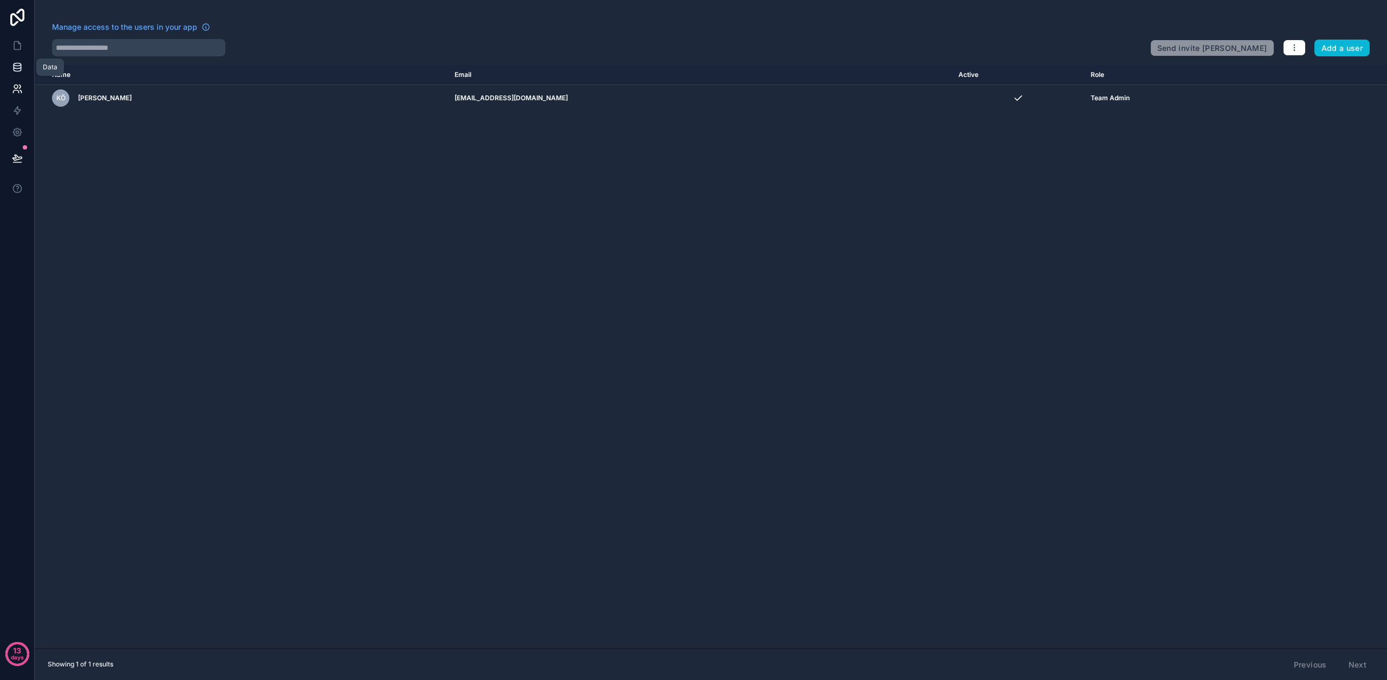
click at [23, 57] on link at bounding box center [17, 67] width 34 height 22
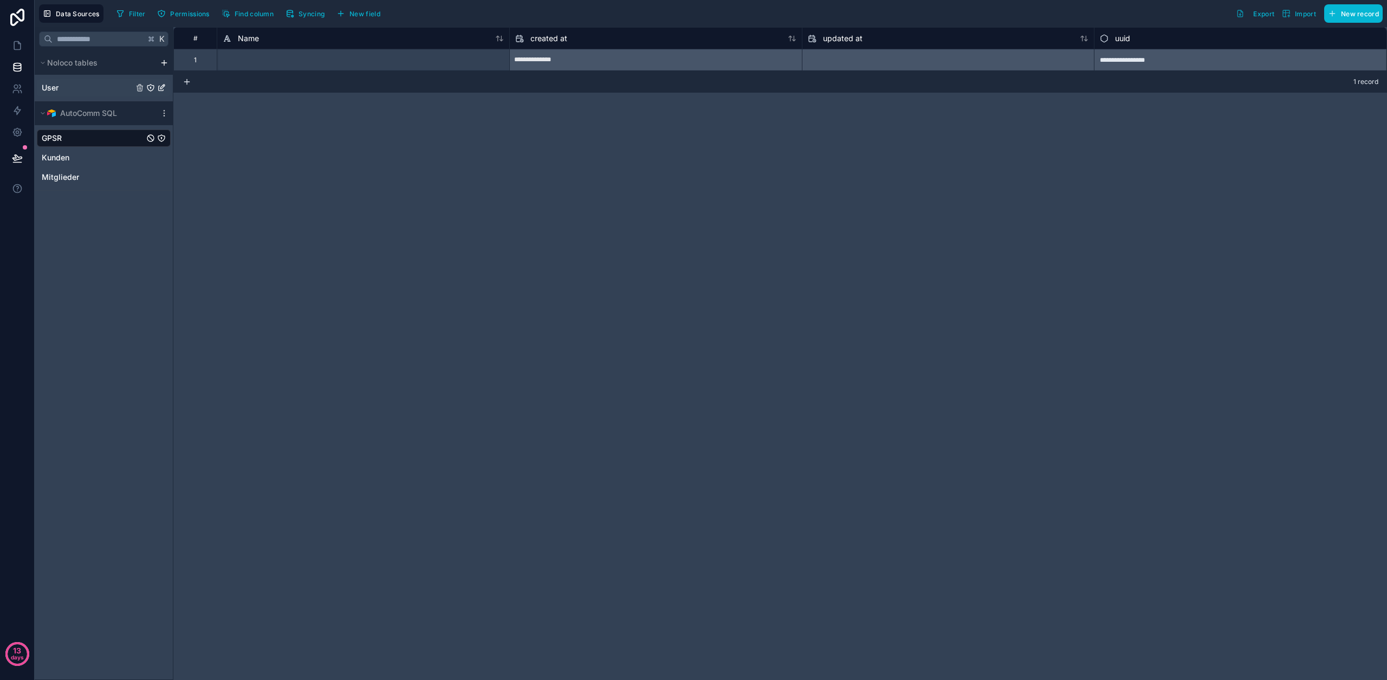
click at [83, 82] on div "User" at bounding box center [104, 87] width 134 height 17
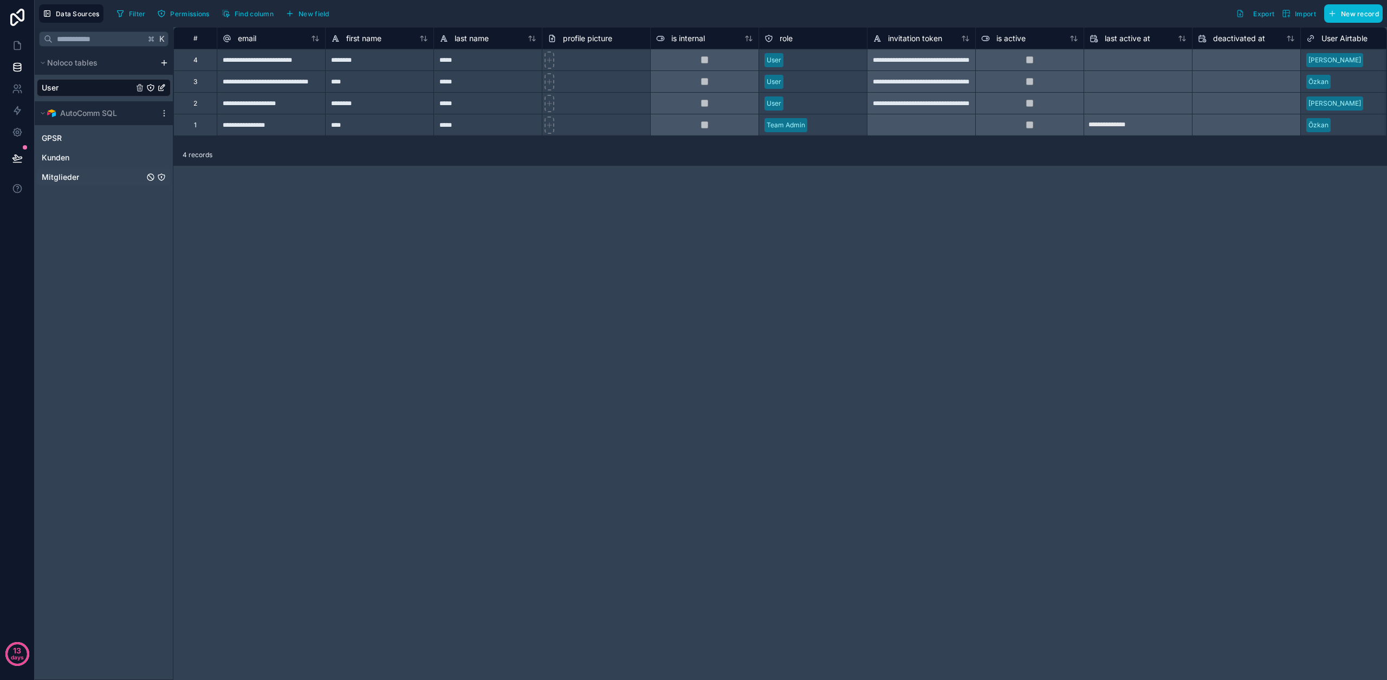
click at [109, 174] on div "Mitglieder" at bounding box center [104, 176] width 134 height 17
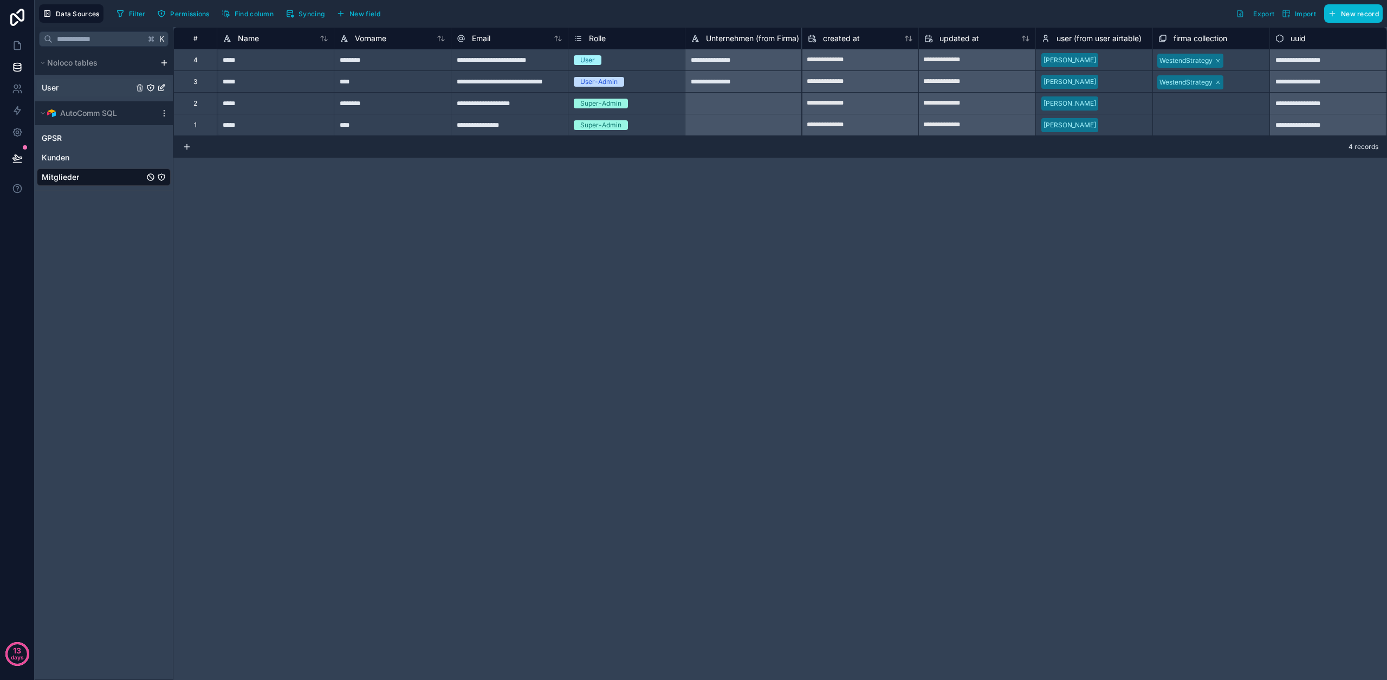
click at [101, 88] on div "User" at bounding box center [104, 87] width 134 height 17
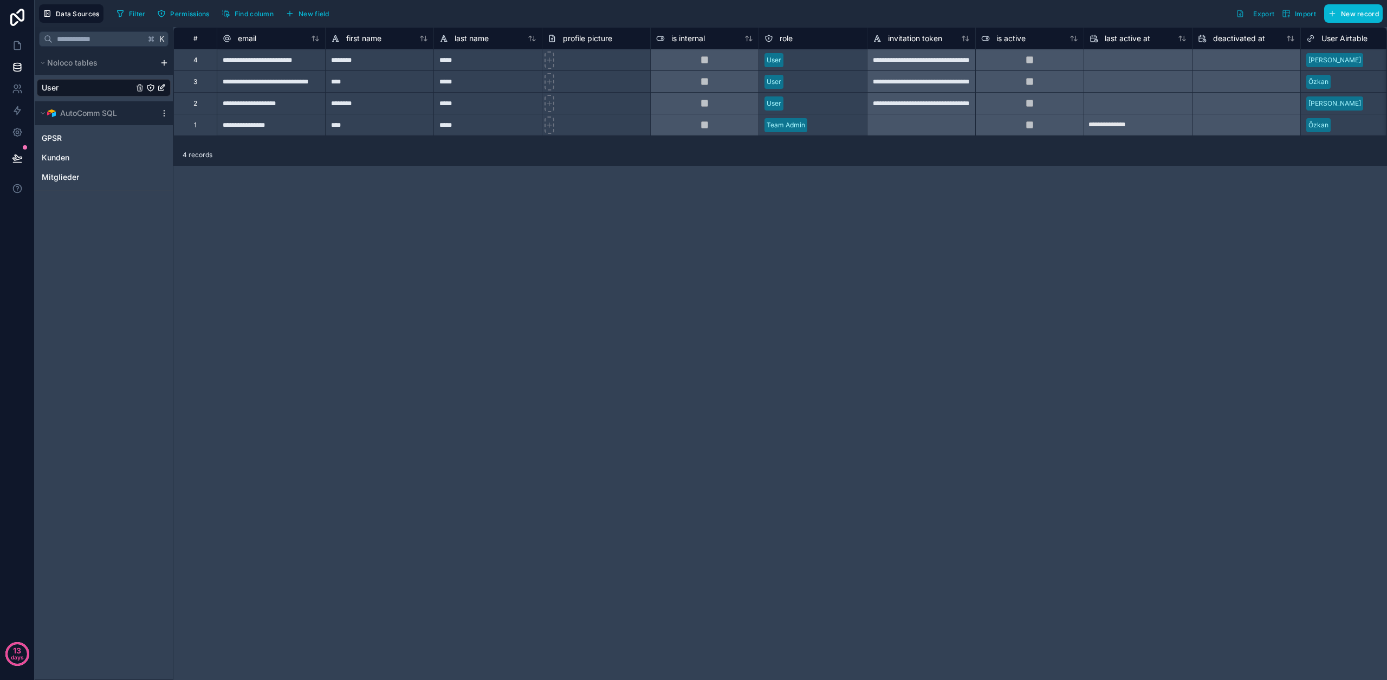
click at [812, 105] on div "User" at bounding box center [813, 103] width 108 height 16
click at [162, 89] on icon "User" at bounding box center [161, 87] width 9 height 9
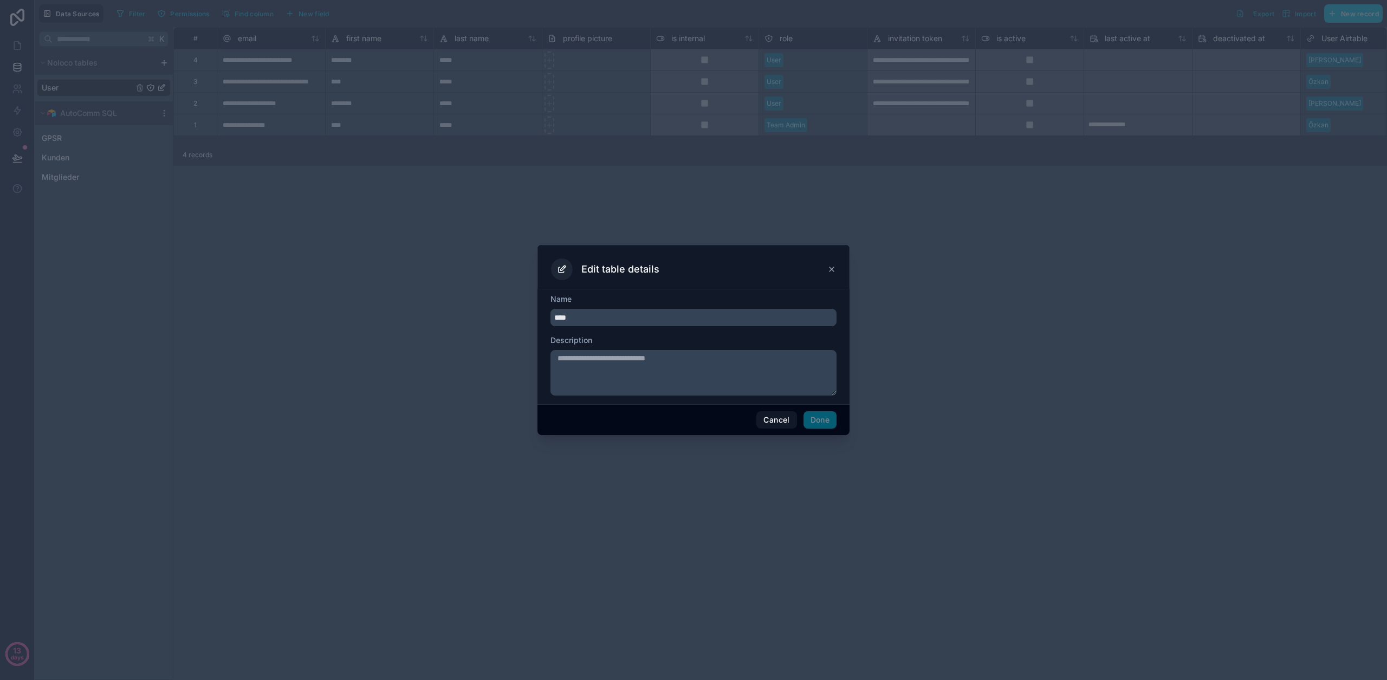
click at [828, 268] on icon at bounding box center [831, 269] width 9 height 9
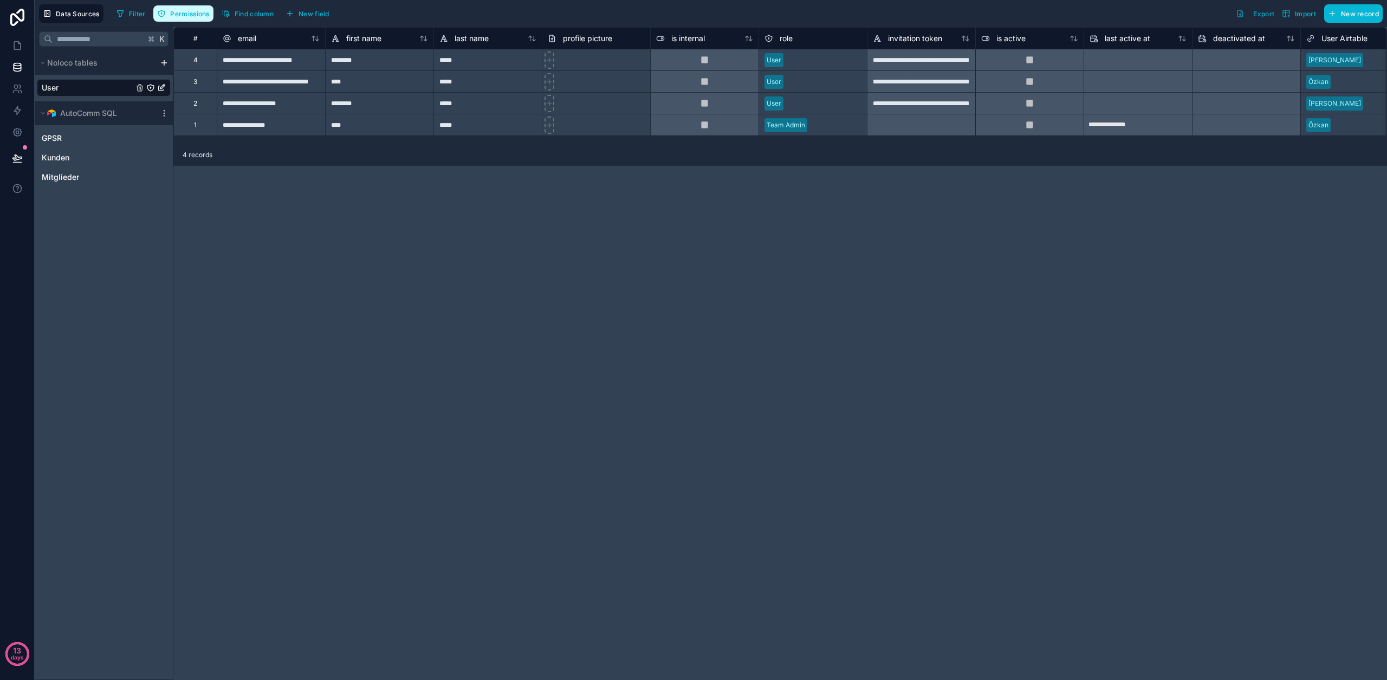
click at [179, 18] on button "Permissions" at bounding box center [183, 13] width 60 height 16
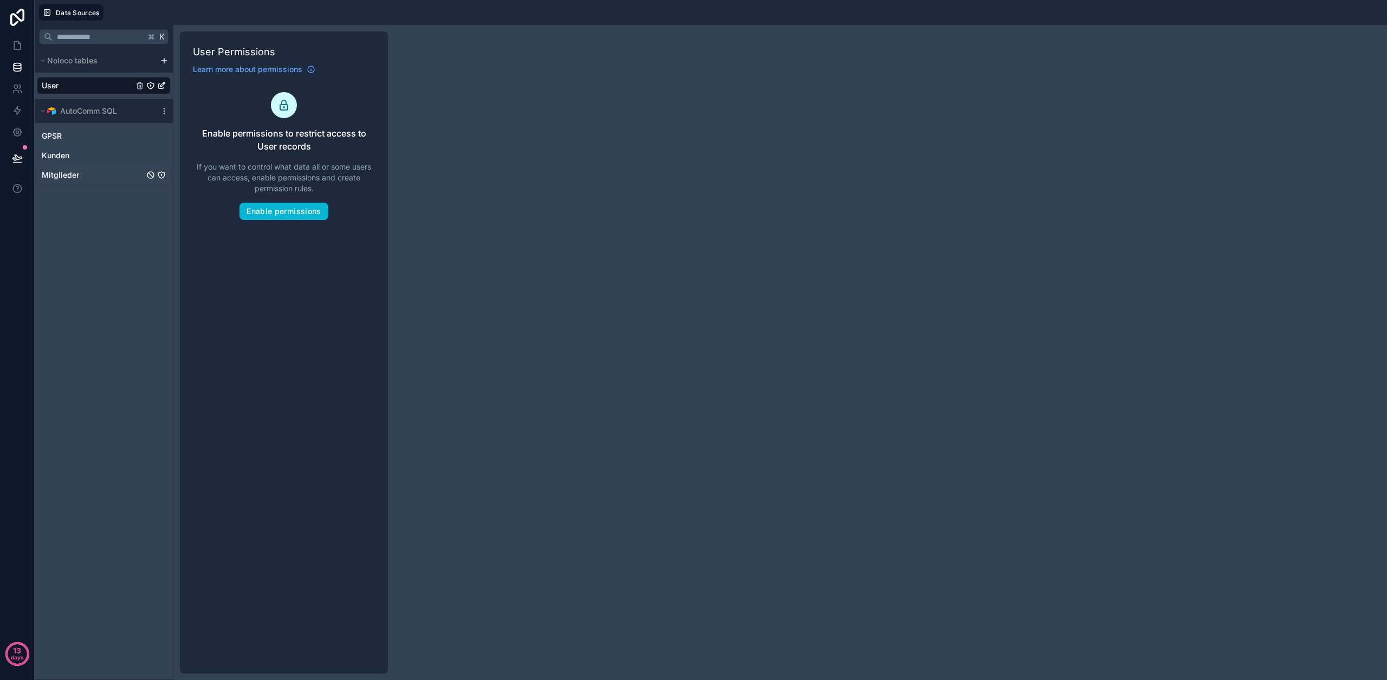
click at [65, 170] on span "Mitglieder" at bounding box center [60, 175] width 37 height 11
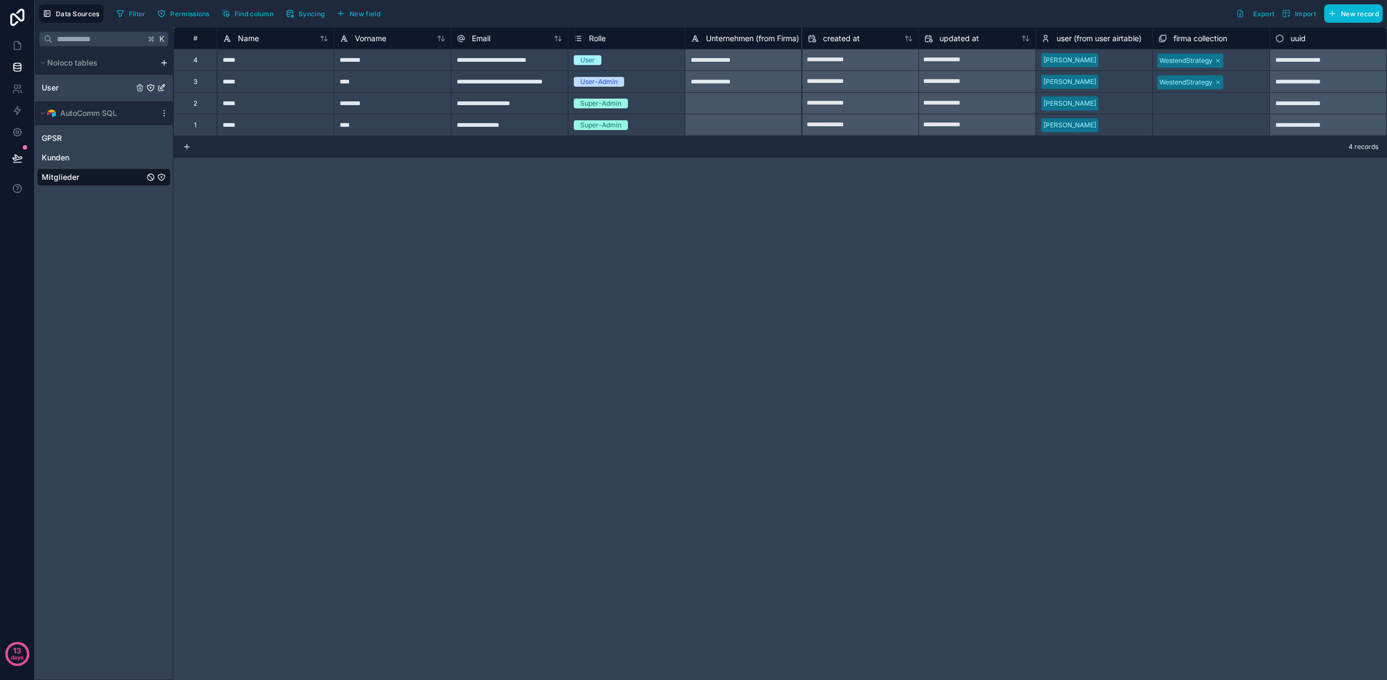
click at [54, 85] on span "User" at bounding box center [50, 87] width 17 height 11
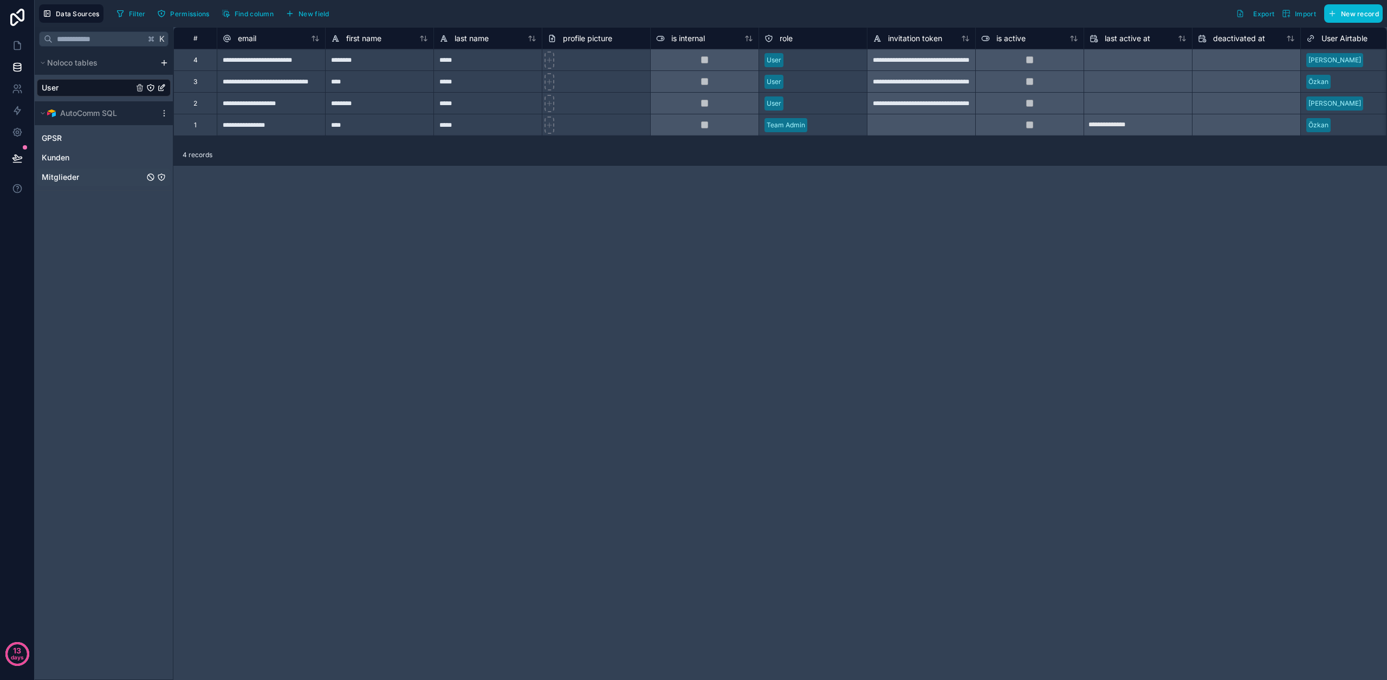
click at [78, 183] on div "Mitglieder" at bounding box center [104, 176] width 134 height 17
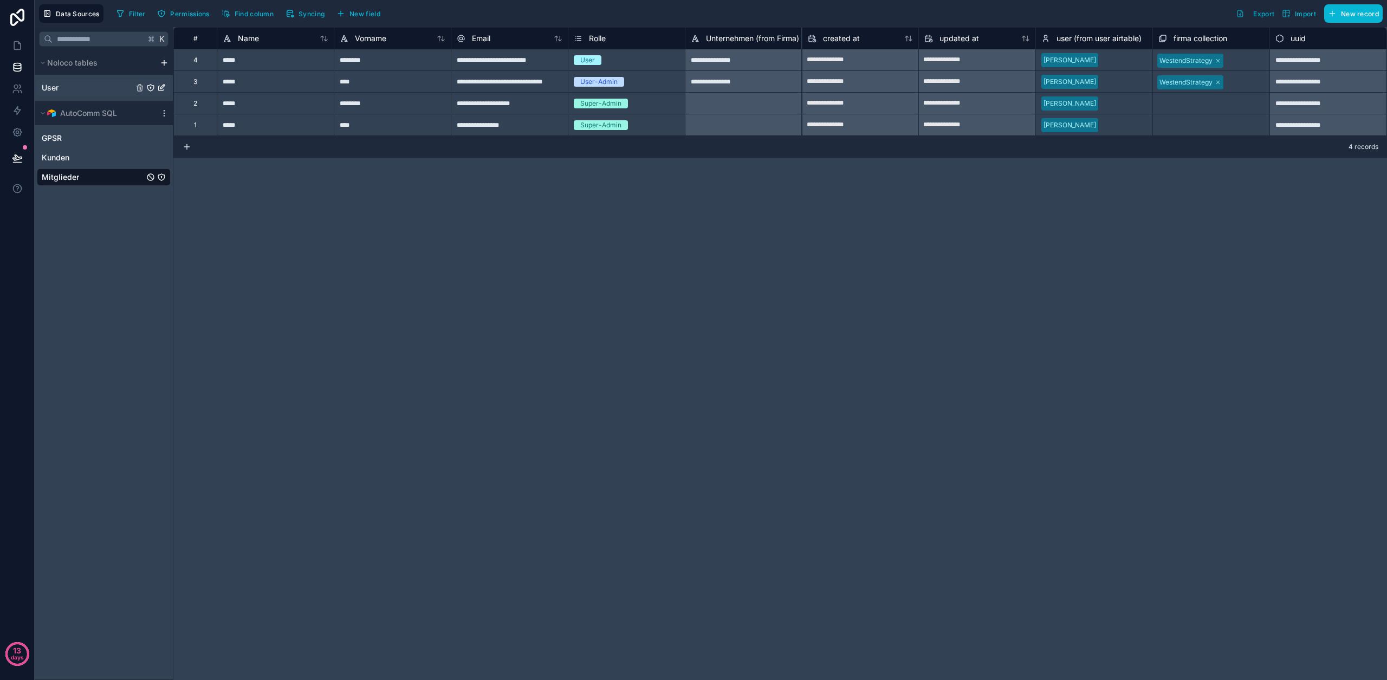
click at [86, 89] on div "User" at bounding box center [104, 87] width 134 height 17
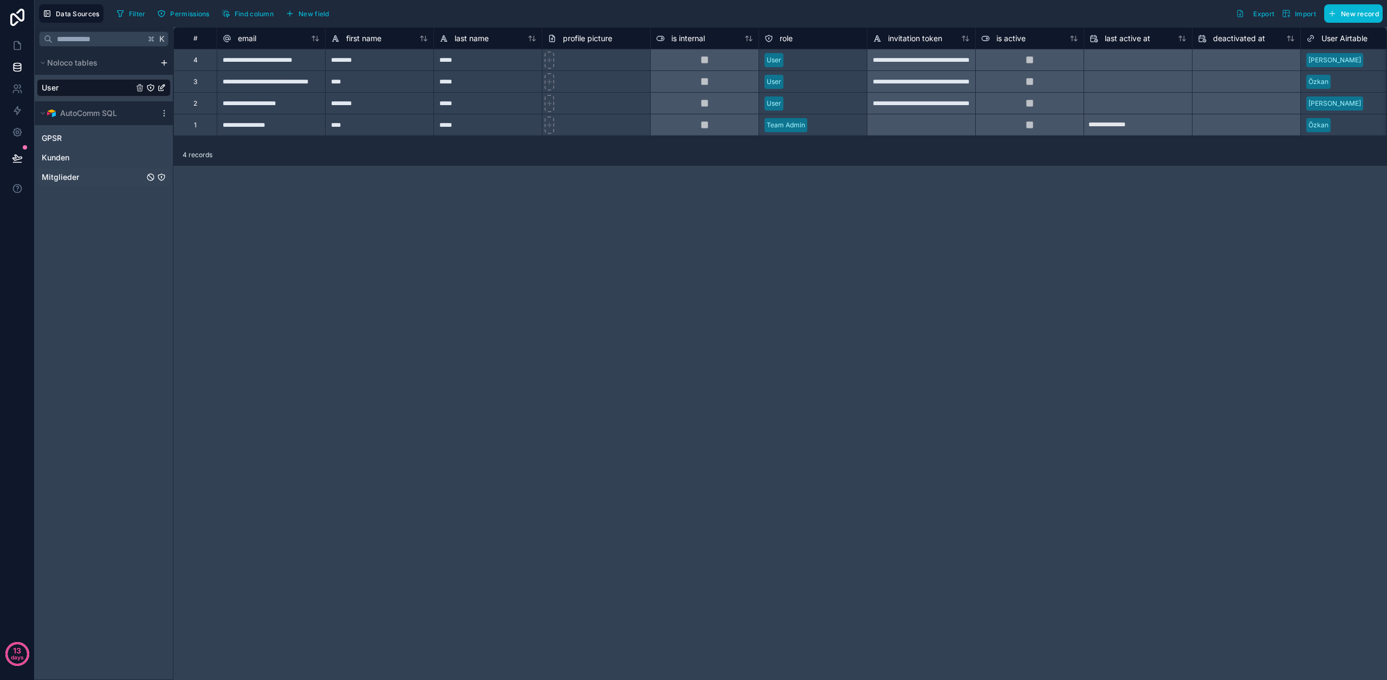
click at [78, 172] on div "Mitglieder" at bounding box center [104, 176] width 134 height 17
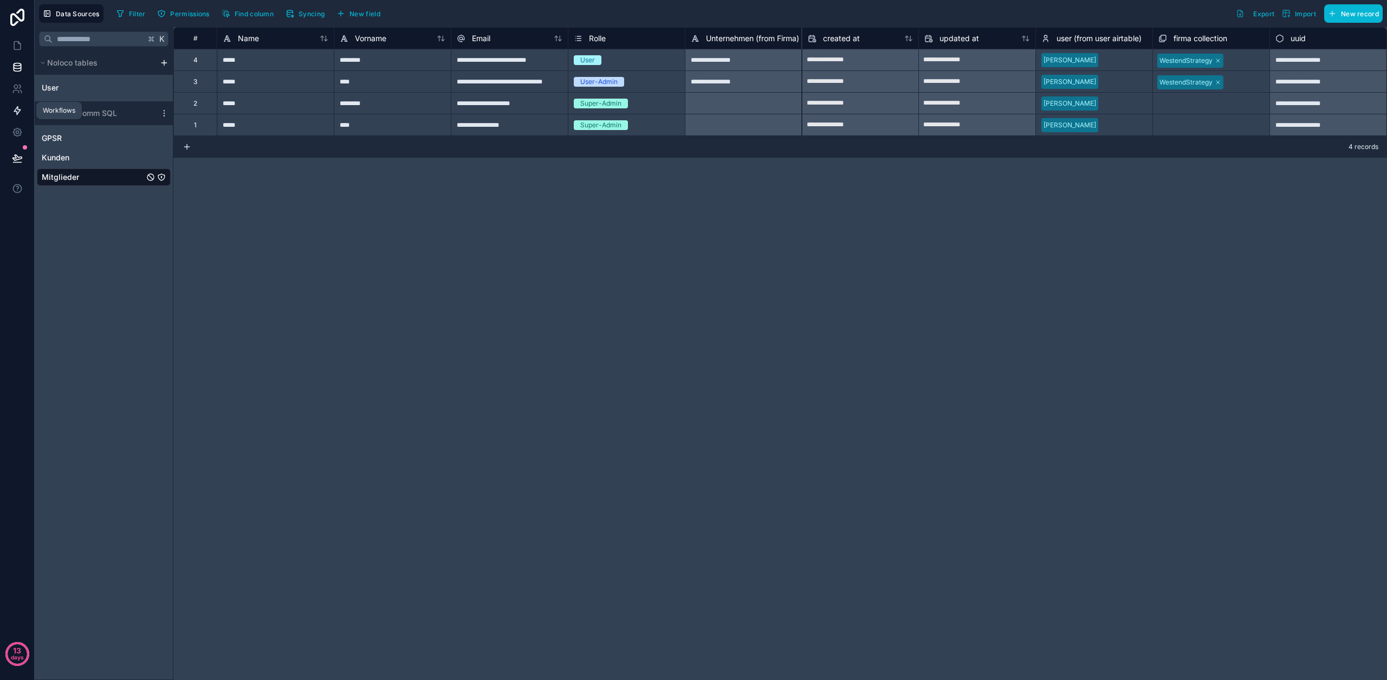
click at [15, 109] on icon at bounding box center [17, 111] width 6 height 8
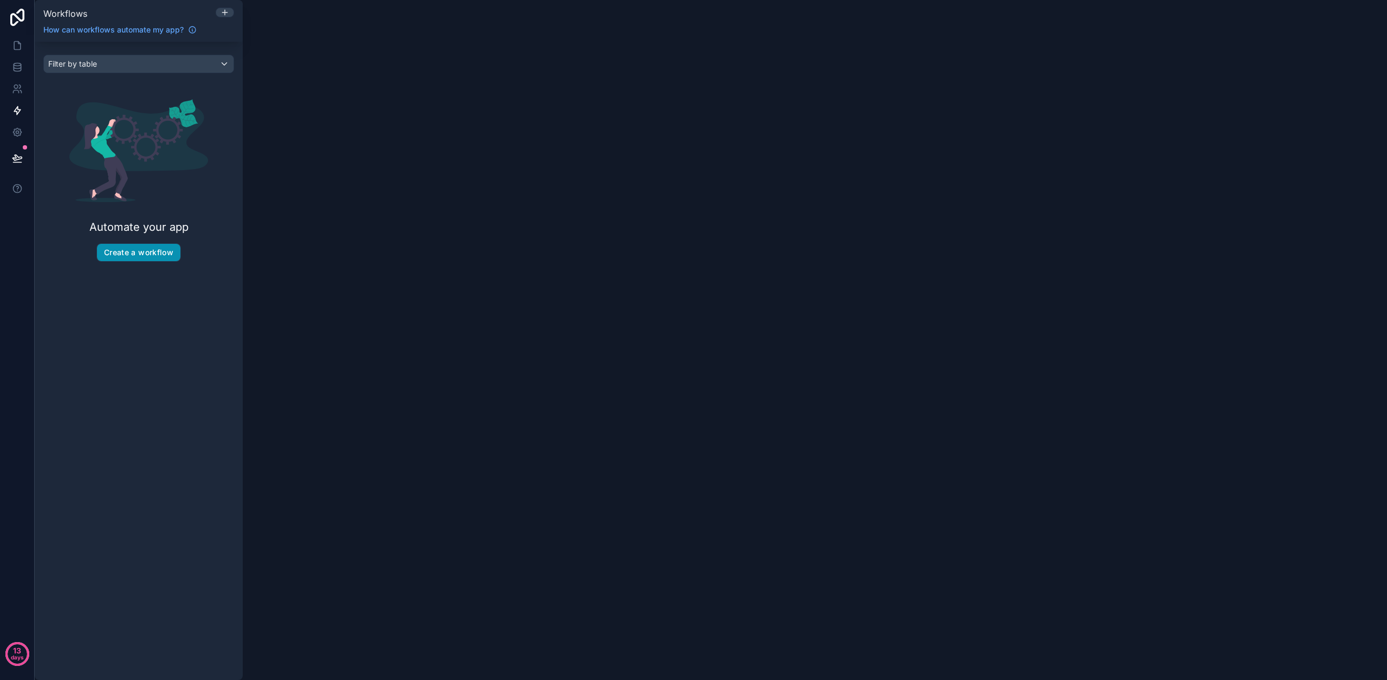
click at [165, 251] on button "Create a workflow" at bounding box center [138, 252] width 83 height 17
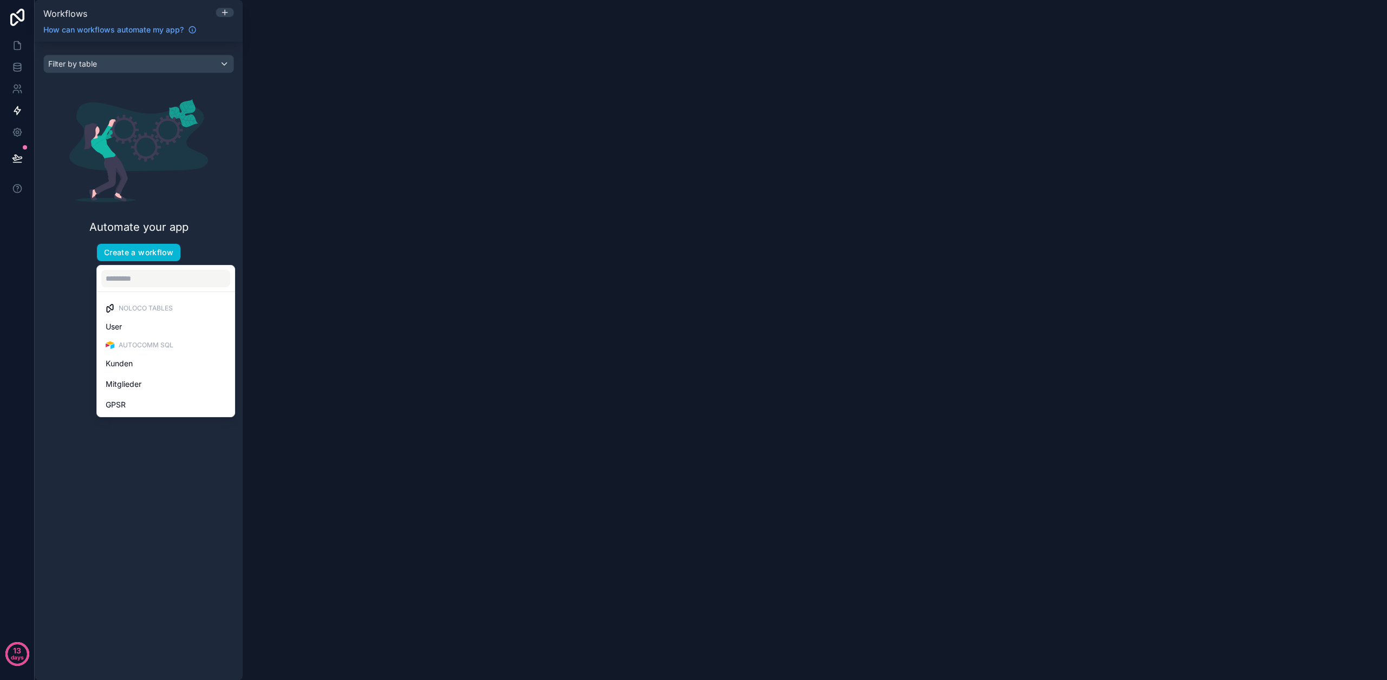
click at [139, 328] on div "User" at bounding box center [166, 326] width 120 height 13
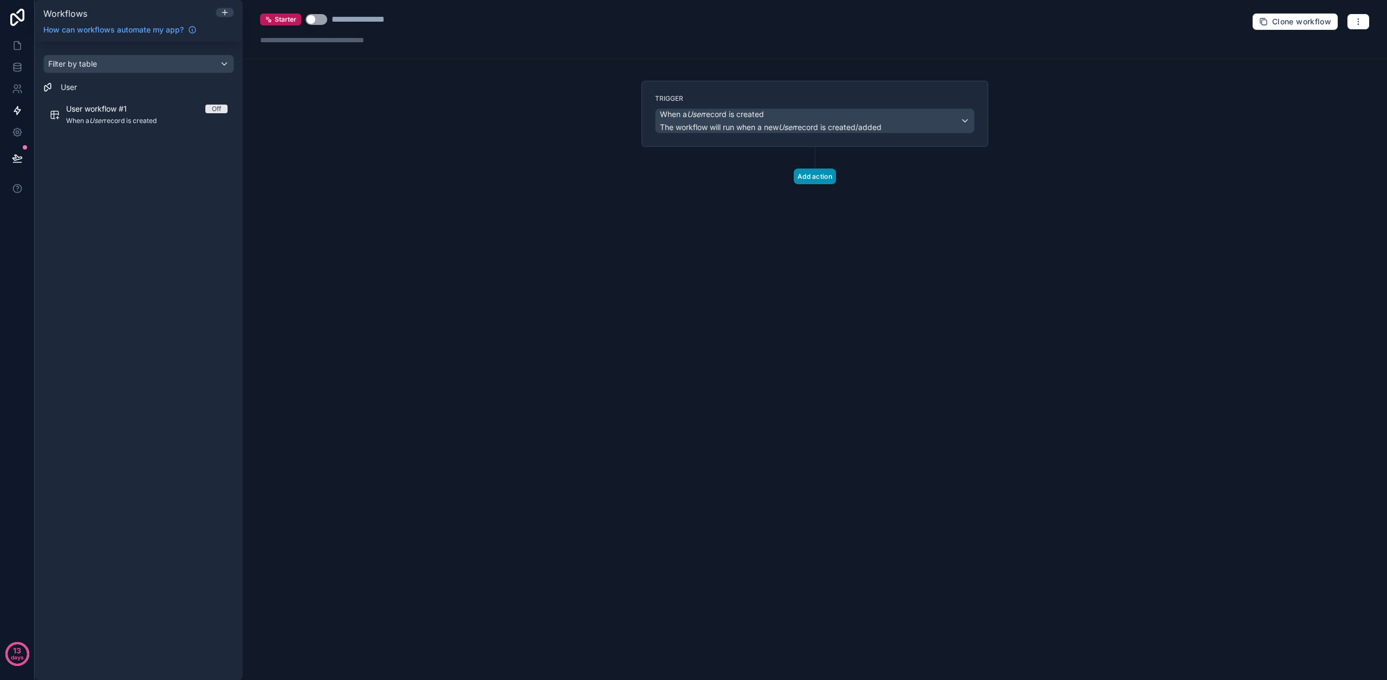
click at [815, 178] on button "Add action" at bounding box center [814, 176] width 42 height 16
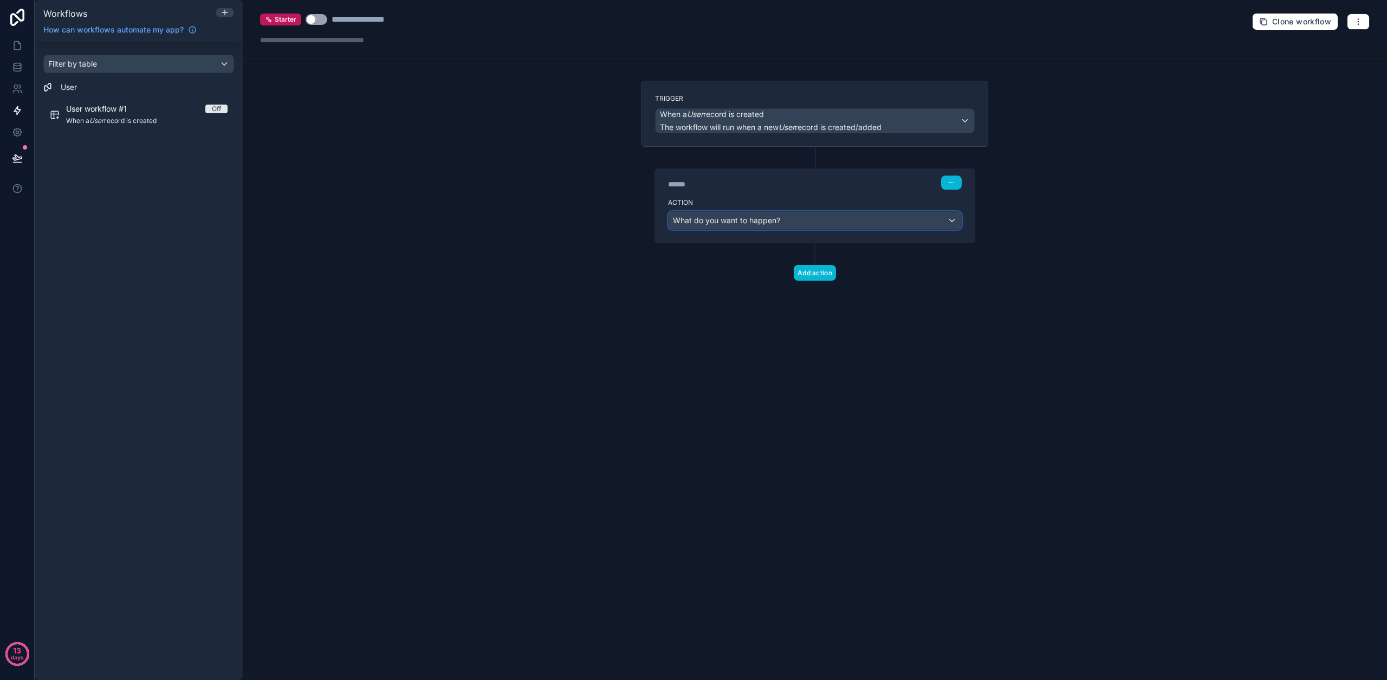
click at [766, 221] on span "What do you want to happen?" at bounding box center [726, 220] width 107 height 9
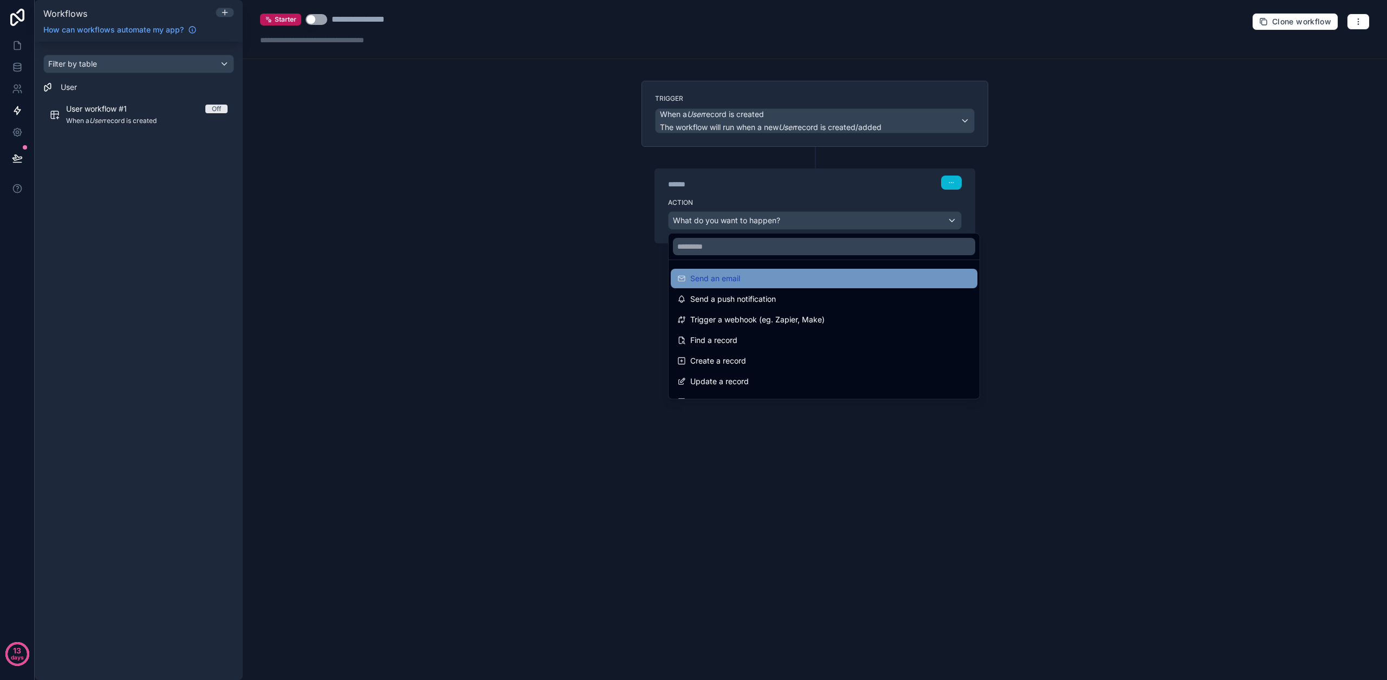
click at [747, 280] on div "Send an email" at bounding box center [824, 278] width 294 height 13
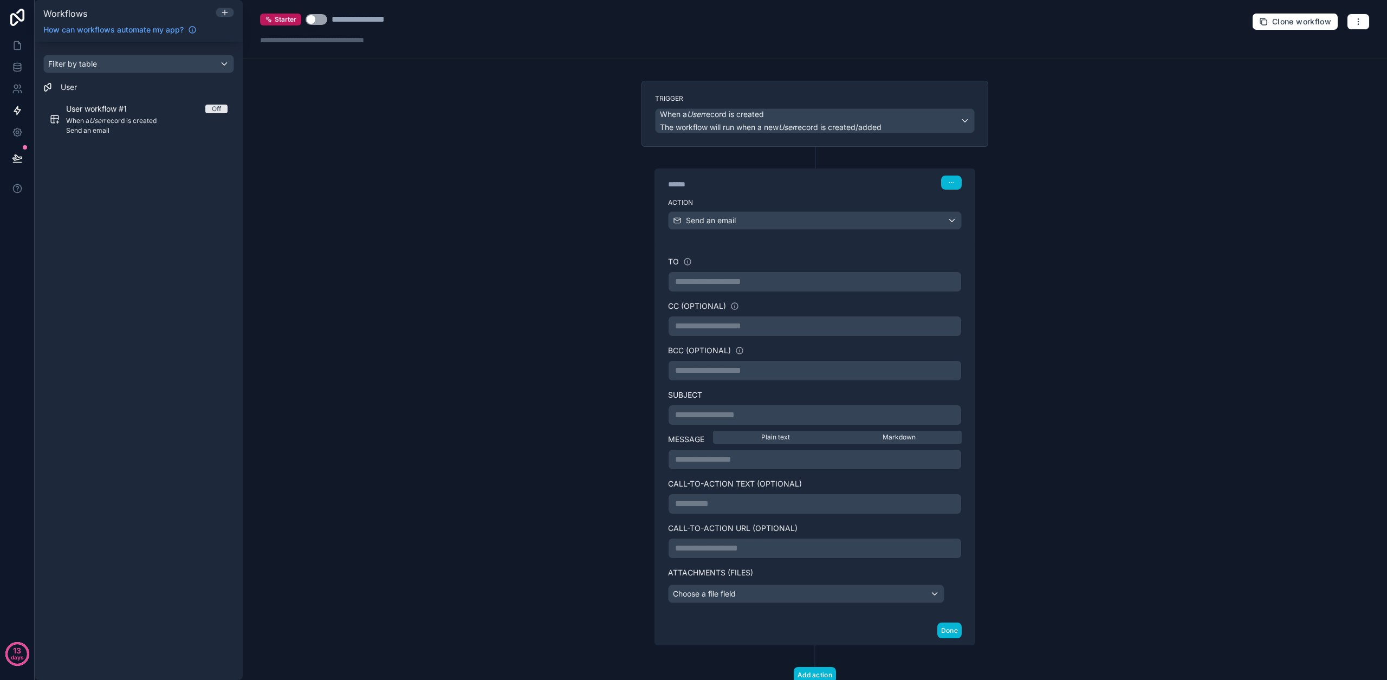
click at [745, 284] on p "**********" at bounding box center [814, 281] width 279 height 13
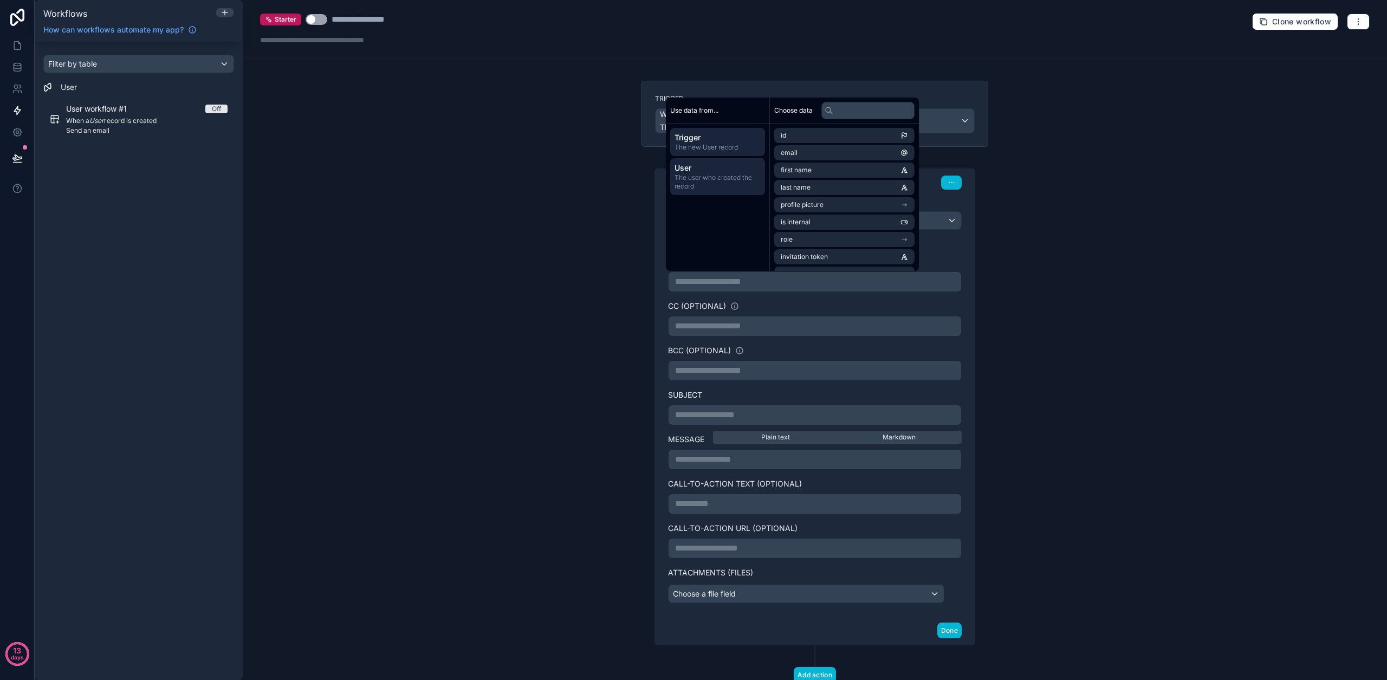
click at [735, 177] on span "The user who created the record" at bounding box center [717, 181] width 86 height 17
click at [821, 156] on li "email" at bounding box center [844, 152] width 140 height 15
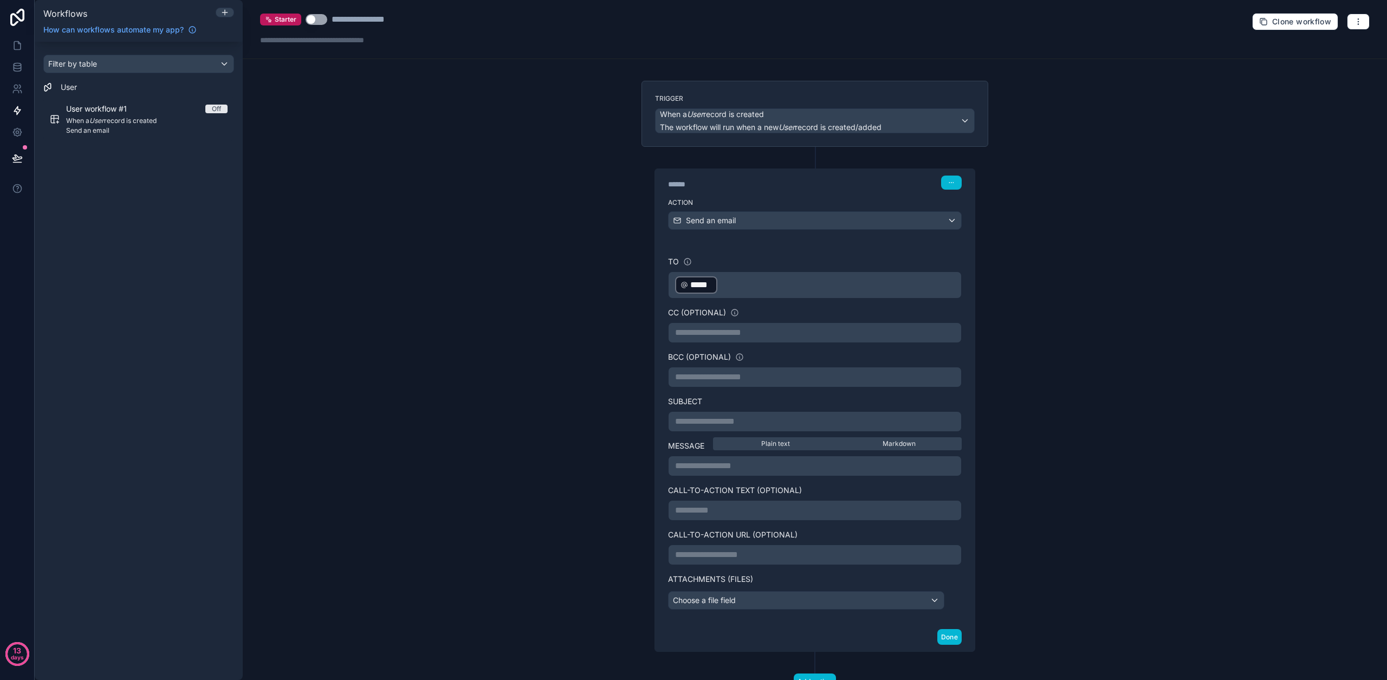
click at [801, 303] on div "**********" at bounding box center [815, 432] width 294 height 353
click at [864, 116] on span "When a User record is created" at bounding box center [771, 114] width 222 height 11
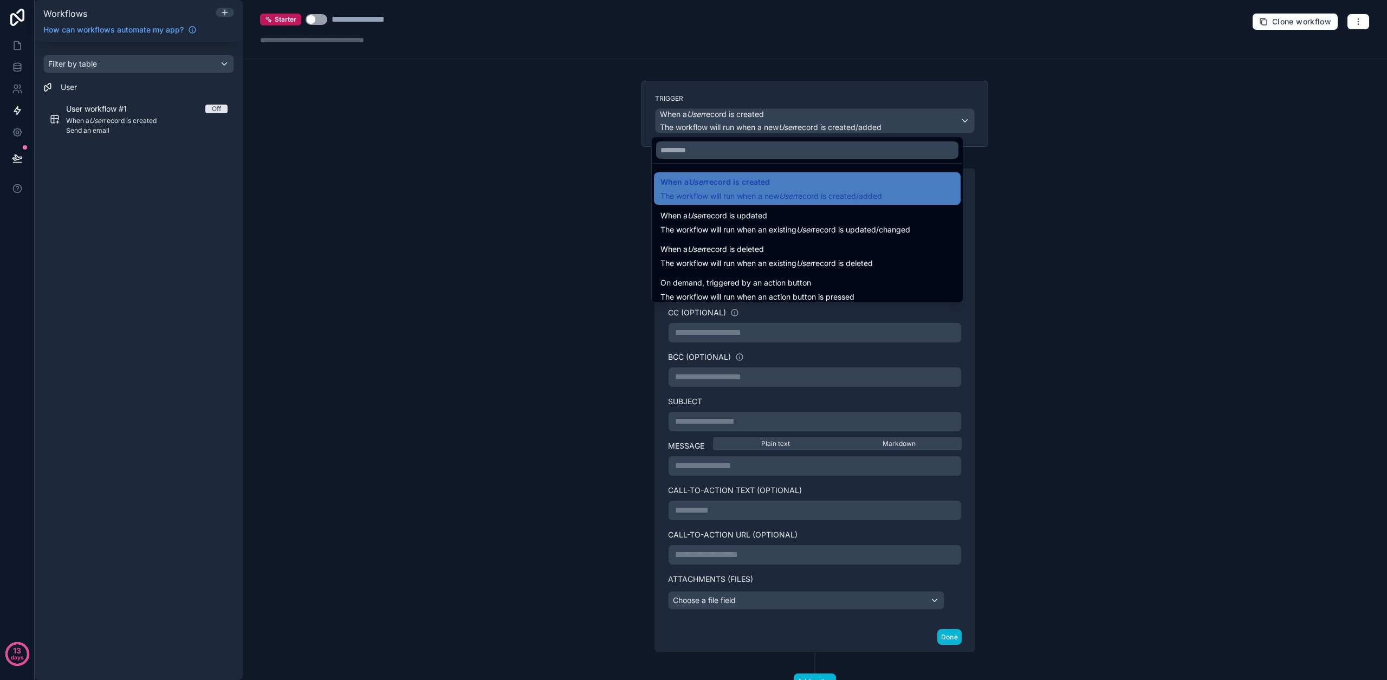
click at [627, 117] on div at bounding box center [693, 340] width 1387 height 680
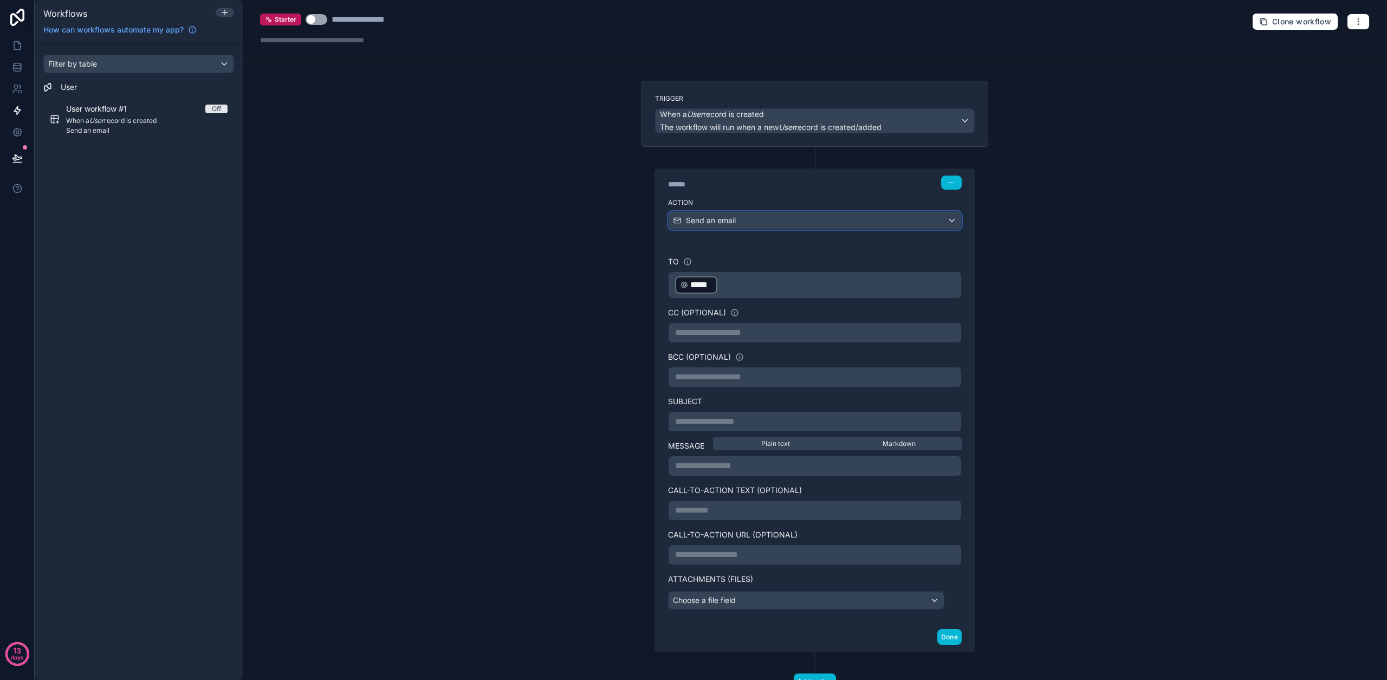
click at [741, 224] on div "Send an email" at bounding box center [814, 220] width 292 height 17
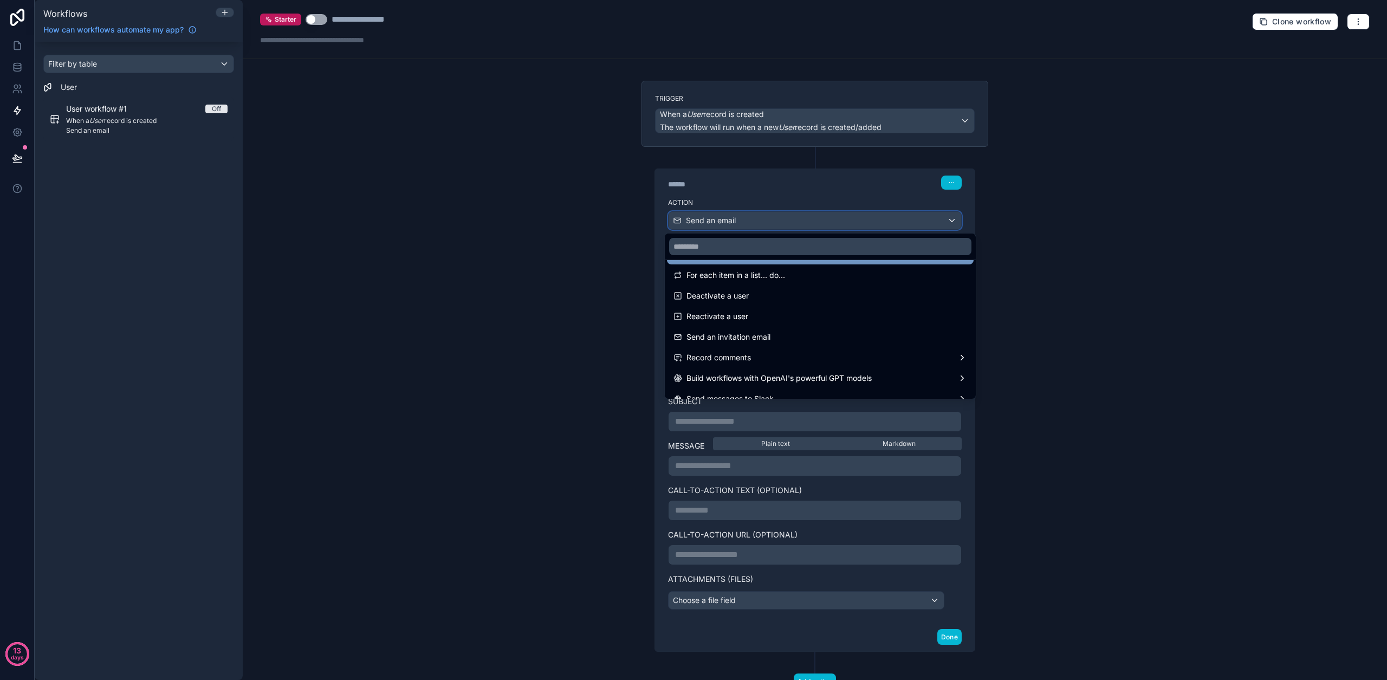
scroll to position [170, 0]
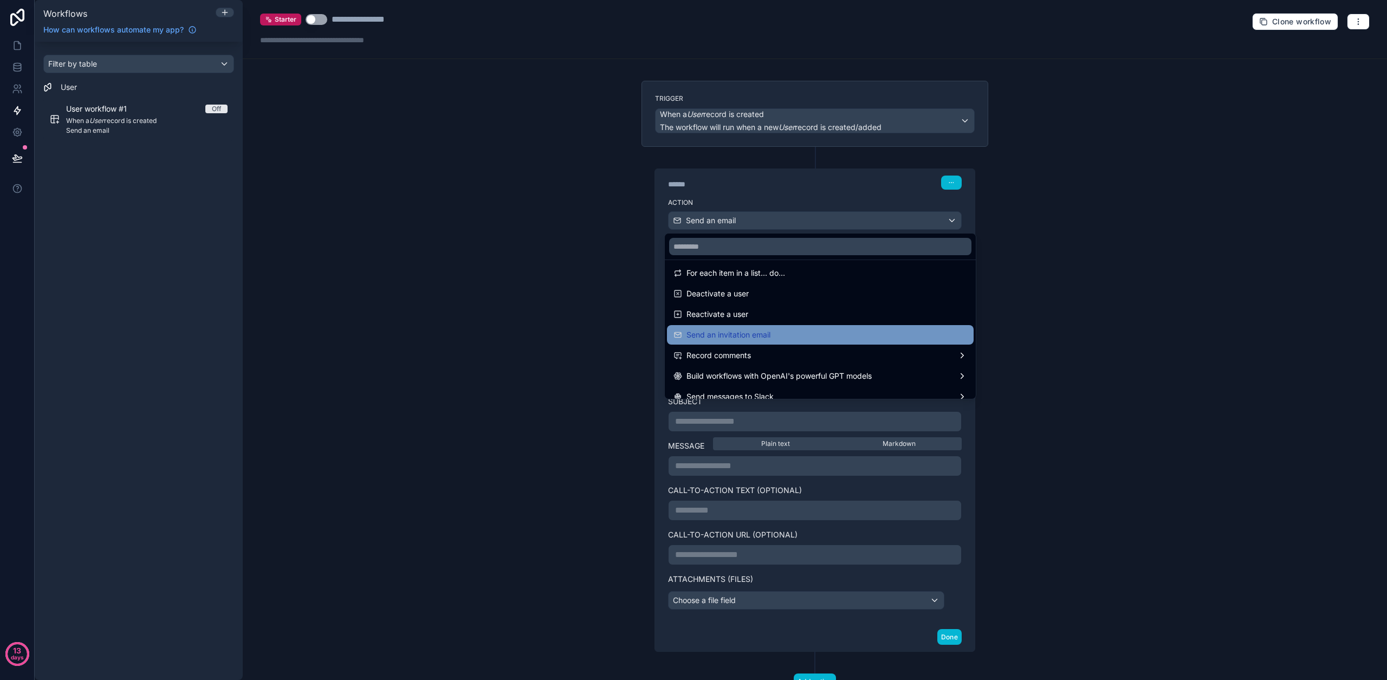
click at [712, 332] on span "Send an invitation email" at bounding box center [728, 334] width 84 height 13
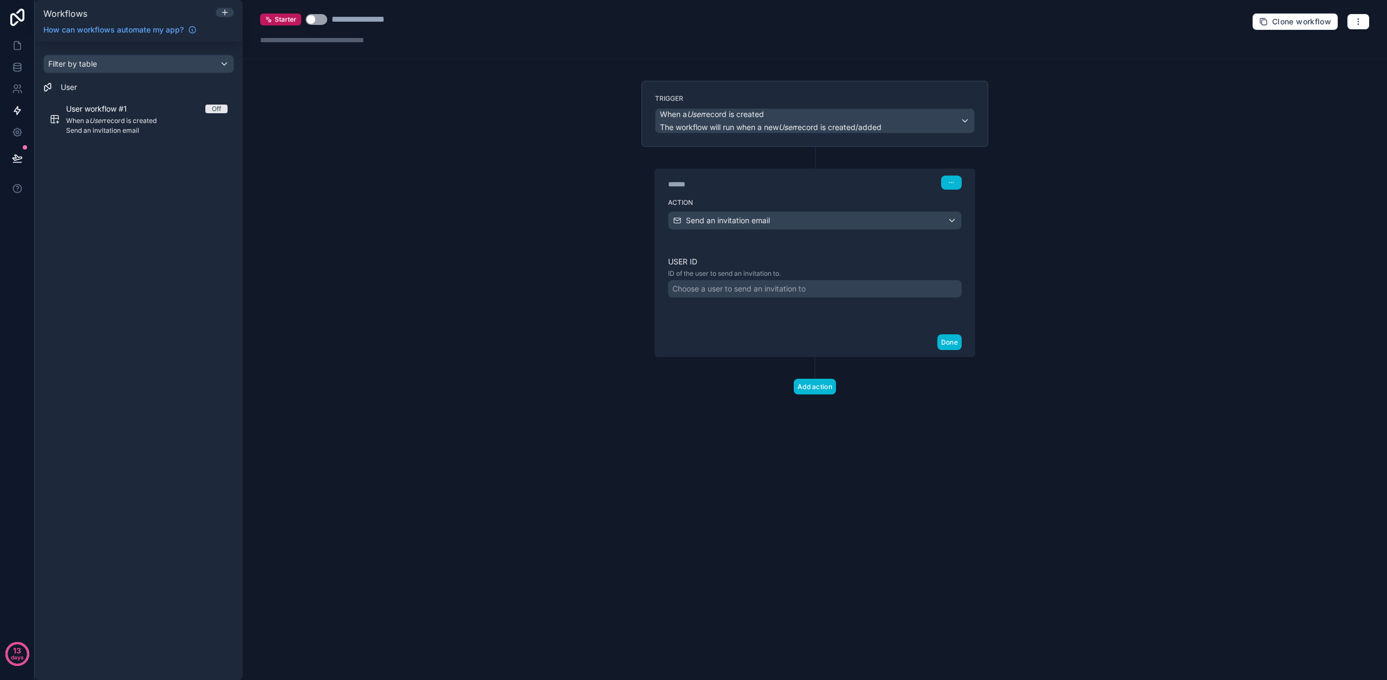
click at [757, 287] on div "Choose a user to send an invitation to" at bounding box center [738, 288] width 133 height 11
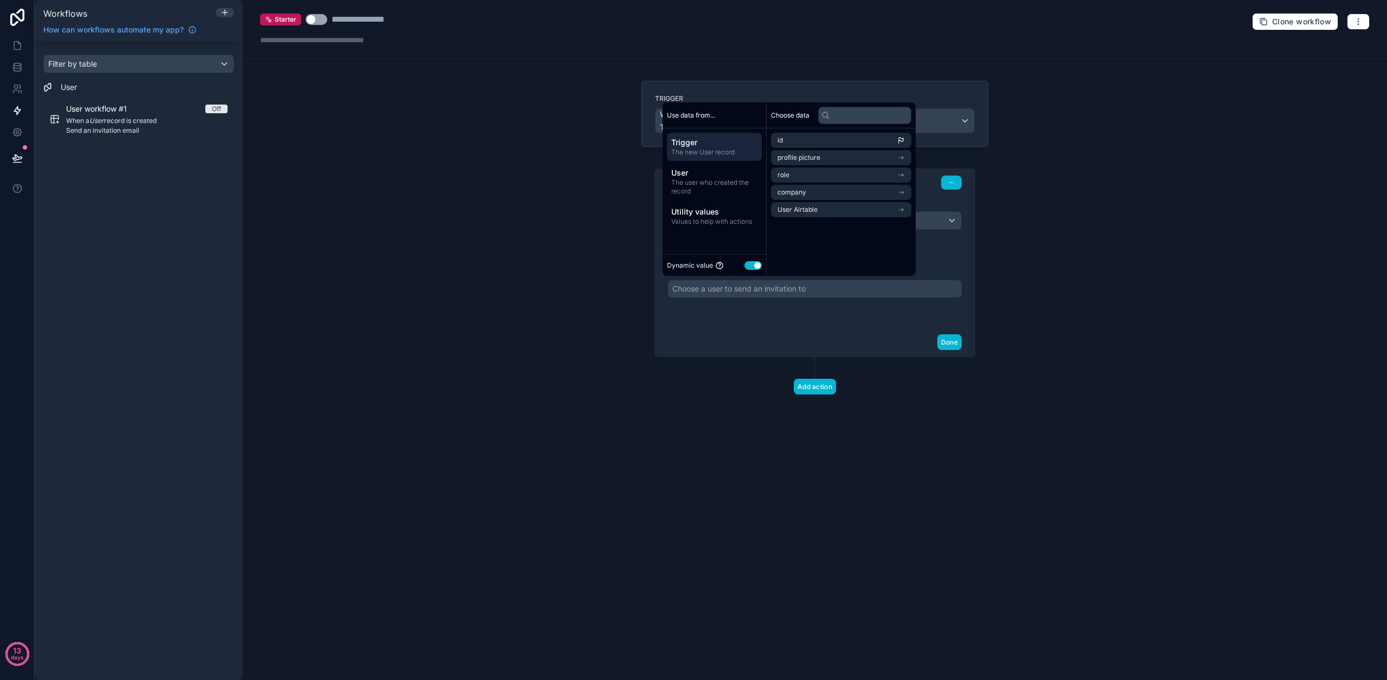
click at [721, 320] on div "User ID ID of the user to send an invitation to. Choose a user to send an invit…" at bounding box center [815, 285] width 320 height 85
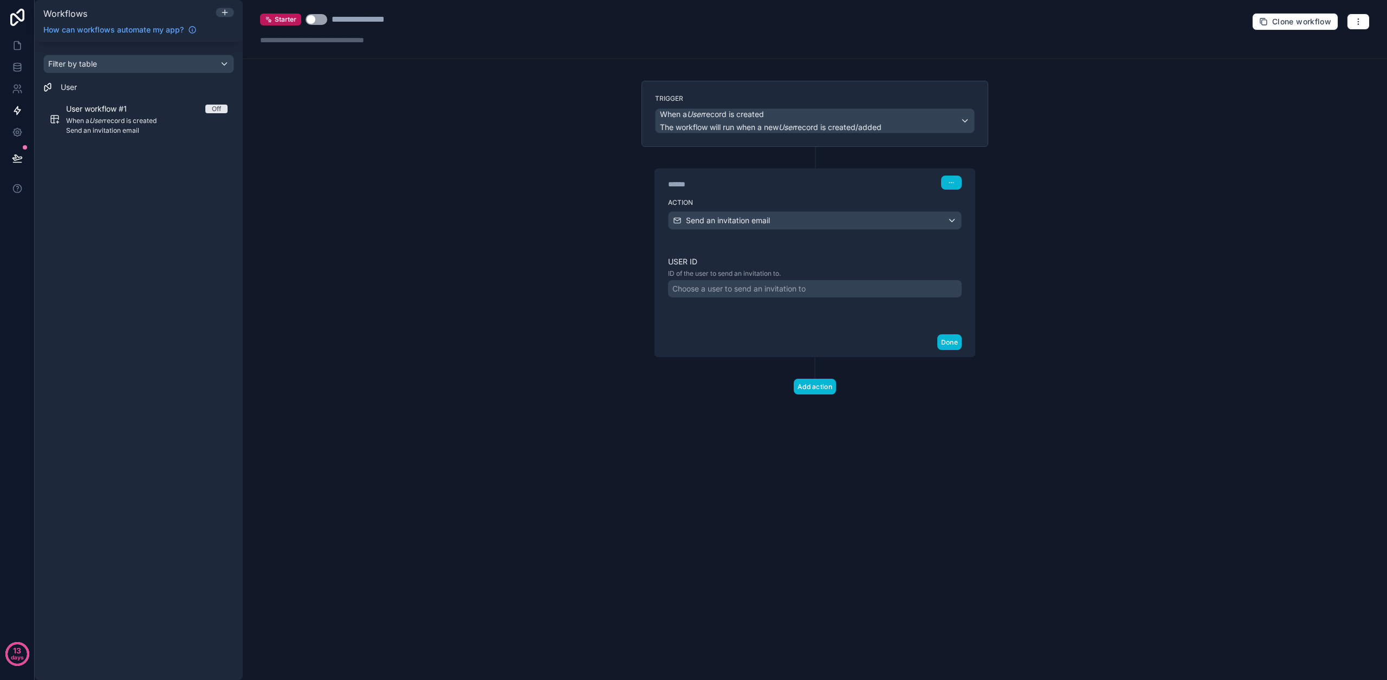
click at [699, 293] on div "Choose a user to send an invitation to" at bounding box center [738, 288] width 133 height 11
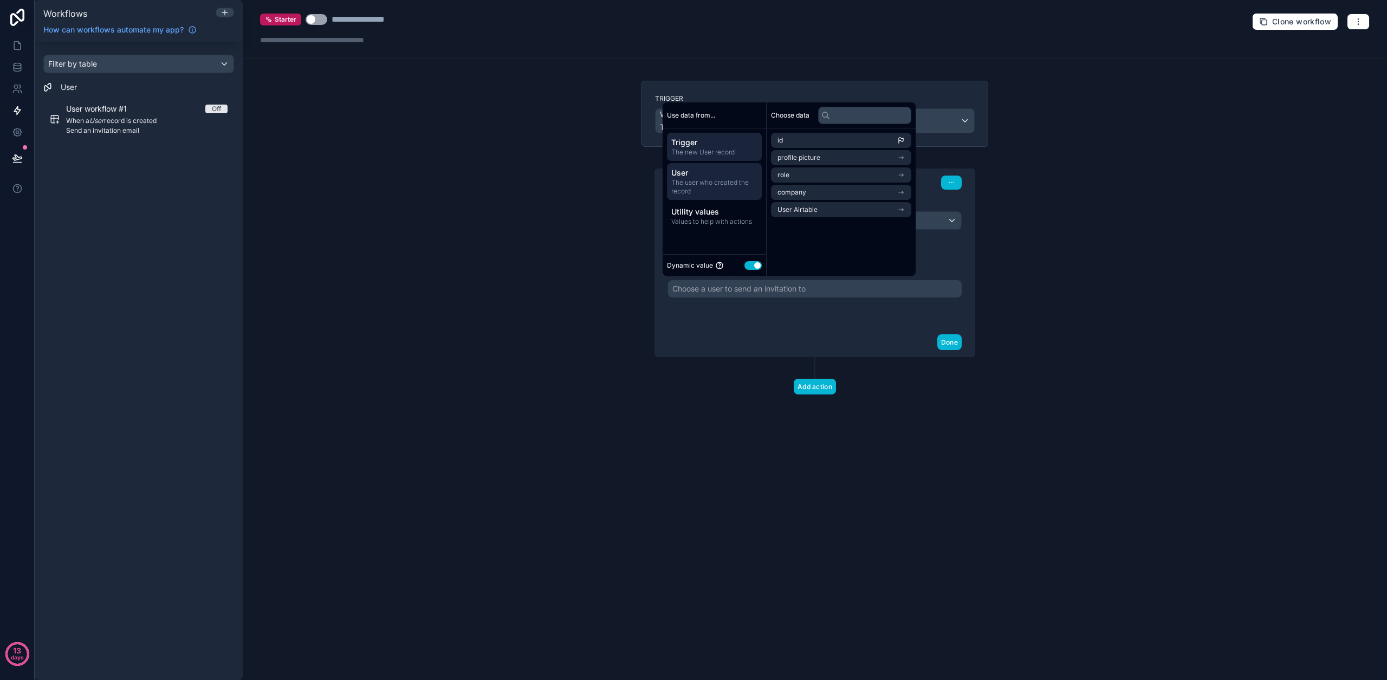
click at [727, 184] on span "The user who created the record" at bounding box center [714, 186] width 86 height 17
click at [719, 211] on span "Utility values" at bounding box center [714, 211] width 86 height 11
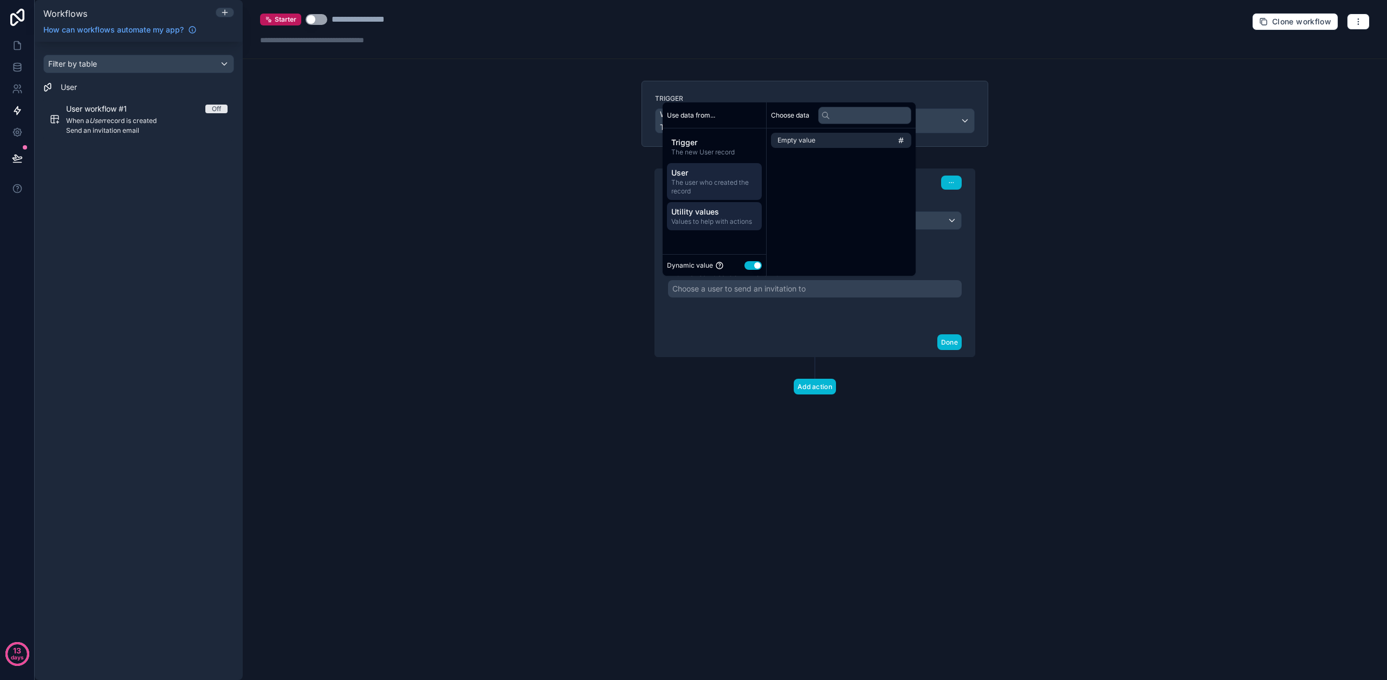
click at [723, 186] on span "The user who created the record" at bounding box center [714, 186] width 86 height 17
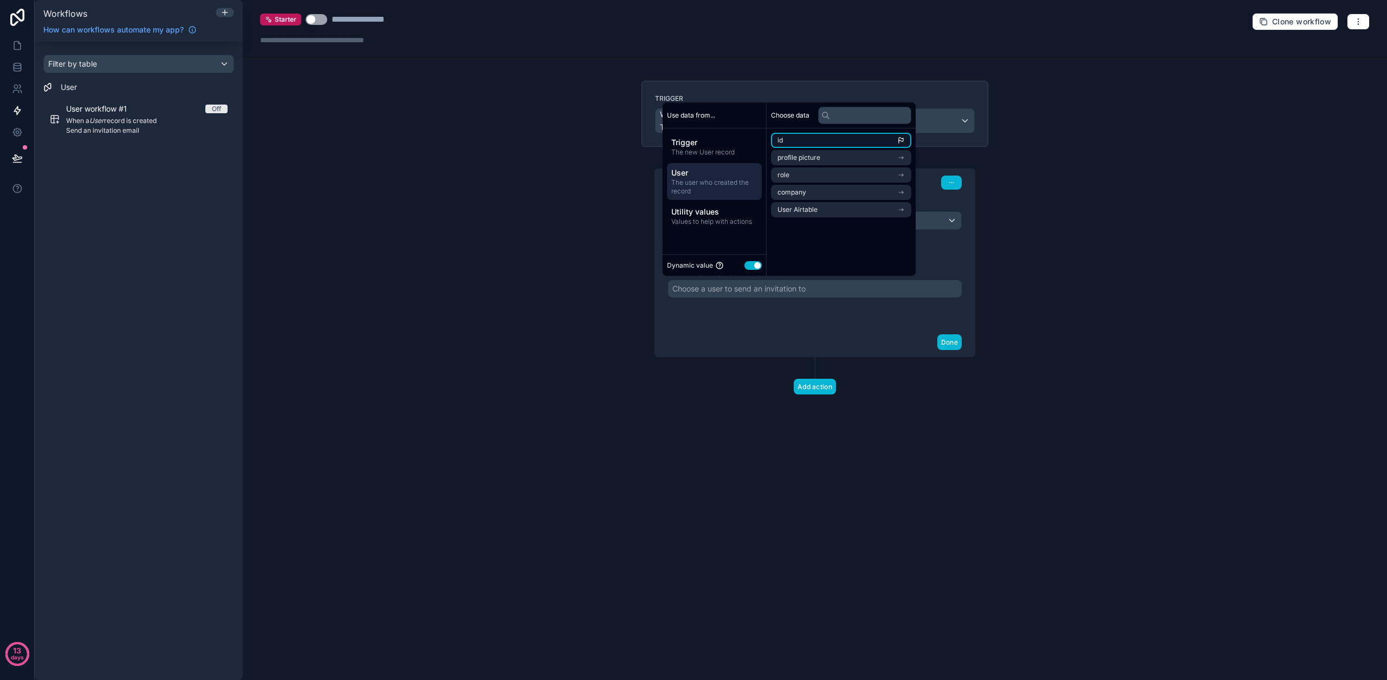
click at [795, 143] on li "id" at bounding box center [841, 140] width 140 height 15
click at [758, 326] on div "User ID ID of the user to send an invitation to. ****" at bounding box center [815, 285] width 320 height 85
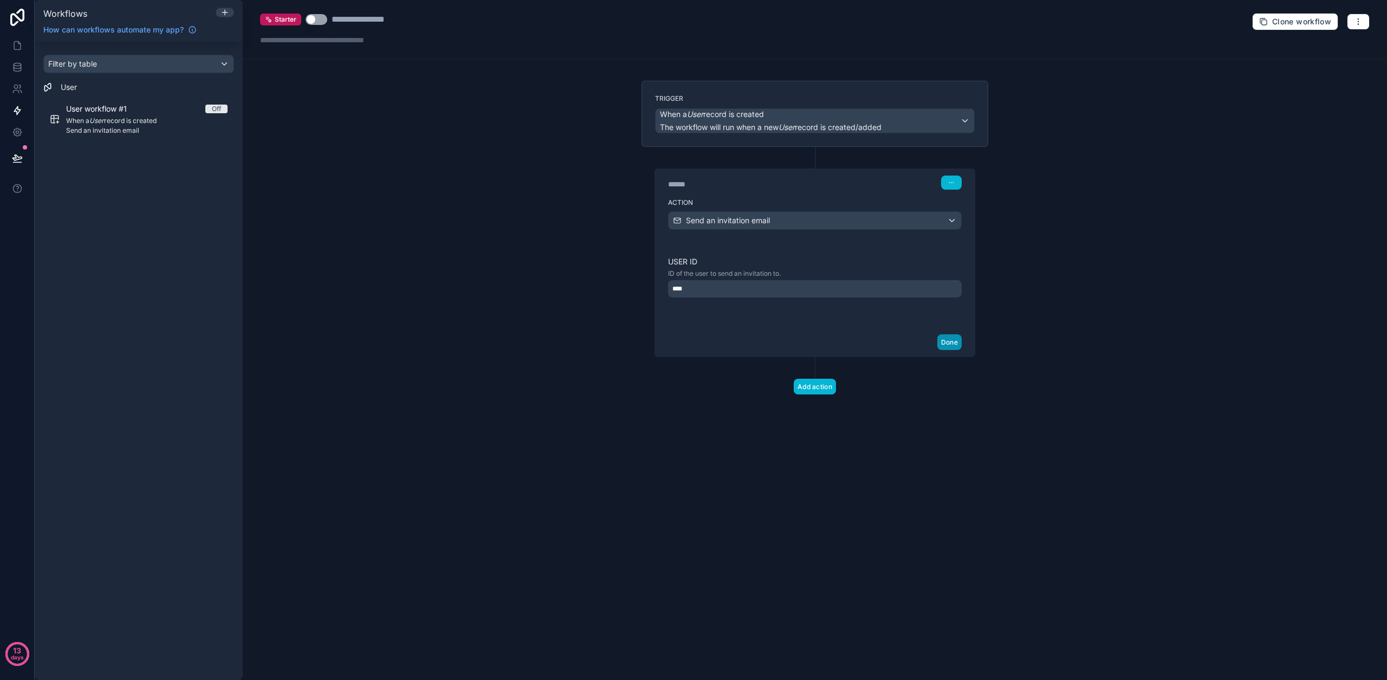
click at [941, 339] on button "Done" at bounding box center [949, 342] width 24 height 16
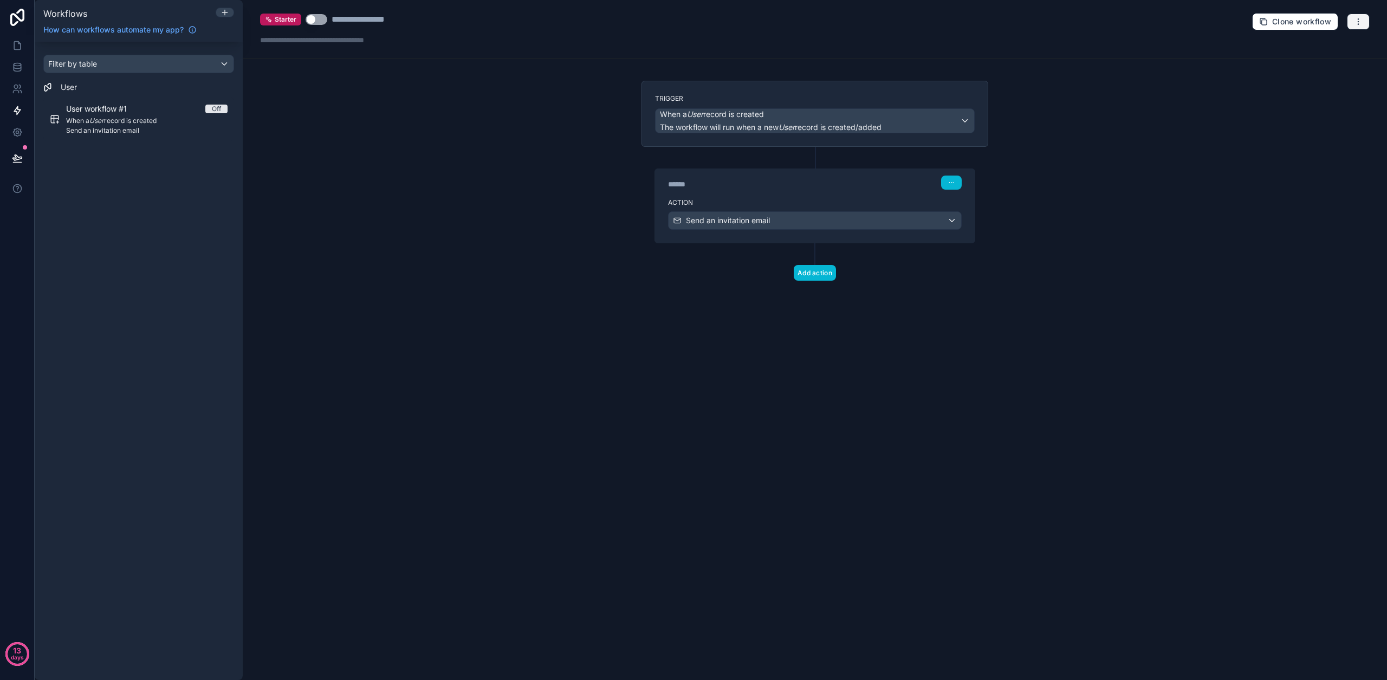
click at [1352, 23] on button "button" at bounding box center [1357, 22] width 23 height 16
click at [1329, 49] on span "Test workflow" at bounding box center [1329, 47] width 52 height 9
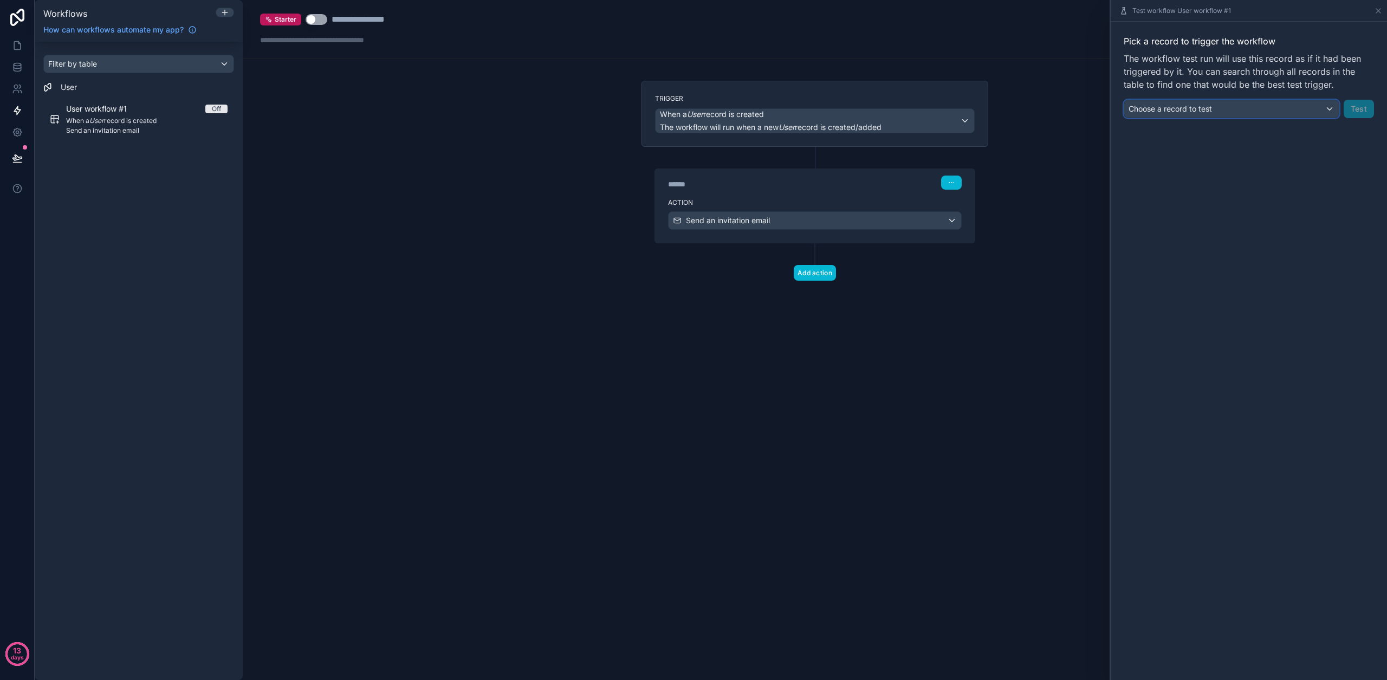
click at [1218, 104] on div "Choose a record to test" at bounding box center [1231, 108] width 214 height 17
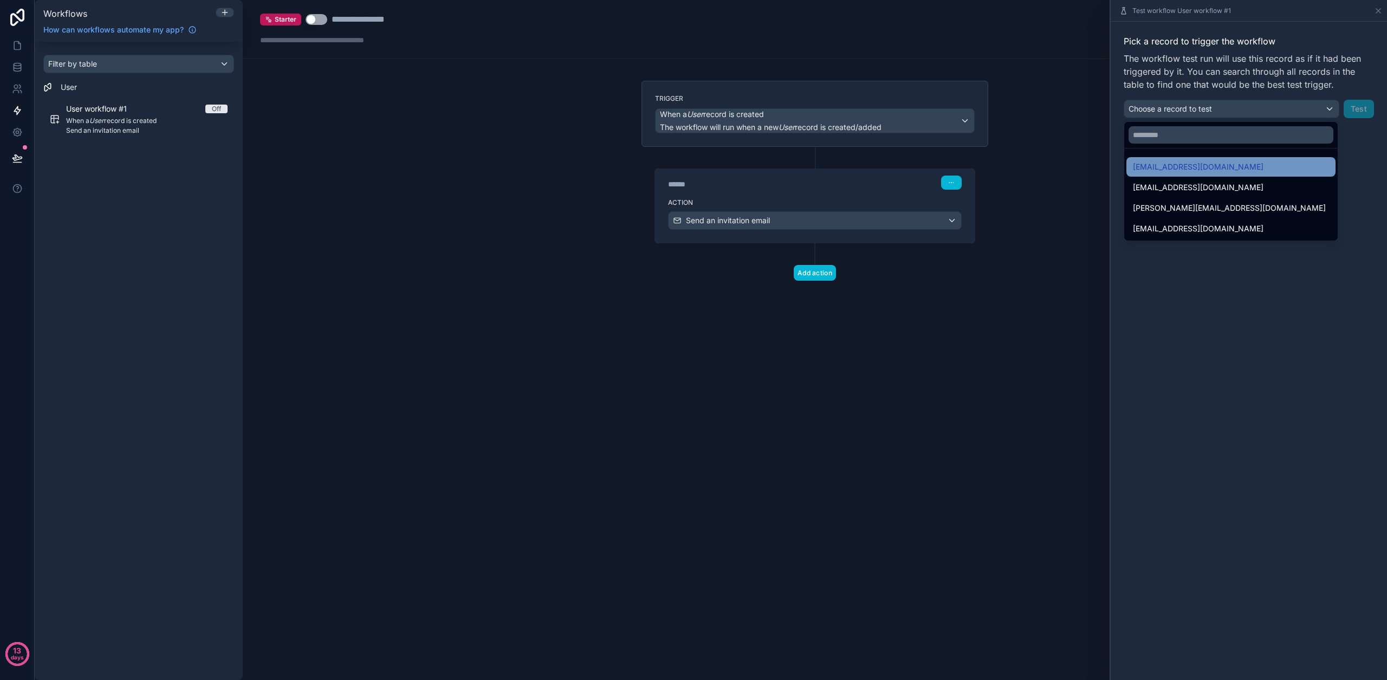
click at [1207, 164] on span "matthiashoppe1993@yahoo.de" at bounding box center [1197, 166] width 131 height 13
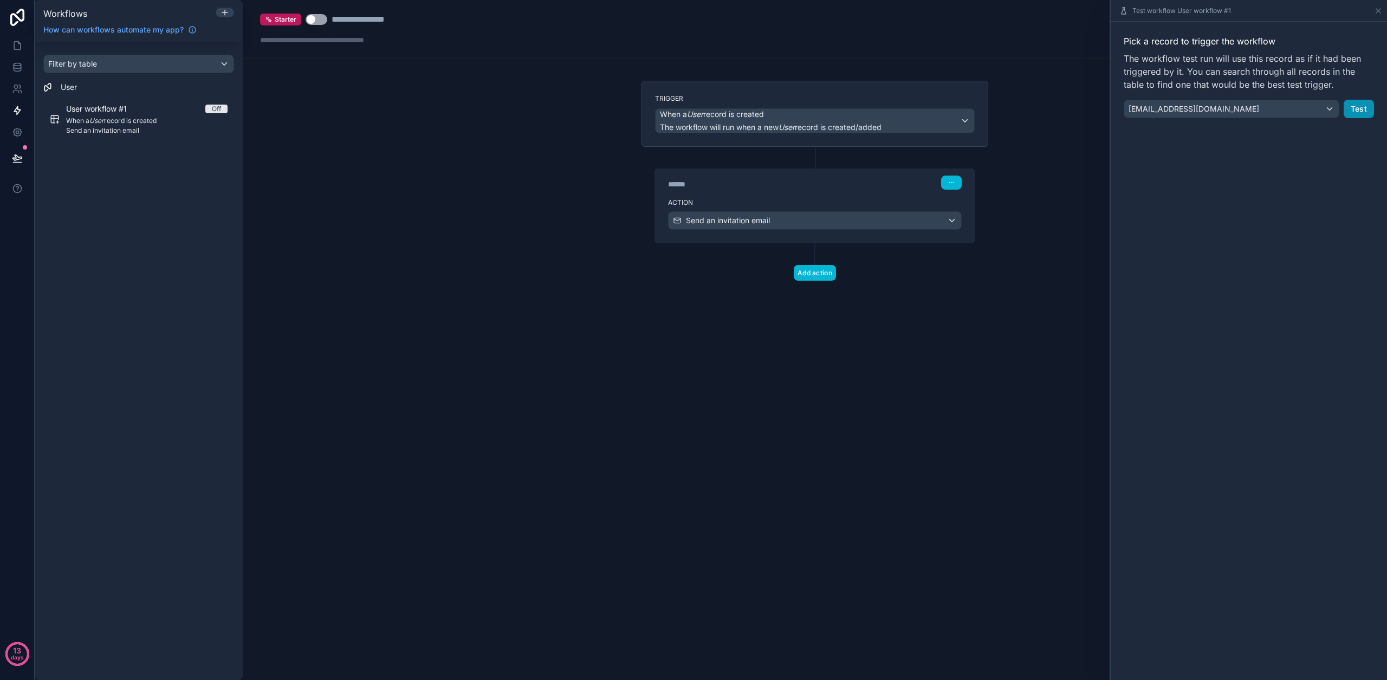
click at [1351, 110] on button "Test" at bounding box center [1358, 109] width 30 height 18
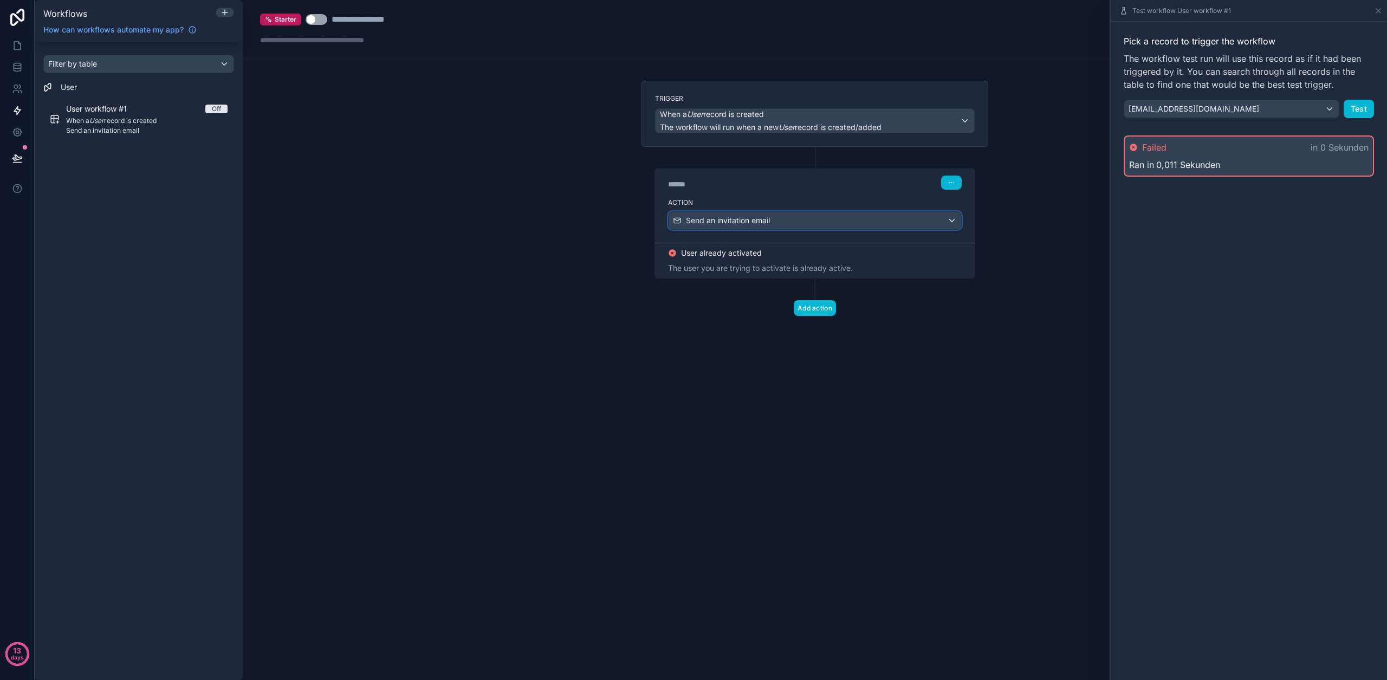
click at [932, 219] on div "Send an invitation email" at bounding box center [814, 220] width 292 height 17
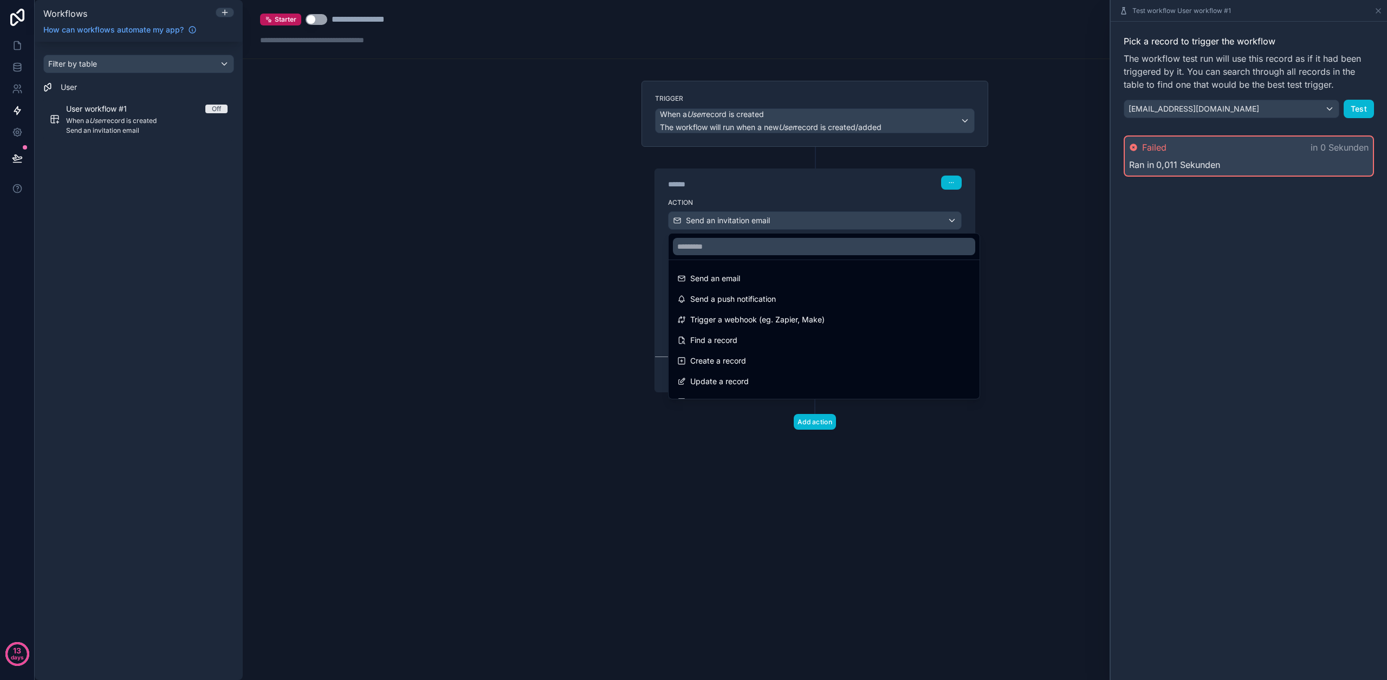
click at [934, 218] on div at bounding box center [693, 340] width 1387 height 680
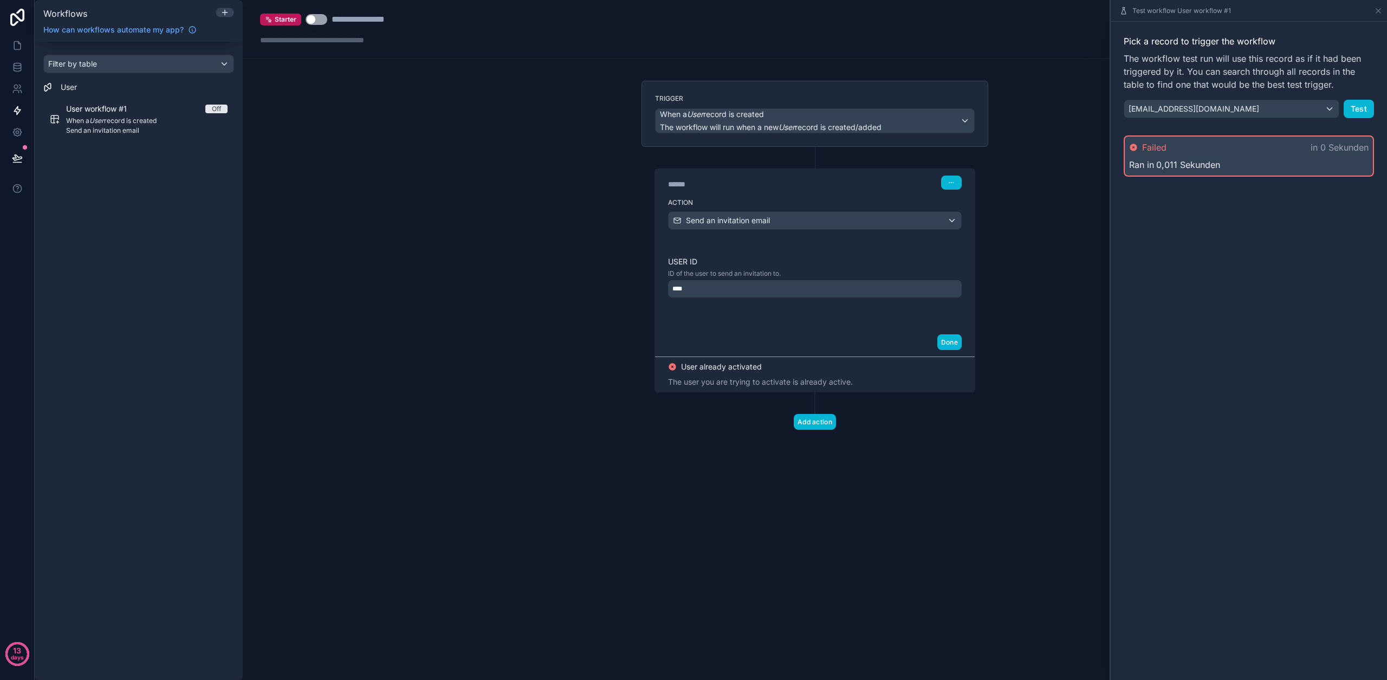
click at [836, 282] on div "****" at bounding box center [815, 288] width 294 height 17
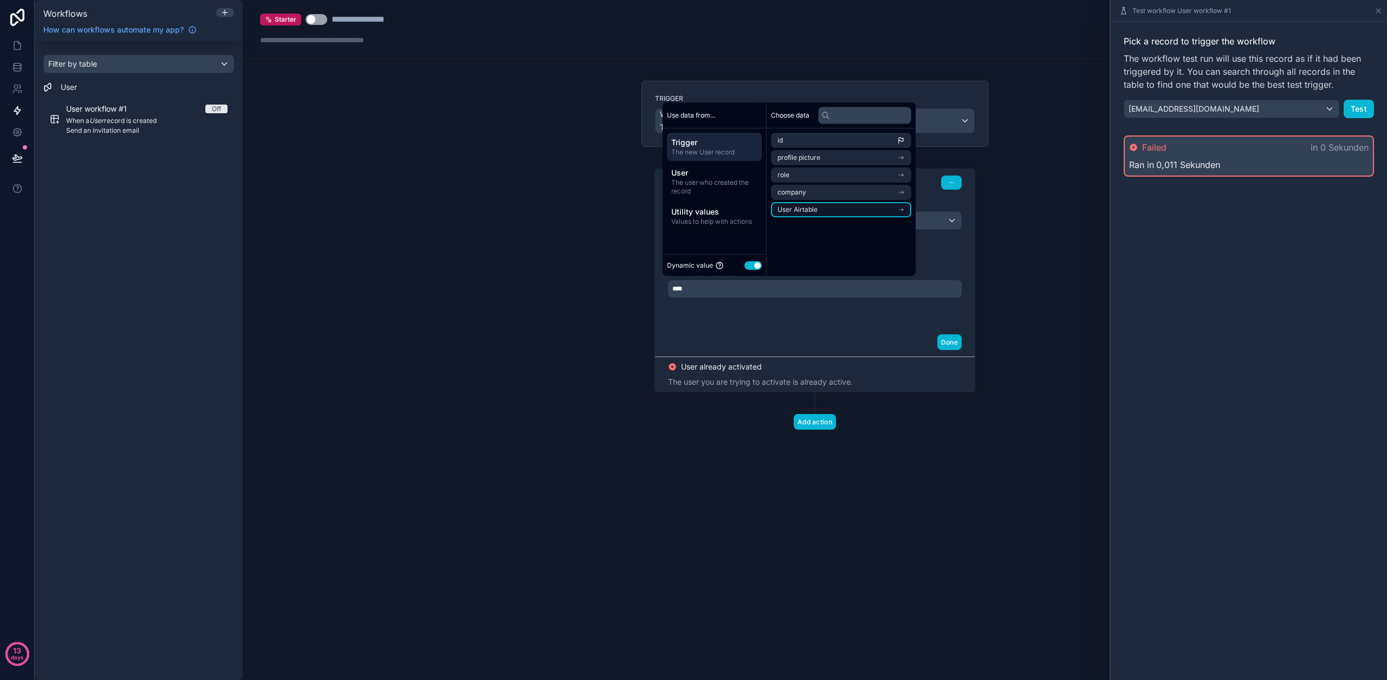
click at [819, 213] on li "User Airtable" at bounding box center [841, 209] width 140 height 15
click at [818, 175] on span "user (from user airtable)" at bounding box center [814, 177] width 74 height 9
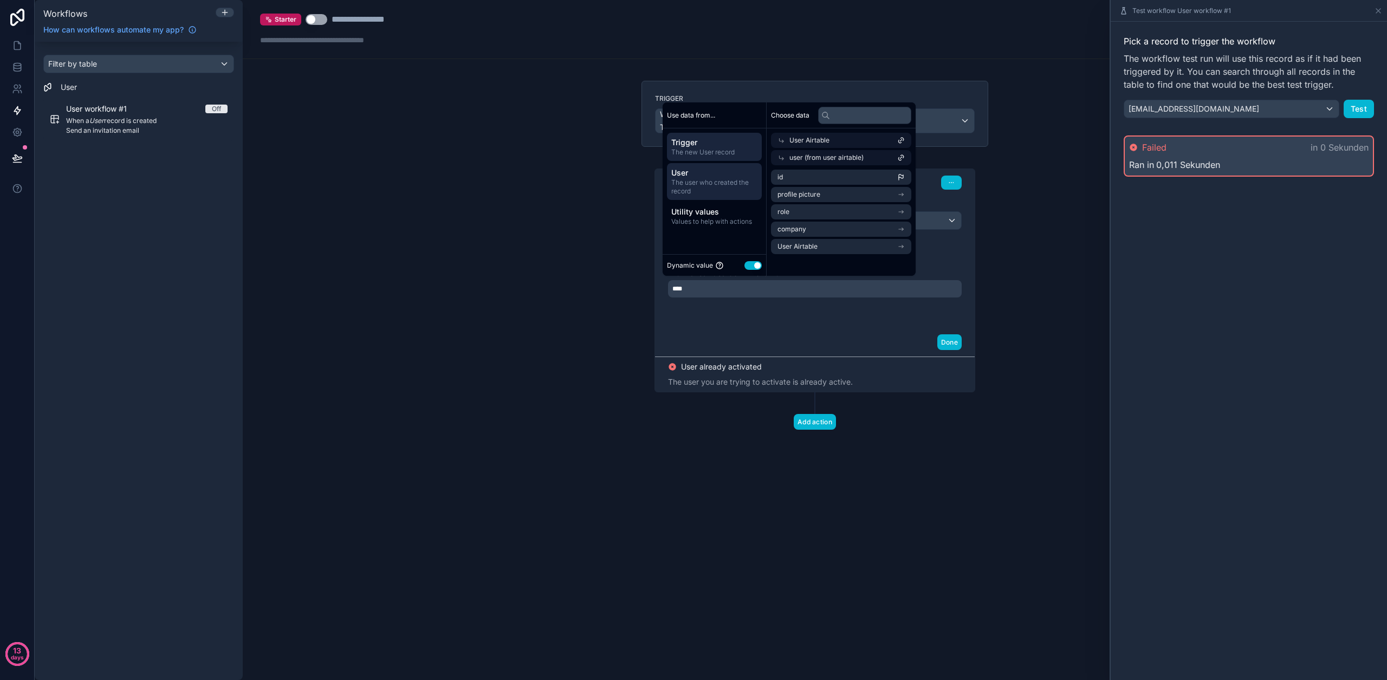
click at [718, 181] on span "The user who created the record" at bounding box center [714, 186] width 86 height 17
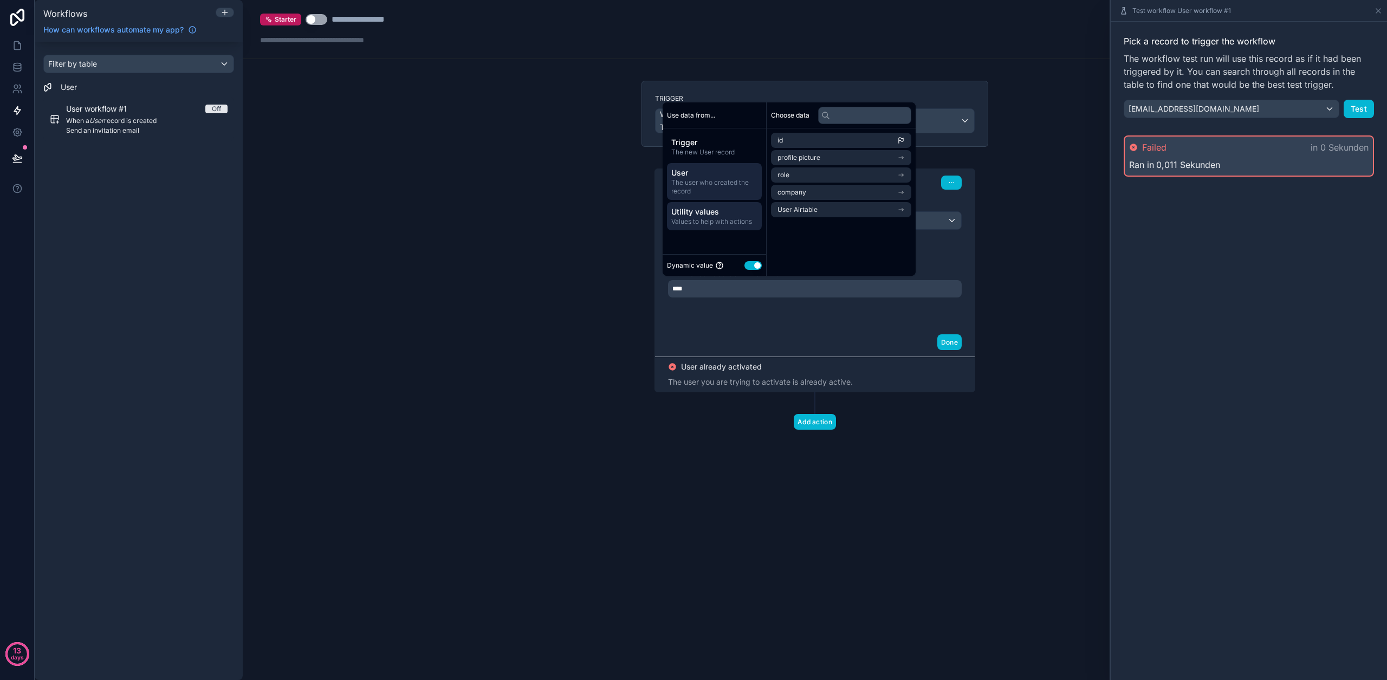
click at [717, 214] on span "Utility values" at bounding box center [714, 211] width 86 height 11
click at [721, 179] on span "The user who created the record" at bounding box center [714, 186] width 86 height 17
click at [747, 149] on span "The new User record" at bounding box center [714, 152] width 86 height 9
click at [737, 323] on div "User ID ID of the user to send an invitation to. ****" at bounding box center [815, 285] width 320 height 85
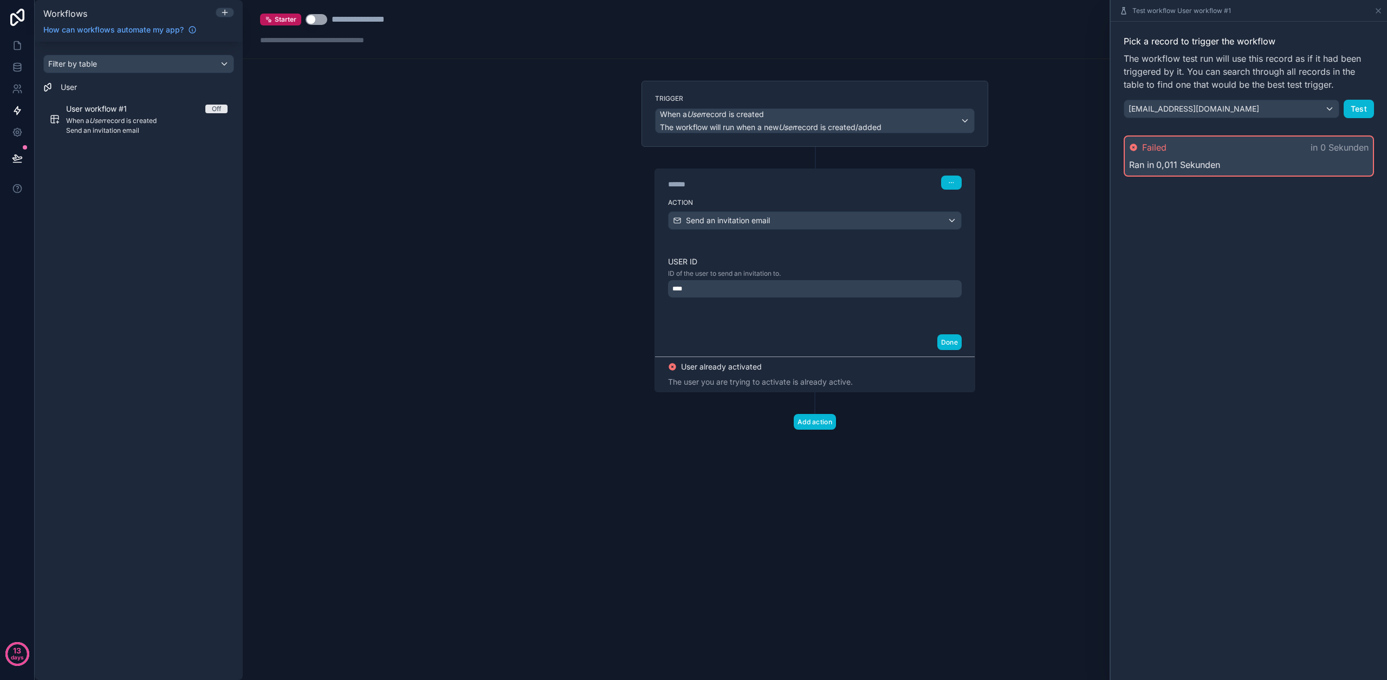
click at [989, 250] on div "Trigger When a User record is created The workflow will run when a new User rec…" at bounding box center [815, 272] width 364 height 383
click at [15, 74] on link at bounding box center [17, 67] width 34 height 22
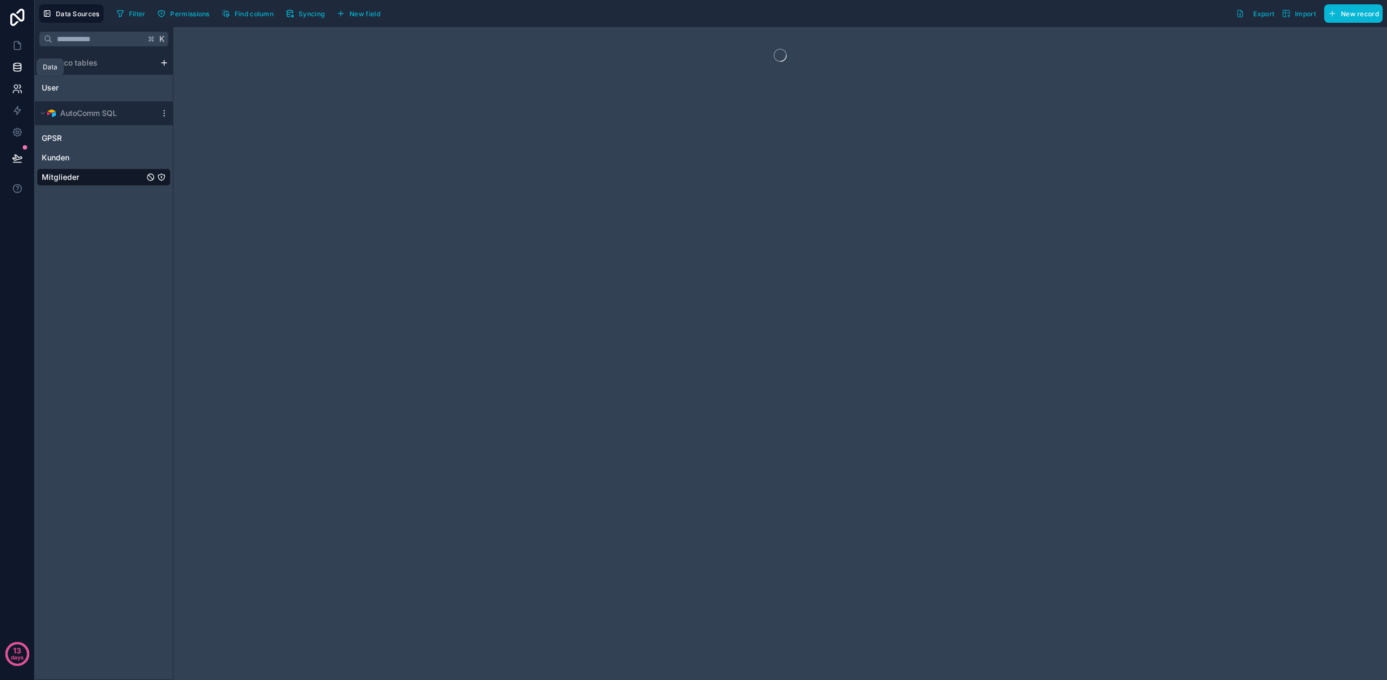
click at [16, 81] on link at bounding box center [17, 89] width 34 height 22
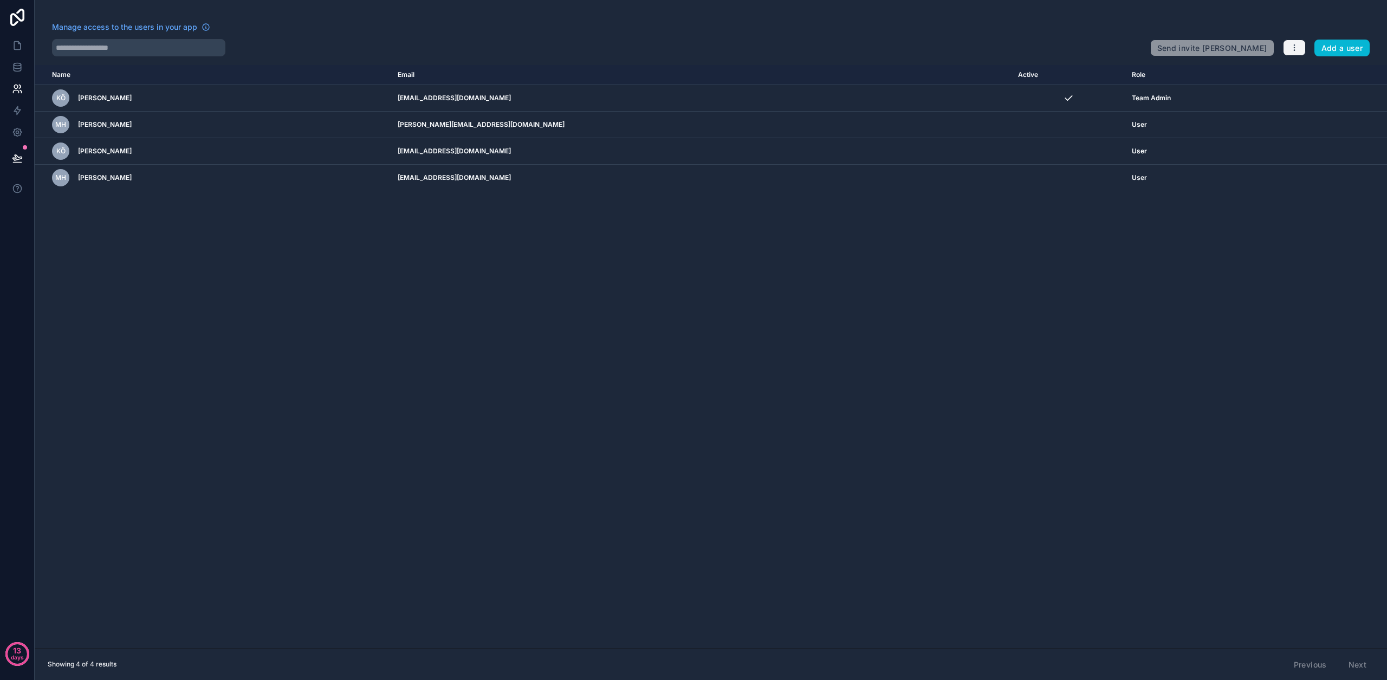
click at [1284, 44] on button "button" at bounding box center [1294, 48] width 23 height 16
click at [1305, 74] on link "Manage roles" at bounding box center [1319, 72] width 76 height 17
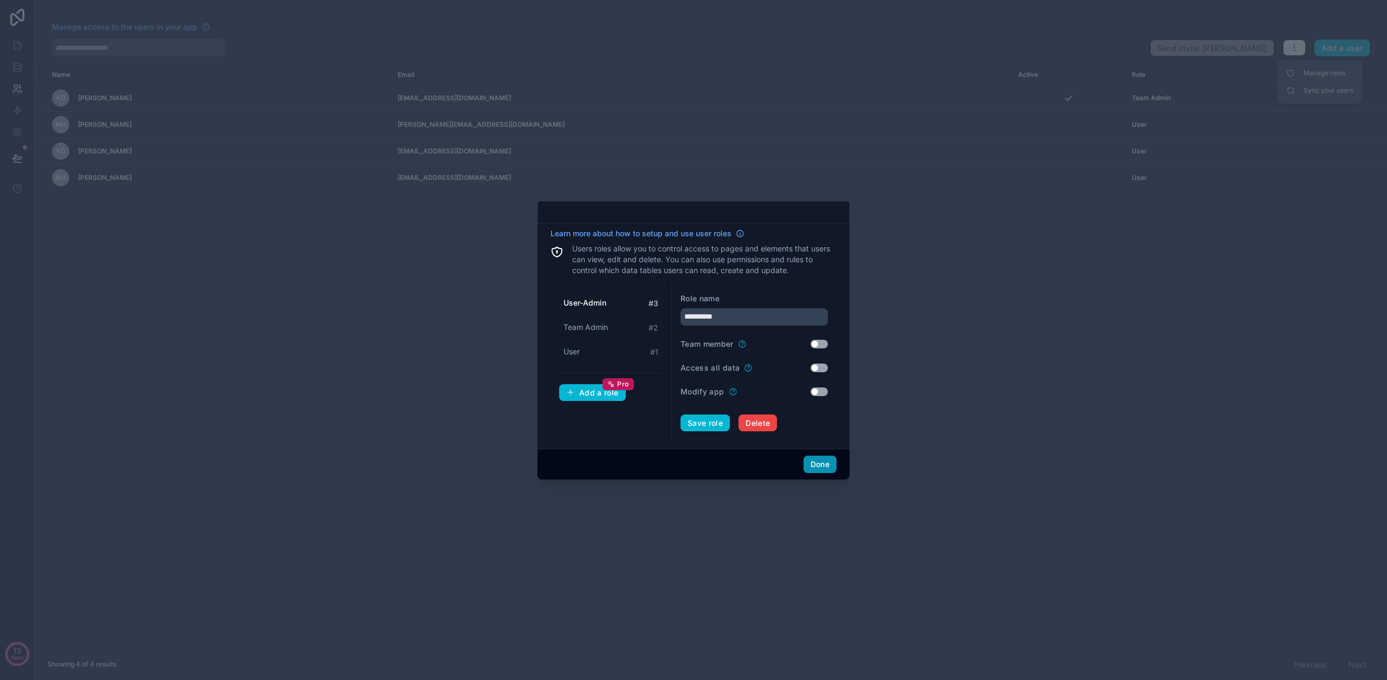
click at [827, 466] on button "Done" at bounding box center [819, 463] width 33 height 17
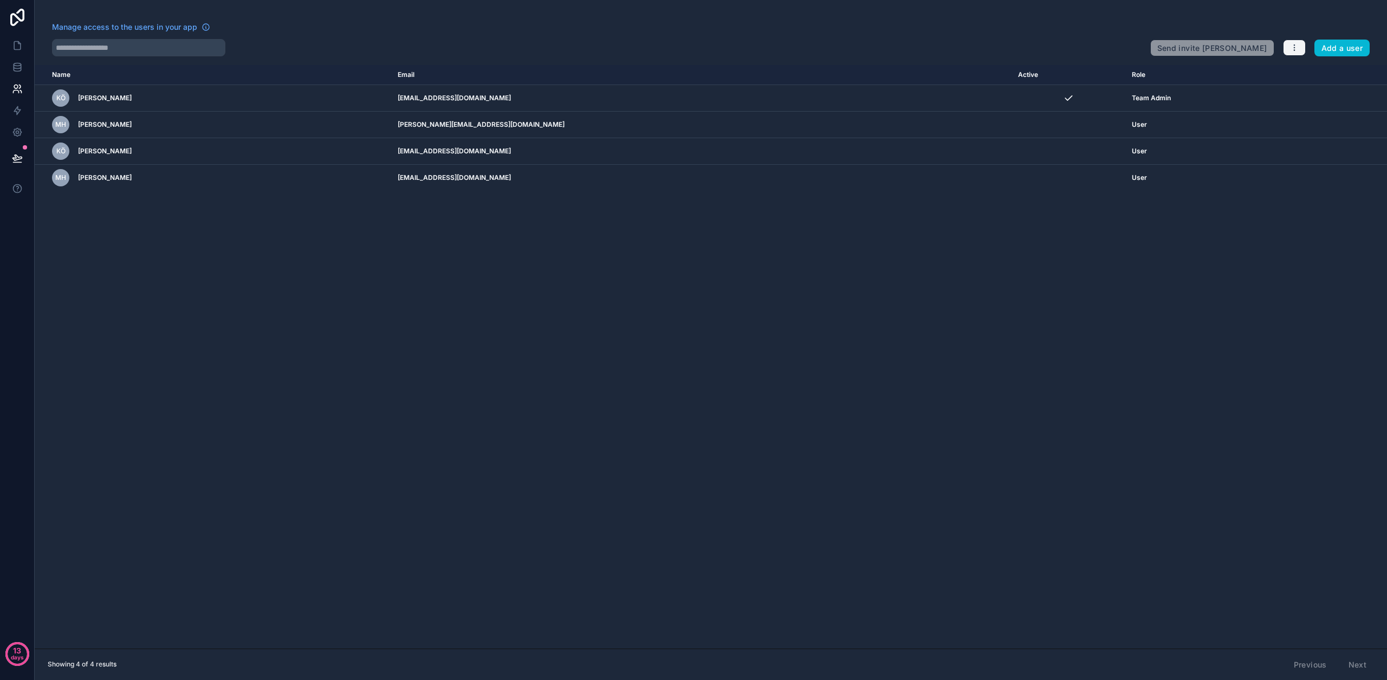
click at [1300, 43] on button "button" at bounding box center [1294, 48] width 23 height 16
click at [1305, 88] on link "Sync your users" at bounding box center [1319, 90] width 76 height 17
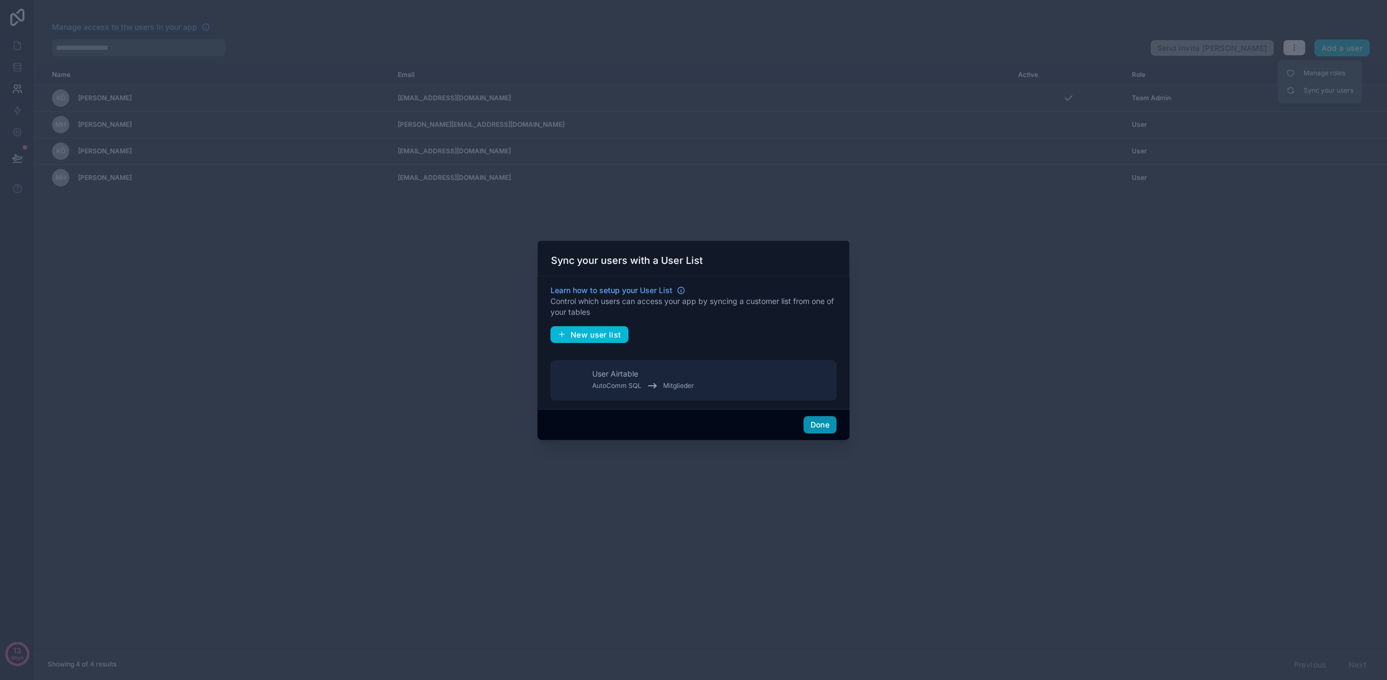
drag, startPoint x: 811, startPoint y: 420, endPoint x: 799, endPoint y: 407, distance: 18.0
click at [811, 420] on button "Done" at bounding box center [819, 424] width 33 height 17
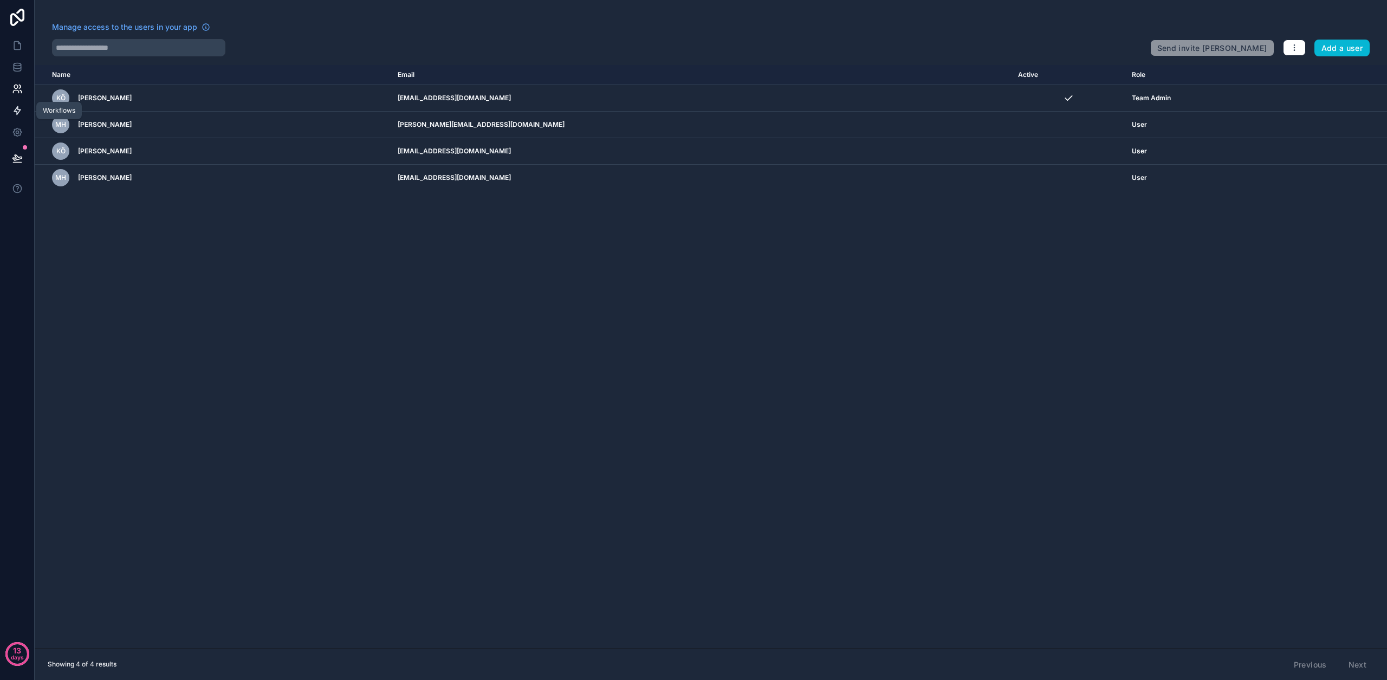
click at [24, 106] on link at bounding box center [17, 111] width 34 height 22
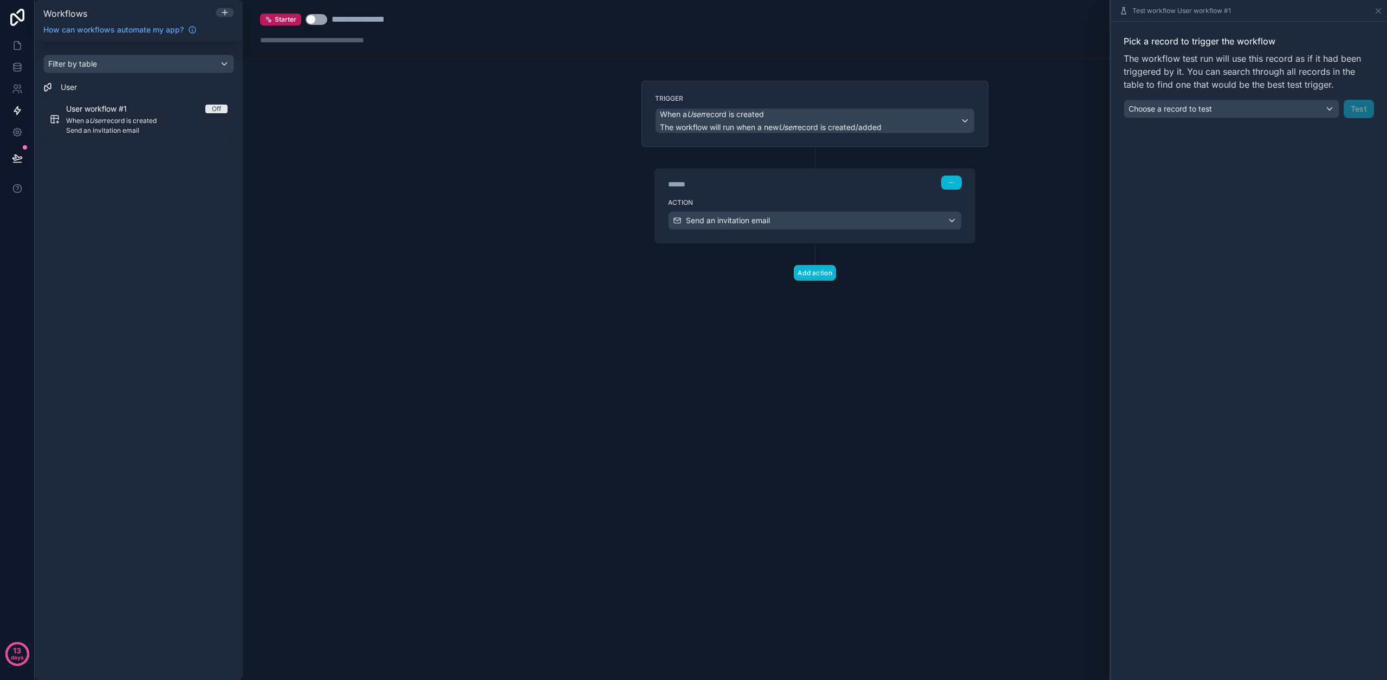
click at [1026, 190] on div "**********" at bounding box center [815, 340] width 1144 height 680
drag, startPoint x: 887, startPoint y: 196, endPoint x: 904, endPoint y: 211, distance: 23.1
click at [887, 197] on div "Action Send an invitation email" at bounding box center [815, 218] width 320 height 49
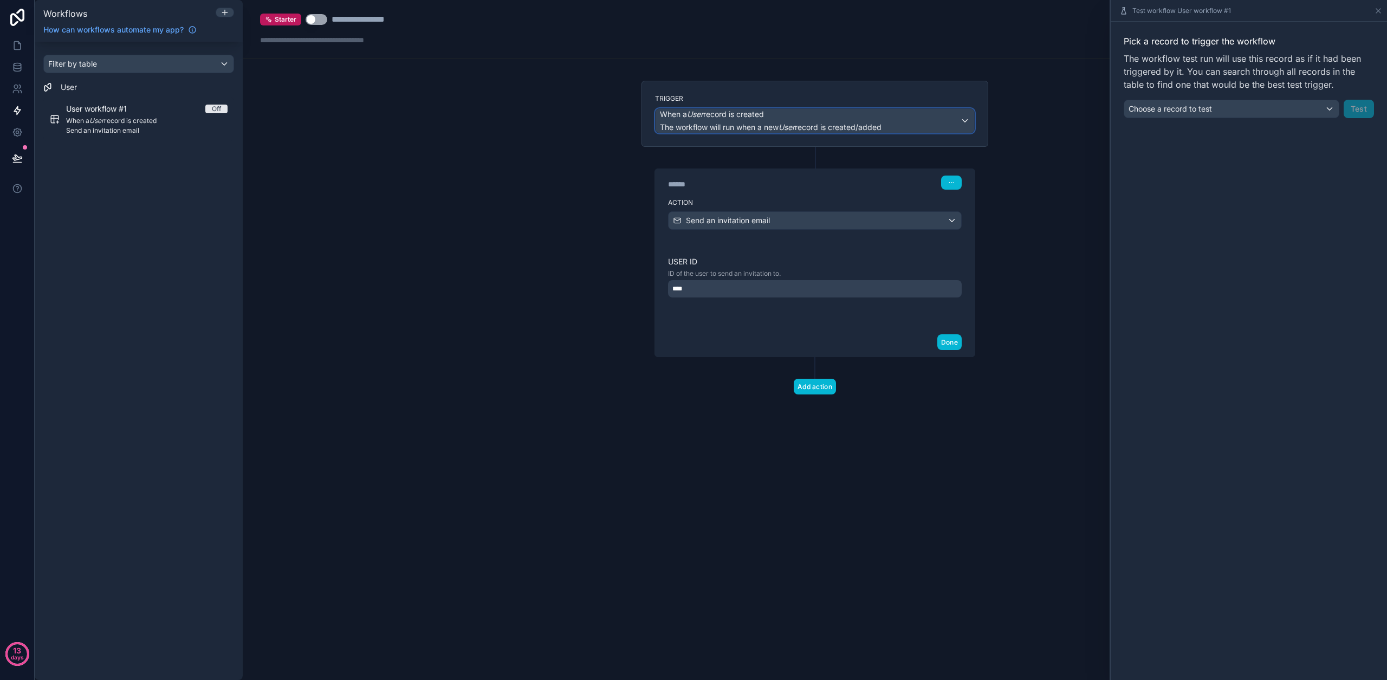
click at [932, 113] on div "When a User record is created The workflow will run when a new User record is c…" at bounding box center [814, 121] width 318 height 24
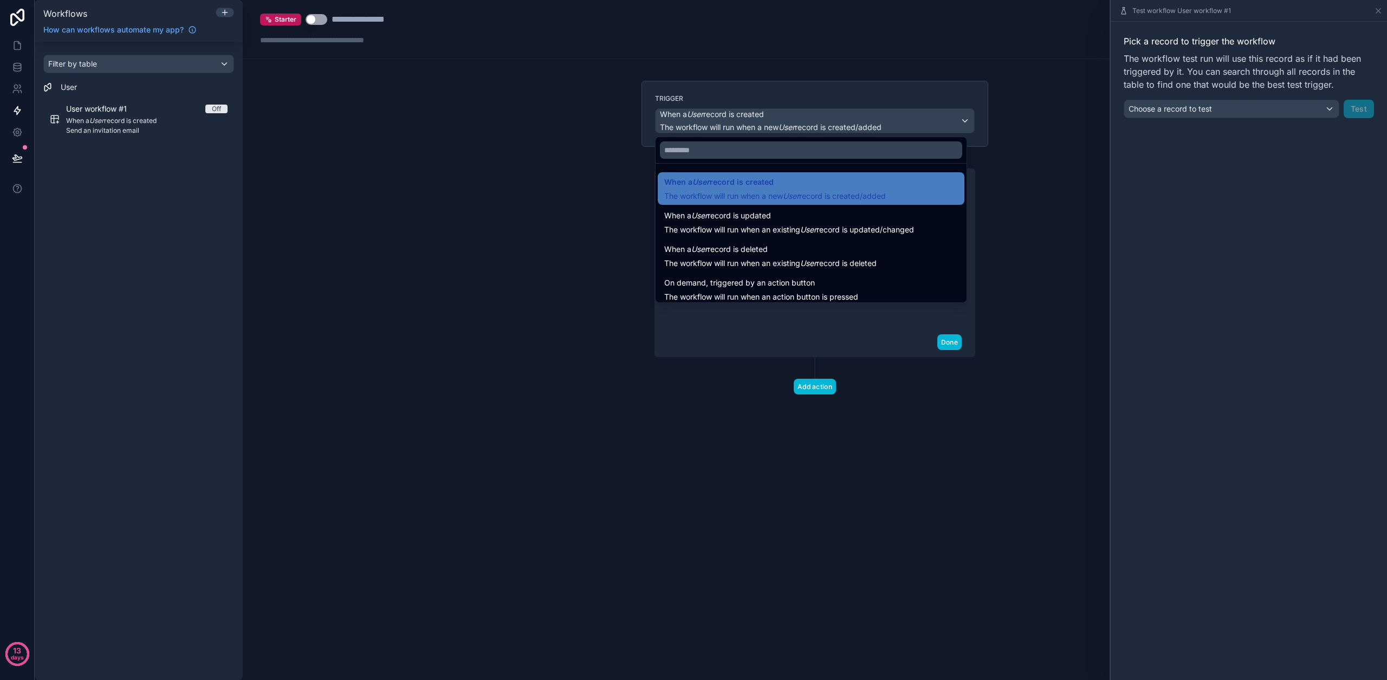
click at [433, 175] on div at bounding box center [693, 340] width 1387 height 680
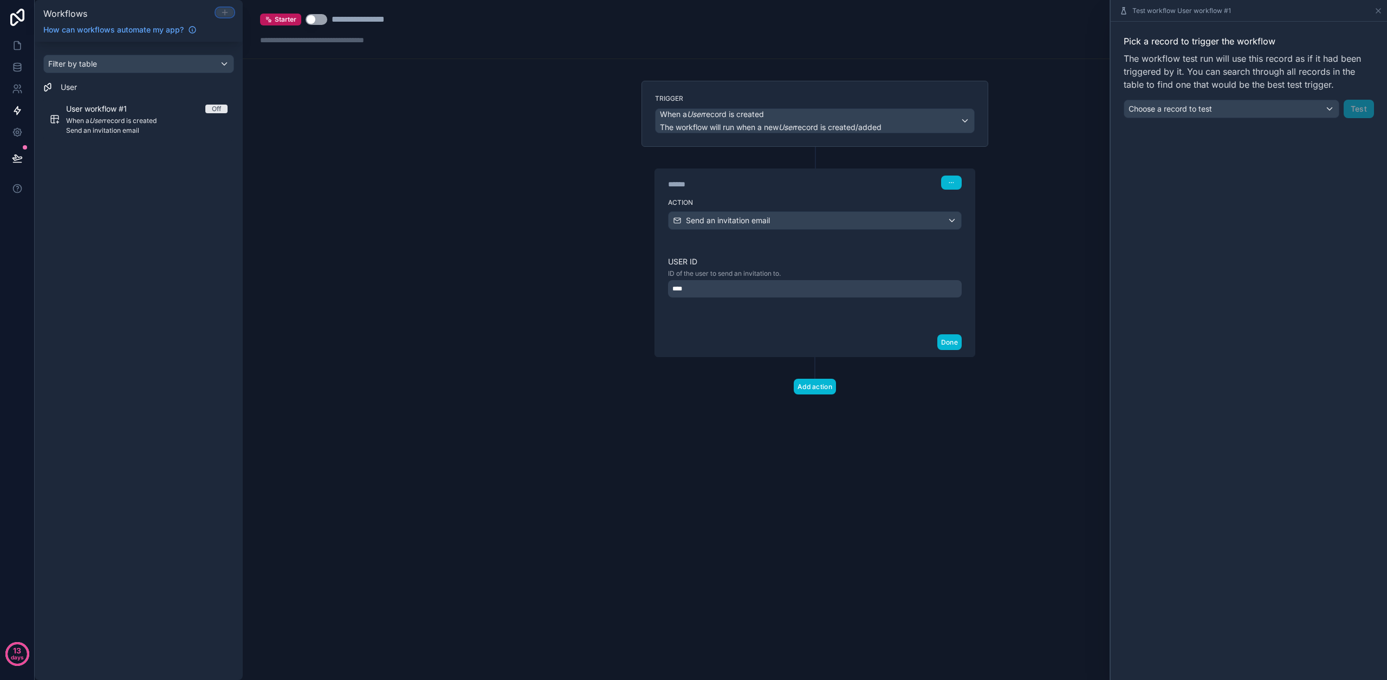
click at [225, 11] on icon at bounding box center [225, 12] width 0 height 5
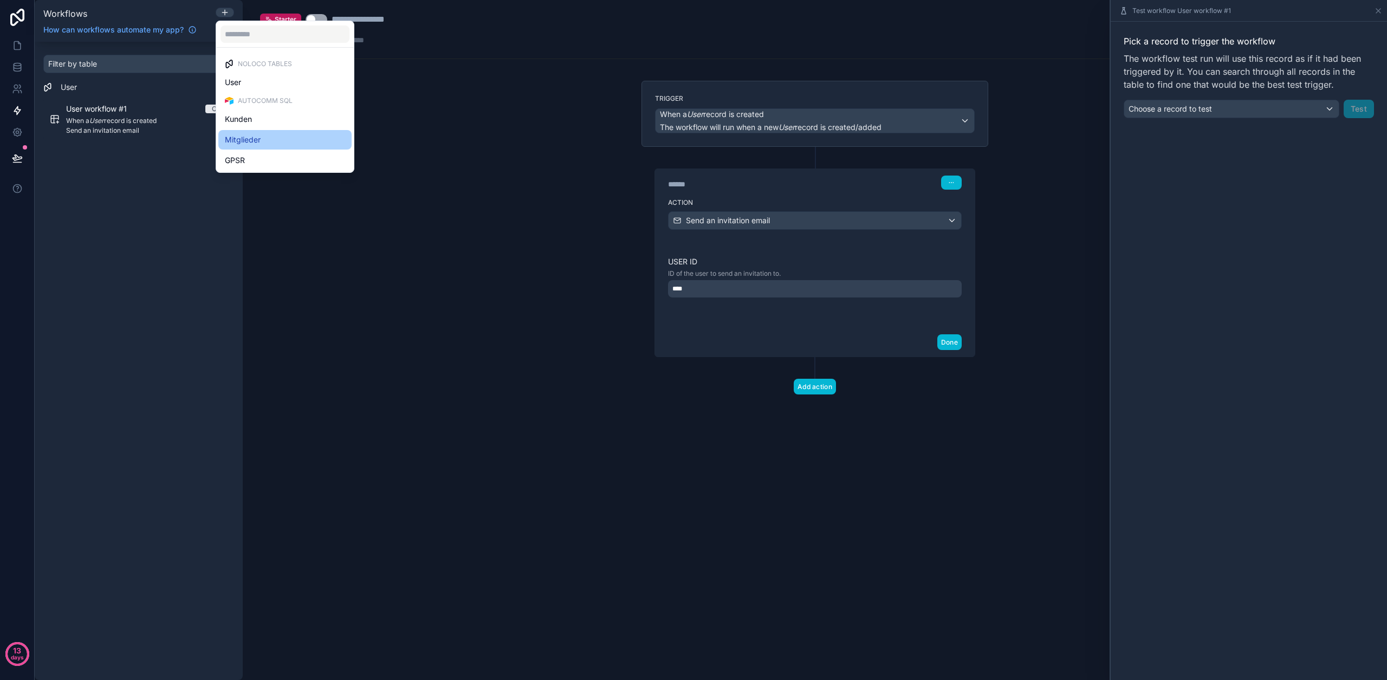
click at [257, 138] on span "Mitglieder" at bounding box center [243, 139] width 36 height 13
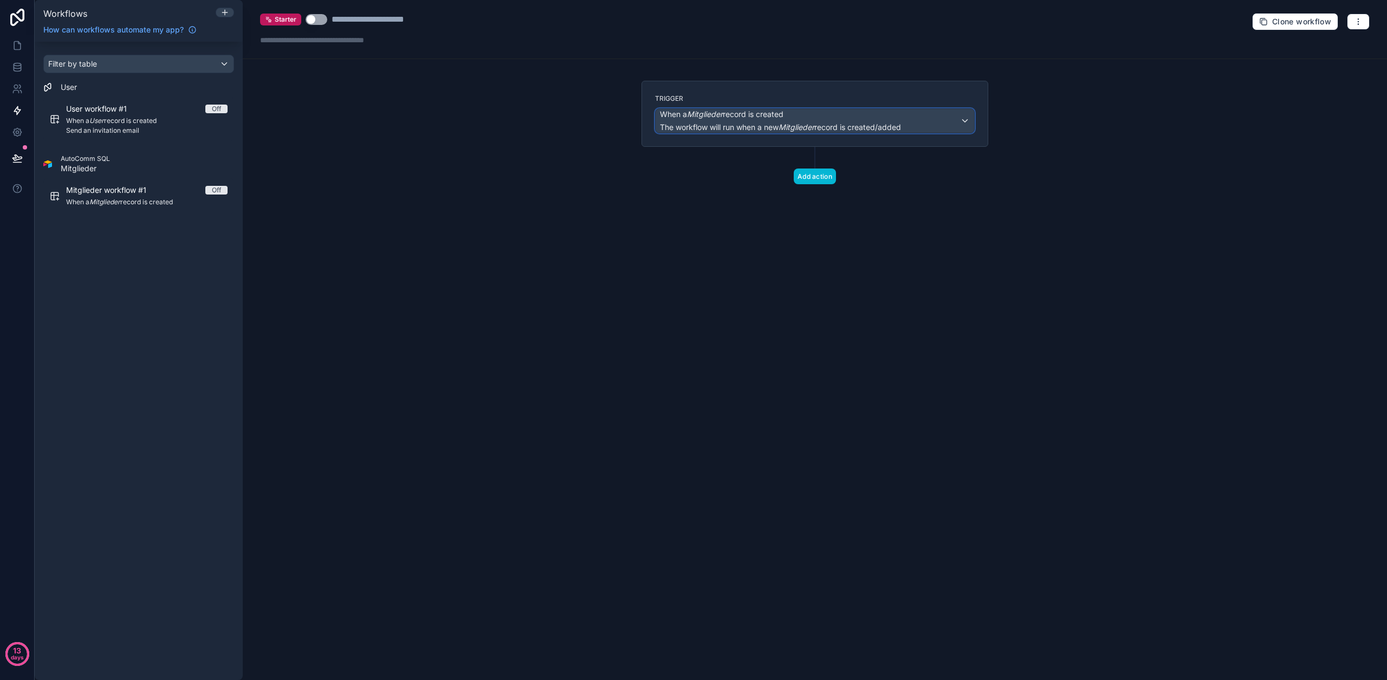
click at [783, 110] on span "When a Mitglieder record is created" at bounding box center [721, 114] width 123 height 11
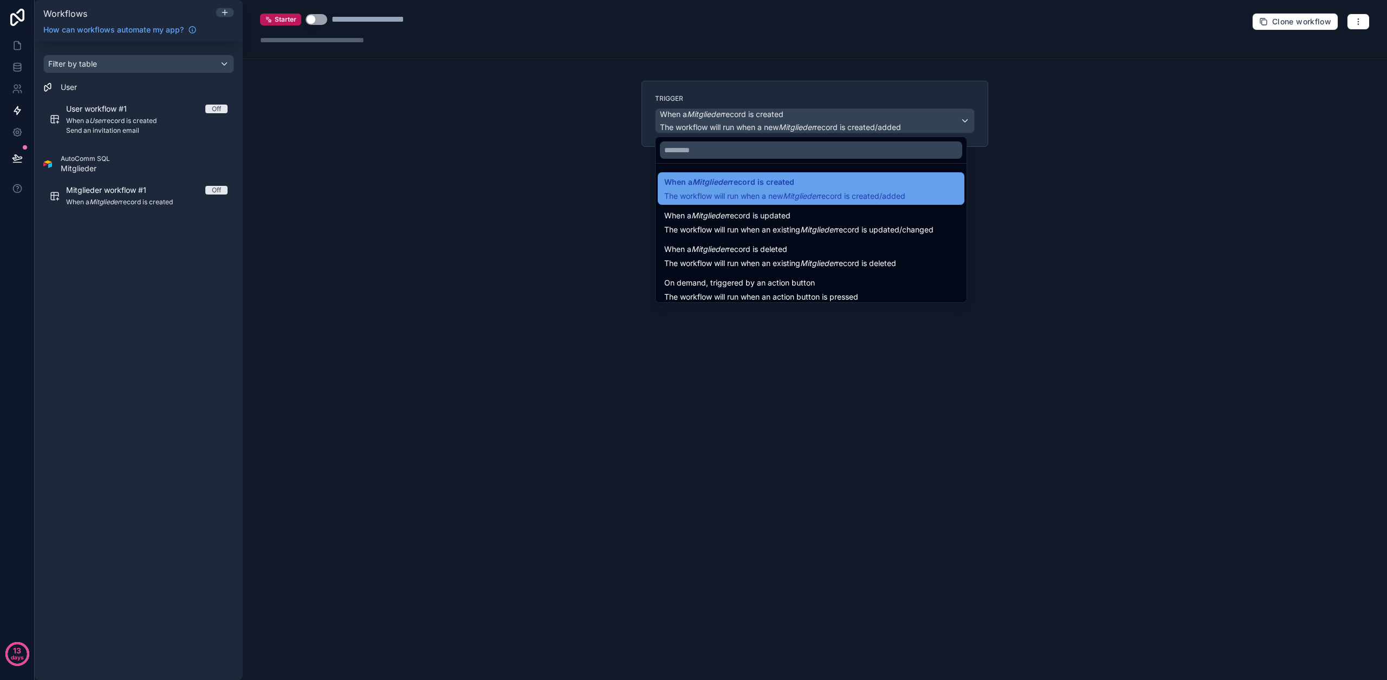
click at [778, 196] on span "The workflow will run when a new Mitglieder record is created/added" at bounding box center [784, 195] width 241 height 9
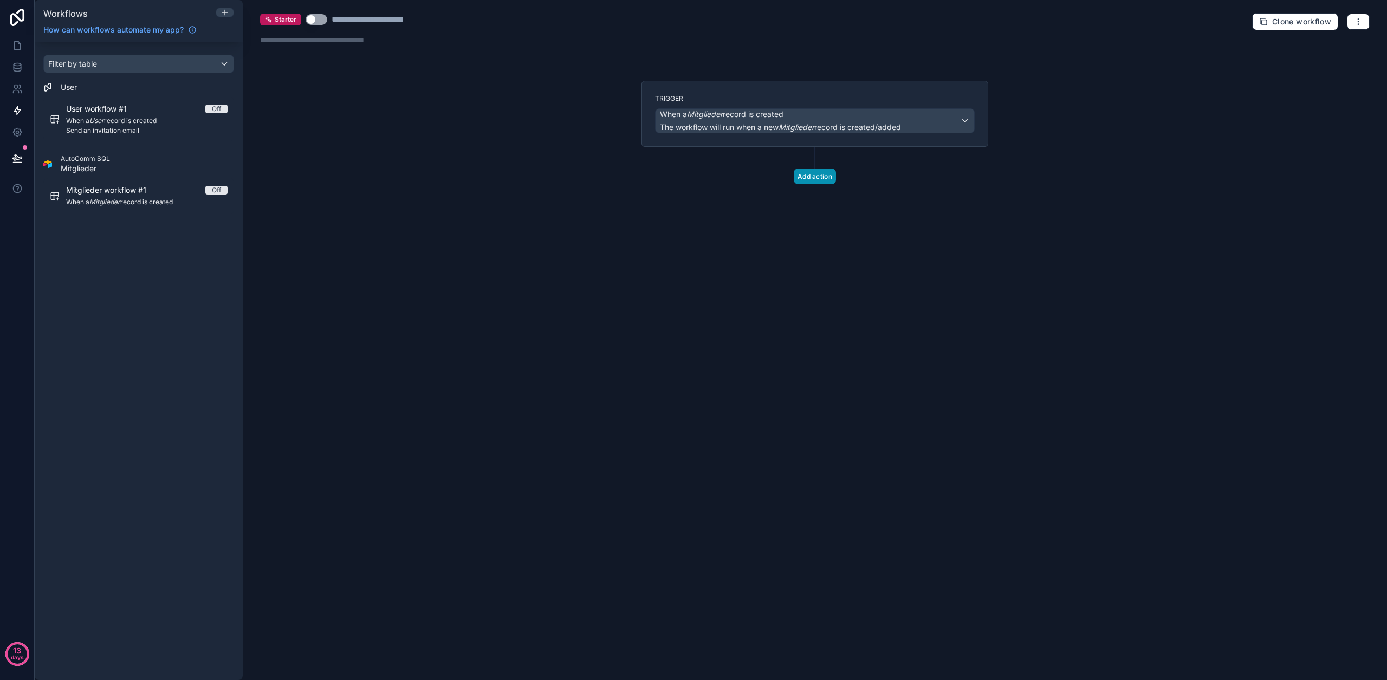
click at [816, 173] on button "Add action" at bounding box center [814, 176] width 42 height 16
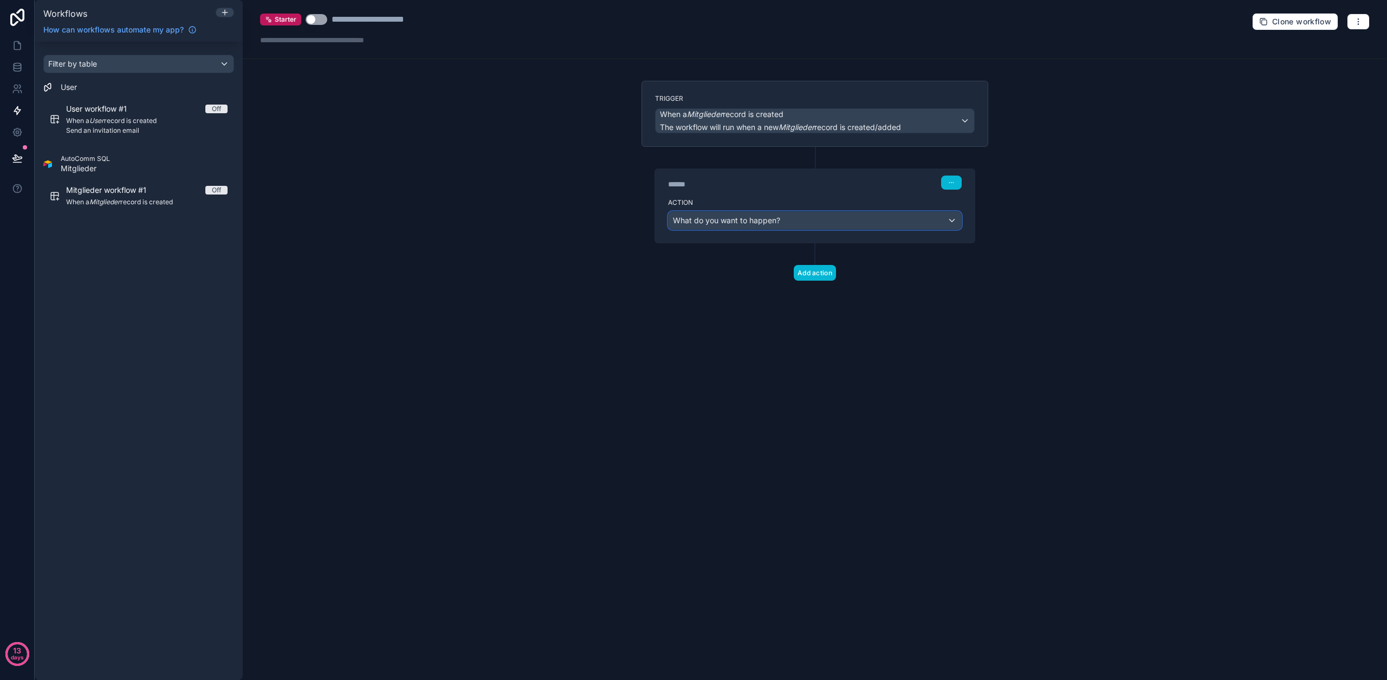
click at [814, 212] on div "What do you want to happen?" at bounding box center [814, 220] width 292 height 17
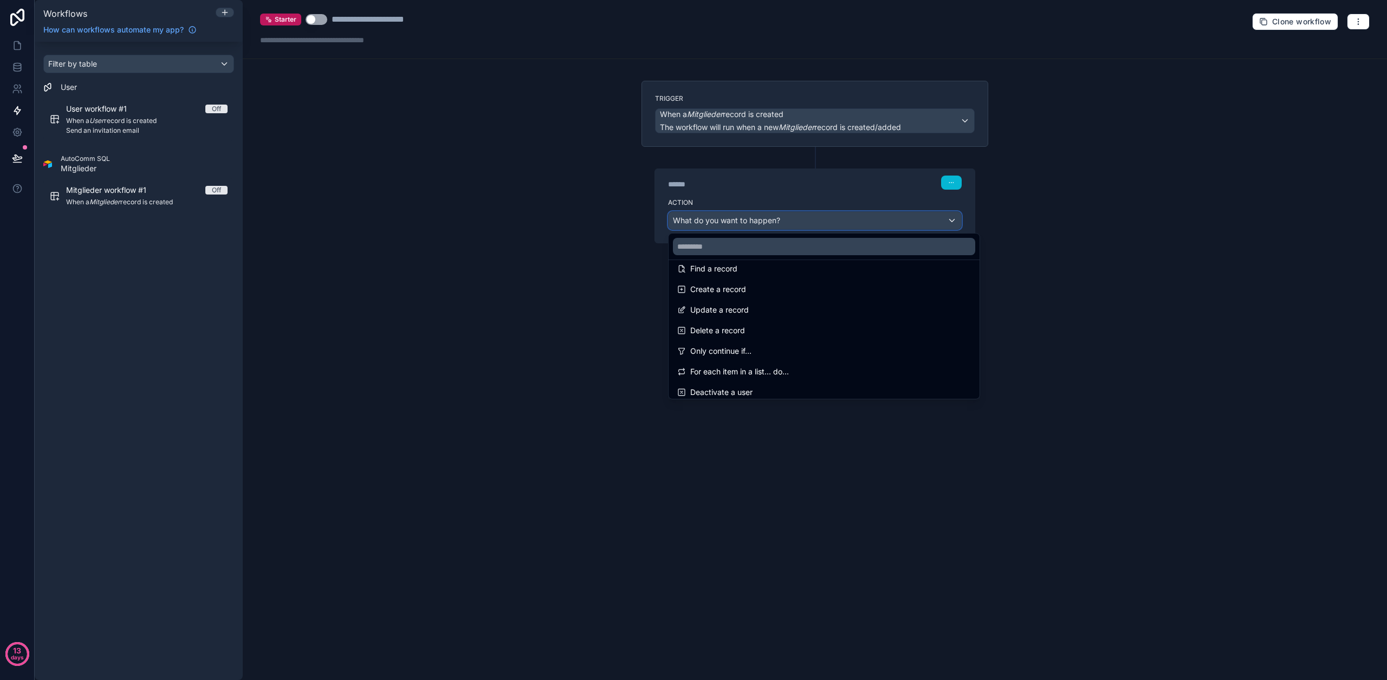
scroll to position [200, 0]
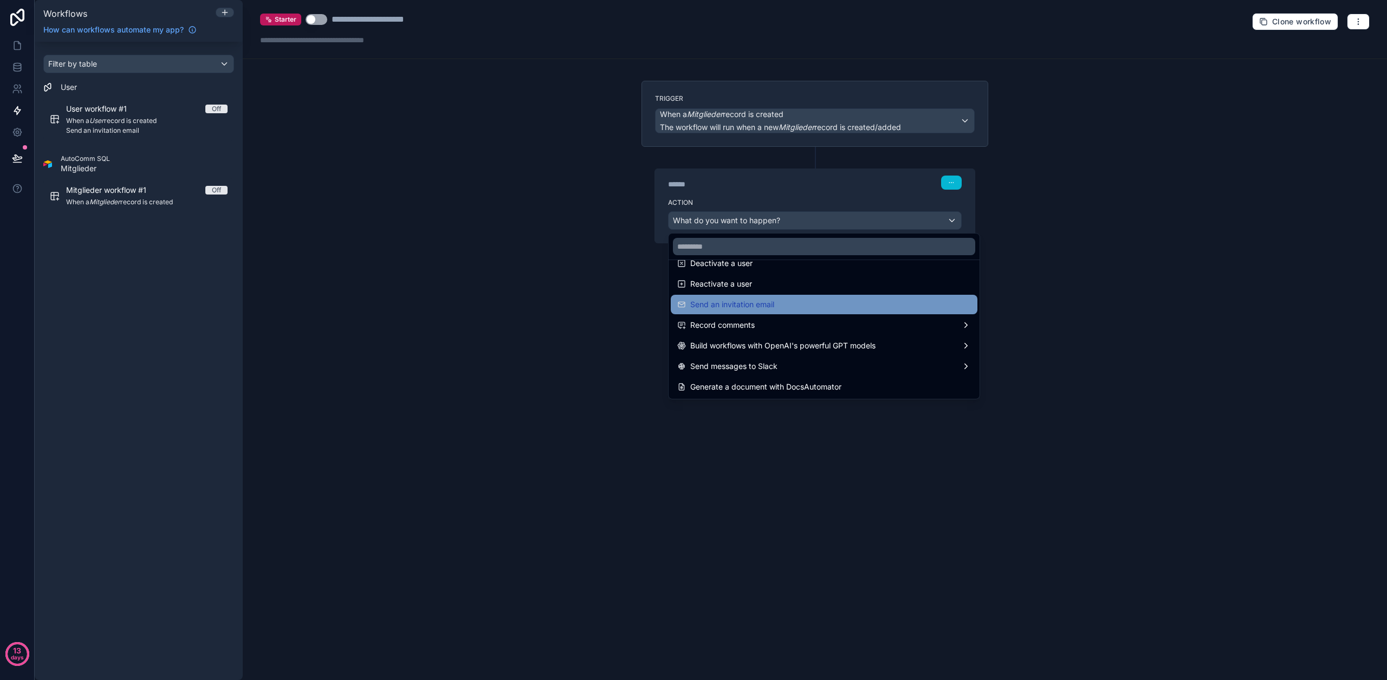
click at [769, 308] on span "Send an invitation email" at bounding box center [732, 304] width 84 height 13
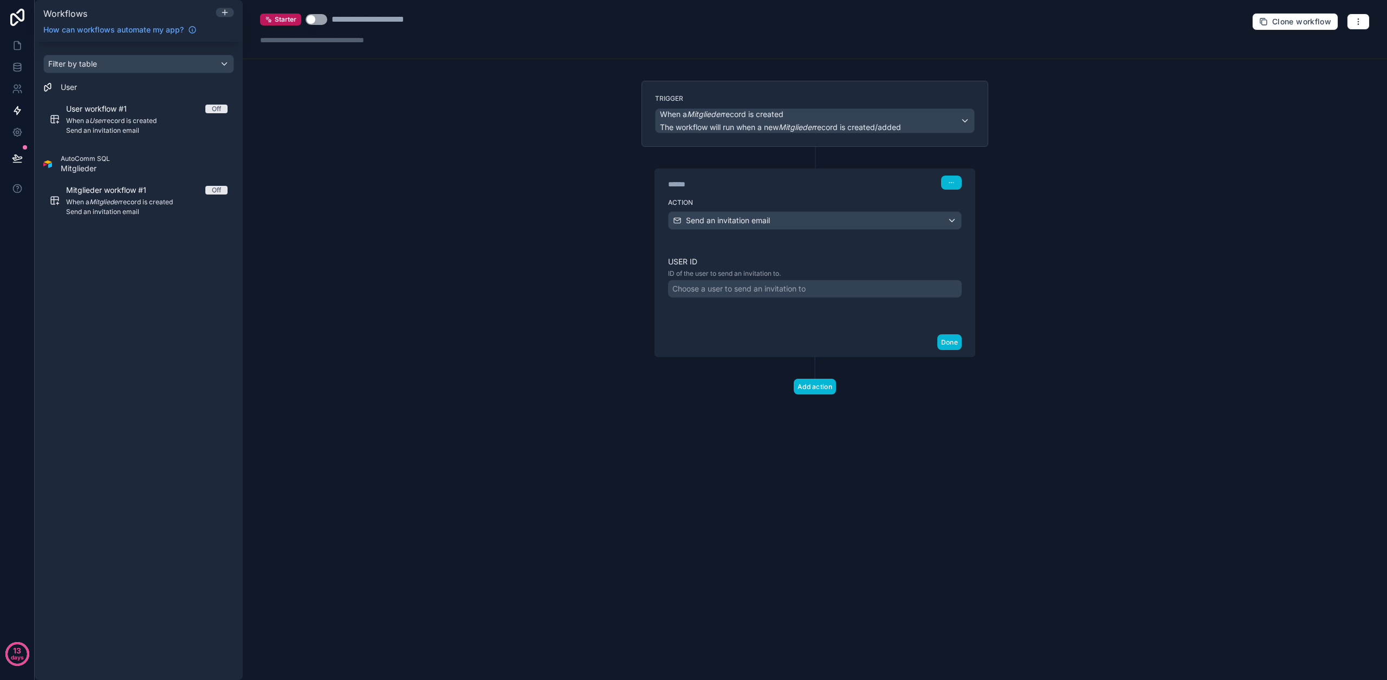
click at [770, 290] on div "Choose a user to send an invitation to" at bounding box center [738, 288] width 133 height 11
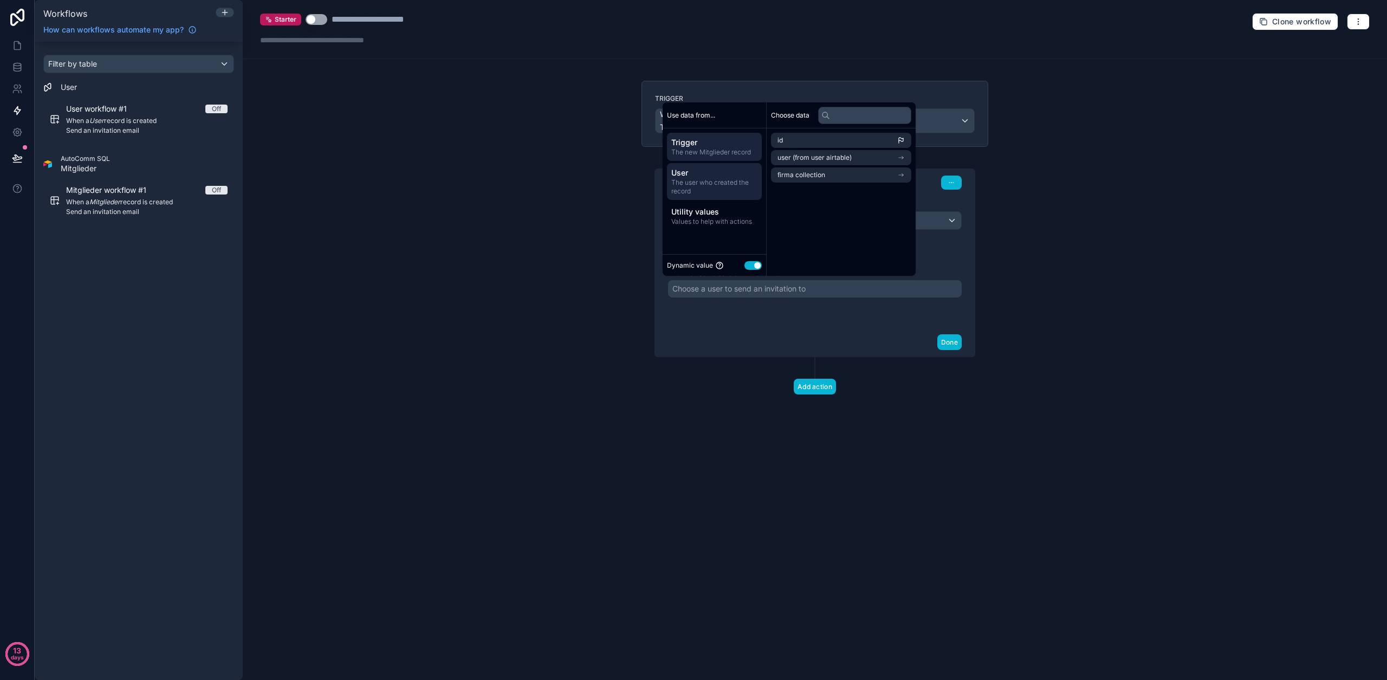
click at [716, 192] on span "The user who created the record" at bounding box center [714, 186] width 86 height 17
click at [789, 145] on li "id" at bounding box center [841, 140] width 140 height 15
click at [945, 339] on button "Done" at bounding box center [949, 342] width 24 height 16
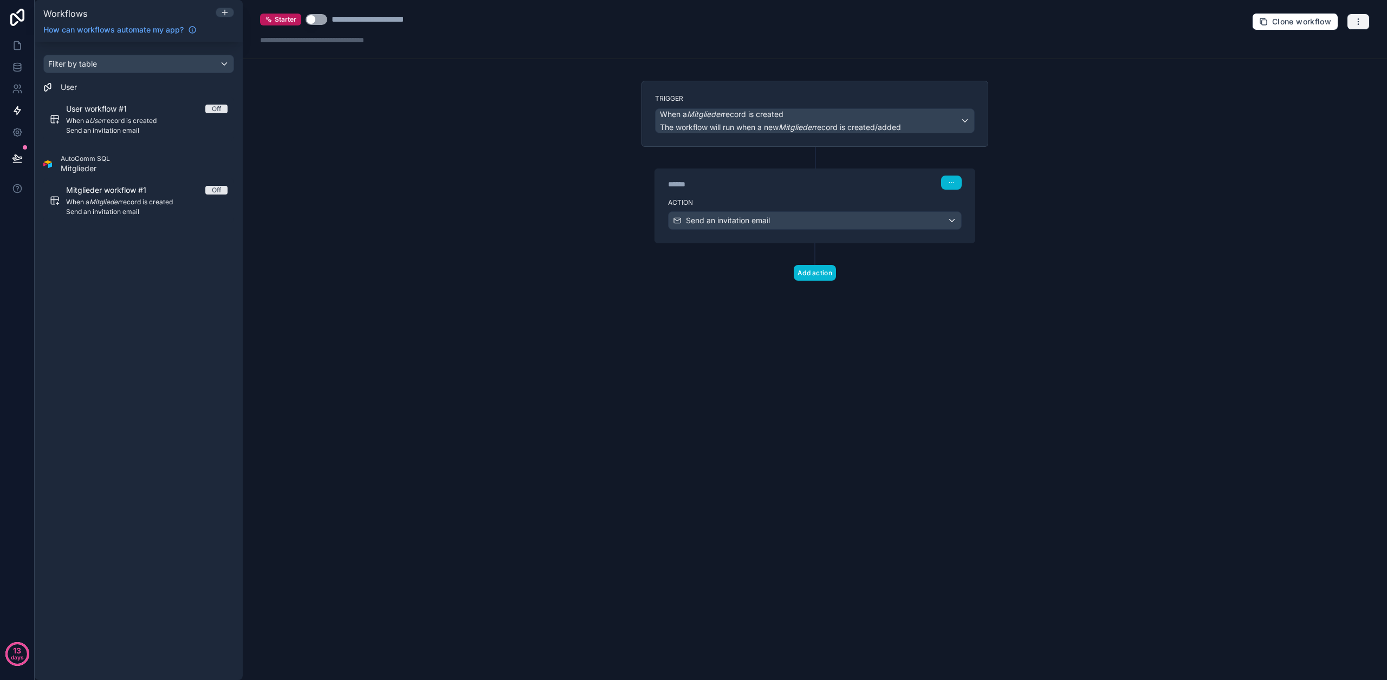
click at [1355, 22] on icon "button" at bounding box center [1357, 21] width 9 height 9
click at [1314, 49] on span "Test workflow" at bounding box center [1329, 47] width 52 height 9
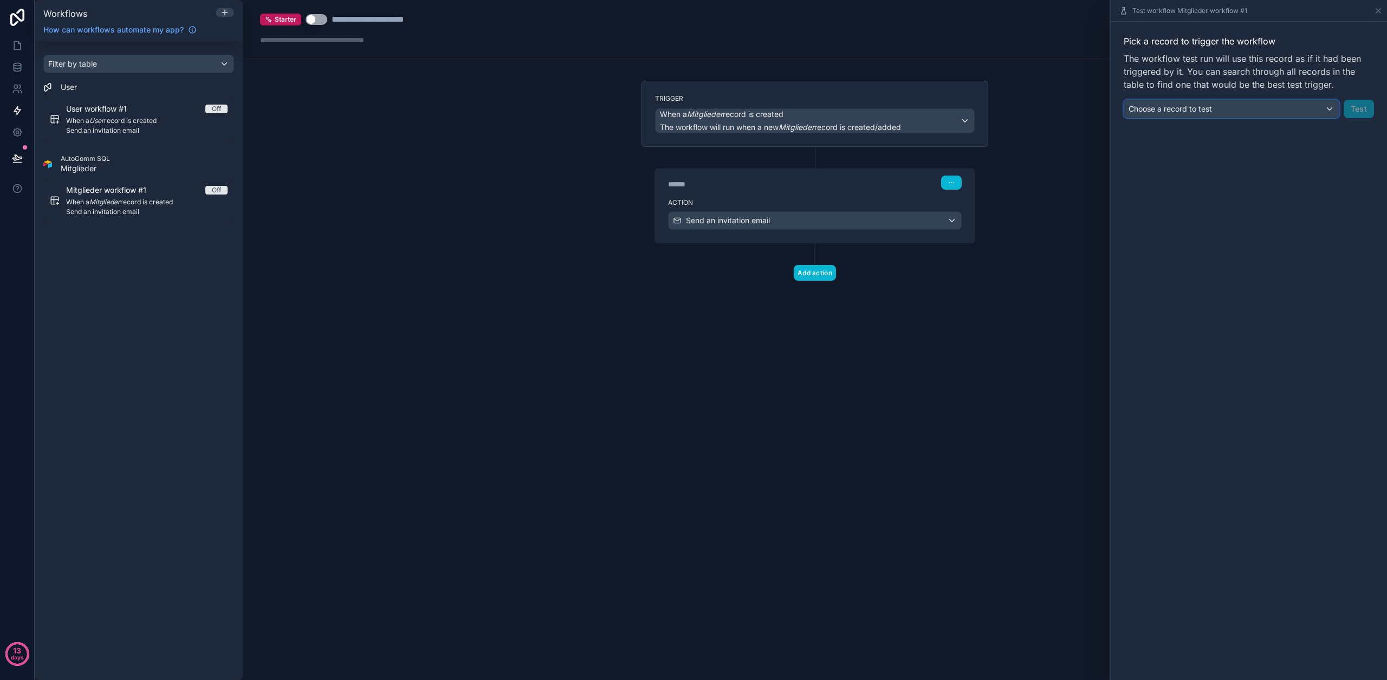
click at [1231, 103] on div "Choose a record to test" at bounding box center [1231, 108] width 214 height 17
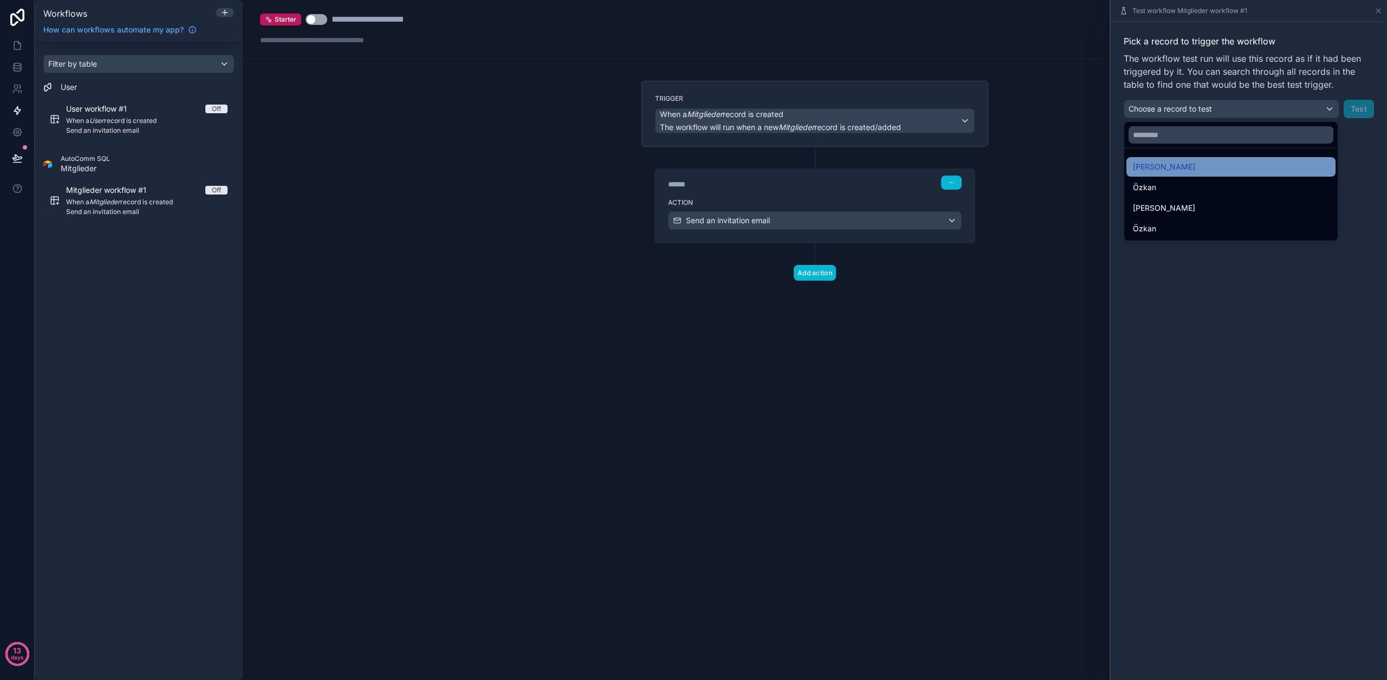
click at [1190, 157] on div "Hoppe" at bounding box center [1230, 166] width 209 height 19
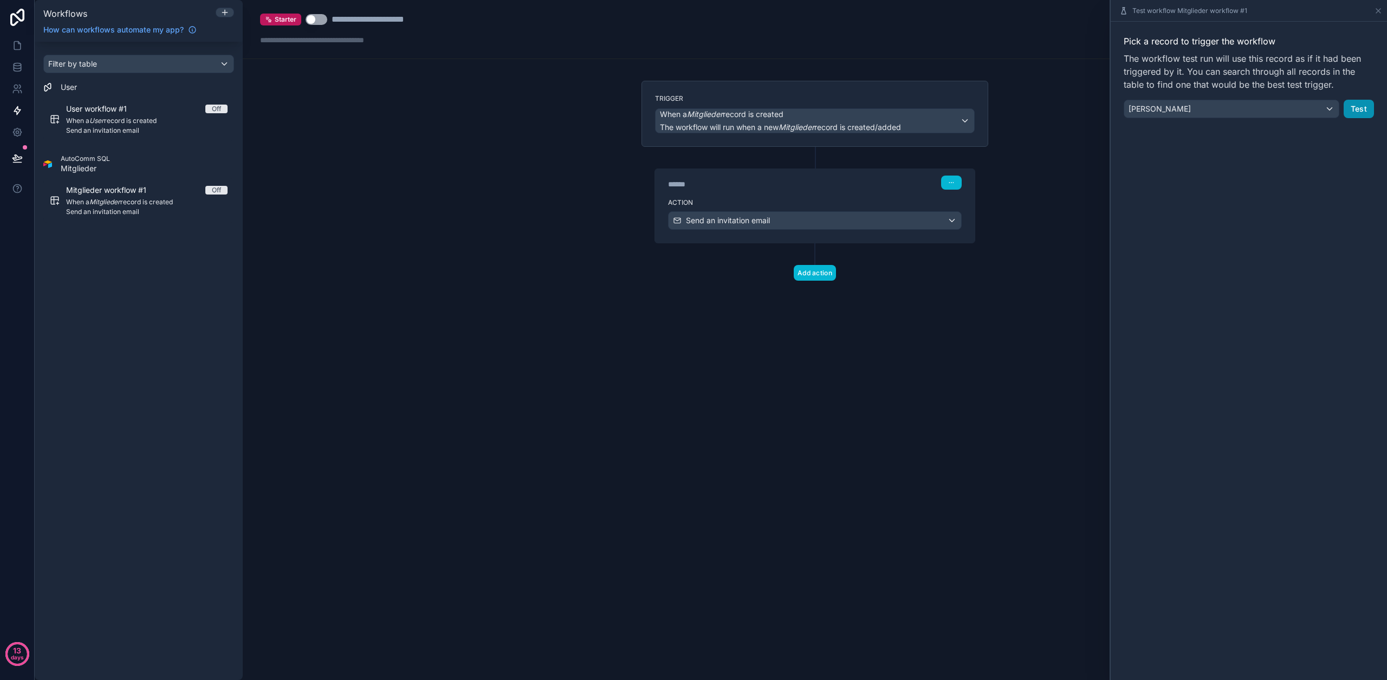
click at [1362, 108] on button "Test" at bounding box center [1358, 109] width 30 height 18
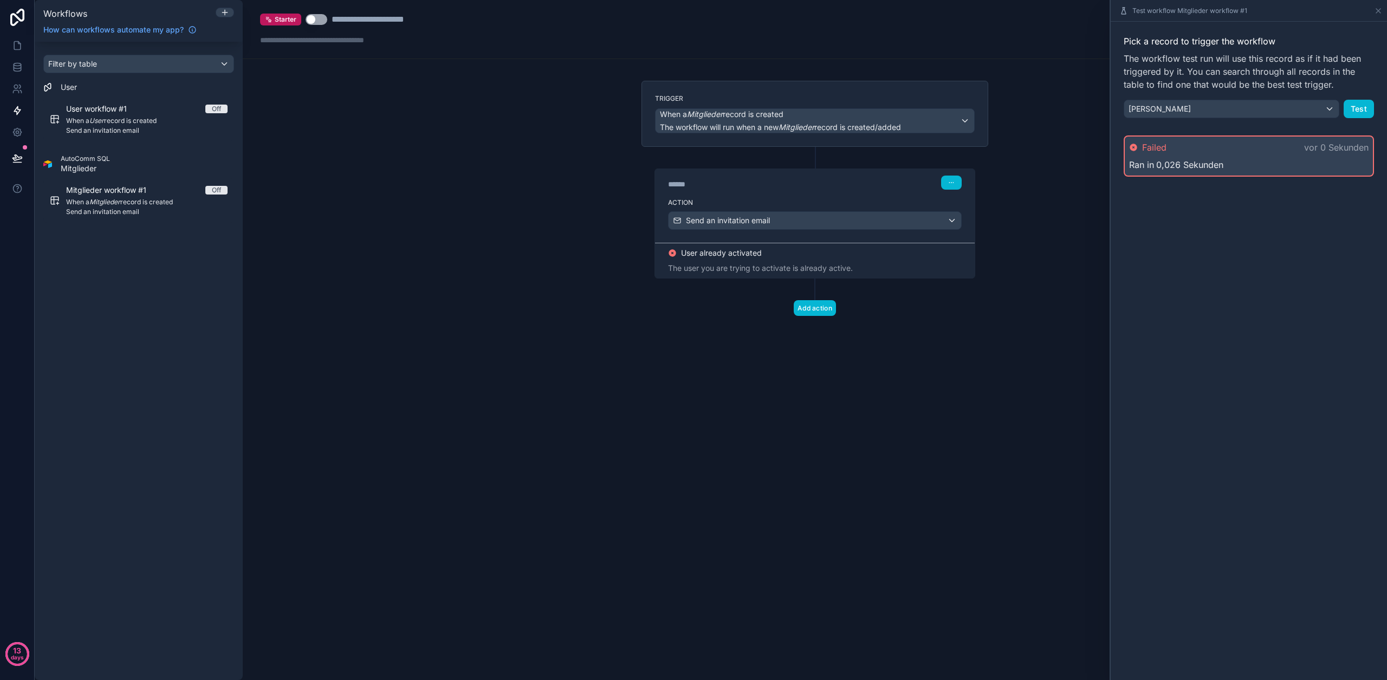
click at [1218, 94] on div "Pick a record to trigger the workflow The workflow test run will use this recor…" at bounding box center [1248, 76] width 250 height 83
click at [1195, 109] on div "Hoppe" at bounding box center [1231, 108] width 214 height 17
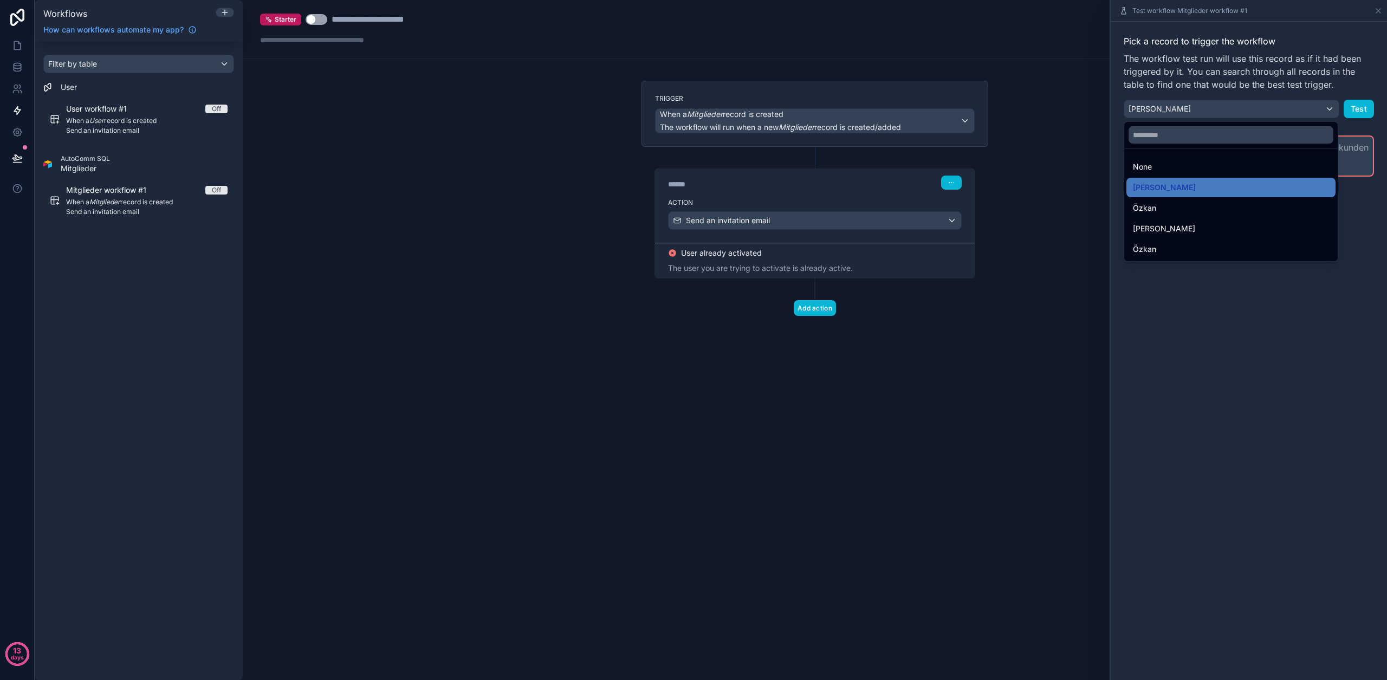
click at [1160, 231] on div "Hoppe" at bounding box center [1230, 228] width 196 height 13
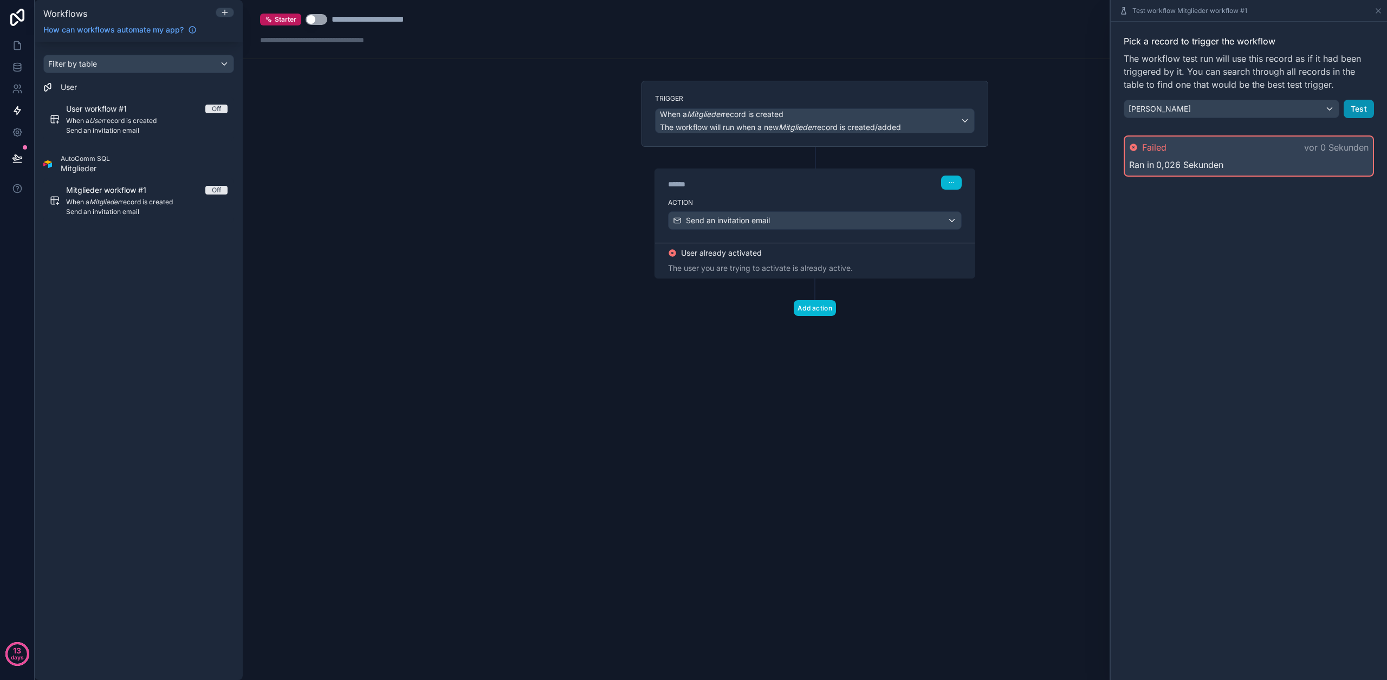
click at [1357, 108] on button "Test" at bounding box center [1358, 109] width 30 height 18
click at [1353, 113] on button "Test" at bounding box center [1358, 109] width 30 height 18
click at [1245, 115] on div "Hoppe" at bounding box center [1231, 108] width 214 height 17
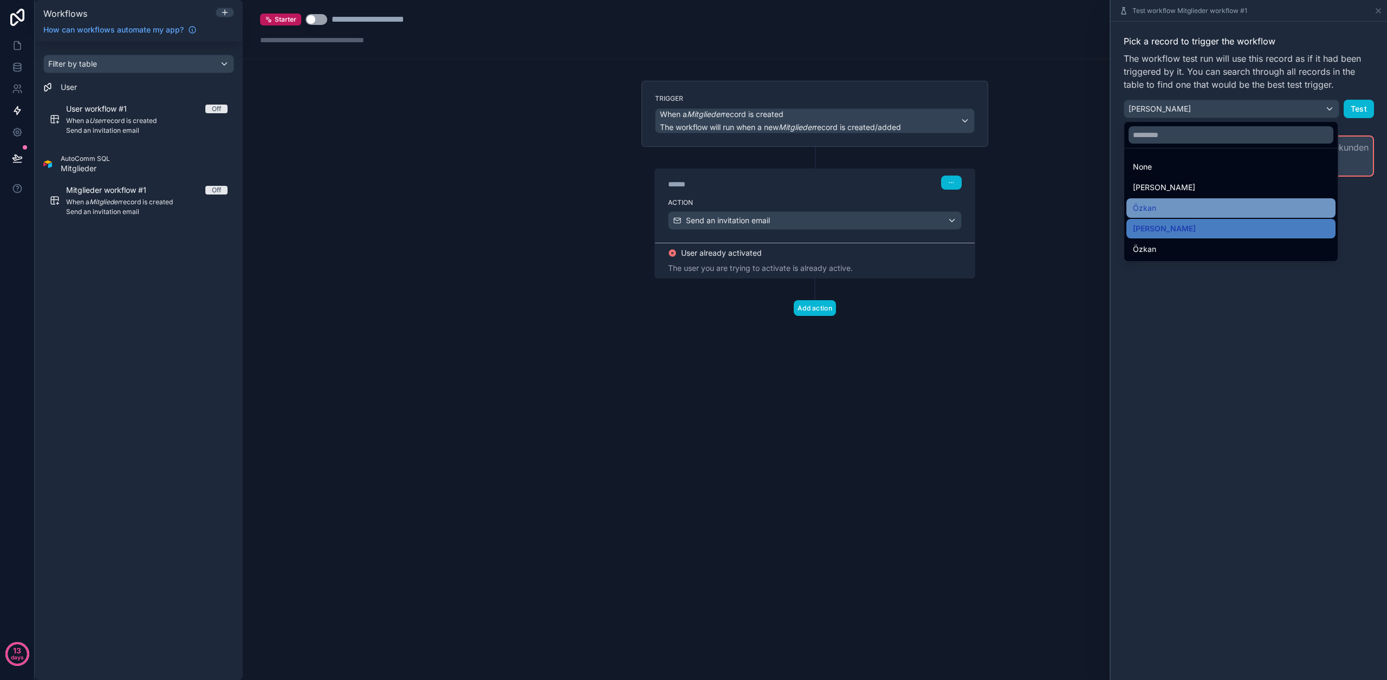
click at [1189, 202] on div "Özkan" at bounding box center [1230, 207] width 196 height 13
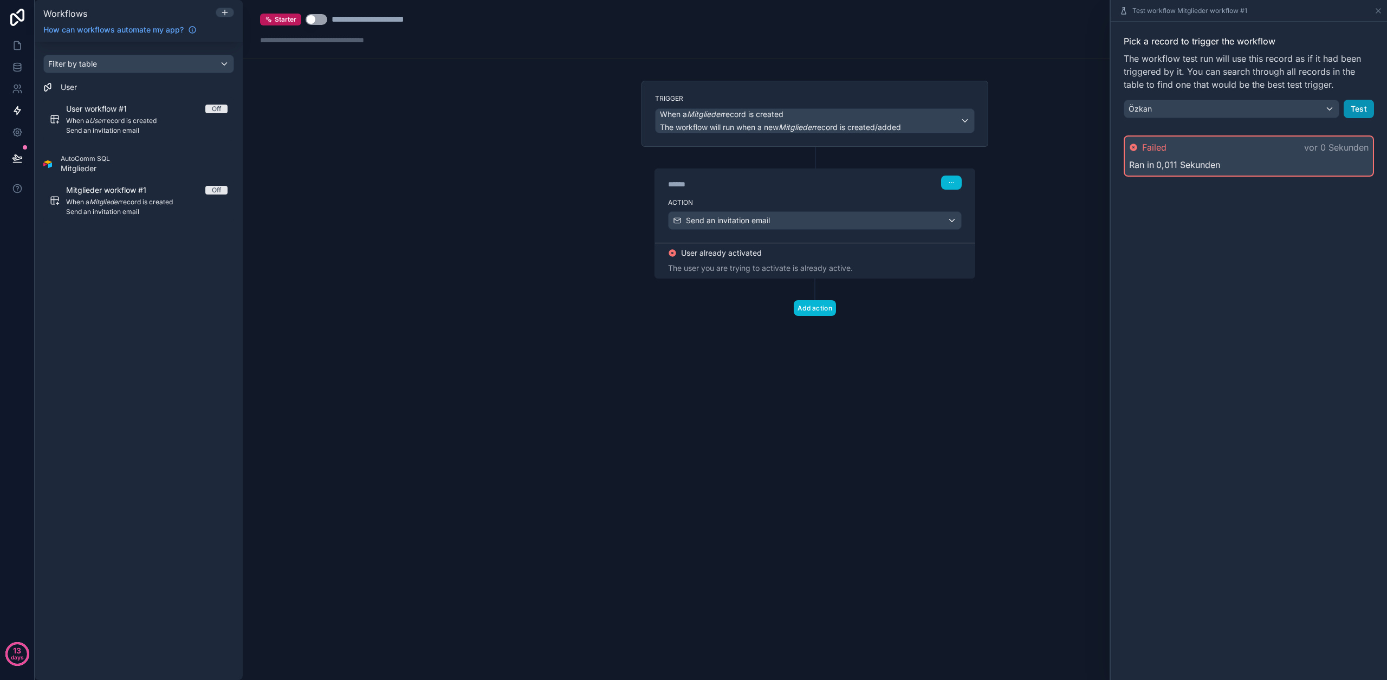
click at [1368, 108] on button "Test" at bounding box center [1358, 109] width 30 height 18
click at [12, 84] on icon at bounding box center [17, 88] width 11 height 11
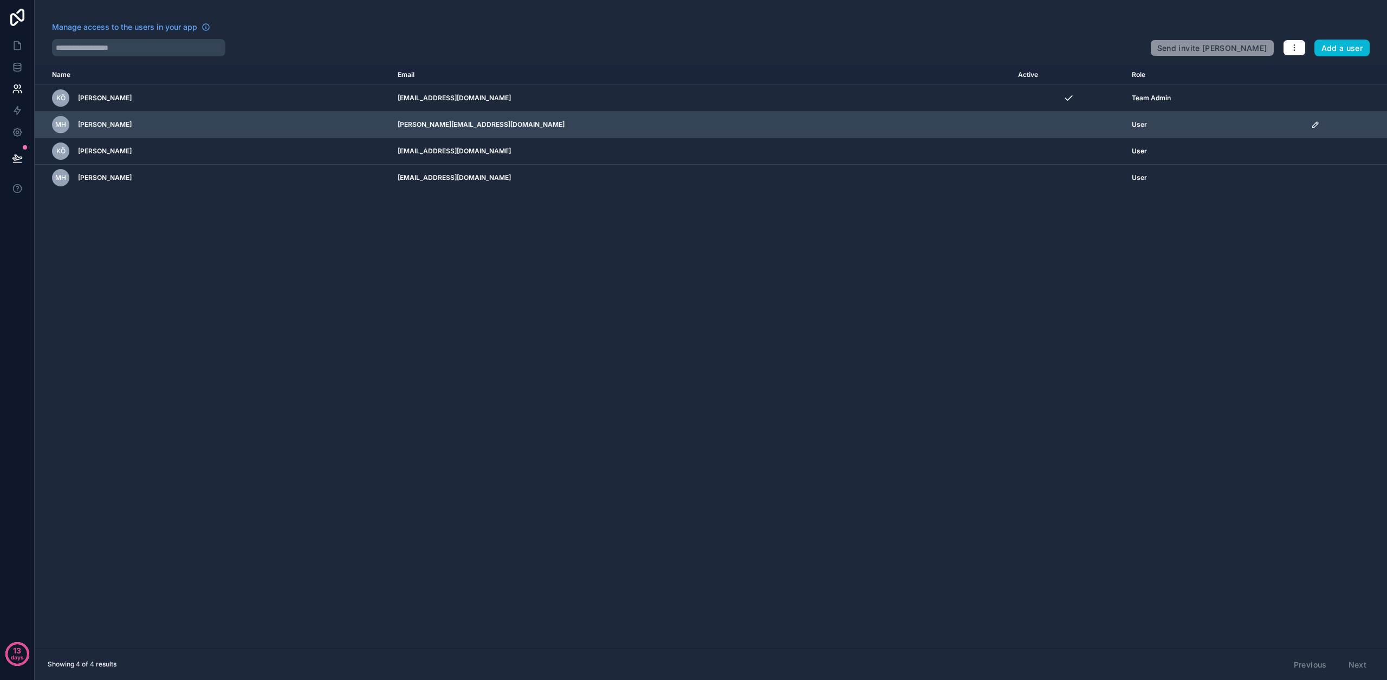
click at [1304, 125] on td "scrollable content" at bounding box center [1345, 125] width 82 height 27
click at [1311, 125] on div "scrollable content" at bounding box center [1345, 124] width 69 height 9
click at [1312, 124] on icon "scrollable content" at bounding box center [1314, 124] width 5 height 5
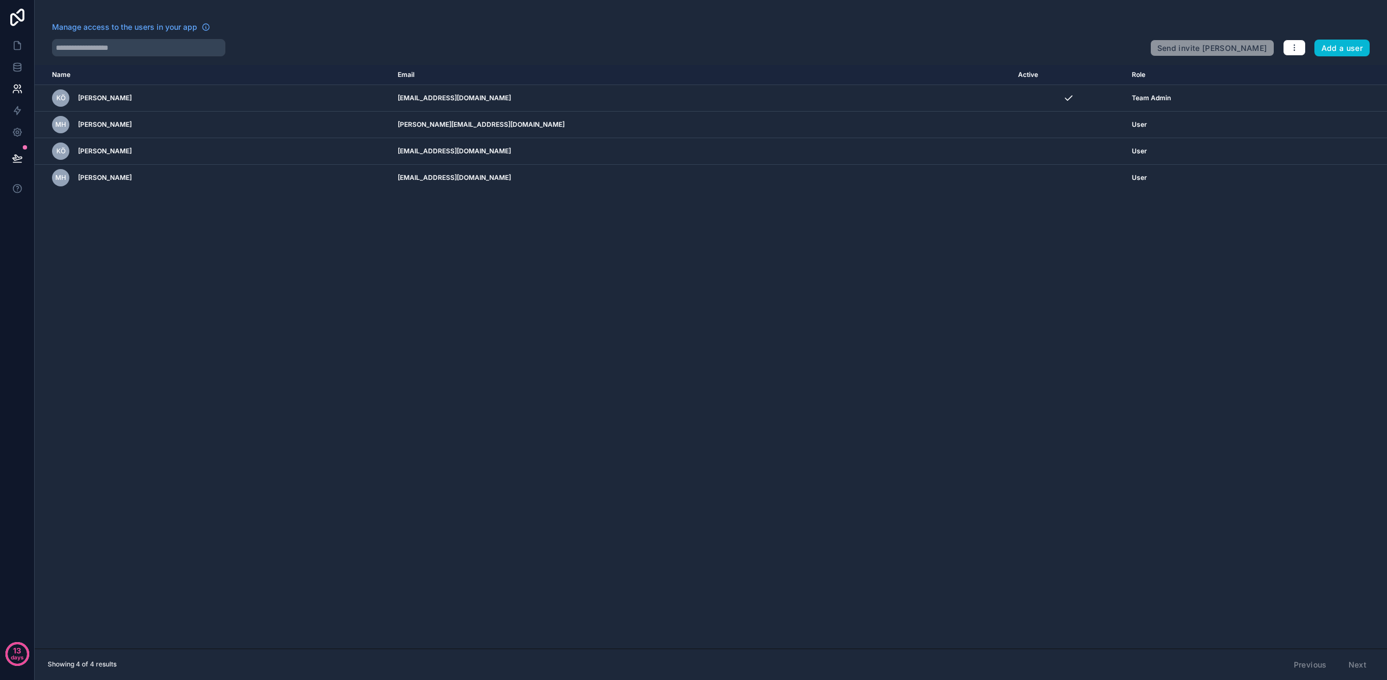
click at [981, 263] on div "Name Email Active Role userTable.email KÖ Kaan Özkan kaan@autocomm.io Team Admi…" at bounding box center [711, 356] width 1352 height 583
click at [26, 45] on link at bounding box center [17, 46] width 34 height 22
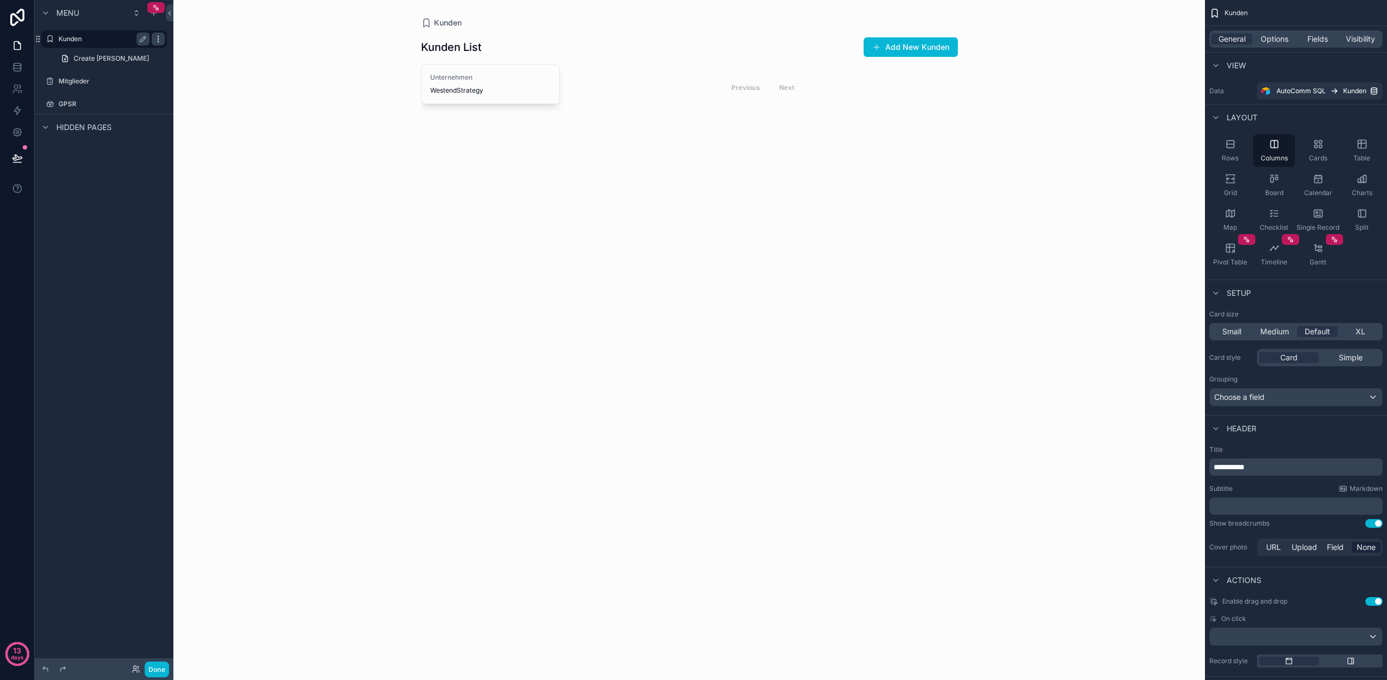
click at [155, 40] on icon "scrollable content" at bounding box center [158, 39] width 9 height 9
click at [204, 59] on span "Remove" at bounding box center [207, 54] width 29 height 11
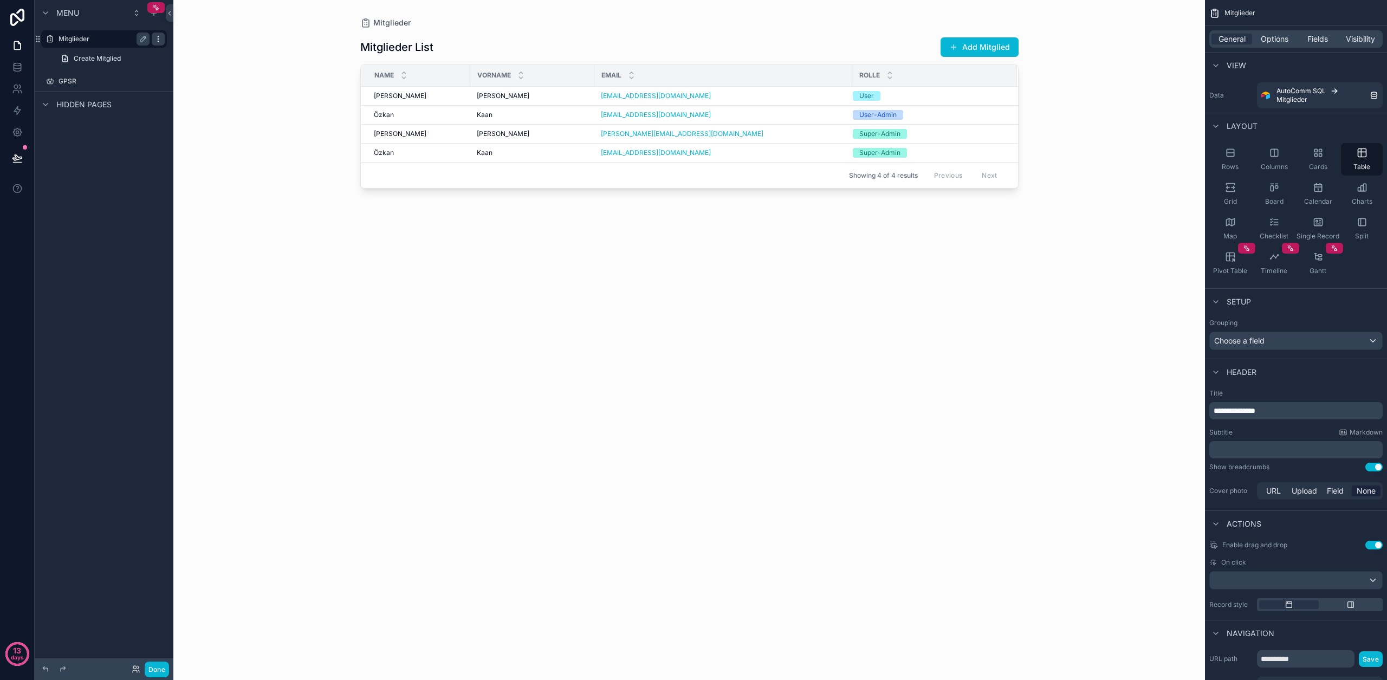
click at [155, 41] on icon "scrollable content" at bounding box center [158, 39] width 9 height 9
click at [212, 56] on span "Remove" at bounding box center [207, 54] width 29 height 11
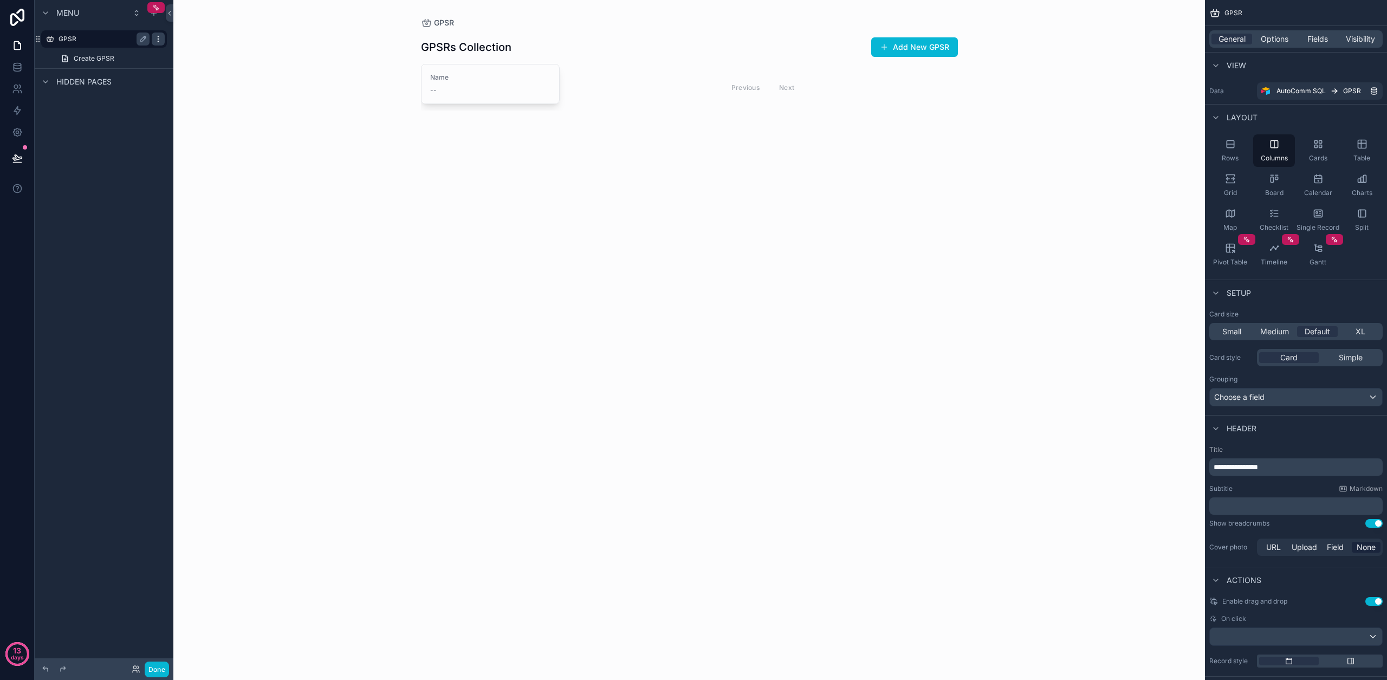
click at [158, 40] on icon "scrollable content" at bounding box center [158, 39] width 9 height 9
click at [204, 57] on span "Remove" at bounding box center [207, 54] width 29 height 11
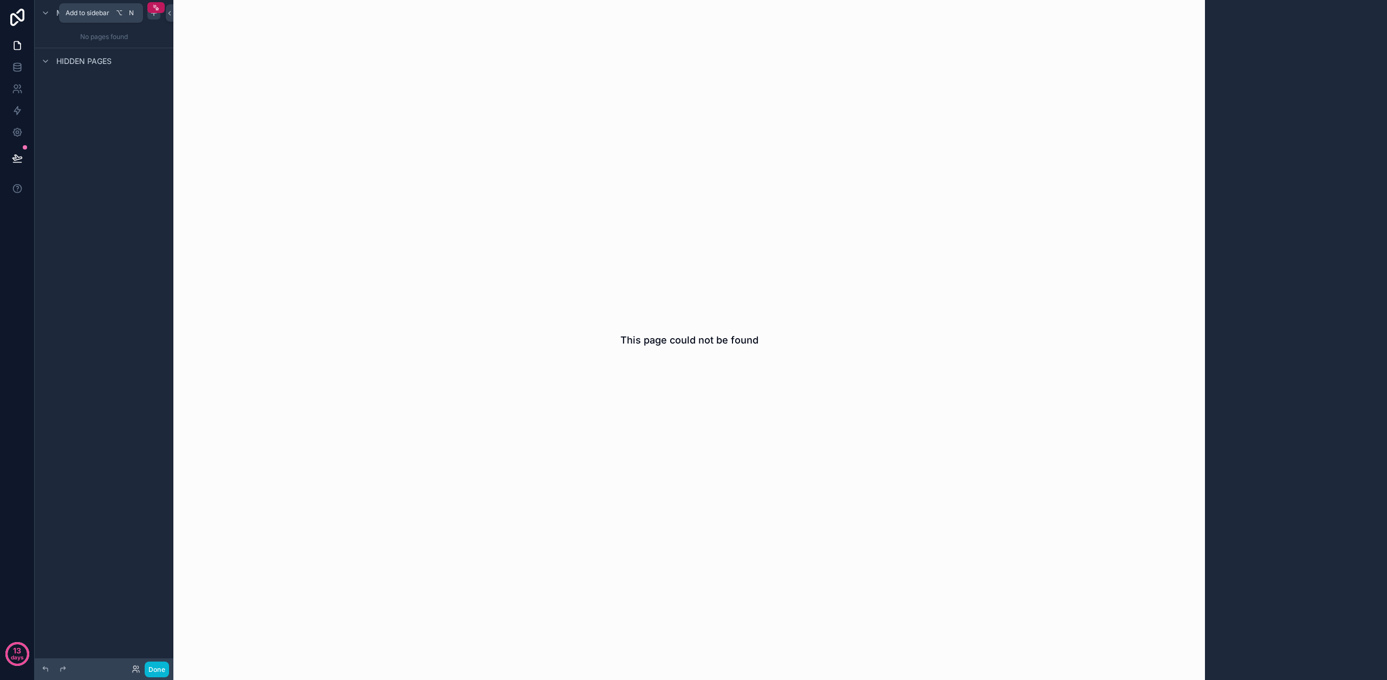
click at [155, 16] on icon "scrollable content" at bounding box center [153, 13] width 9 height 9
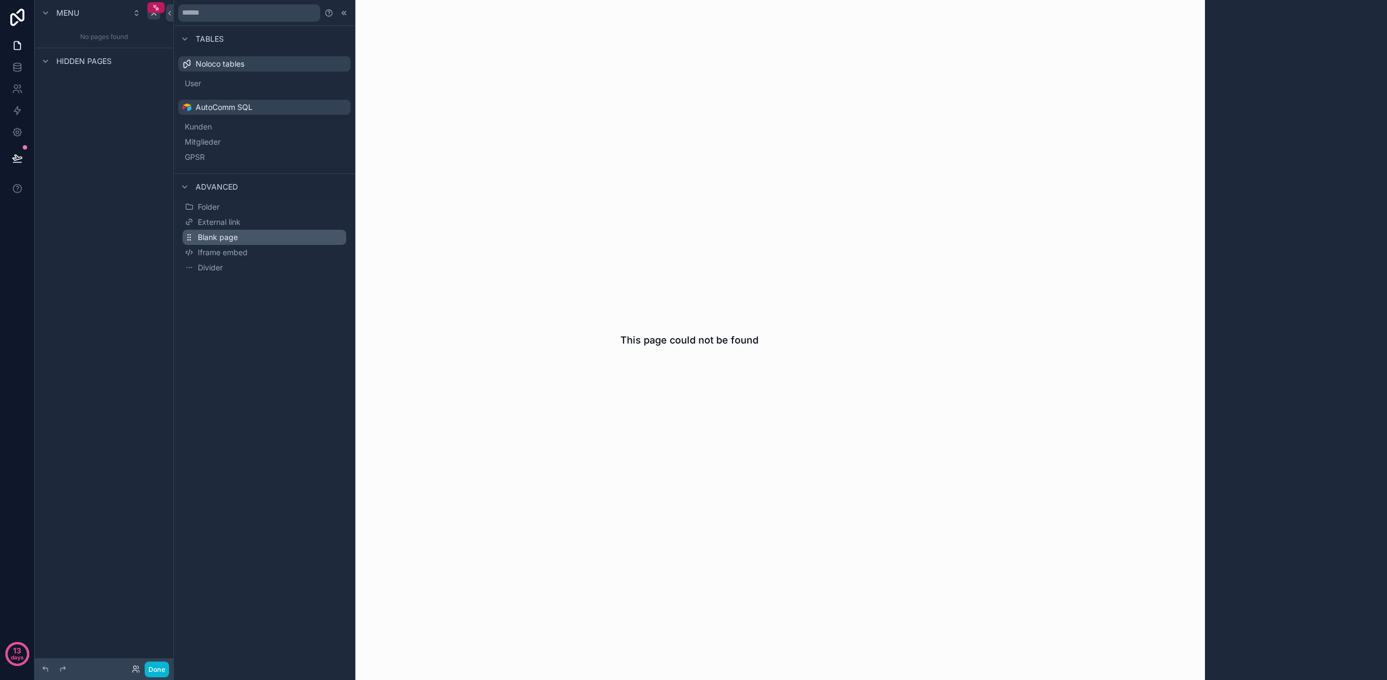
click at [225, 234] on span "Blank page" at bounding box center [218, 237] width 40 height 11
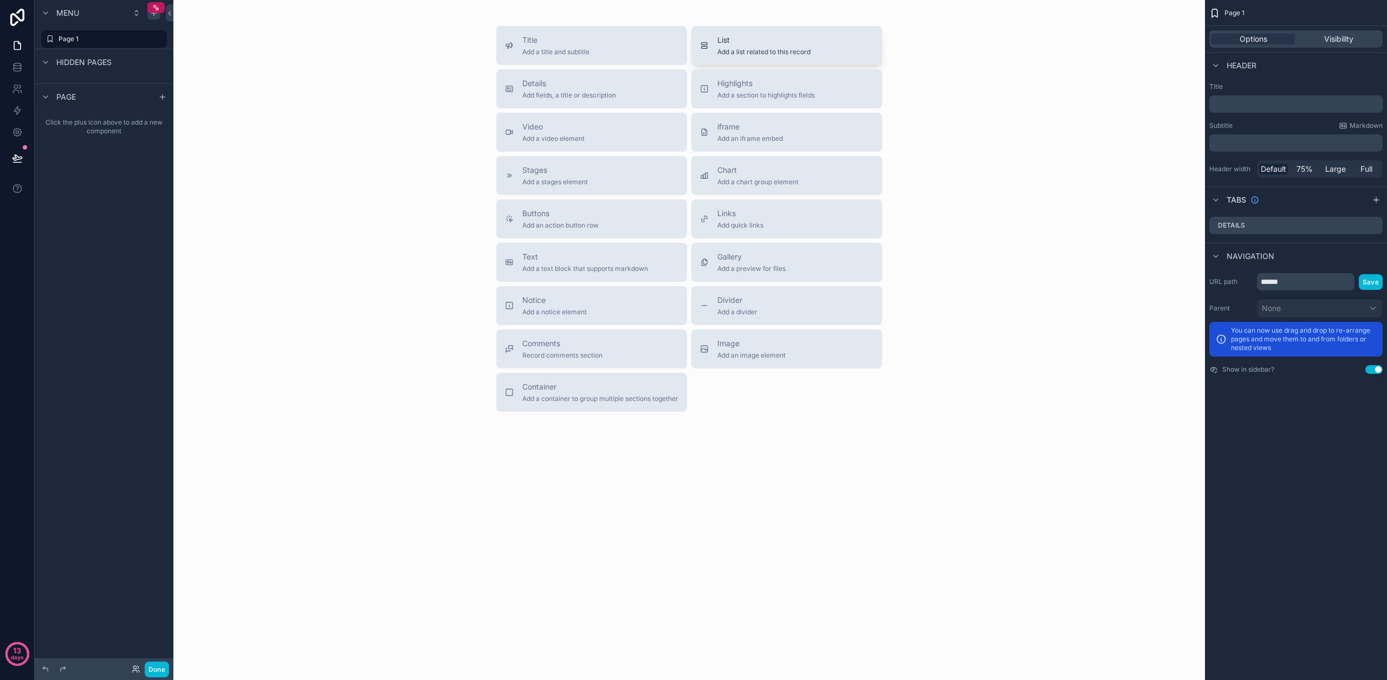
click at [728, 52] on span "Add a list related to this record" at bounding box center [763, 52] width 93 height 9
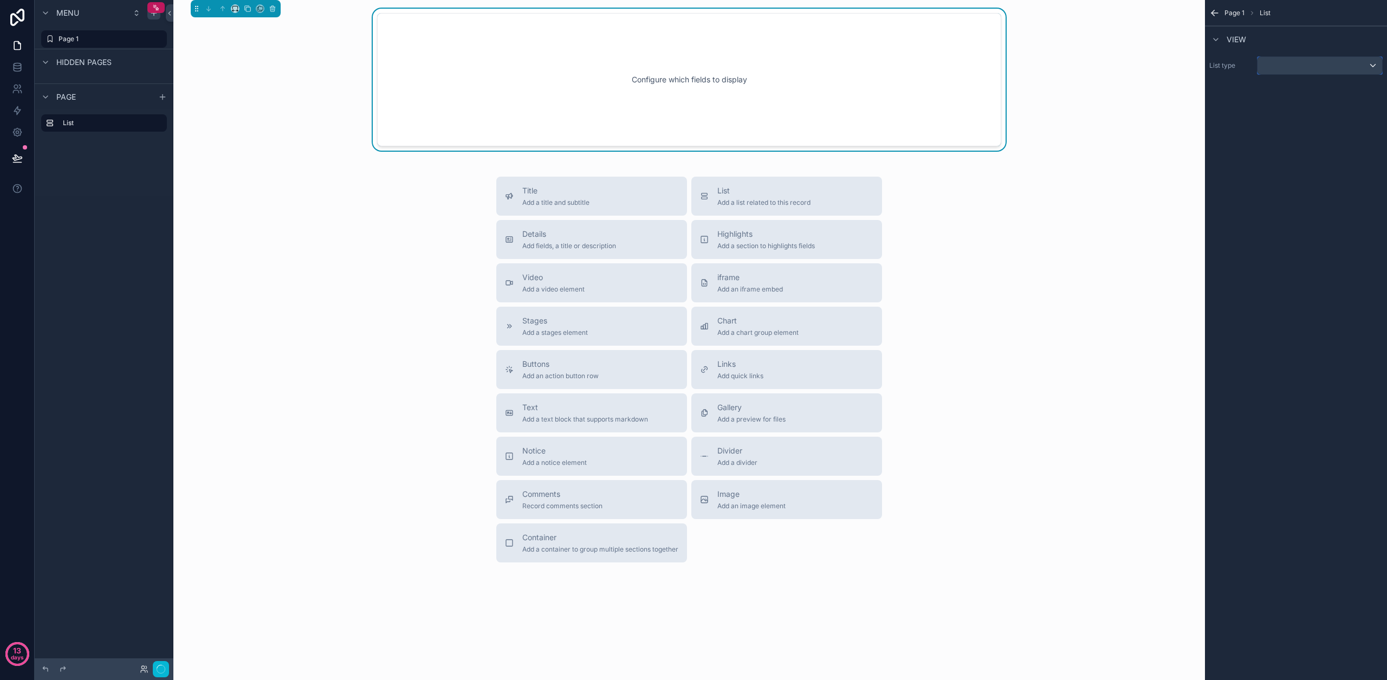
click at [1288, 66] on div "scrollable content" at bounding box center [1319, 65] width 125 height 17
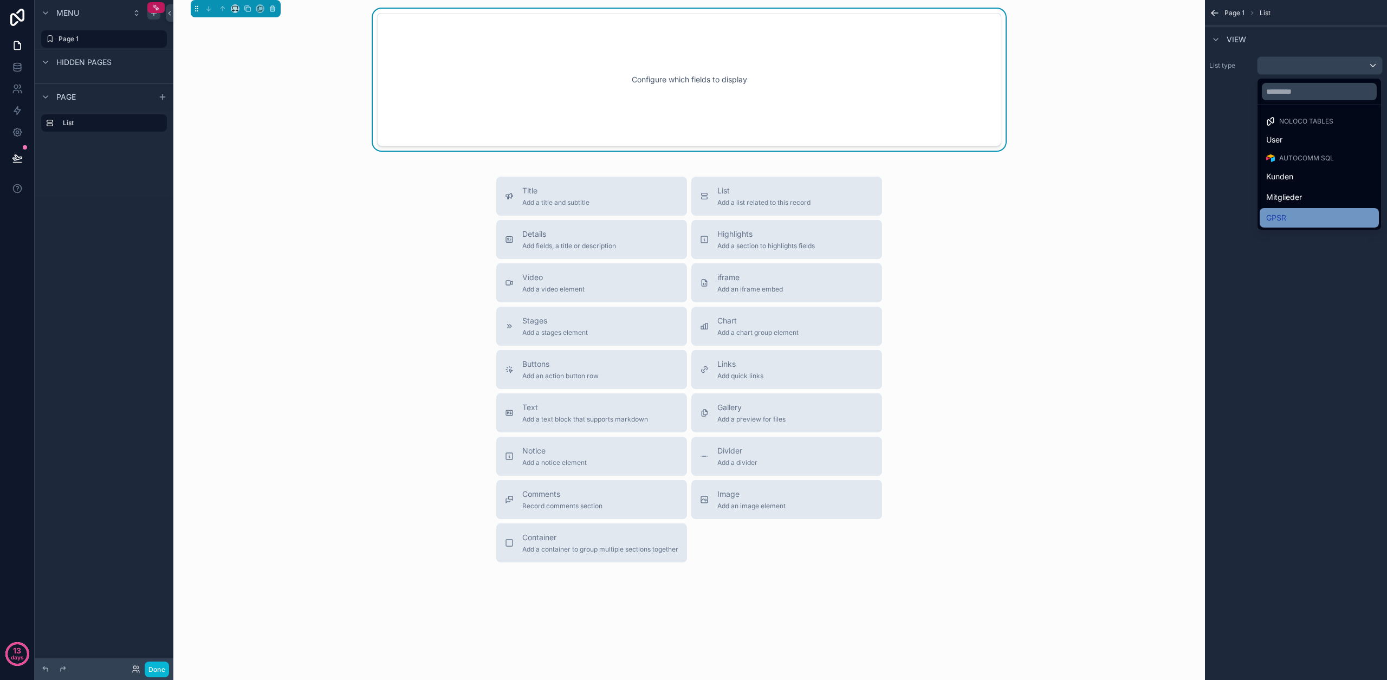
click at [1285, 225] on div "GPSR" at bounding box center [1318, 217] width 119 height 19
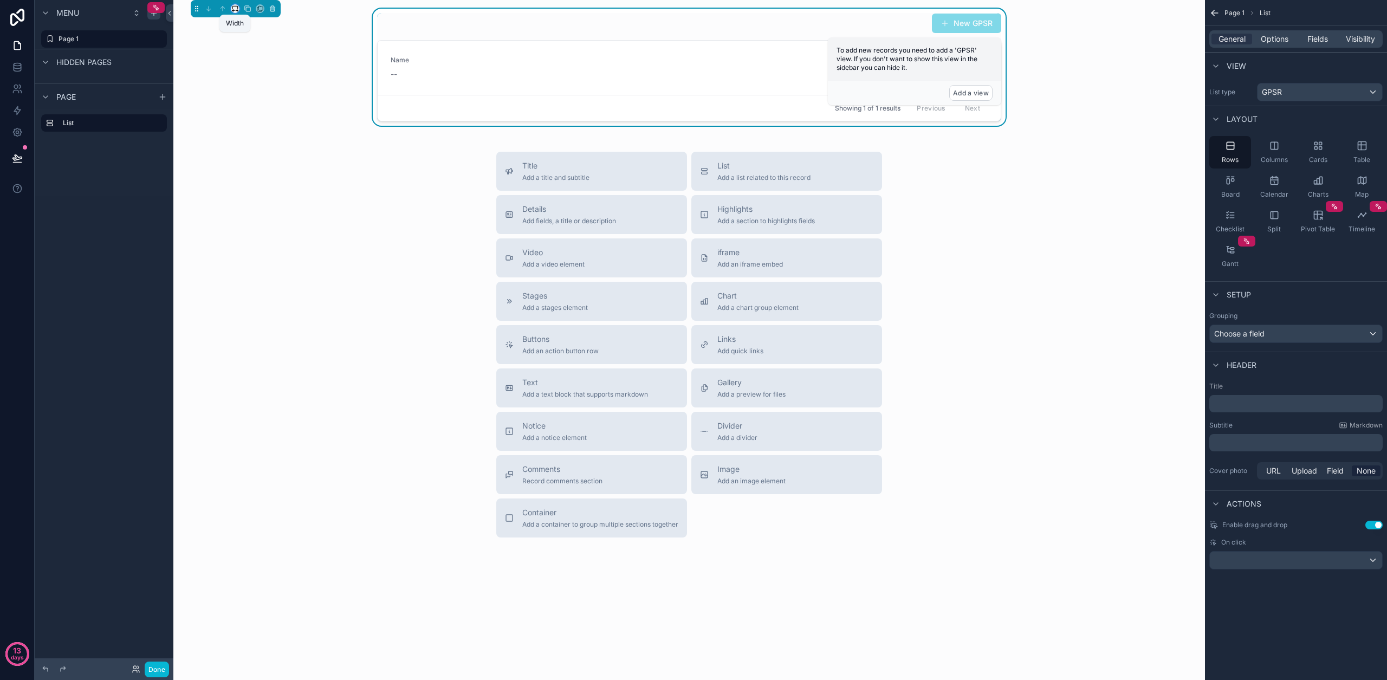
click at [236, 8] on icon "scrollable content" at bounding box center [235, 9] width 8 height 8
click at [259, 148] on span "Full width" at bounding box center [257, 152] width 34 height 13
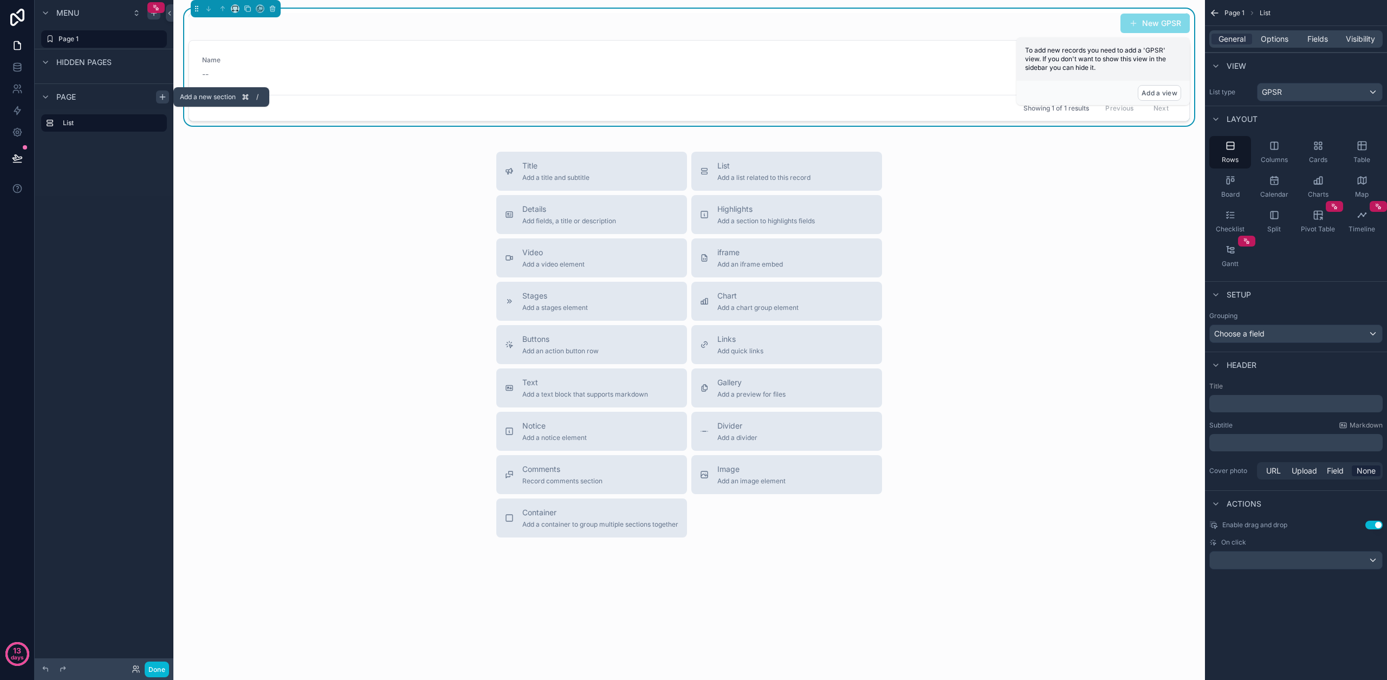
click at [159, 96] on icon "scrollable content" at bounding box center [162, 97] width 9 height 9
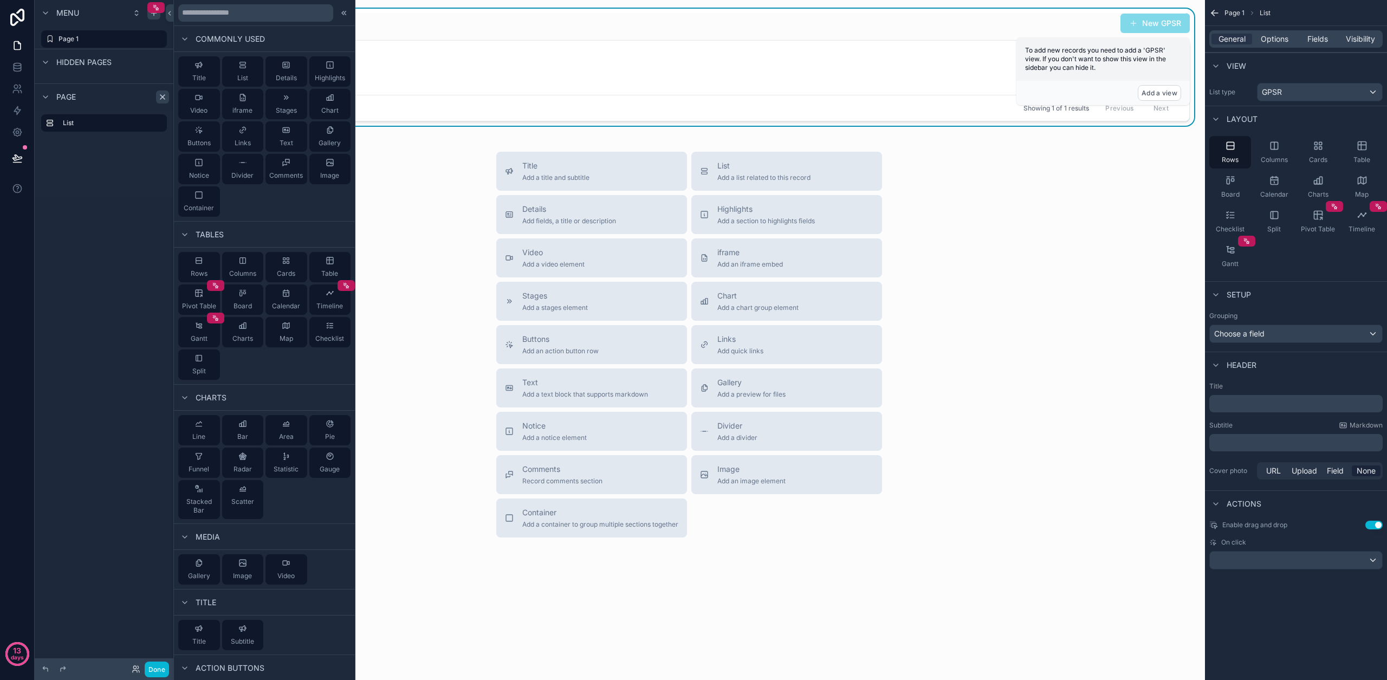
click at [218, 70] on div "Title List Details Highlights Video iframe Stages Chart Buttons Links Text Gall…" at bounding box center [264, 137] width 181 height 170
click at [209, 75] on button "Title" at bounding box center [199, 71] width 42 height 30
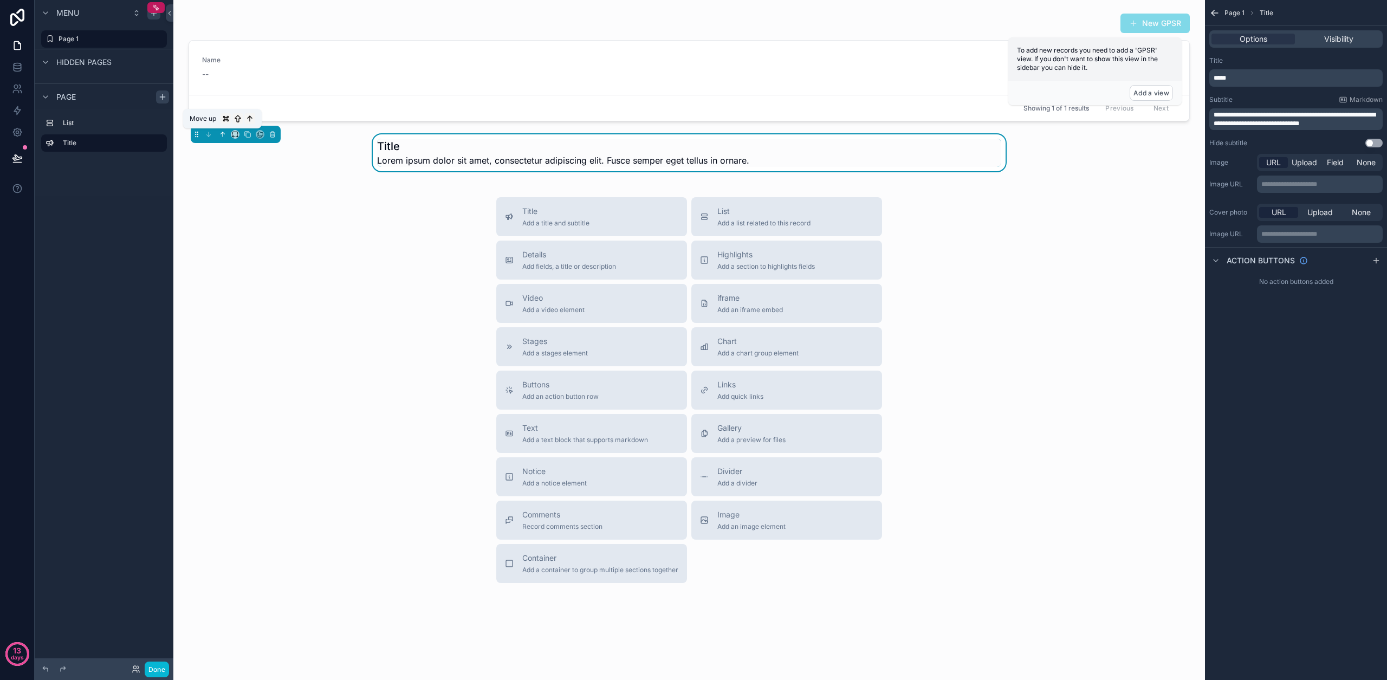
click at [218, 134] on button "scrollable content" at bounding box center [223, 134] width 12 height 12
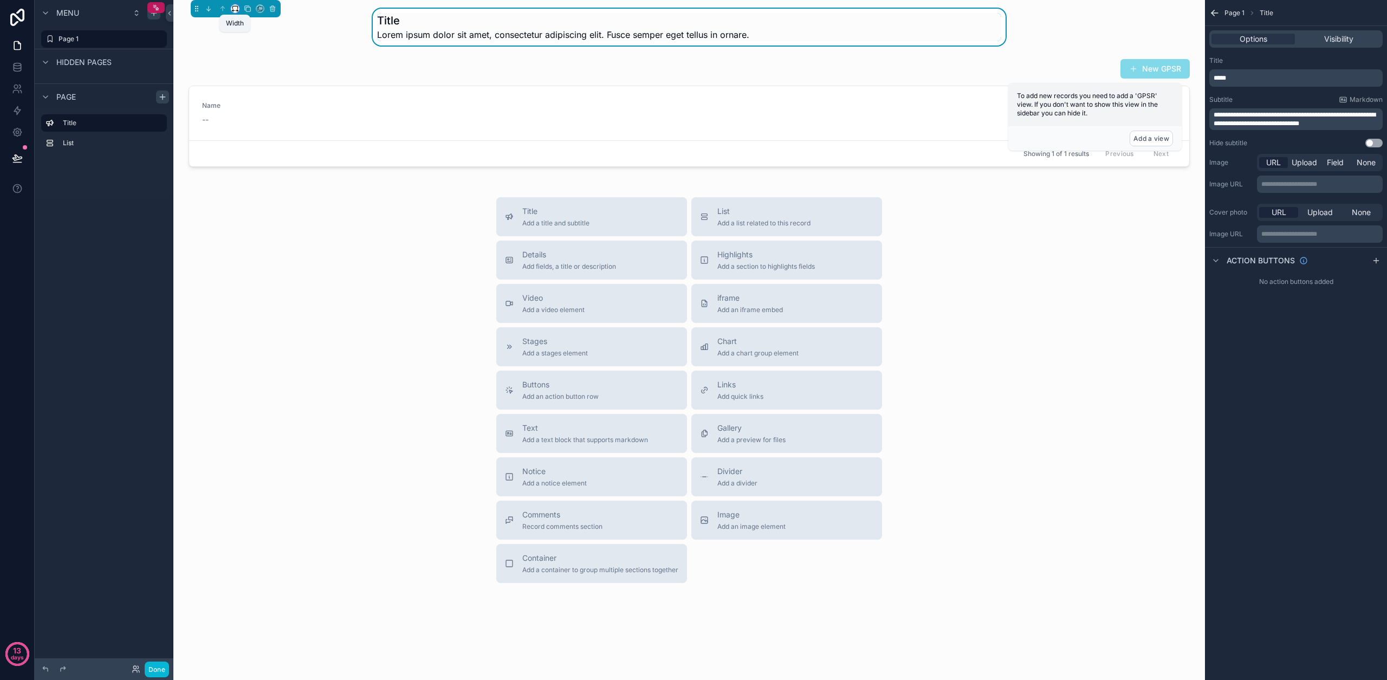
click at [237, 9] on icon "scrollable content" at bounding box center [235, 9] width 8 height 8
click at [259, 149] on span "Full width" at bounding box center [257, 152] width 34 height 13
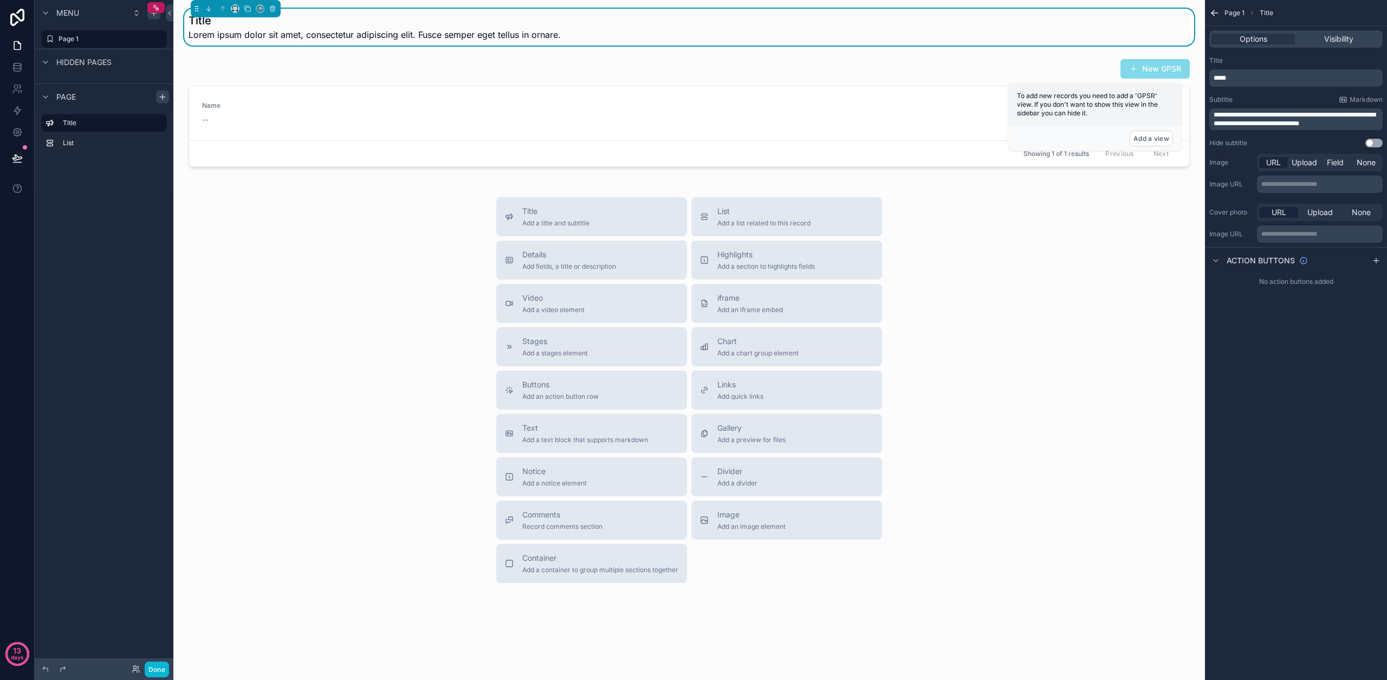
click at [1238, 78] on p "*****" at bounding box center [1296, 78] width 167 height 9
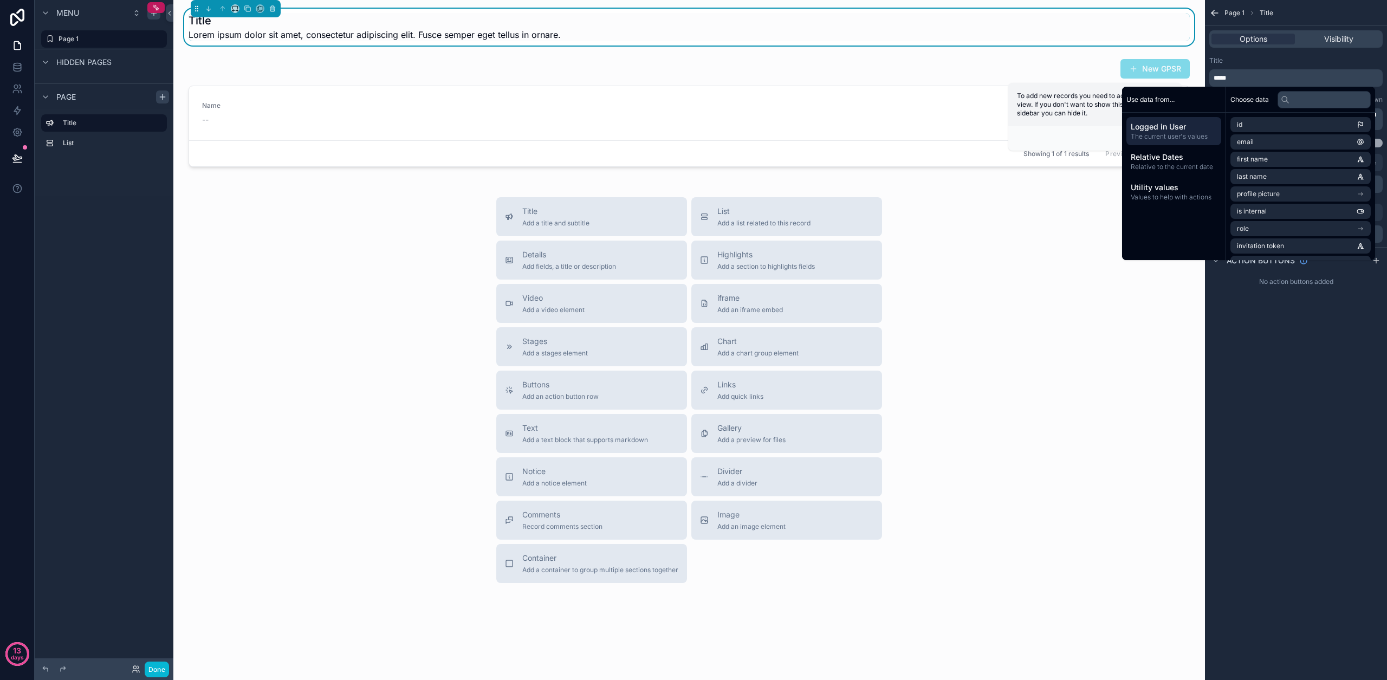
click at [1224, 78] on span "*****" at bounding box center [1219, 78] width 12 height 6
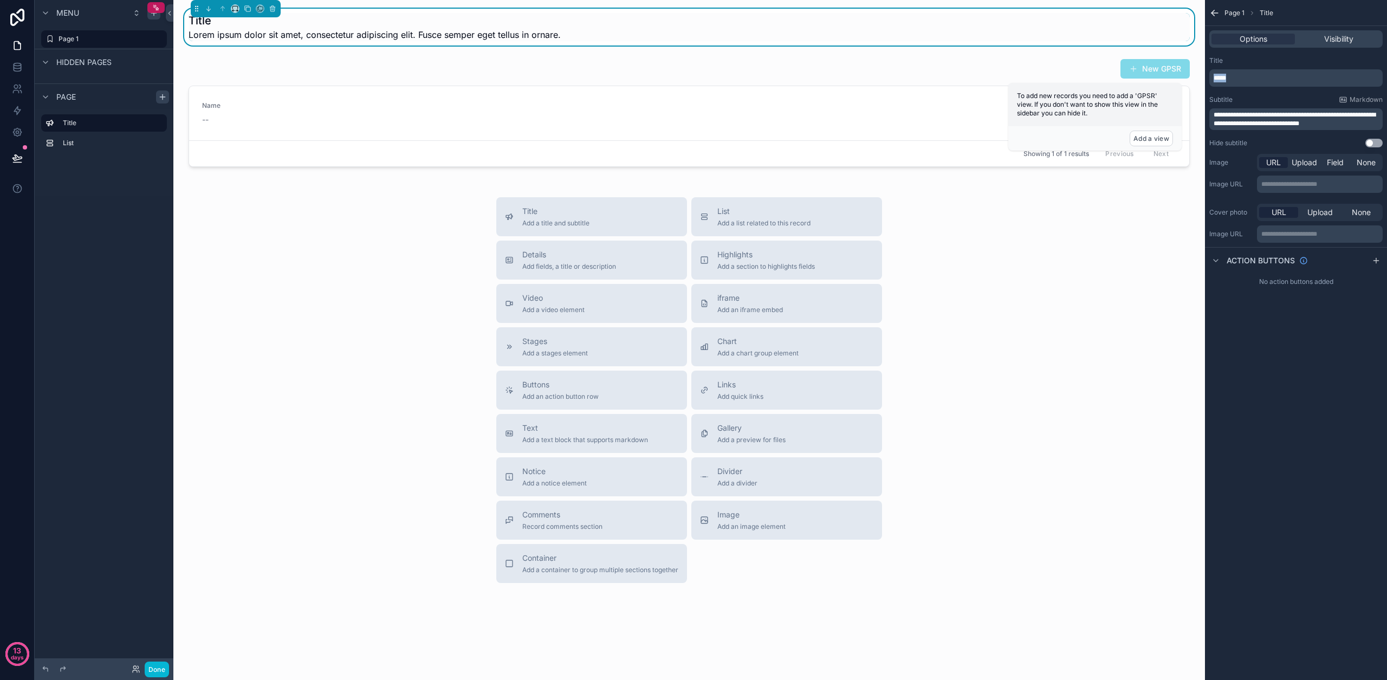
click at [1224, 78] on span "*****" at bounding box center [1219, 78] width 12 height 6
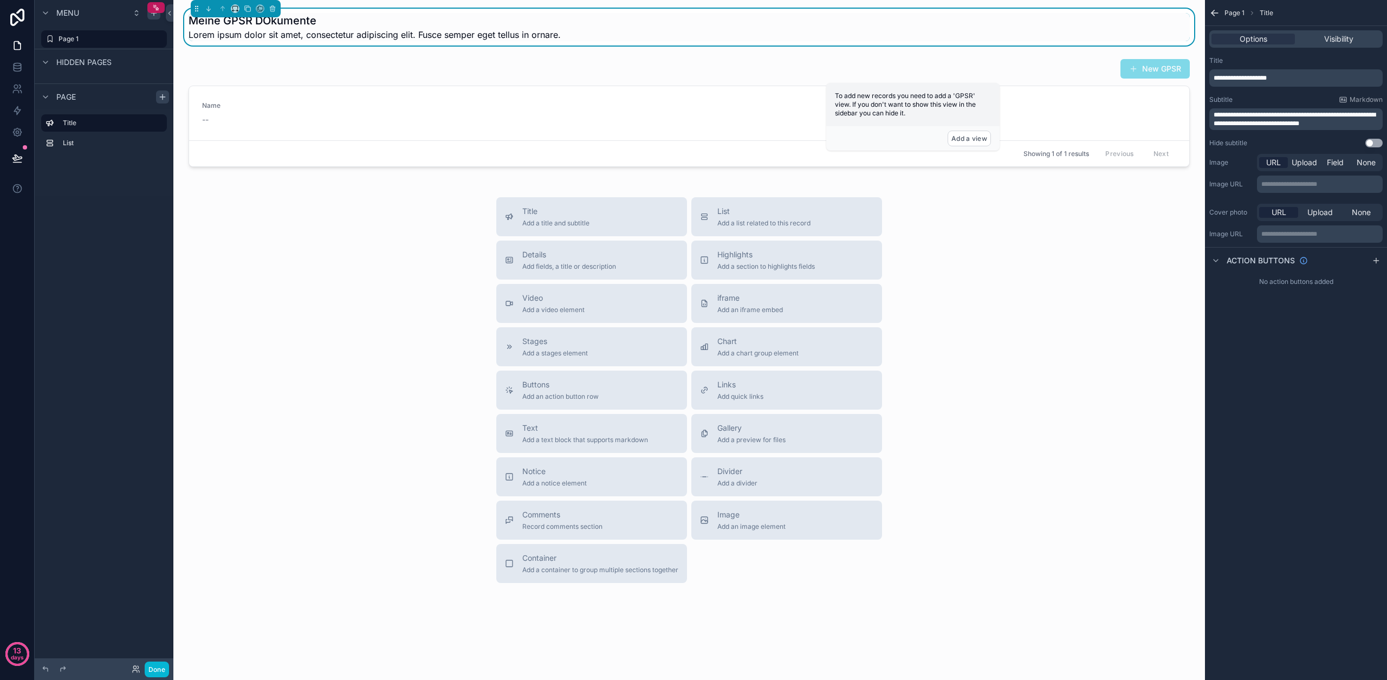
click at [1257, 62] on div "Title" at bounding box center [1295, 60] width 173 height 9
click at [1262, 76] on span "**********" at bounding box center [1239, 78] width 53 height 6
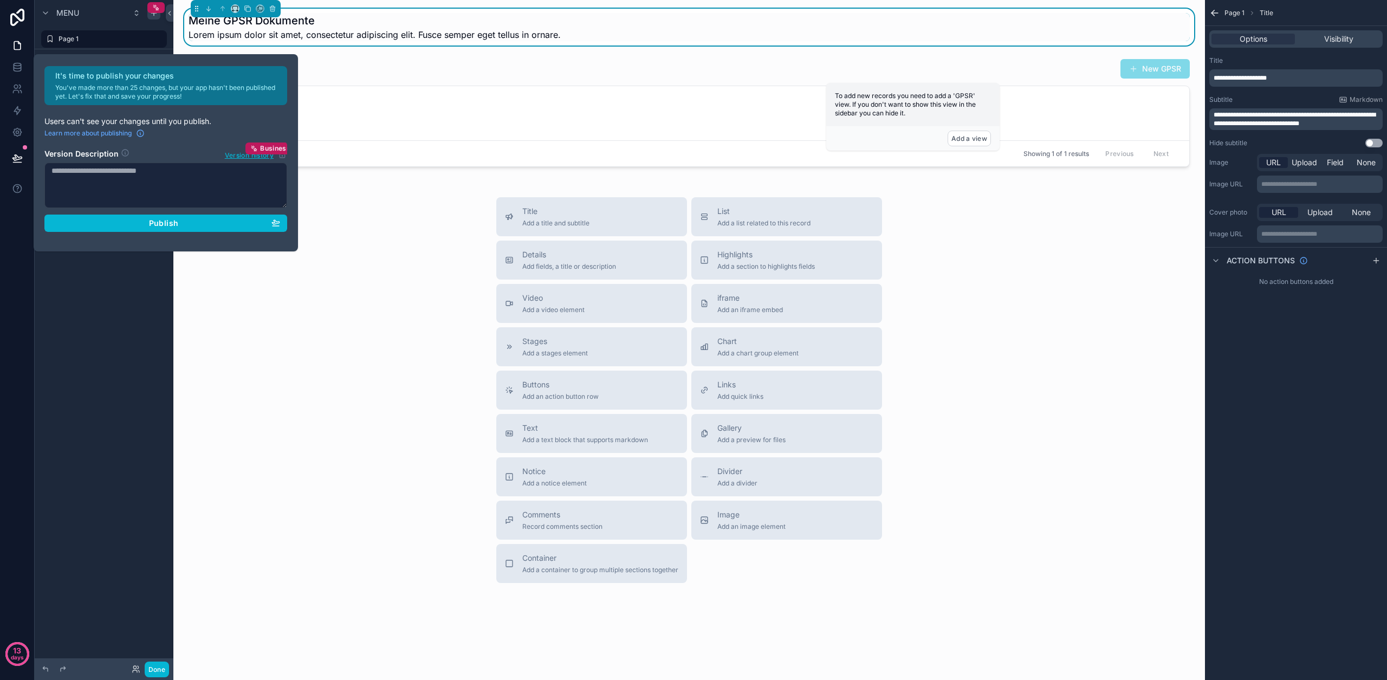
click at [1315, 61] on div "Title" at bounding box center [1295, 60] width 173 height 9
click at [1252, 118] on span "**********" at bounding box center [1294, 119] width 162 height 15
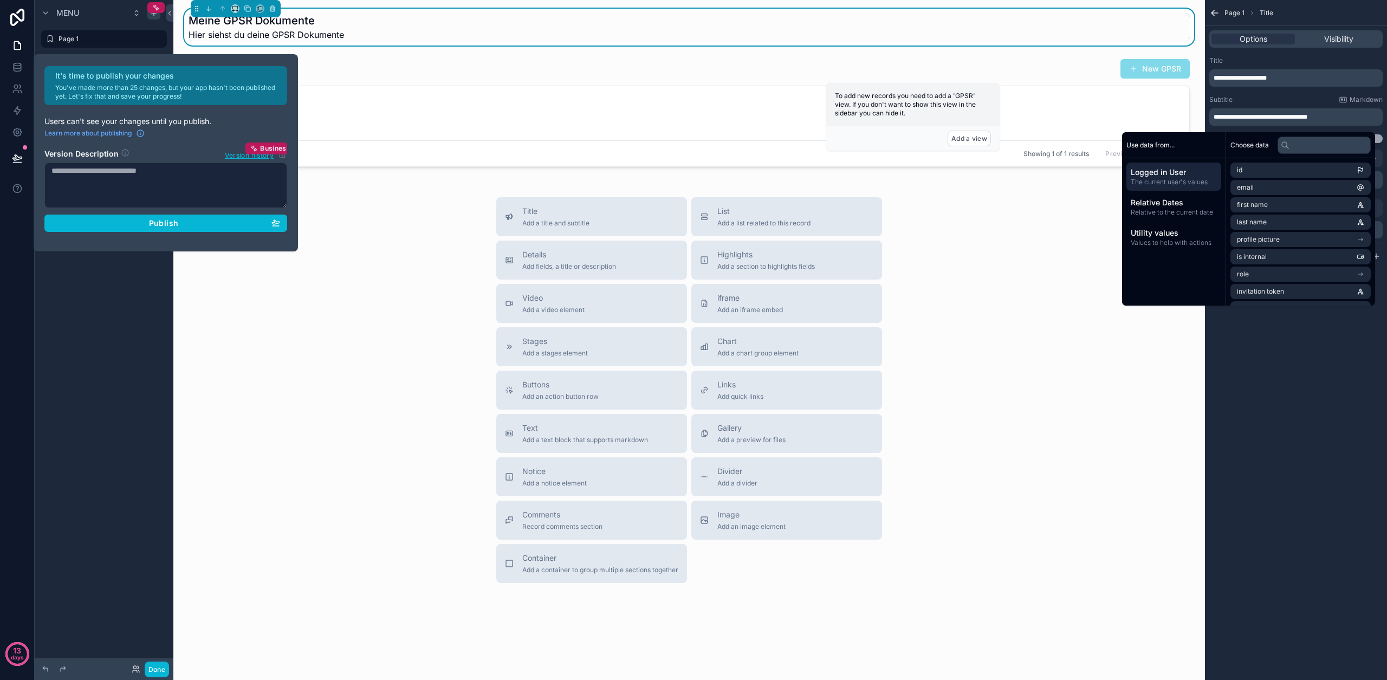
click at [1275, 97] on div "Subtitle Markdown" at bounding box center [1295, 99] width 173 height 9
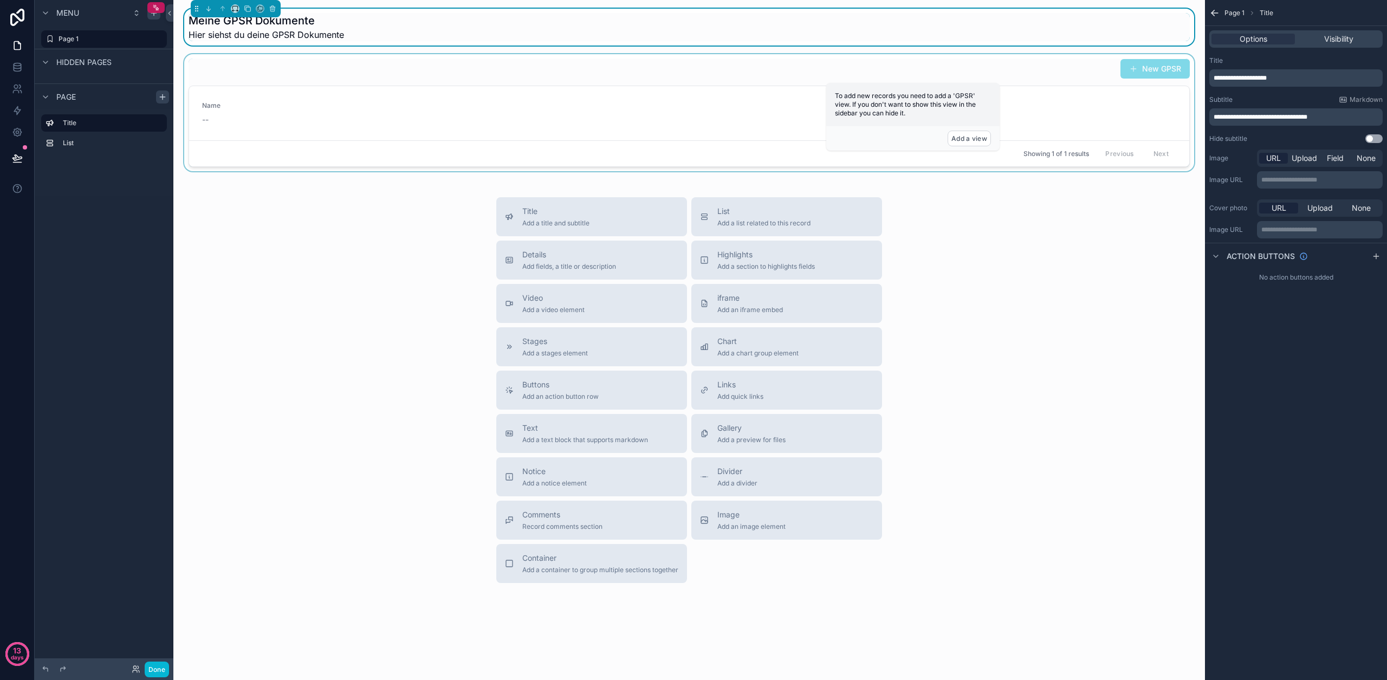
click at [1085, 99] on div "scrollable content" at bounding box center [689, 112] width 1014 height 117
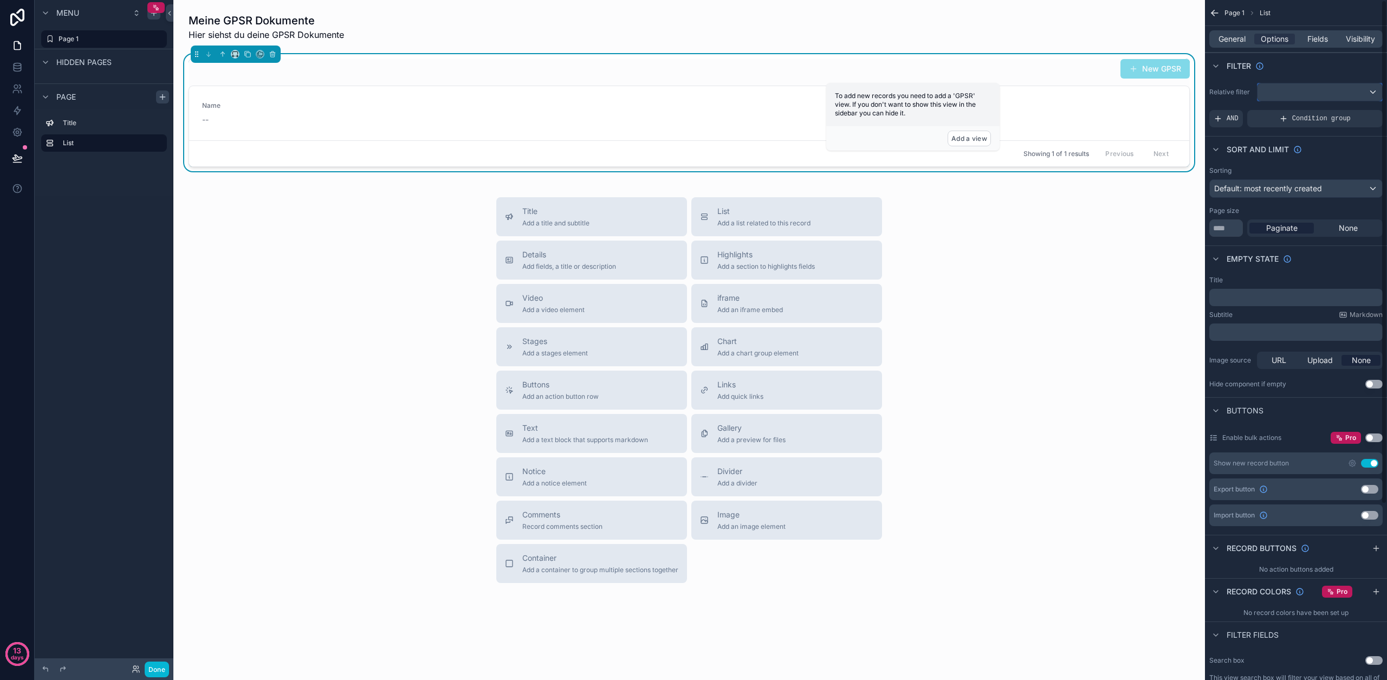
click at [1273, 93] on div "scrollable content" at bounding box center [1319, 91] width 125 height 17
click at [1269, 76] on div "scrollable content" at bounding box center [693, 340] width 1387 height 680
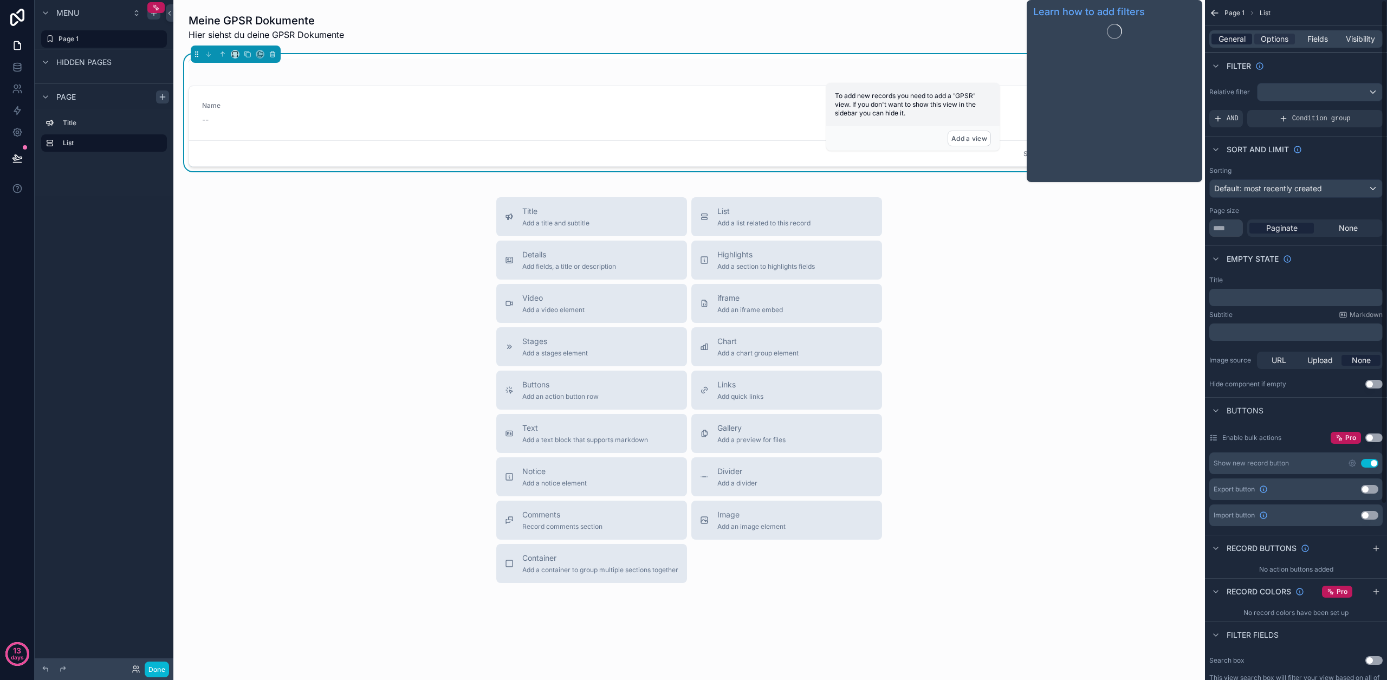
click at [1239, 37] on span "General" at bounding box center [1231, 39] width 27 height 11
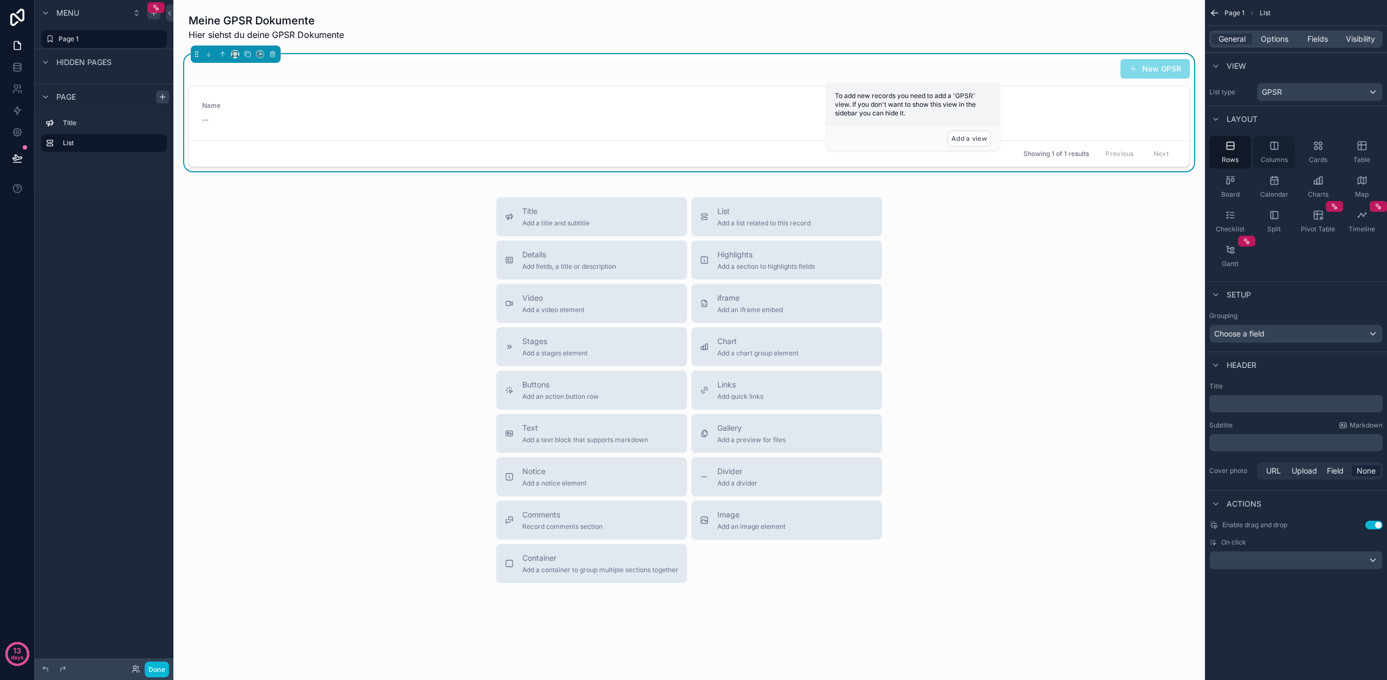
click at [1271, 154] on div "Columns" at bounding box center [1274, 152] width 42 height 32
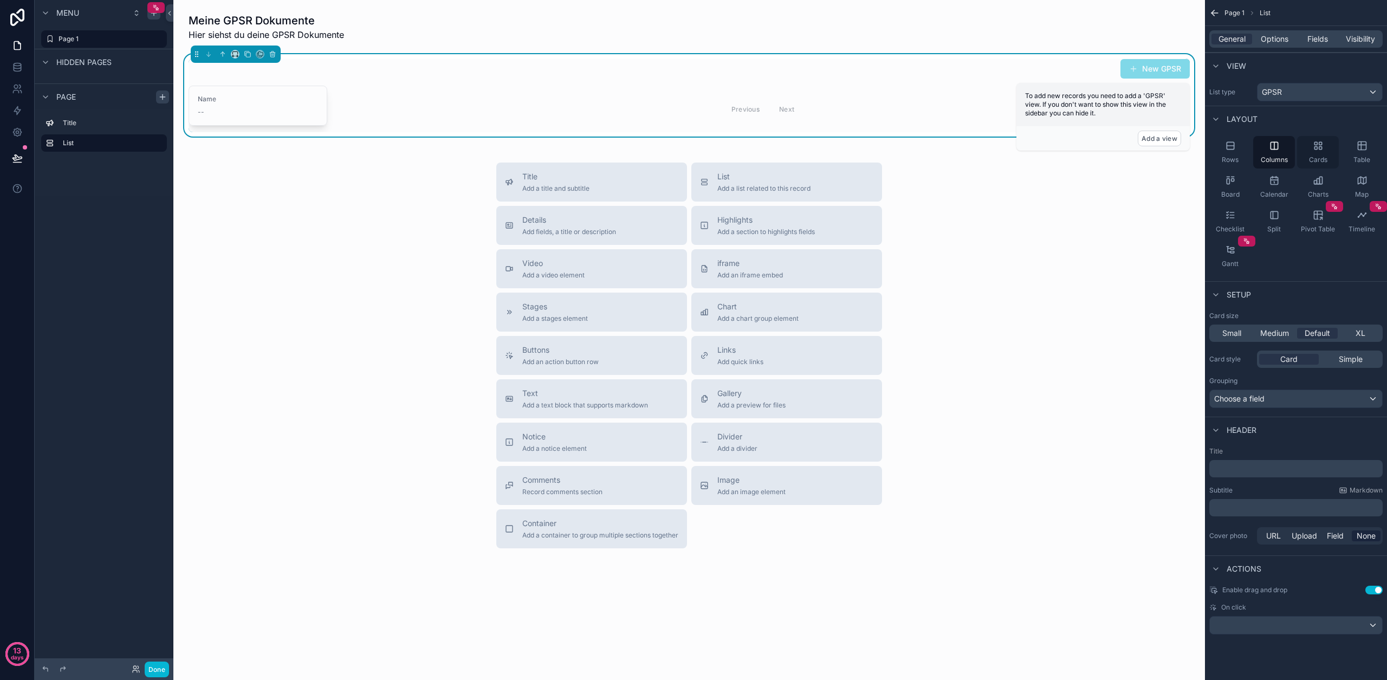
click at [1313, 153] on div "Cards" at bounding box center [1318, 152] width 42 height 32
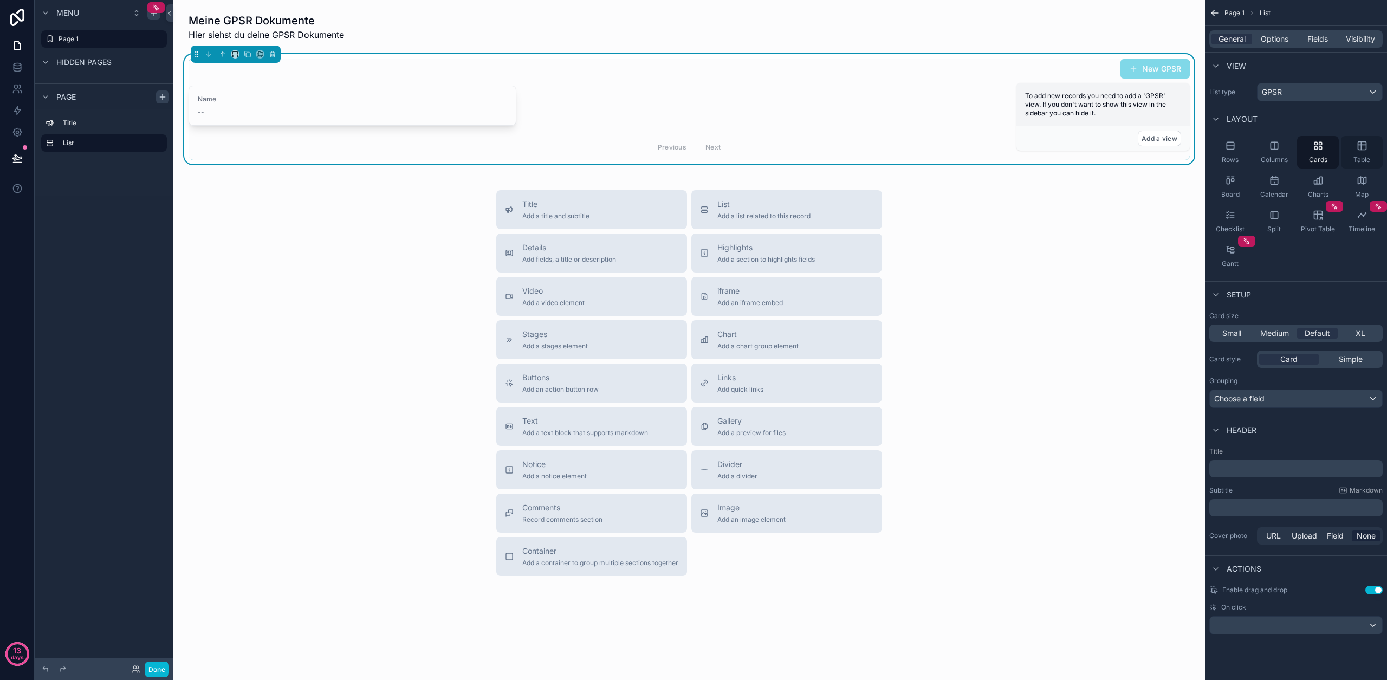
click at [1367, 155] on span "Table" at bounding box center [1361, 159] width 17 height 9
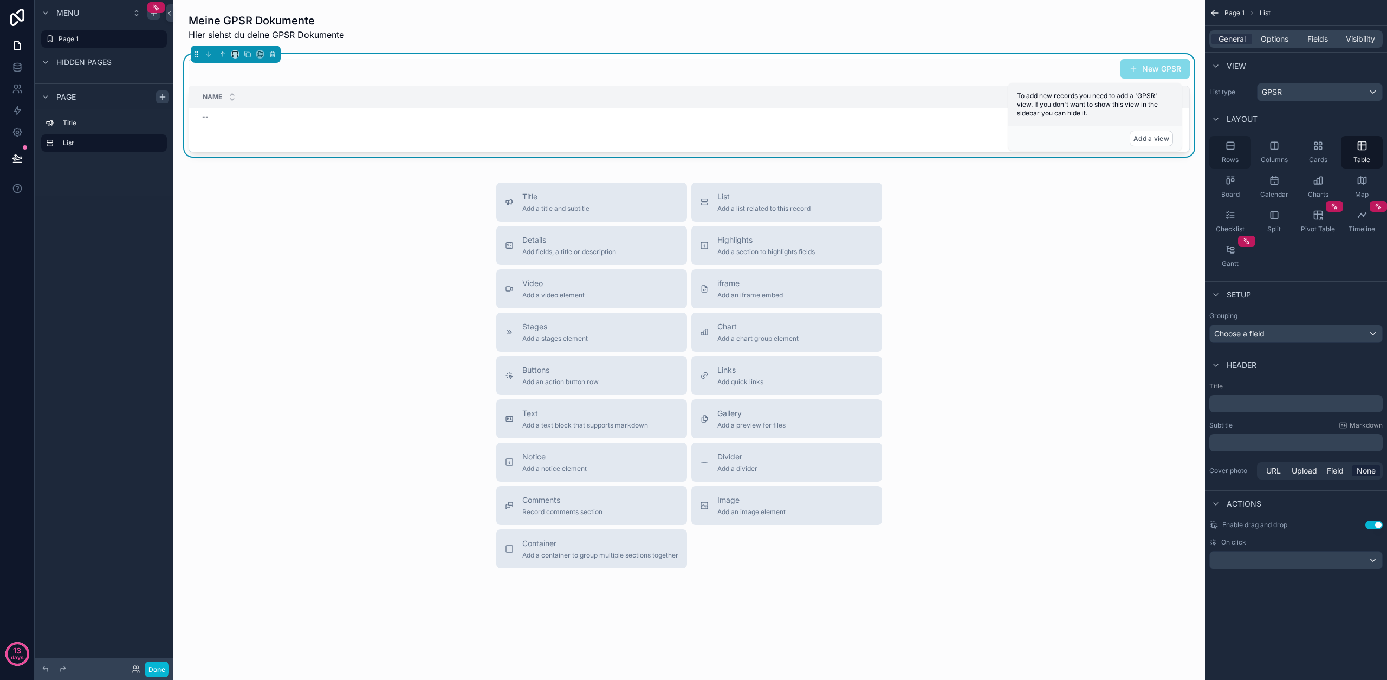
click at [1228, 148] on icon "scrollable content" at bounding box center [1229, 145] width 7 height 7
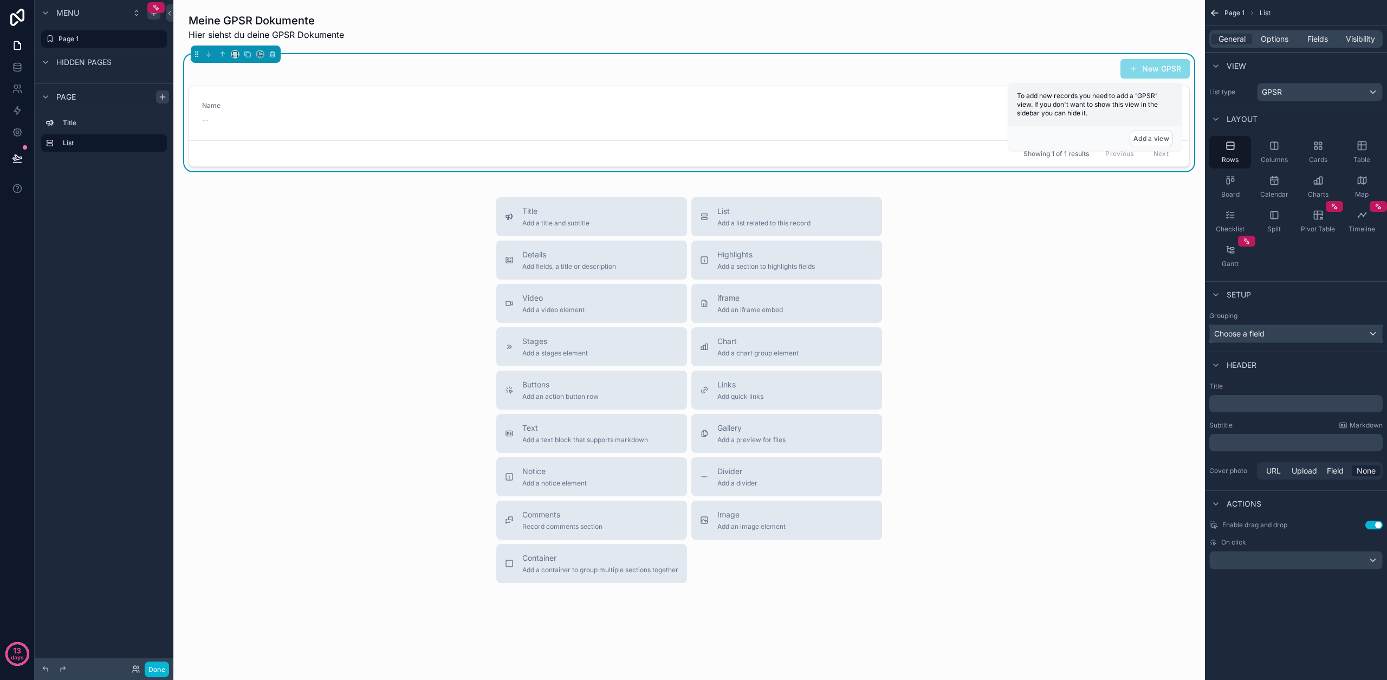
click at [1333, 332] on div "Choose a field" at bounding box center [1295, 333] width 172 height 17
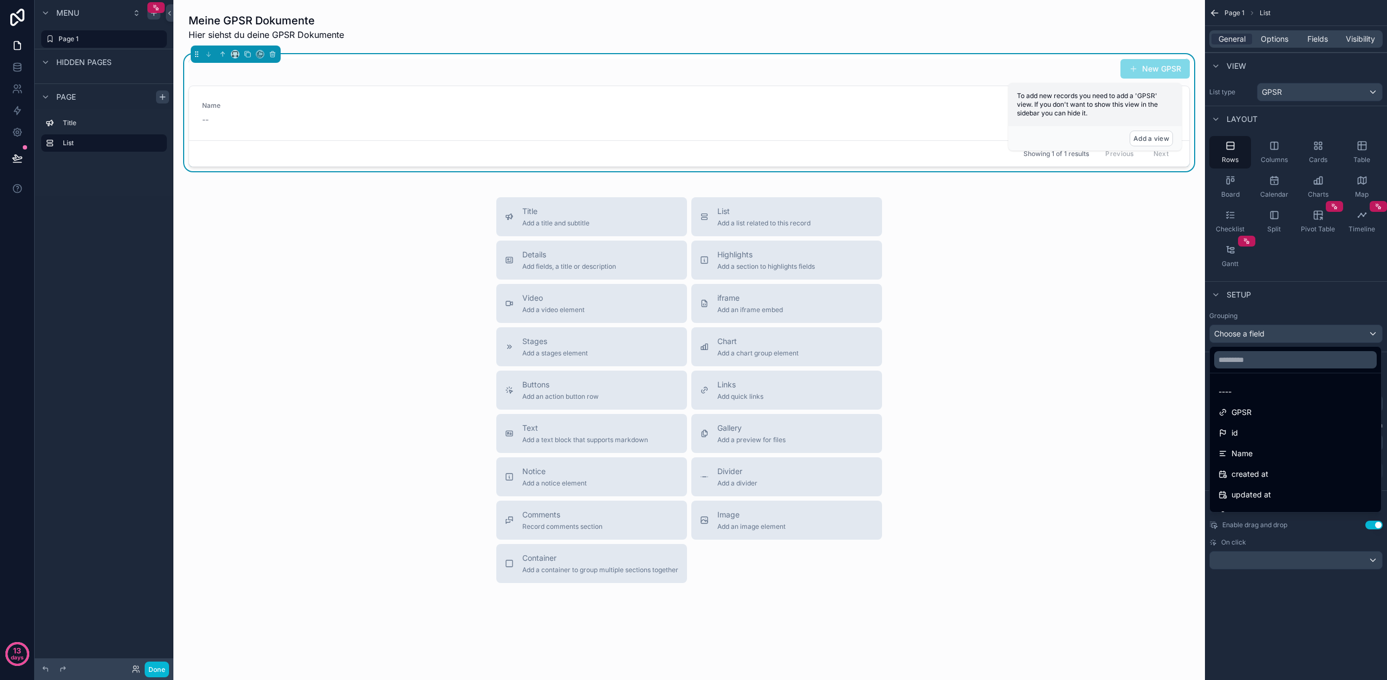
click at [1333, 332] on div "scrollable content" at bounding box center [693, 340] width 1387 height 680
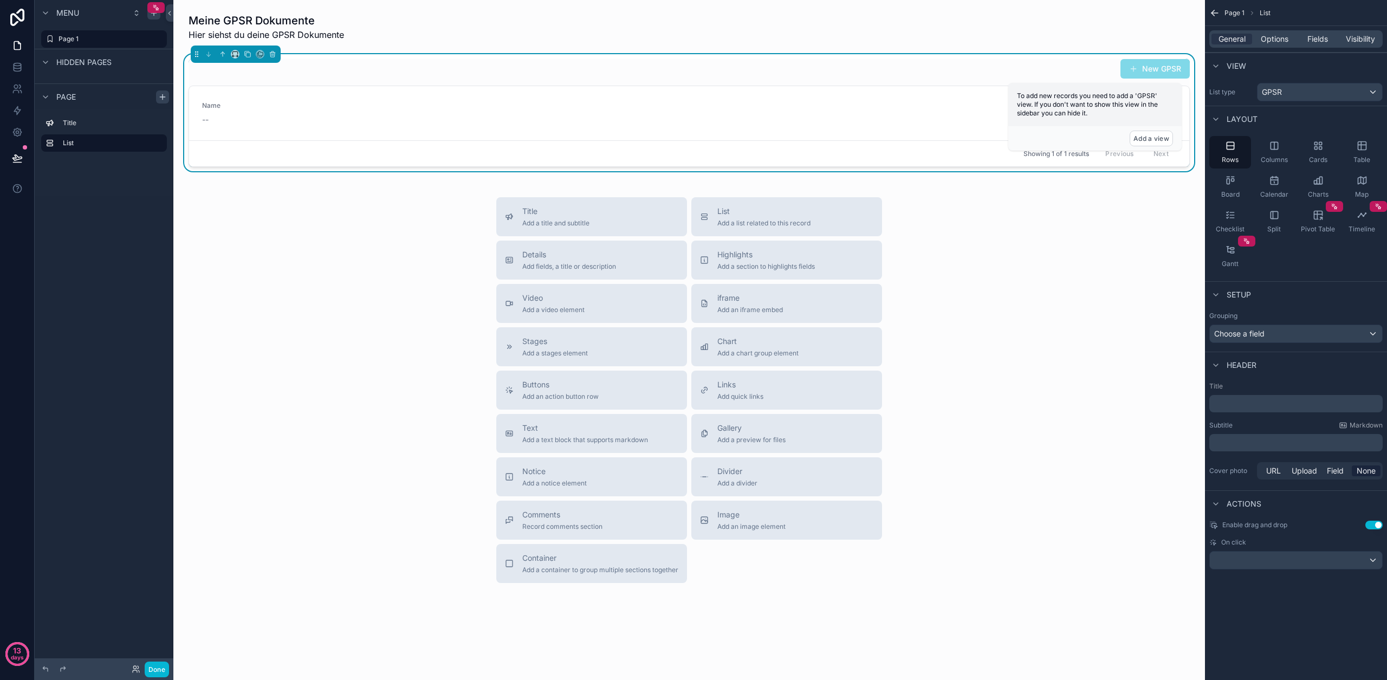
click at [1248, 407] on p "﻿" at bounding box center [1296, 403] width 167 height 11
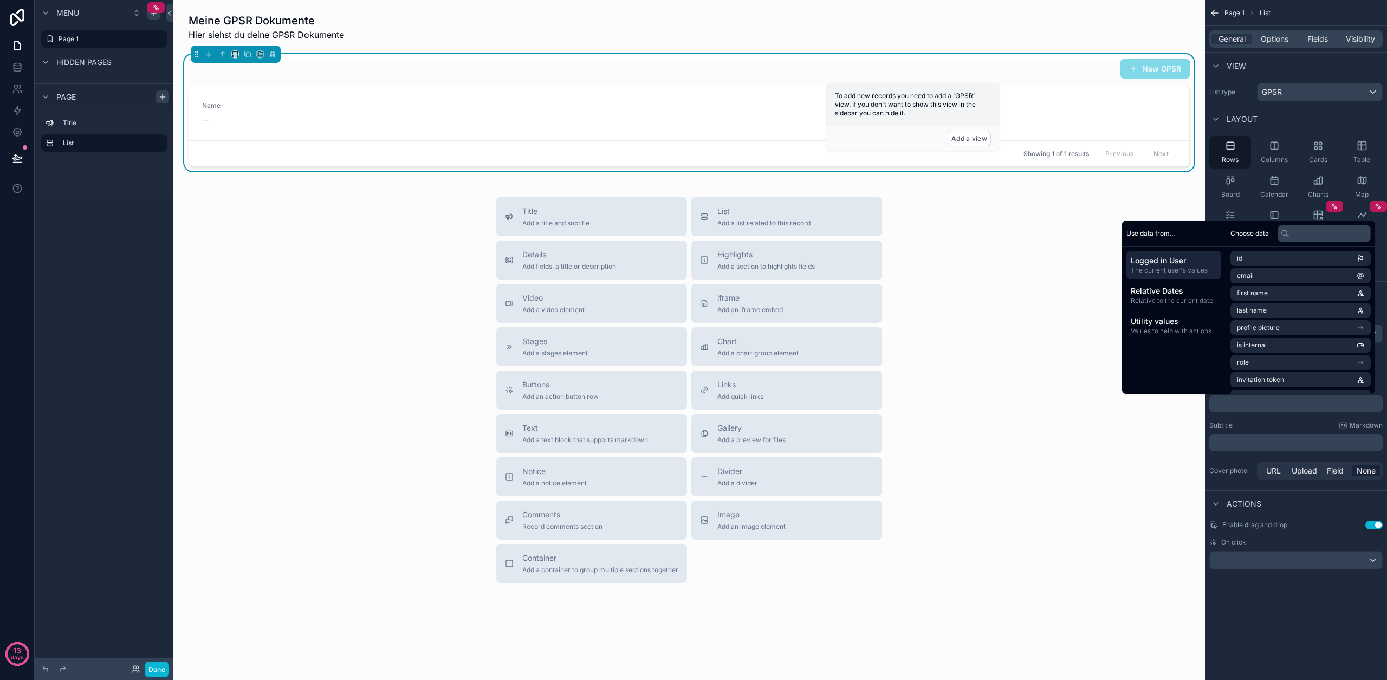
click at [1266, 425] on div "Subtitle Markdown" at bounding box center [1295, 425] width 173 height 9
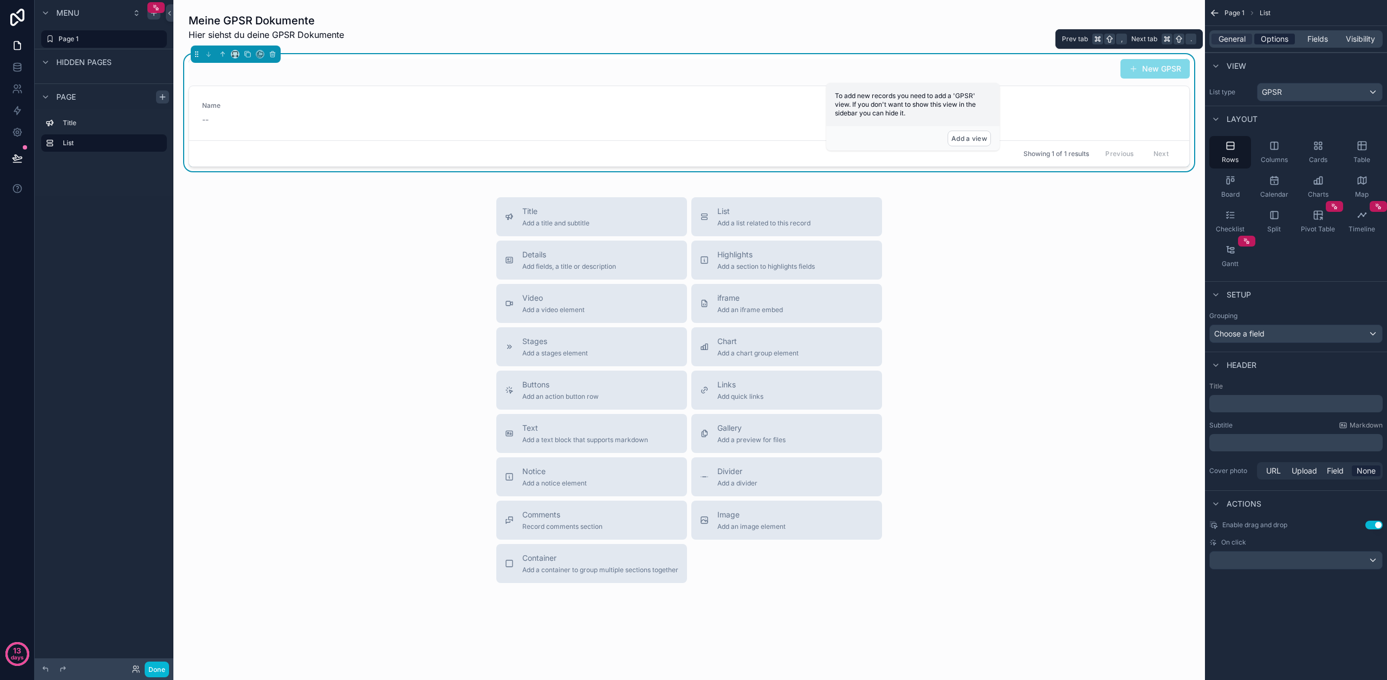
click at [1271, 37] on span "Options" at bounding box center [1274, 39] width 28 height 11
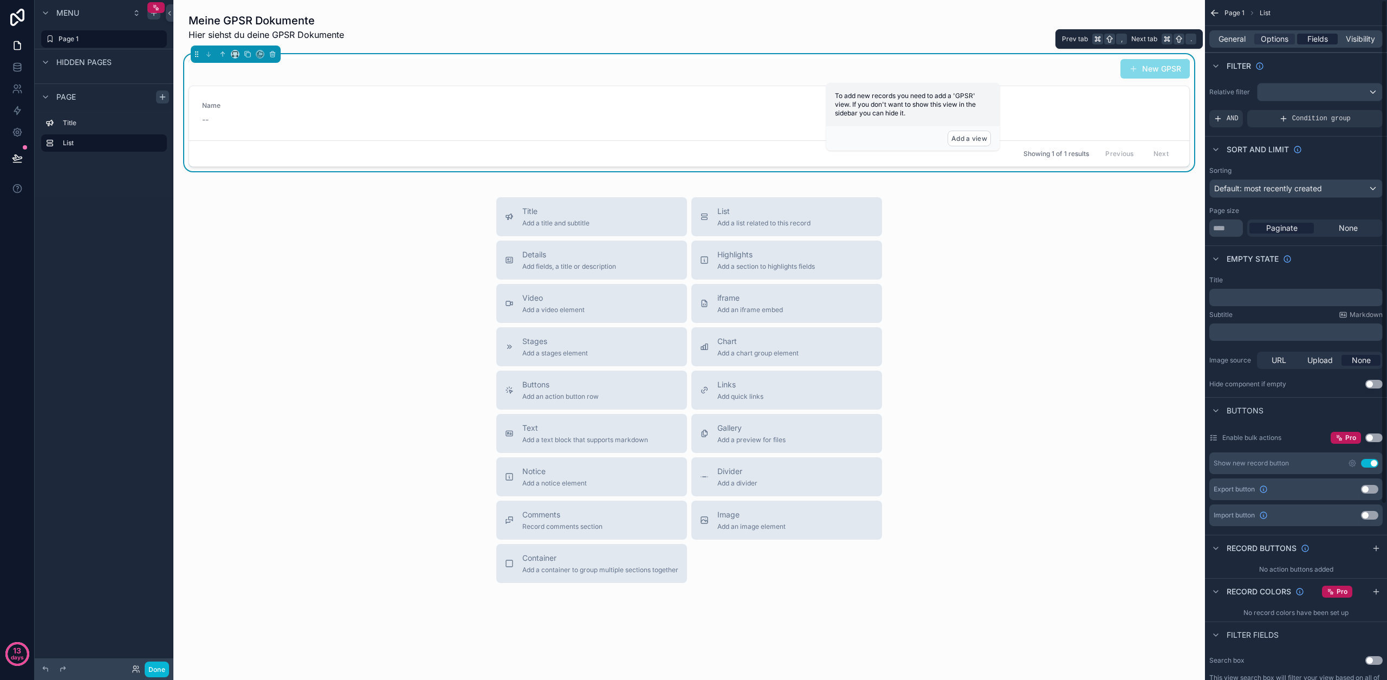
click at [1318, 35] on span "Fields" at bounding box center [1317, 39] width 21 height 11
